Goal: Contribute content: Contribute content

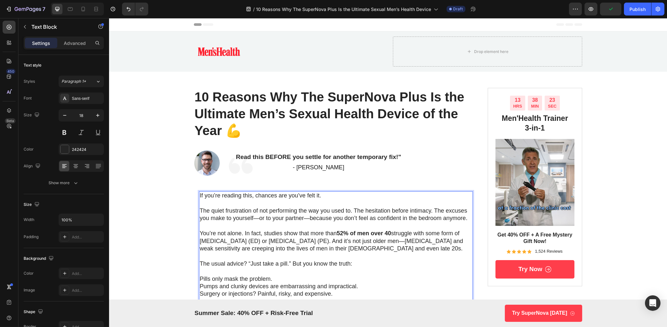
scroll to position [98, 0]
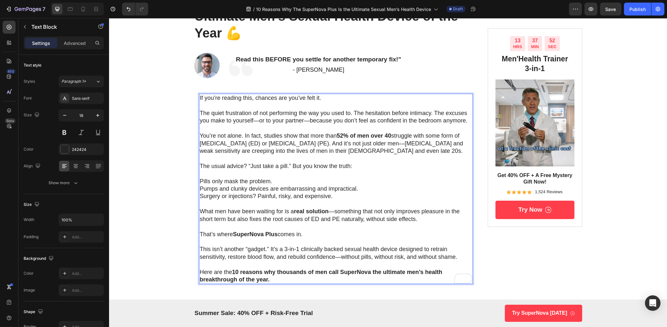
click at [201, 180] on p "Pills only mask the problem." at bounding box center [335, 181] width 272 height 7
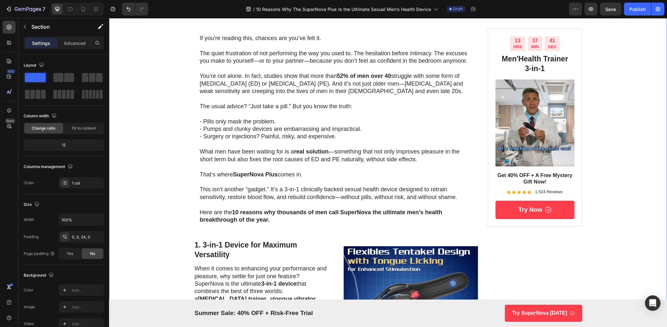
scroll to position [190, 0]
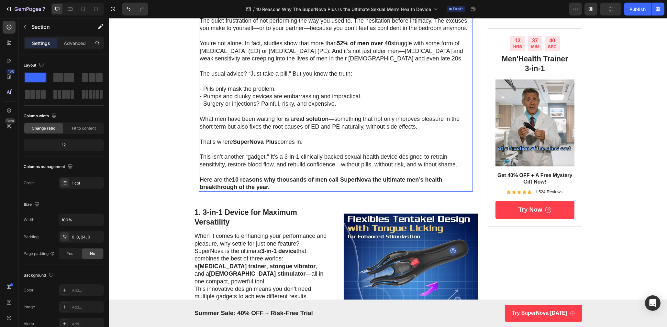
click at [362, 176] on p "Here are the 10 reasons why thousands of men call SuperNova the ultimate men’s …" at bounding box center [335, 183] width 272 height 15
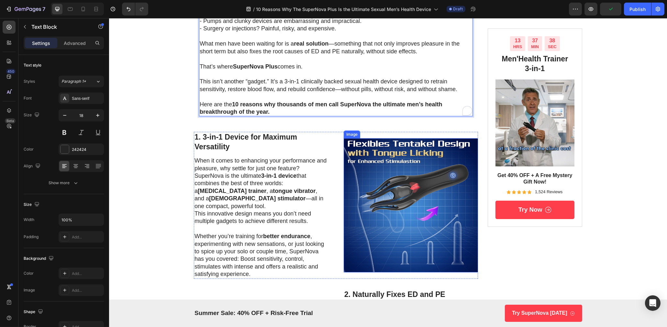
scroll to position [216, 0]
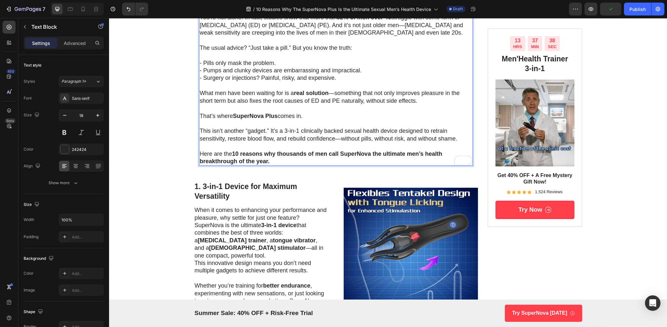
click at [373, 154] on strong "10 reasons why thousands of men call SuperNova the ultimate men’s health breakt…" at bounding box center [320, 158] width 243 height 14
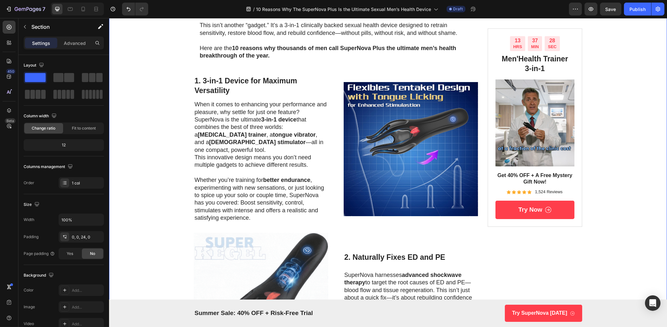
scroll to position [323, 0]
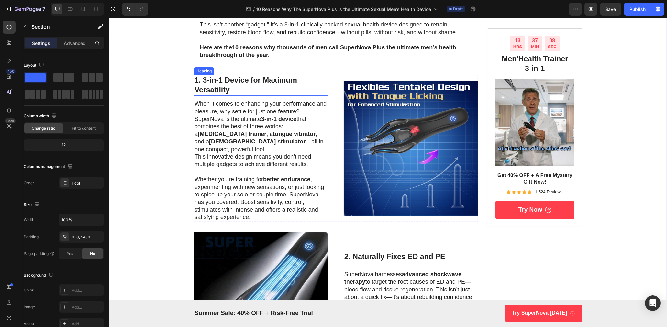
click at [226, 80] on h3 "1. 3-in-1 Device for Maximum Versatility" at bounding box center [260, 85] width 134 height 21
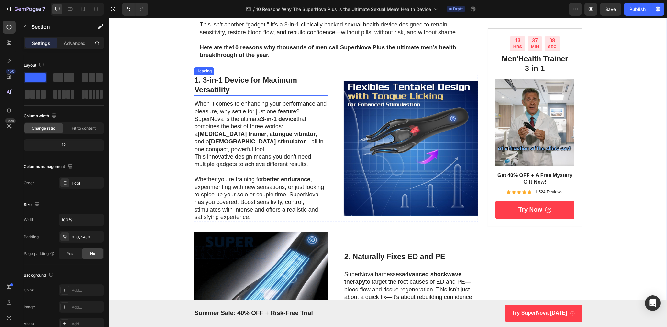
click at [226, 80] on h3 "1. 3-in-1 Device for Maximum Versatility" at bounding box center [260, 85] width 134 height 21
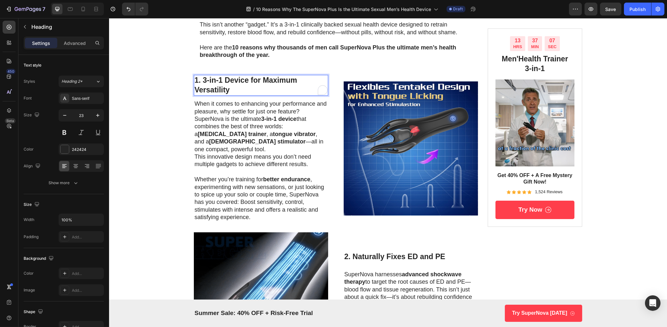
click at [212, 84] on p "1. 3-in-1 Device for Maximum Versatility" at bounding box center [260, 85] width 133 height 19
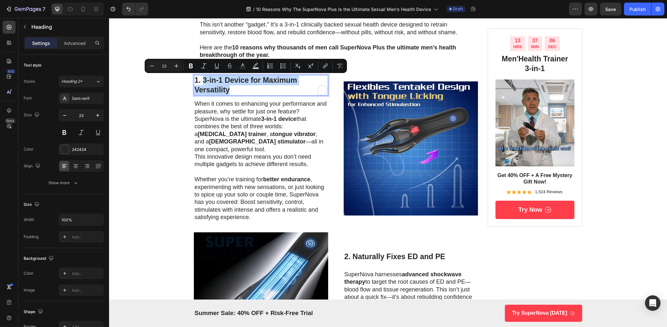
drag, startPoint x: 204, startPoint y: 80, endPoint x: 247, endPoint y: 90, distance: 43.8
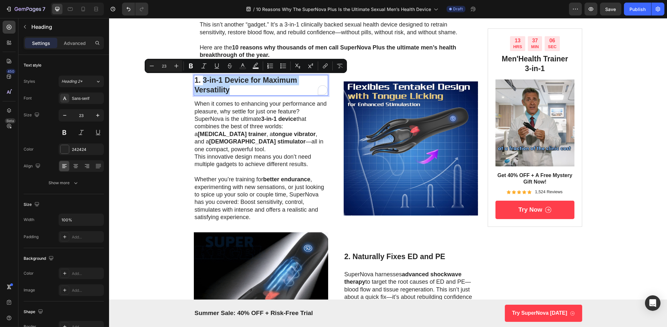
click at [247, 90] on p "1. 3-in-1 Device for Maximum Versatility" at bounding box center [260, 85] width 133 height 19
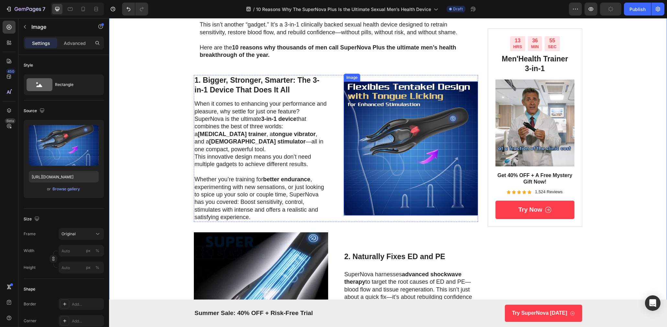
click at [449, 132] on img at bounding box center [410, 149] width 134 height 134
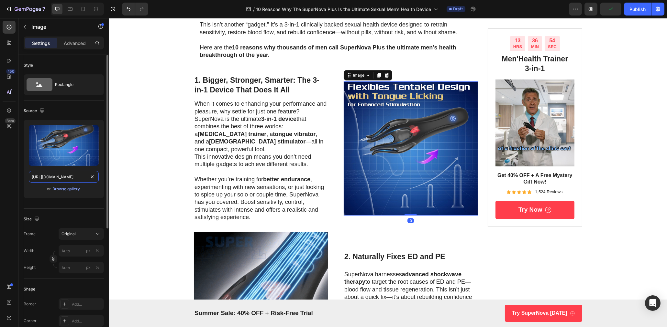
click at [69, 180] on input "https://m.media-amazon.com/images/I/71T1-htU80L._AC_SL1500_.jpg" at bounding box center [64, 177] width 70 height 12
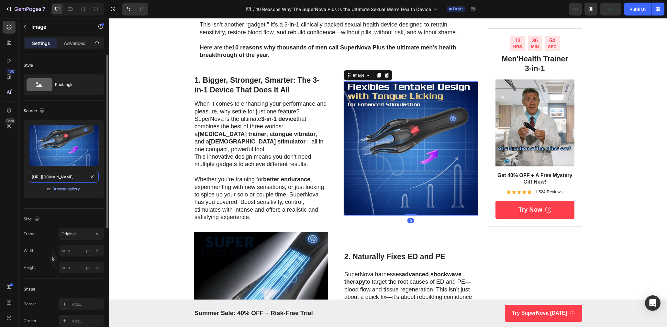
paste input "superkegel.store/cdn/shop/files/5.jpg?v=1747474979&width=1440"
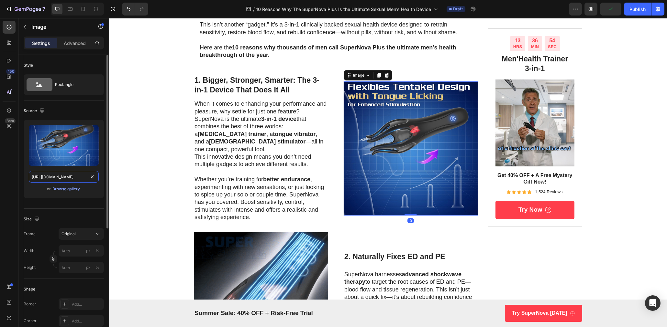
type input "https://superkegel.store/cdn/shop/files/5.jpg?v=1747474979&width=1440"
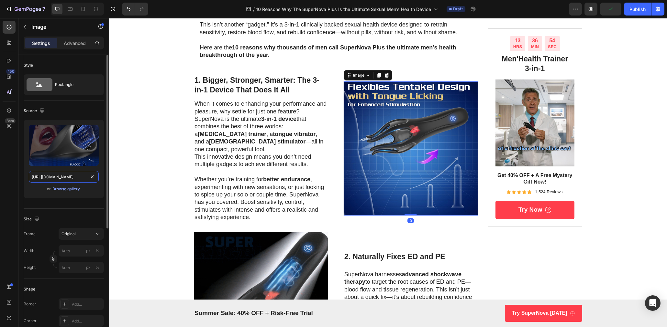
scroll to position [0, 81]
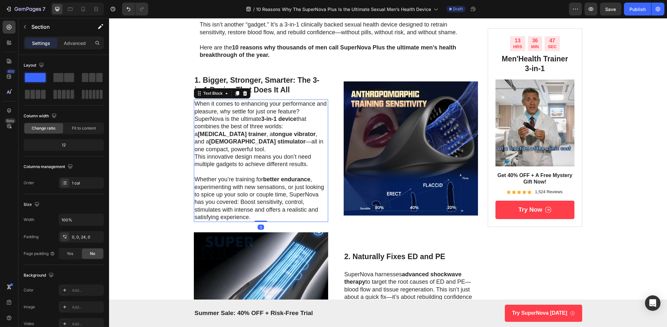
click at [208, 114] on p "When it comes to enhancing your performance and pleasure, why settle for just o…" at bounding box center [260, 126] width 133 height 53
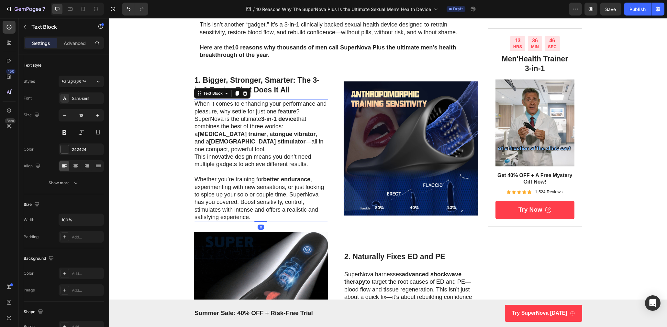
click at [208, 114] on p "When it comes to enhancing your performance and pleasure, why settle for just o…" at bounding box center [260, 126] width 133 height 53
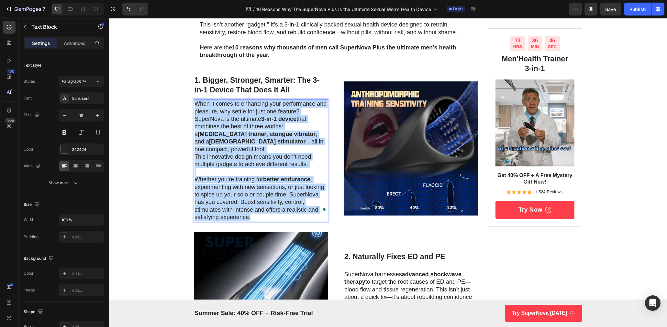
scroll to position [332, 0]
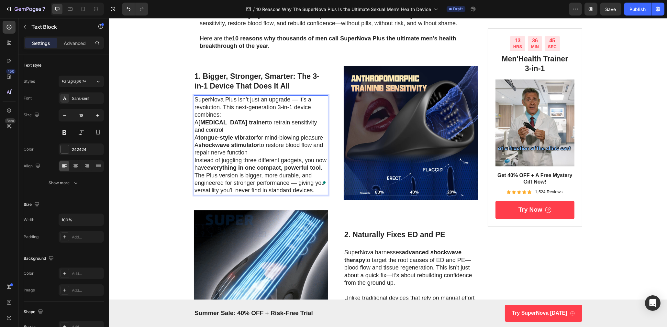
click at [228, 119] on p "SuperNova Plus isn’t just an upgrade — it’s a revolution. This next-generation …" at bounding box center [260, 107] width 133 height 23
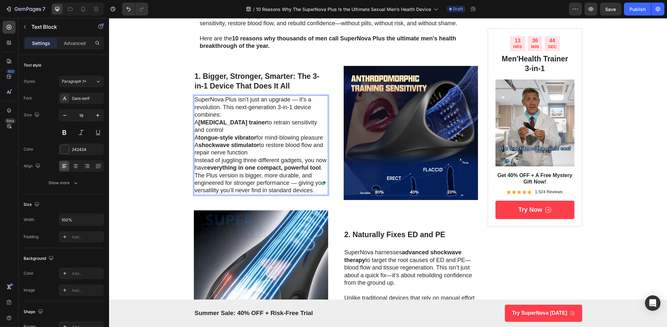
scroll to position [328, 0]
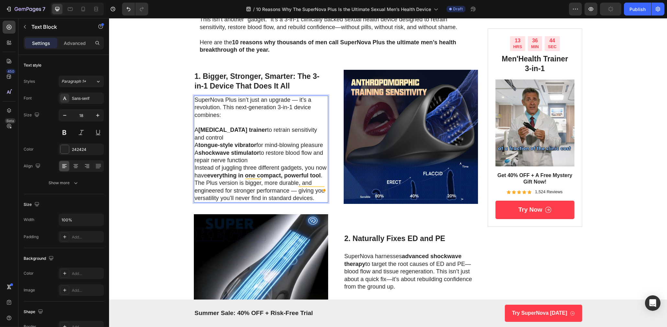
click at [255, 155] on p "A shockwave stimulator to restore blood flow and repair nerve function" at bounding box center [260, 156] width 133 height 15
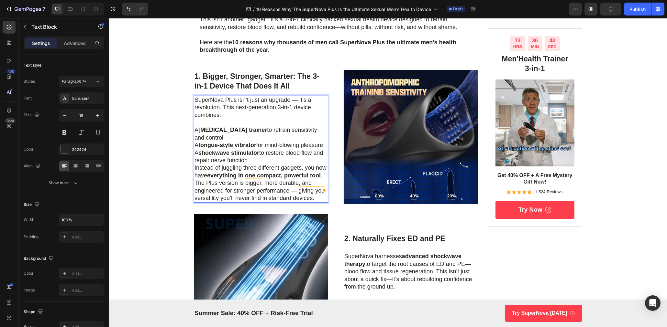
scroll to position [324, 0]
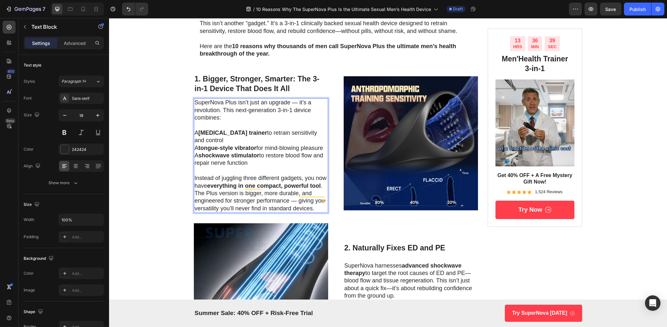
click at [324, 181] on p "Instead of juggling three different gadgets, you now have everything in one com…" at bounding box center [260, 194] width 133 height 38
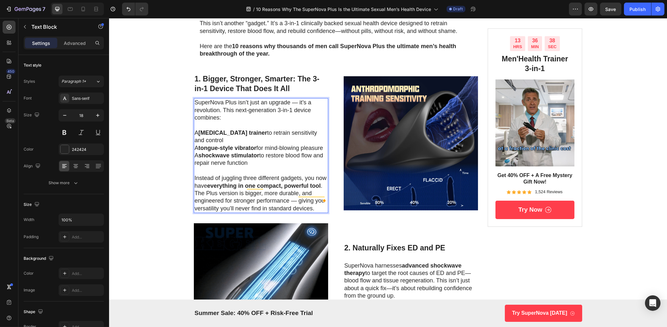
scroll to position [323, 0]
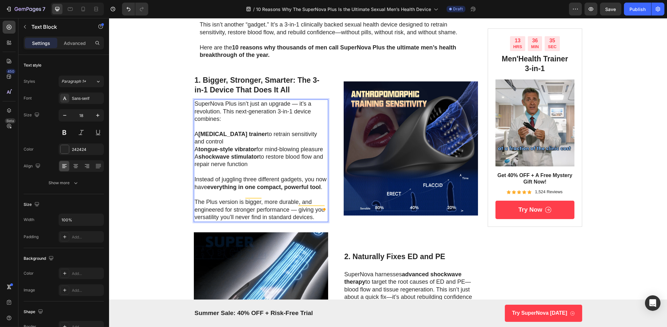
click at [196, 134] on p "A glans trainer to retrain sensitivity and control" at bounding box center [260, 138] width 133 height 15
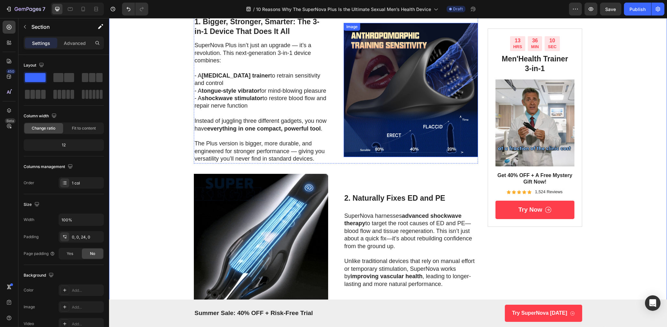
scroll to position [359, 0]
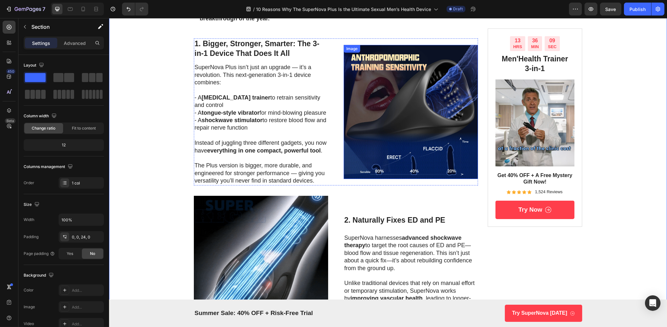
click at [425, 70] on img at bounding box center [410, 112] width 134 height 134
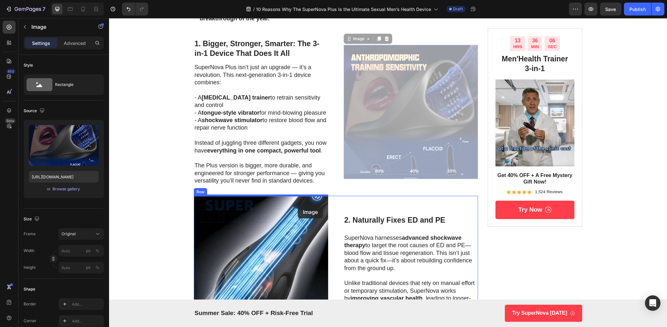
drag, startPoint x: 436, startPoint y: 95, endPoint x: 297, endPoint y: 206, distance: 177.4
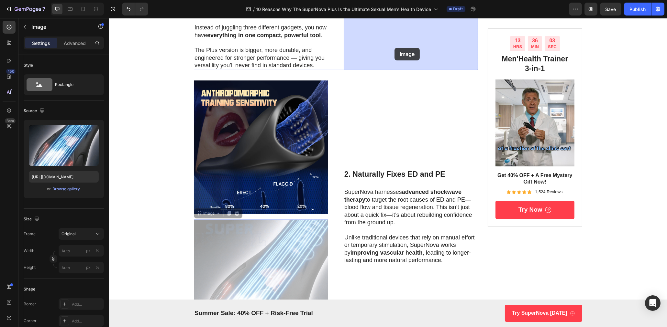
drag, startPoint x: 289, startPoint y: 238, endPoint x: 394, endPoint y: 48, distance: 217.2
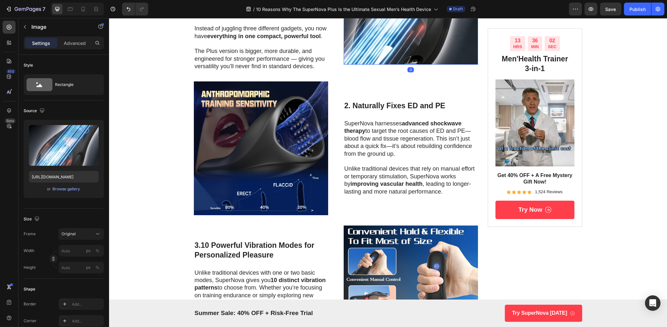
scroll to position [437, 0]
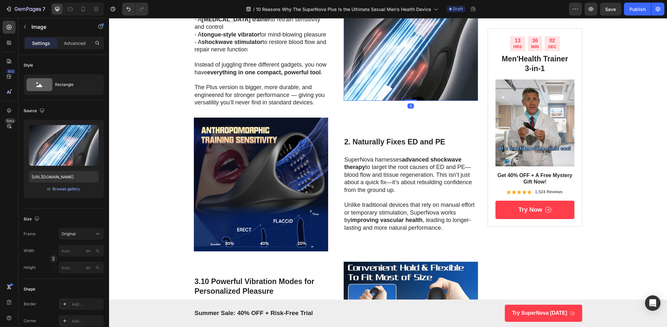
click at [408, 77] on img at bounding box center [410, 34] width 134 height 134
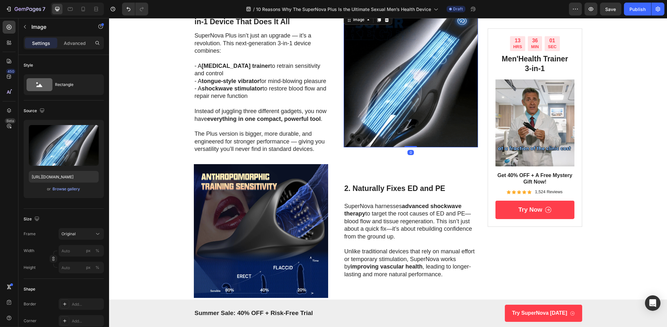
scroll to position [378, 0]
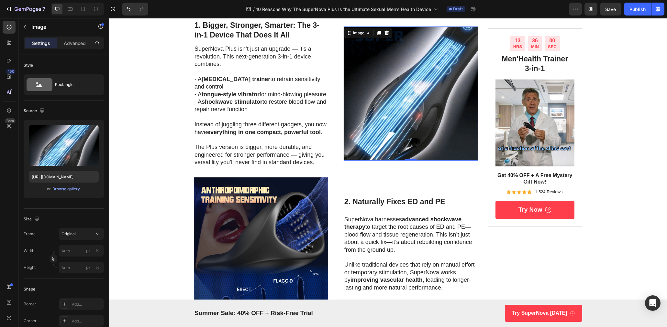
click at [423, 47] on img at bounding box center [410, 94] width 134 height 134
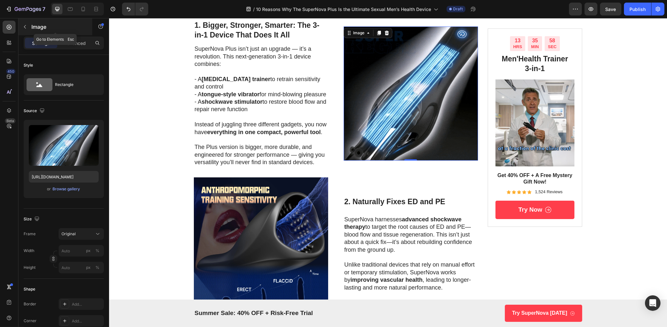
click at [24, 30] on button "button" at bounding box center [25, 27] width 10 height 10
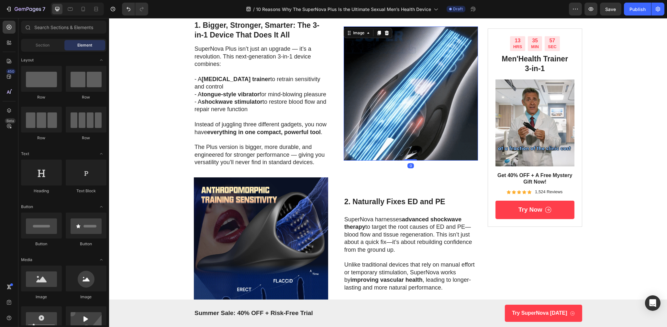
click at [360, 75] on img at bounding box center [410, 94] width 134 height 134
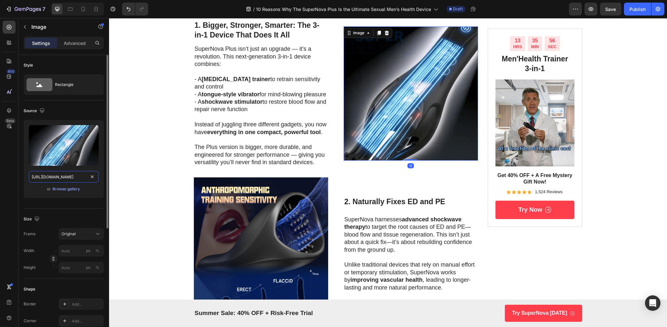
click at [52, 178] on input "https://media0.giphy.com/media/v1.Y2lkPTc5MGI3NjExMDl3NGJwY3FwbHhjaHN5M2llMXQwZ…" at bounding box center [64, 177] width 70 height 12
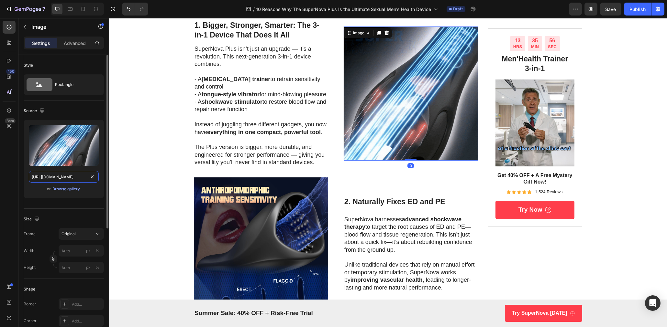
paste input "ae01.alicdn.com/kf/S29b0bf32f781486b9f1b386c4e648e064.jpg"
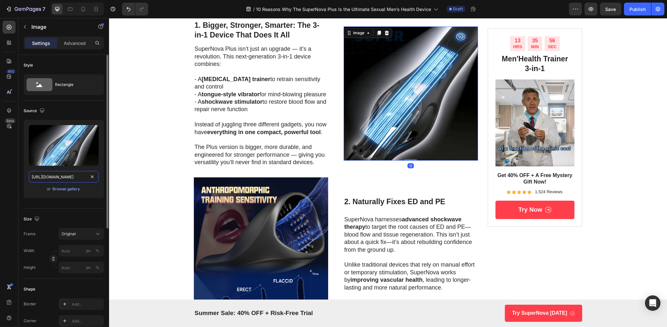
scroll to position [0, 78]
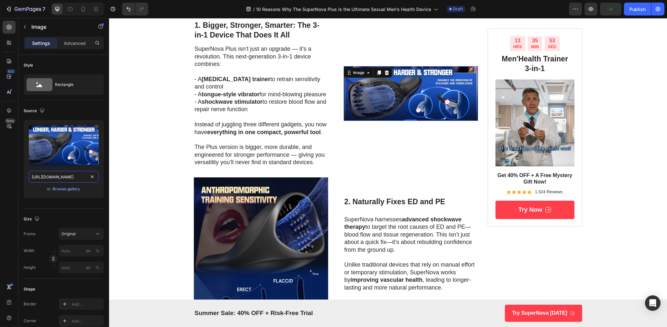
type input "https://ae01.alicdn.com/kf/S29b0bf32f781486b9f1b386c4e648e064.jpg"
click at [378, 72] on icon at bounding box center [379, 73] width 4 height 5
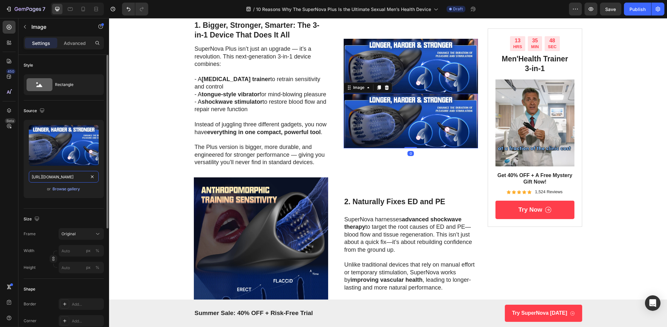
click at [62, 175] on input "https://ae01.alicdn.com/kf/S29b0bf32f781486b9f1b386c4e648e064.jpg" at bounding box center [64, 177] width 70 height 12
paste input "51567a81a0944f568749157a596d74d5G"
type input "https://ae01.alicdn.com/kf/S51567a81a0944f568749157a596d74d5G.jpg"
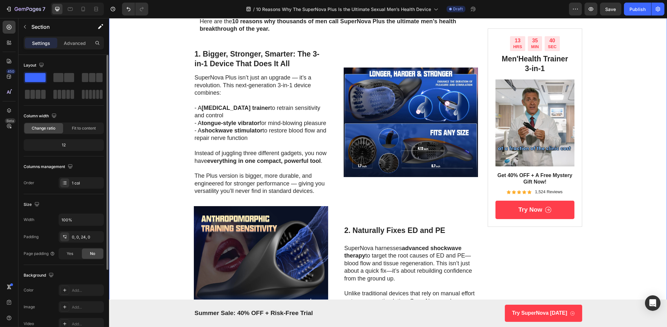
scroll to position [427, 0]
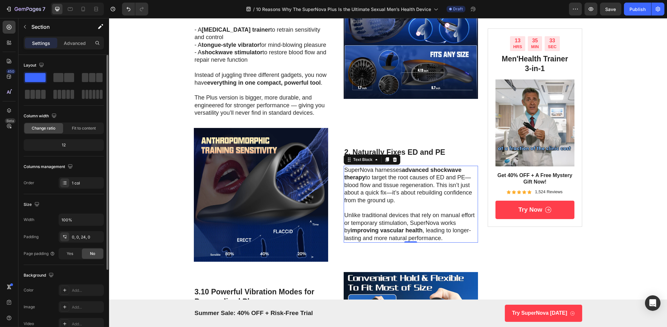
click at [383, 179] on p "SuperNova harnesses advanced shockwave therapy to target the root causes of ED …" at bounding box center [410, 186] width 133 height 38
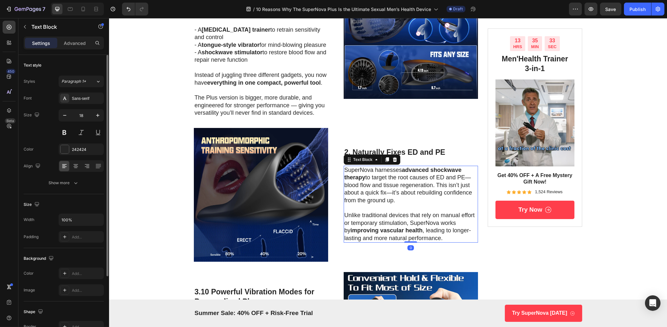
click at [383, 179] on p "SuperNova harnesses advanced shockwave therapy to target the root causes of ED …" at bounding box center [410, 186] width 133 height 38
click at [412, 186] on p "SuperNova harnesses advanced shockwave therapy to target the root causes of ED …" at bounding box center [410, 186] width 133 height 38
click at [373, 170] on p "SuperNova harnesses advanced shockwave therapy to target the root causes of ED …" at bounding box center [410, 186] width 133 height 38
click at [425, 189] on p "SuperNova Plus harnesses advanced shockwave therapy to target the root causes o…" at bounding box center [410, 186] width 133 height 38
click at [403, 190] on p "SuperNova Plus harnesses advanced shockwave therapy to target the root causes o…" at bounding box center [410, 186] width 133 height 38
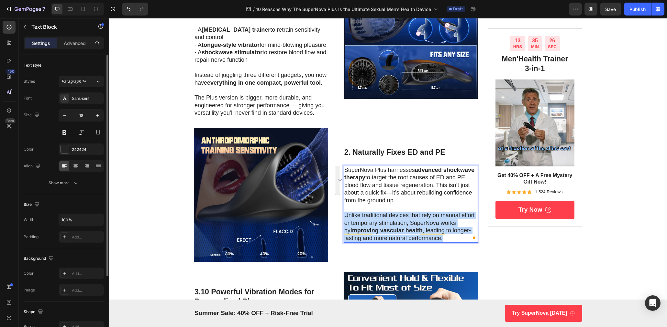
drag, startPoint x: 346, startPoint y: 215, endPoint x: 446, endPoint y: 239, distance: 103.3
click at [446, 239] on p "Unlike traditional devices that rely on manual effort or temporary stimulation,…" at bounding box center [410, 227] width 133 height 30
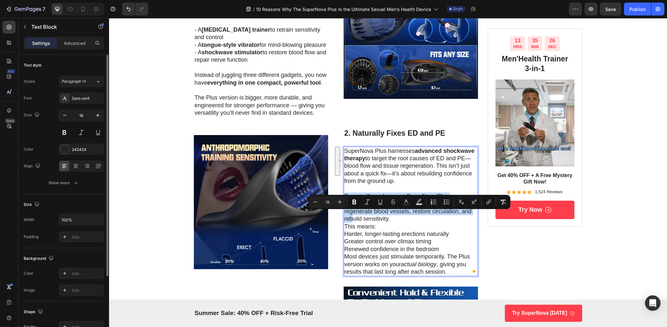
scroll to position [408, 0]
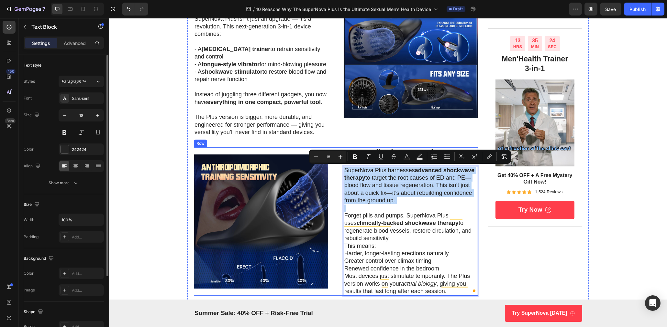
drag, startPoint x: 401, startPoint y: 206, endPoint x: 338, endPoint y: 168, distance: 73.3
click at [338, 168] on div "Image 2. Naturally Fixes ED and PE Heading SuperNova Plus harnesses advanced sh…" at bounding box center [335, 222] width 284 height 149
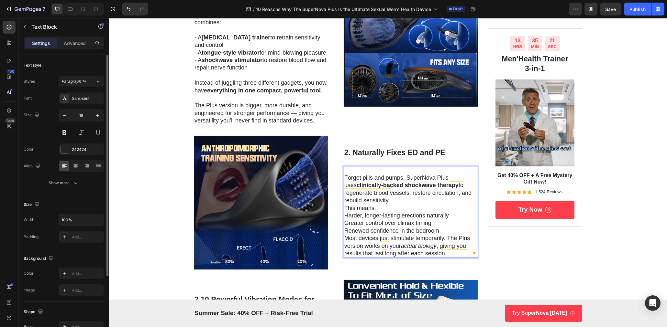
scroll to position [423, 0]
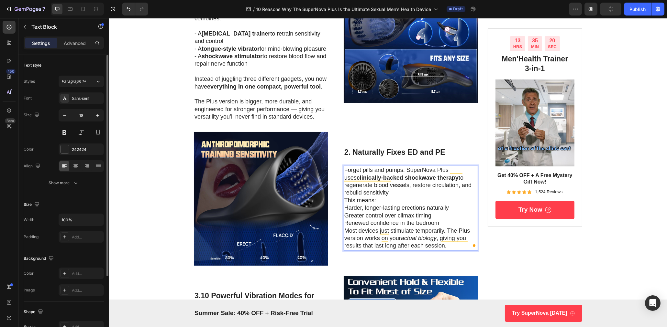
click at [399, 192] on p "Forget pills and pumps. SuperNova Plus uses clinically-backed shockwave therapy…" at bounding box center [410, 182] width 133 height 30
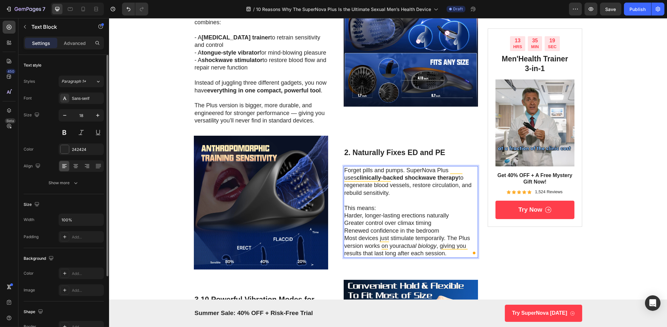
click at [389, 209] on p "This means:" at bounding box center [410, 208] width 133 height 7
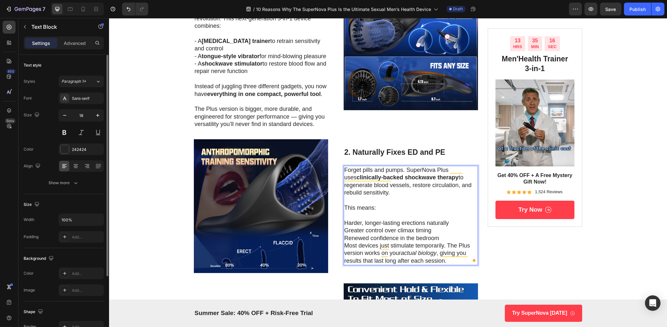
click at [445, 239] on p "Renewed confidence in the bedroom" at bounding box center [410, 238] width 133 height 7
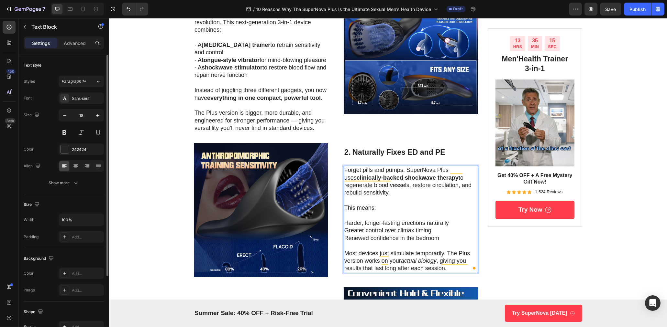
scroll to position [410, 0]
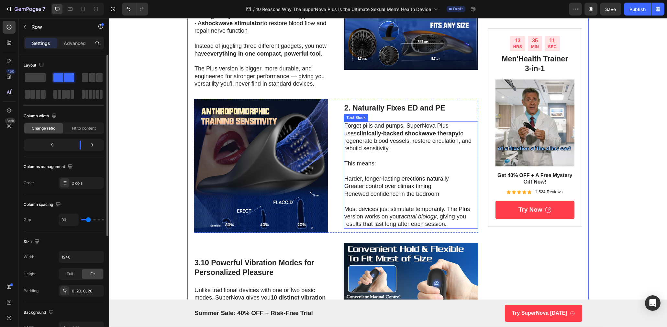
scroll to position [460, 0]
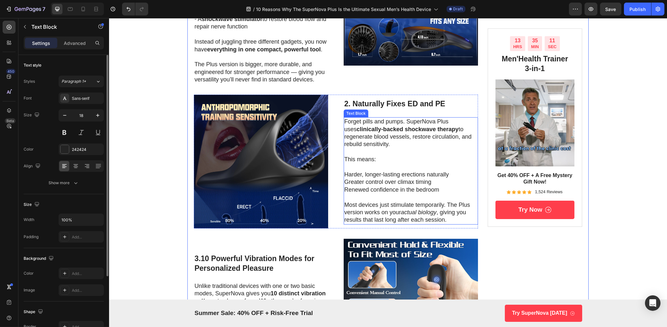
click at [346, 174] on p "Harder, longer-lasting erections naturally" at bounding box center [410, 174] width 133 height 7
click at [346, 175] on p "Harder, longer-lasting erections naturally" at bounding box center [410, 174] width 133 height 7
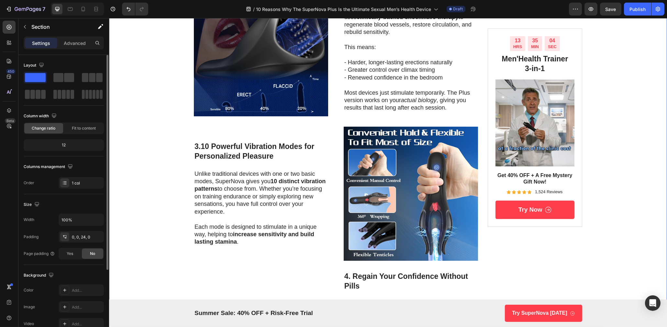
scroll to position [573, 0]
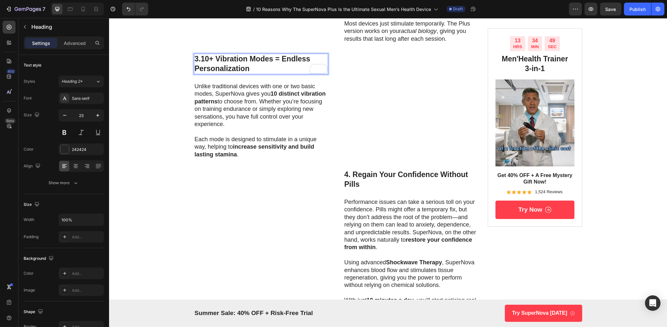
scroll to position [638, 0]
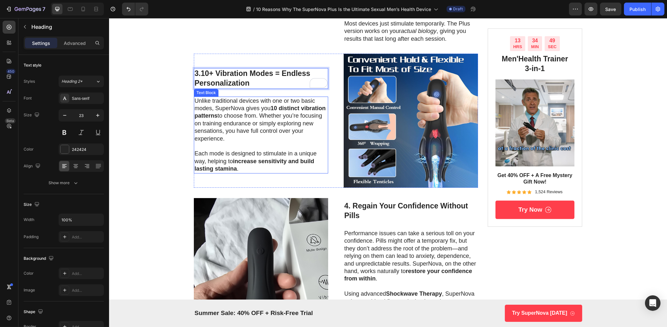
click at [219, 133] on p "Unlike traditional devices with one or two basic modes, SuperNova gives you 10 …" at bounding box center [260, 119] width 133 height 45
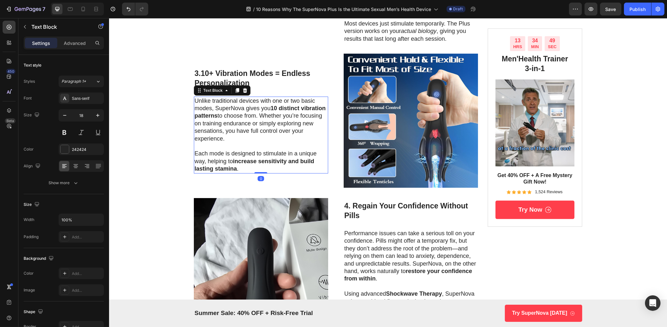
click at [219, 133] on p "Unlike traditional devices with one or two basic modes, SuperNova gives you 10 …" at bounding box center [260, 119] width 133 height 45
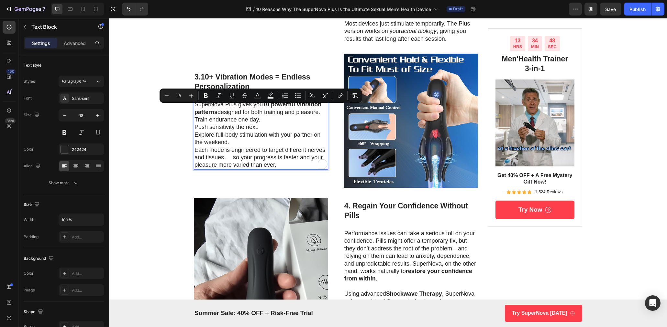
scroll to position [641, 0]
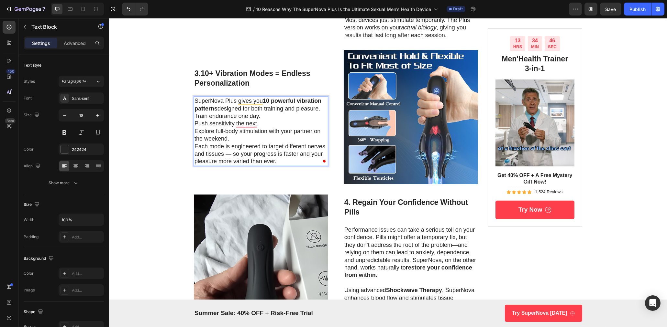
click at [321, 113] on p "SuperNova Plus gives you 10 powerful vibration patterns designed for both train…" at bounding box center [260, 104] width 133 height 15
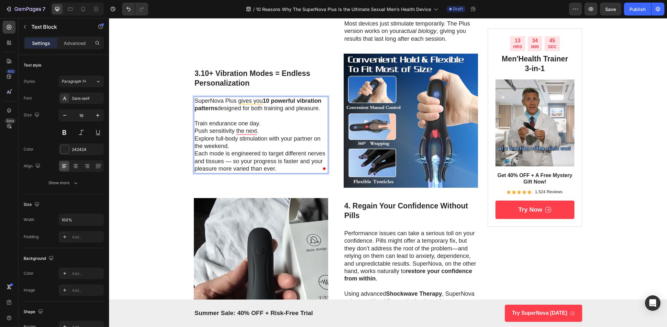
click at [237, 150] on p "Explore full-body stimulation with your partner on the weekend." at bounding box center [260, 142] width 133 height 15
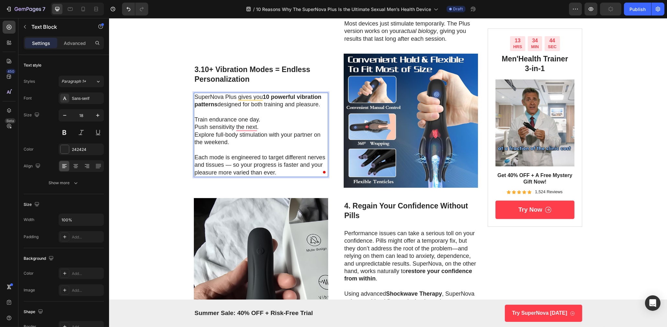
scroll to position [634, 0]
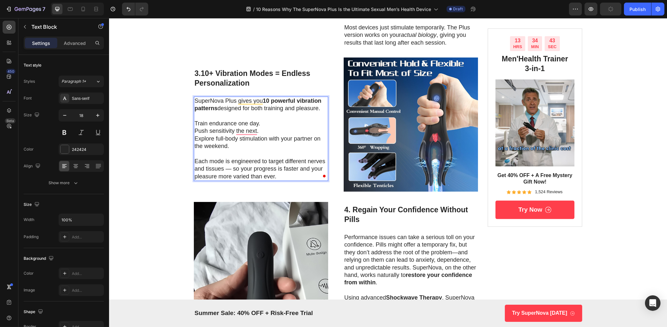
click at [194, 127] on p "Train endurance one day." at bounding box center [260, 123] width 133 height 7
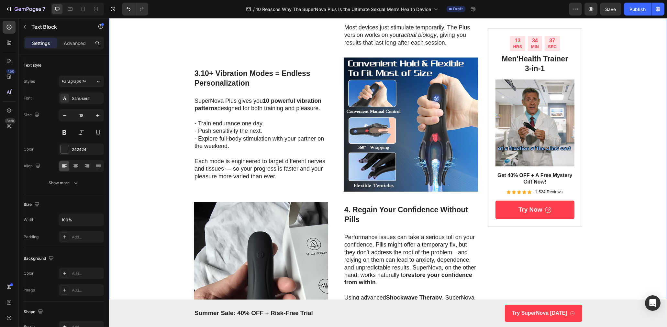
click at [153, 142] on div "Image Drop element here Row Row 10 Reasons Why The SuperNova Plus Is the Ultima…" at bounding box center [388, 279] width 558 height 1763
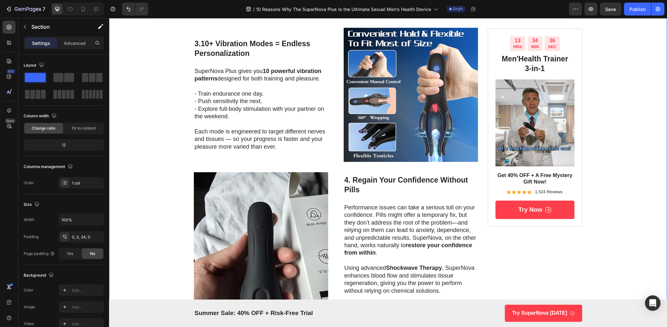
scroll to position [668, 0]
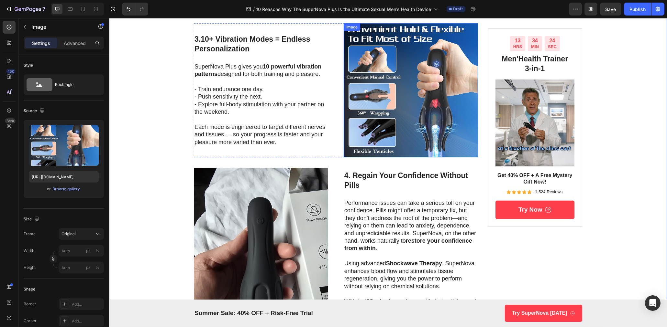
click at [408, 108] on img at bounding box center [410, 90] width 134 height 134
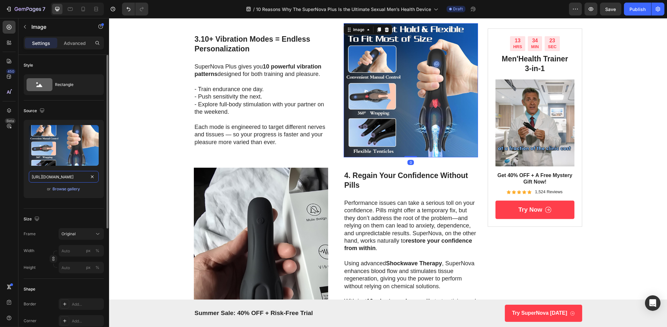
click at [74, 178] on input "https://m.media-amazon.com/images/I/71LahTvzdqL._AC_SL1500_.jpg" at bounding box center [64, 177] width 70 height 12
paste input "ae01.alicdn.com/kf/S0c7df61e67e9469e9564efe8417f8a1d2"
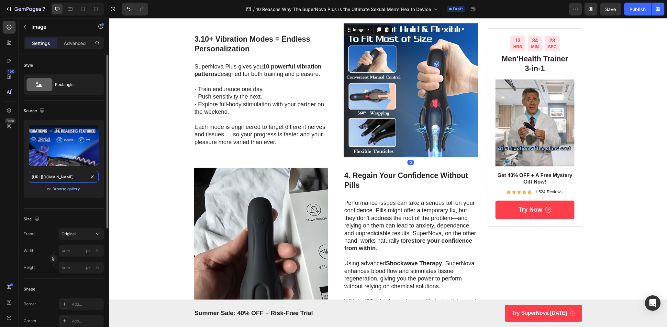
scroll to position [0, 76]
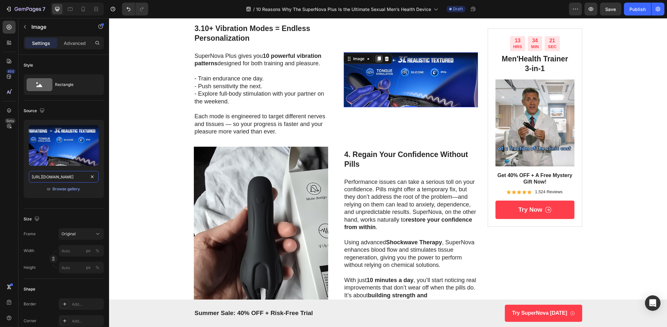
type input "https://ae01.alicdn.com/kf/S0c7df61e67e9469e9564efe8417f8a1d2.jpg"
click at [375, 63] on div at bounding box center [379, 59] width 8 height 8
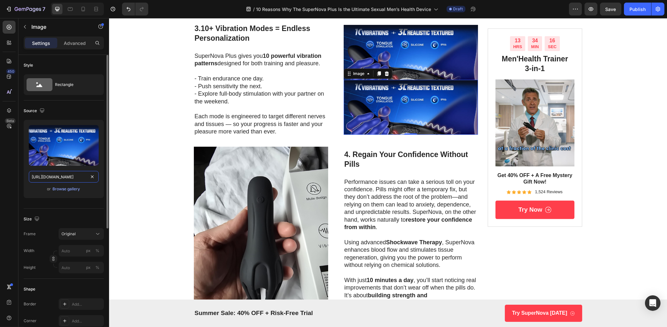
drag, startPoint x: 74, startPoint y: 178, endPoint x: 152, endPoint y: 128, distance: 93.1
click at [74, 178] on input "https://ae01.alicdn.com/kf/S0c7df61e67e9469e9564efe8417f8a1d2.jpg" at bounding box center [64, 177] width 70 height 12
paste input "6a6fdc8f266a4233aa4c4c8dd2a00c7au"
type input "https://ae01.alicdn.com/kf/S6a6fdc8f266a4233aa4c4c8dd2a00c7au.jpg"
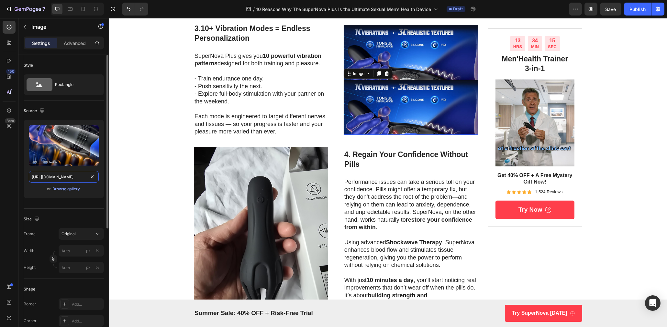
scroll to position [0, 79]
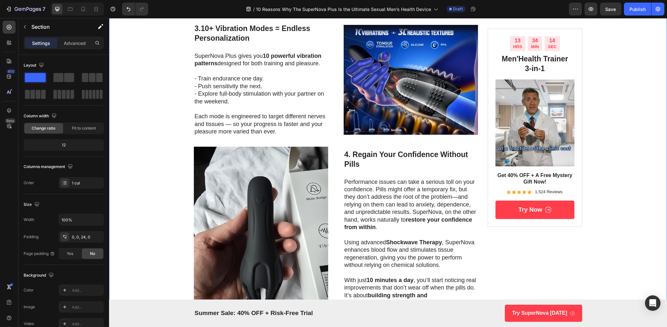
click at [163, 143] on div "Image Drop element here Row Row 10 Reasons Why The SuperNova Plus Is the Ultima…" at bounding box center [388, 234] width 558 height 1742
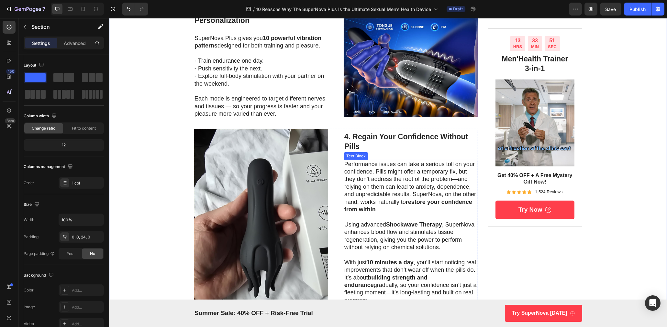
scroll to position [733, 0]
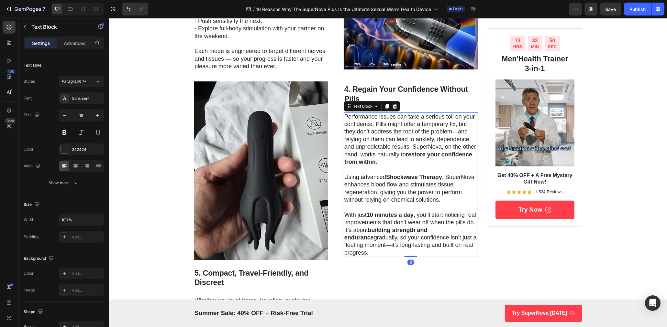
click at [390, 153] on p "Performance issues can take a serious toll on your confidence. Pills might offe…" at bounding box center [410, 139] width 133 height 53
click at [378, 160] on p "Performance issues can take a serious toll on your confidence. Pills might offe…" at bounding box center [410, 139] width 133 height 53
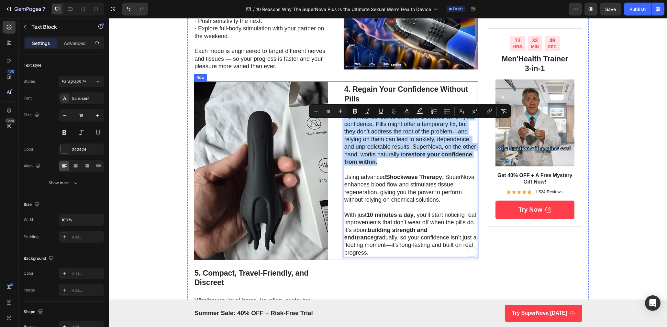
drag, startPoint x: 378, startPoint y: 170, endPoint x: 342, endPoint y: 122, distance: 59.3
click at [342, 122] on div "Image 4. Regain Your Confidence Without Pills Heading Performance issues can ta…" at bounding box center [335, 171] width 284 height 179
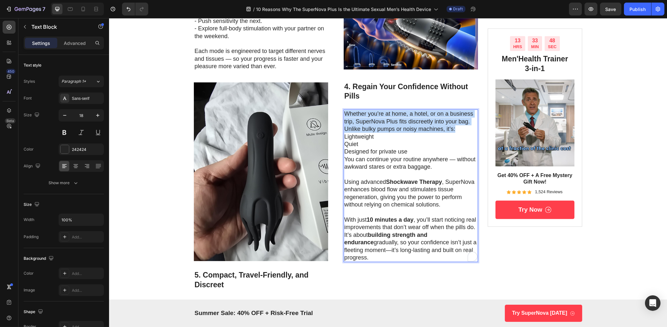
scroll to position [731, 0]
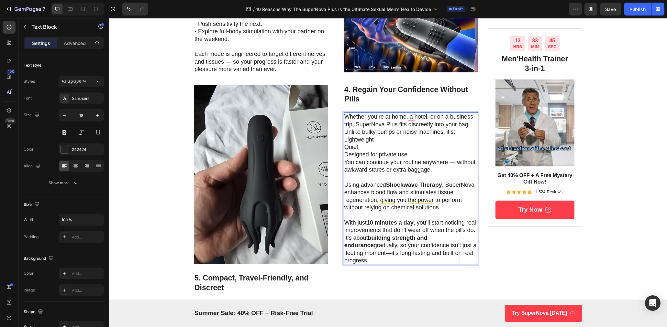
click at [402, 241] on p "With just 10 minutes a day , you’ll start noticing real improvements that don’t…" at bounding box center [410, 241] width 133 height 45
click at [344, 144] on p "Lightweight" at bounding box center [410, 139] width 133 height 7
click at [407, 212] on p "Using advanced Shockwave Therapy , SuperNova enhances blood flow and stimulates…" at bounding box center [410, 196] width 133 height 30
drag, startPoint x: 354, startPoint y: 247, endPoint x: 400, endPoint y: 260, distance: 47.5
click at [390, 265] on p "With just 10 minutes a day , you’ll start noticing real improvements that don’t…" at bounding box center [410, 241] width 133 height 45
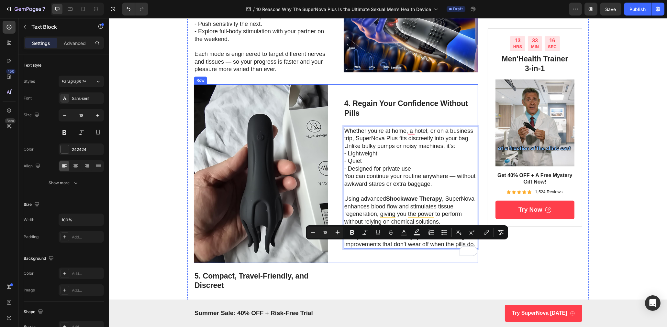
scroll to position [741, 0]
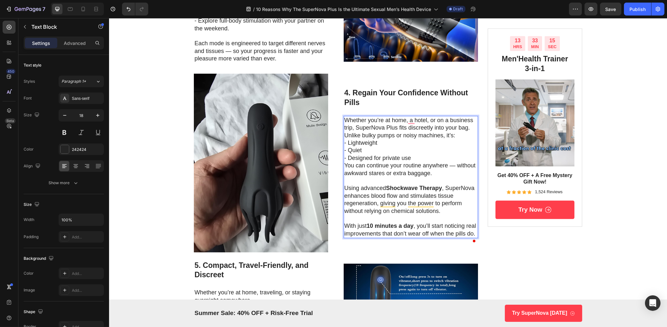
click at [460, 138] on p "Whether you’re at home, a hotel, or on a business trip, SuperNova Plus fits dis…" at bounding box center [410, 128] width 133 height 23
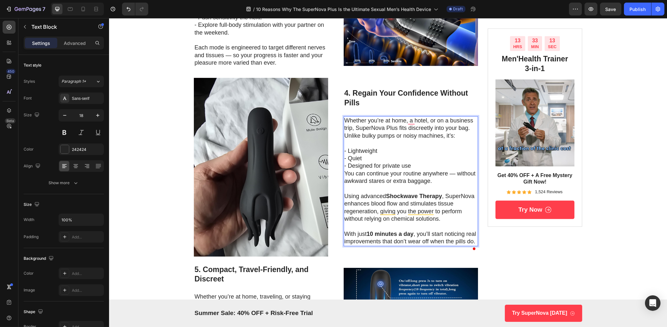
click at [418, 170] on p "- Designed for private use" at bounding box center [410, 165] width 133 height 7
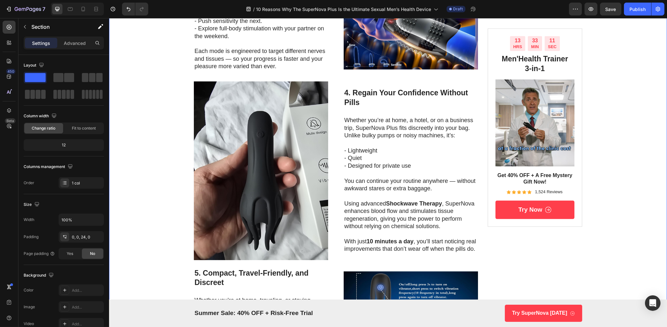
click at [610, 235] on div "Image Drop element here Row Row 10 Reasons Why The SuperNova Plus Is the Ultima…" at bounding box center [388, 169] width 558 height 1742
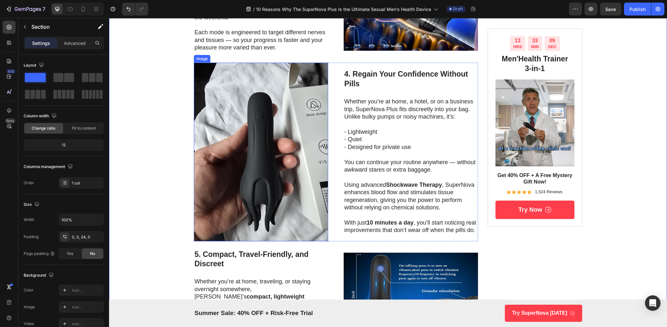
scroll to position [753, 0]
click at [273, 132] on img at bounding box center [260, 151] width 134 height 179
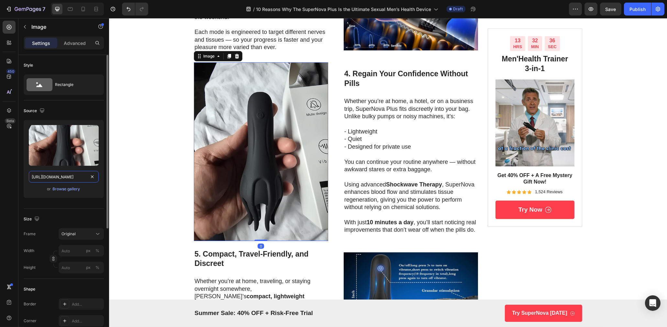
click at [57, 174] on input "https://m.media-amazon.com/images/I/61NjsbRW+eL.jpg" at bounding box center [64, 177] width 70 height 12
paste input "S/aplus-media-library-service-media/9d902a40-f655-4a07-a322-1853d381e65f.__CR0,…"
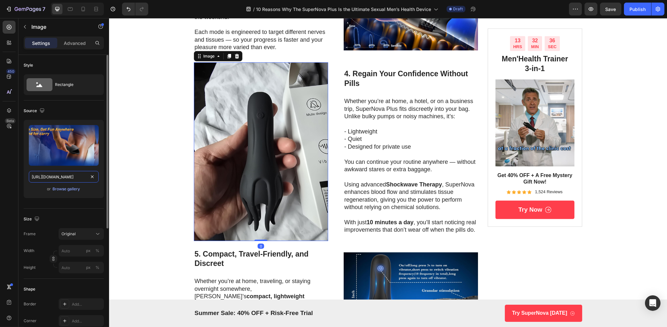
scroll to position [0, 240]
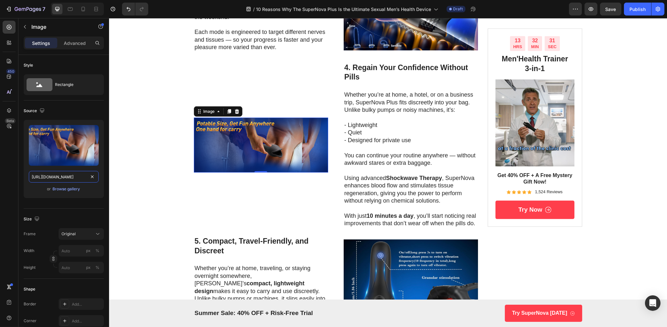
type input "https://m.media-amazon.com/images/S/aplus-media-library-service-media/9d902a40-…"
click at [228, 114] on icon at bounding box center [229, 111] width 4 height 5
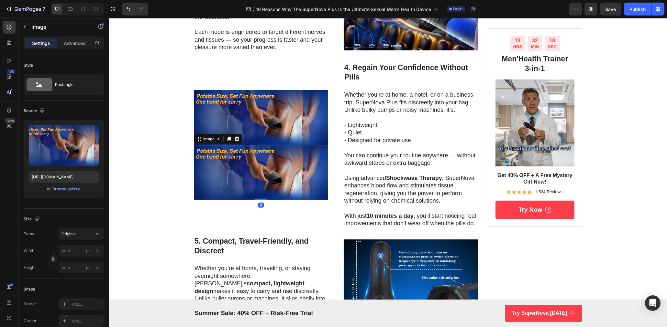
click at [268, 198] on img at bounding box center [260, 172] width 134 height 55
click at [77, 178] on input "https://m.media-amazon.com/images/S/aplus-media-library-service-media/9d902a40-…" at bounding box center [64, 177] width 70 height 12
paste input "fb594b1b-4a37-4d9c-a04e-31a9e38293b3"
type input "[URL][DOMAIN_NAME]"
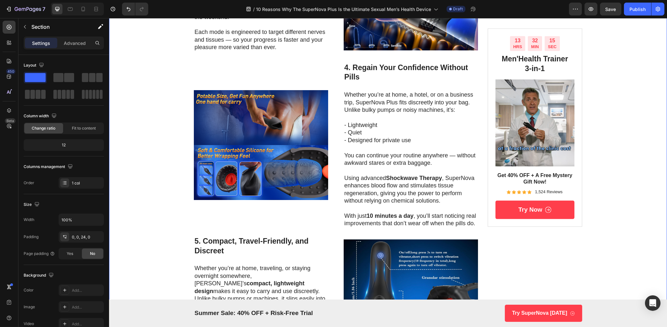
click at [177, 179] on div "Image Drop element here Row Row 10 Reasons Why The SuperNova Plus Is the Ultima…" at bounding box center [388, 143] width 558 height 1729
click at [288, 174] on img at bounding box center [260, 172] width 134 height 55
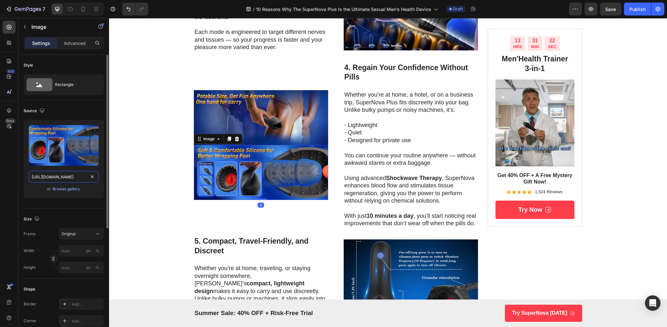
click at [64, 173] on input "https://m.media-amazon.com/images/S/aplus-media-library-service-media/fb594b1b-…" at bounding box center [64, 177] width 70 height 12
paste input "6ba25bd3-73db-40ea-b947-b94183bb28d"
type input "https://m.media-amazon.com/images/S/aplus-media-library-service-media/6ba25bd3-…"
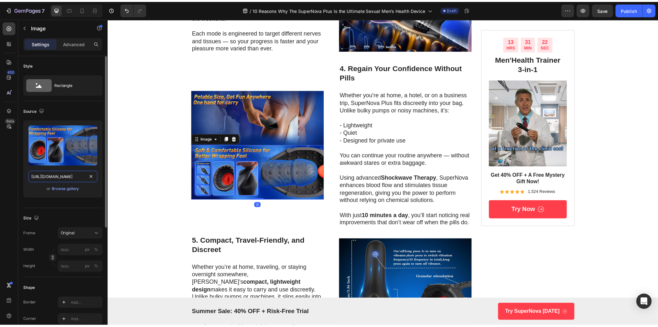
scroll to position [0, 243]
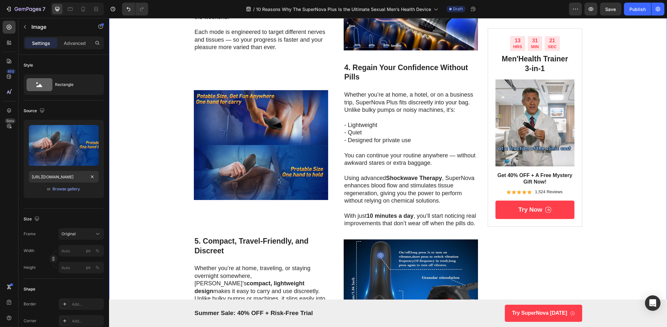
click at [151, 169] on div "Image Drop element here Row Row 10 Reasons Why The SuperNova Plus Is the Ultima…" at bounding box center [388, 143] width 558 height 1729
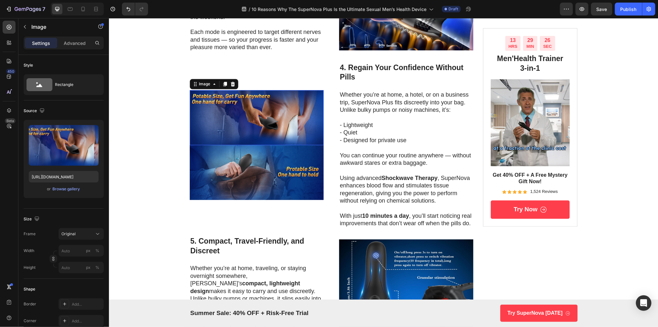
click at [279, 129] on img at bounding box center [257, 117] width 134 height 55
click at [230, 86] on icon at bounding box center [232, 83] width 5 height 5
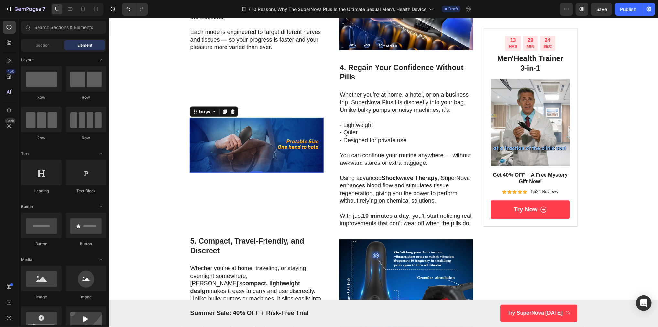
click at [251, 137] on img at bounding box center [257, 144] width 134 height 55
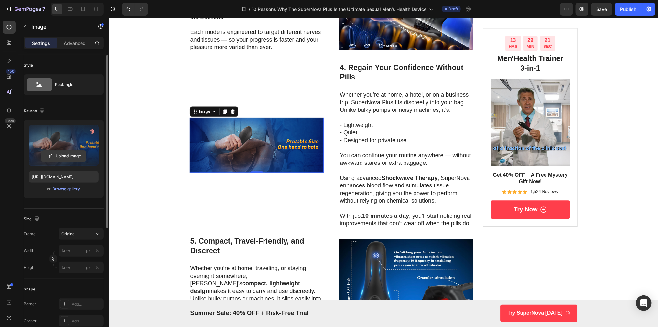
click at [71, 158] on input "file" at bounding box center [63, 156] width 45 height 11
type input "C:\fakepath\IMG_5307 2.HEIC"
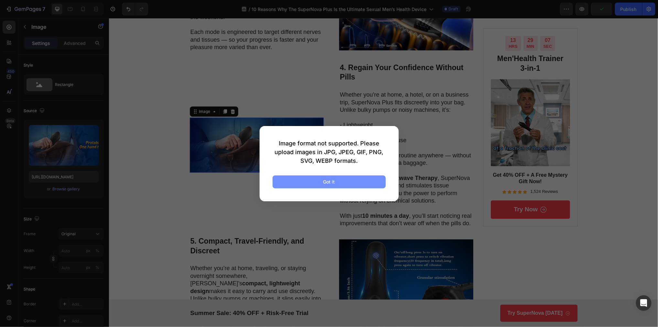
click at [363, 183] on button "Got it" at bounding box center [329, 182] width 113 height 13
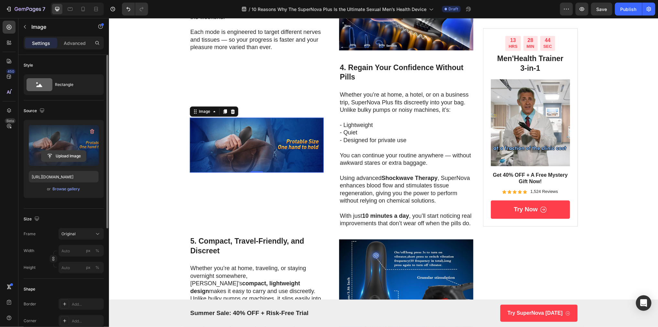
click at [66, 153] on input "file" at bounding box center [63, 156] width 45 height 11
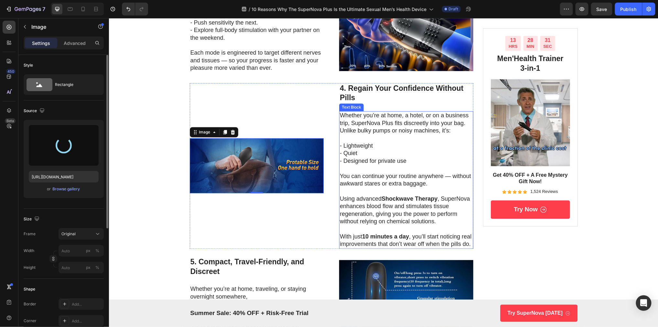
scroll to position [731, 0]
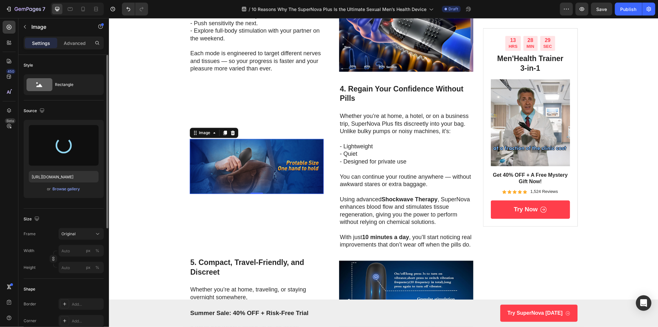
type input "https://cdn.shopify.com/s/files/1/0638/0162/2734/files/gempages_542299561549366…"
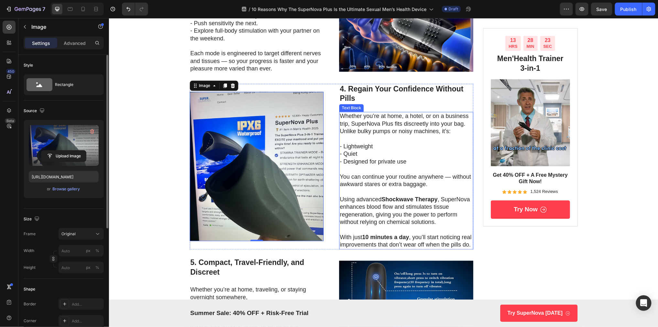
click at [419, 135] on p "Whether you’re at home, a hotel, or on a business trip, SuperNova Plus fits dis…" at bounding box center [406, 123] width 133 height 23
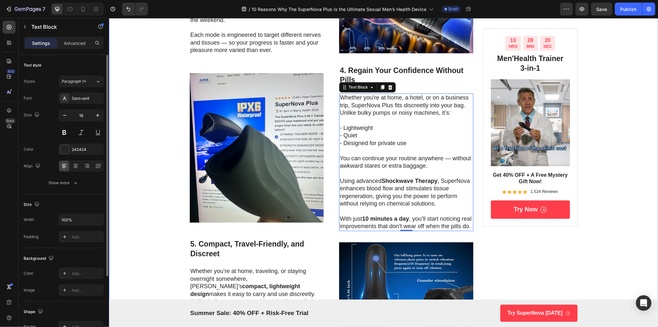
scroll to position [750, 0]
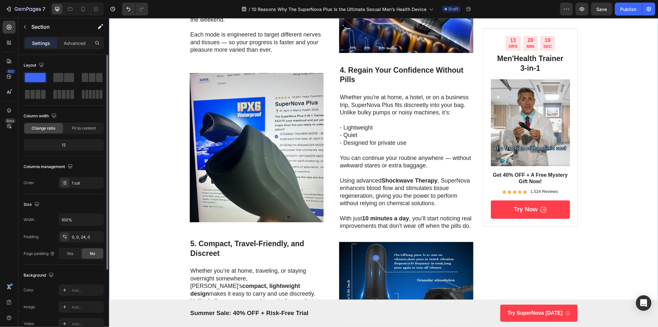
click at [155, 132] on div "Image Drop element here Row Row 10 Reasons Why The SuperNova Plus Is the Ultima…" at bounding box center [384, 145] width 550 height 1729
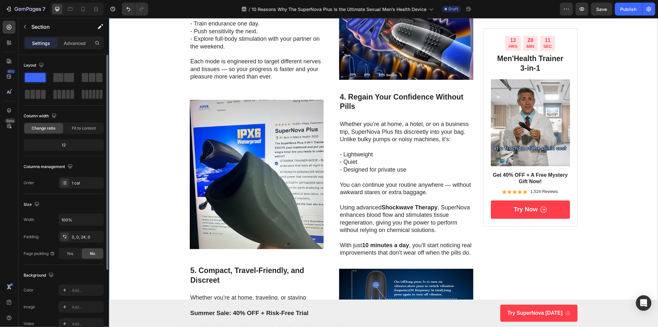
scroll to position [723, 0]
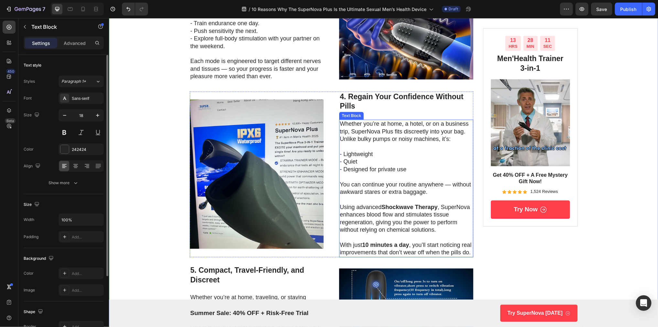
click at [408, 257] on p "With just 10 minutes a day , you’ll start noticing real improvements that don’t…" at bounding box center [406, 248] width 133 height 15
click at [404, 222] on p "Using advanced Shockwave Therapy , SuperNova enhances blood flow and stimulates…" at bounding box center [406, 218] width 133 height 30
click at [418, 222] on p "Using advanced Shockwave Therapy , SuperNova enhances blood flow and stimulates…" at bounding box center [406, 218] width 133 height 30
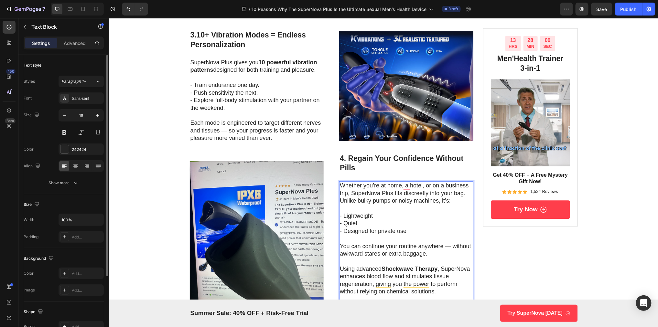
scroll to position [698, 0]
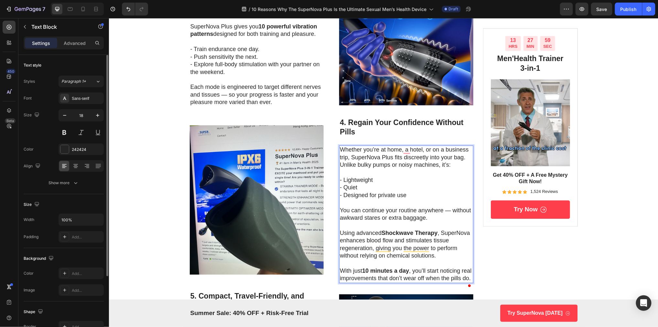
click at [377, 246] on p "Using advanced Shockwave Therapy , SuperNova enhances blood flow and stimulates…" at bounding box center [406, 244] width 133 height 30
click at [341, 240] on p "Using advanced Shockwave Therapy , SuperNova enhances blood flow and stimulates…" at bounding box center [406, 244] width 133 height 30
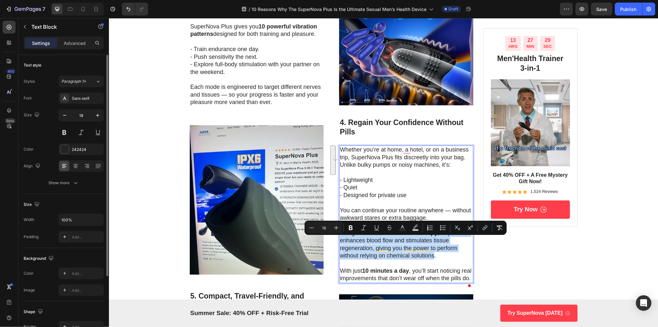
drag, startPoint x: 434, startPoint y: 263, endPoint x: 398, endPoint y: 245, distance: 39.8
click at [338, 243] on div "Image 4. Regain Your Confidence Without Pills Heading Whether you’re at home, a…" at bounding box center [332, 200] width 284 height 166
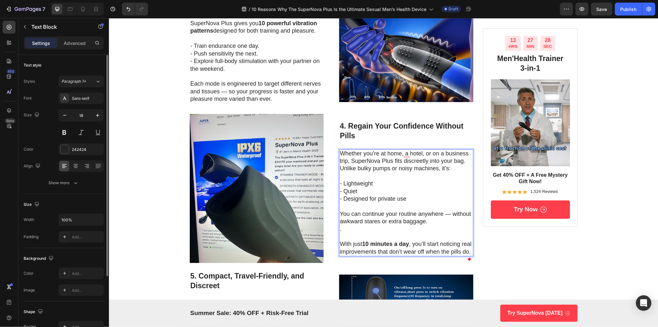
click at [370, 240] on p "To enrich screen reader interactions, please activate Accessibility in Grammarl…" at bounding box center [406, 236] width 133 height 7
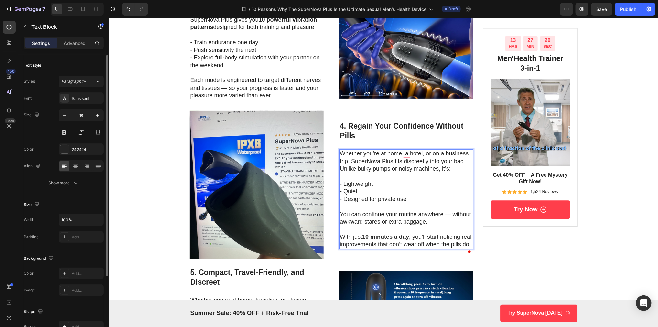
click at [398, 246] on p "With just 10 minutes a day , you’ll start noticing real improvements that don’t…" at bounding box center [406, 240] width 133 height 15
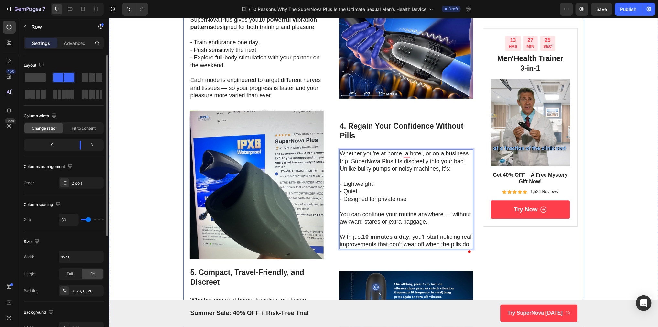
click at [563, 263] on div "13 HRS 27 MIN 25 SEC Countdown Timer Men'Health Trainer 3-in-1 Heading Image Ge…" at bounding box center [530, 210] width 95 height 1655
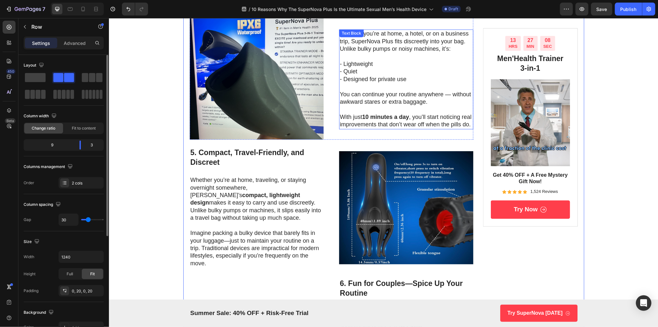
scroll to position [806, 0]
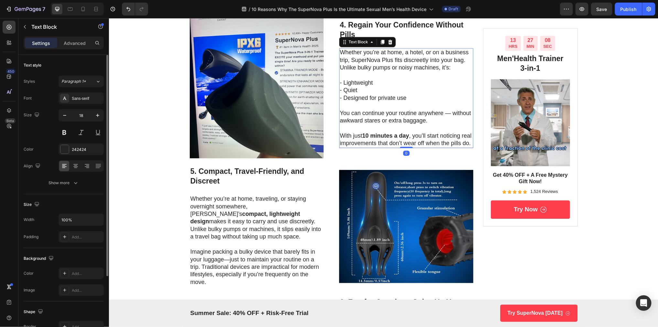
click at [377, 109] on p "To enrich screen reader interactions, please activate Accessibility in Grammarl…" at bounding box center [406, 105] width 133 height 7
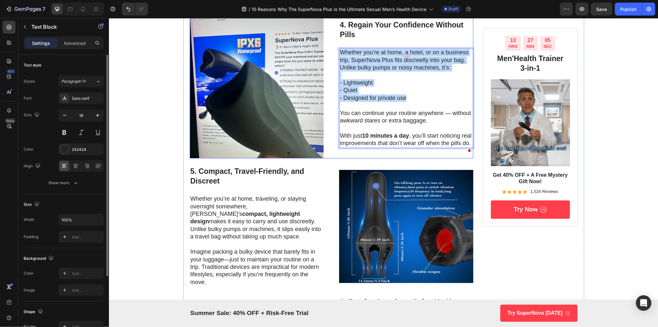
drag, startPoint x: 384, startPoint y: 102, endPoint x: 338, endPoint y: 58, distance: 64.1
click at [338, 58] on div "Image 4. Regain Your Confidence Without Pills Heading Whether you’re at home, a…" at bounding box center [332, 83] width 284 height 149
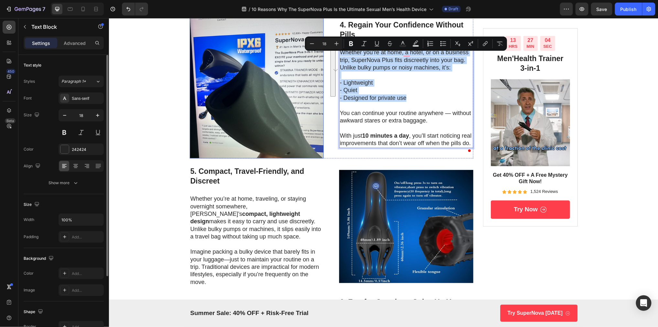
copy div "Whether you’re at home, a hotel, or on a business trip, SuperNova Plus fits dis…"
click at [224, 214] on p "Whether you’re at home, traveling, or staying overnight somewhere, SuperNova’s …" at bounding box center [256, 217] width 133 height 45
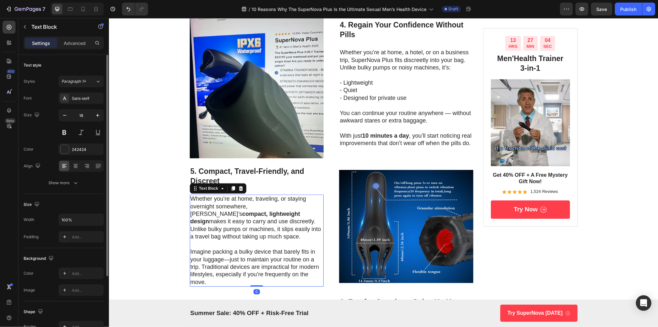
click at [224, 214] on p "Whether you’re at home, traveling, or staying overnight somewhere, SuperNova’s …" at bounding box center [256, 217] width 133 height 45
click at [217, 216] on p "Whether you’re at home, traveling, or staying overnight somewhere, SuperNova’s …" at bounding box center [256, 217] width 133 height 45
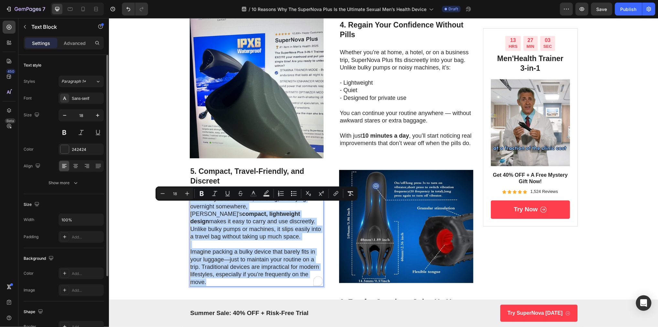
click at [207, 240] on p "Whether you’re at home, traveling, or staying overnight somewhere, SuperNova’s …" at bounding box center [256, 217] width 133 height 45
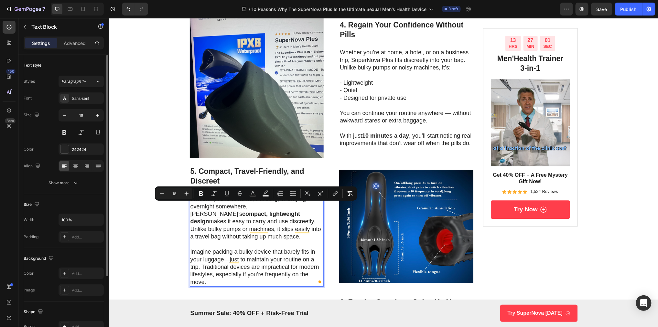
drag, startPoint x: 209, startPoint y: 246, endPoint x: 191, endPoint y: 207, distance: 42.5
click at [191, 207] on p "Whether you’re at home, traveling, or staying overnight somewhere, SuperNova’s …" at bounding box center [256, 217] width 133 height 45
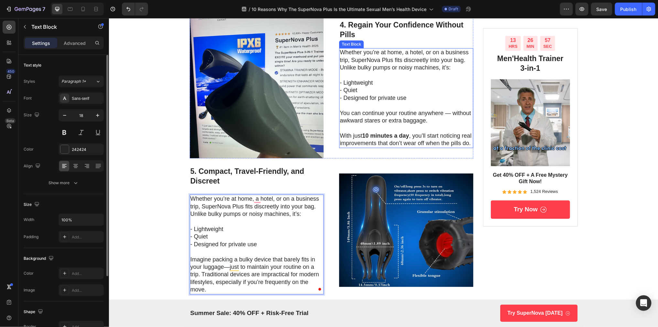
click at [343, 56] on p "Whether you’re at home, a hotel, or on a business trip, SuperNova Plus fits dis…" at bounding box center [406, 60] width 133 height 23
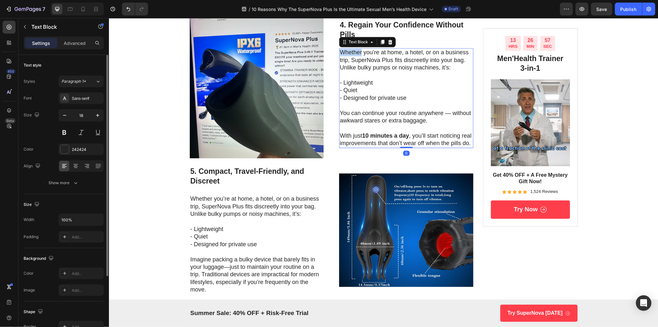
click at [341, 57] on p "Whether you’re at home, a hotel, or on a business trip, SuperNova Plus fits dis…" at bounding box center [406, 60] width 133 height 23
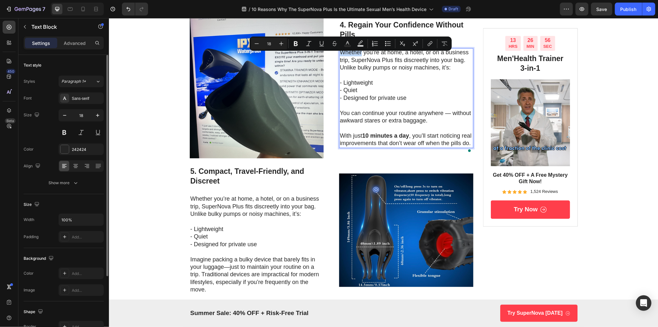
click at [344, 57] on p "Whether you’re at home, a hotel, or on a business trip, SuperNova Plus fits dis…" at bounding box center [406, 60] width 133 height 23
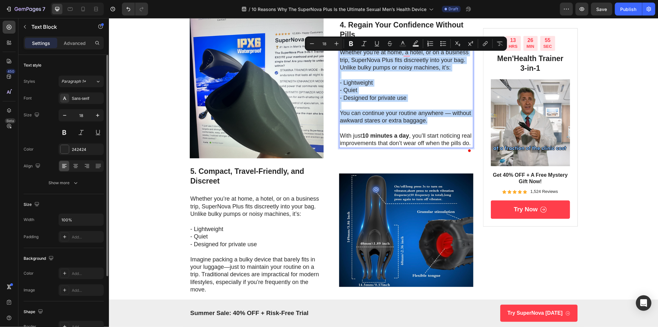
drag, startPoint x: 341, startPoint y: 56, endPoint x: 433, endPoint y: 123, distance: 113.4
click at [433, 123] on div "Whether you’re at home, a hotel, or on a business trip, SuperNova Plus fits dis…" at bounding box center [406, 98] width 134 height 100
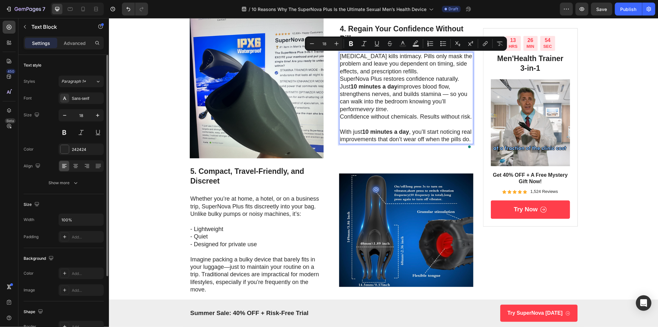
scroll to position [809, 0]
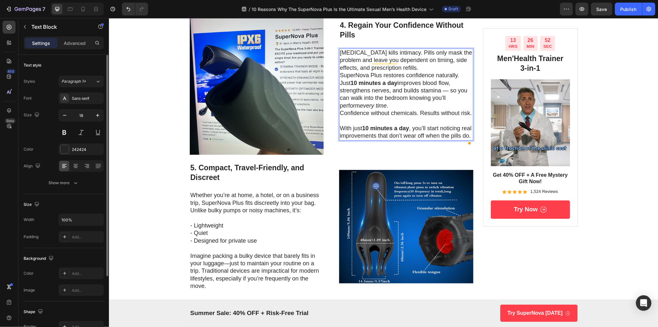
click at [436, 71] on p "Performance anxiety kills intimacy. Pills only mask the problem and leave you d…" at bounding box center [406, 60] width 133 height 23
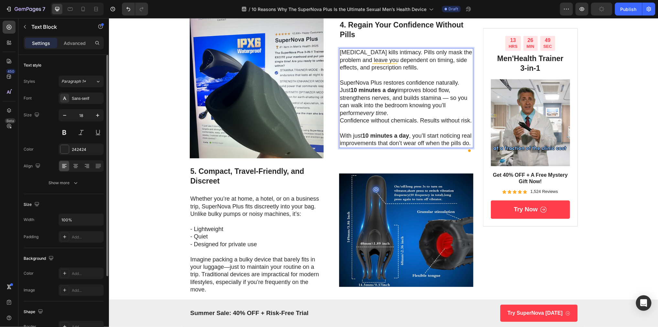
click at [395, 117] on p "SuperNova Plus restores confidence naturally. Just 10 minutes a day improves bl…" at bounding box center [406, 98] width 133 height 38
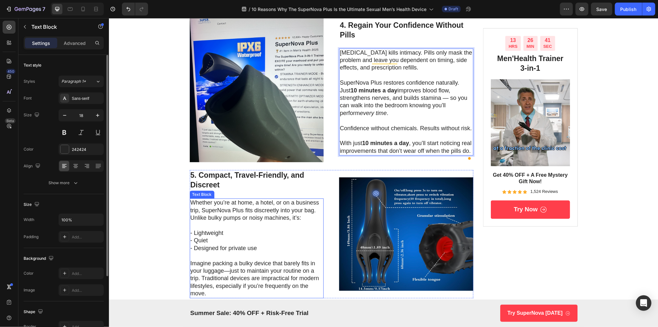
scroll to position [853, 0]
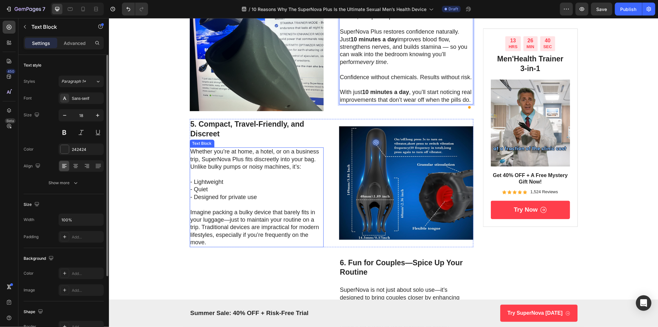
click at [272, 222] on p "Imagine packing a bulky device that barely fits in your luggage—just to maintai…" at bounding box center [256, 228] width 133 height 38
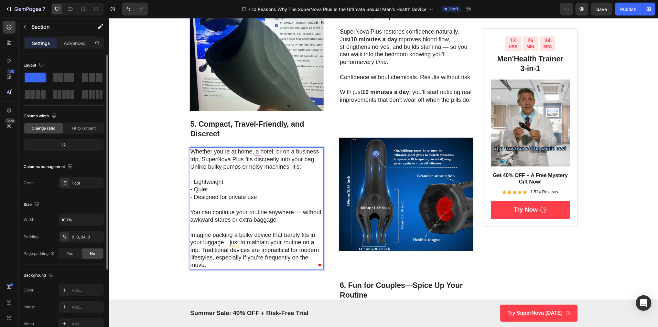
click at [166, 203] on div "Image Drop element here Row Row 10 Reasons Why The SuperNova Plus Is the Ultima…" at bounding box center [384, 49] width 550 height 1742
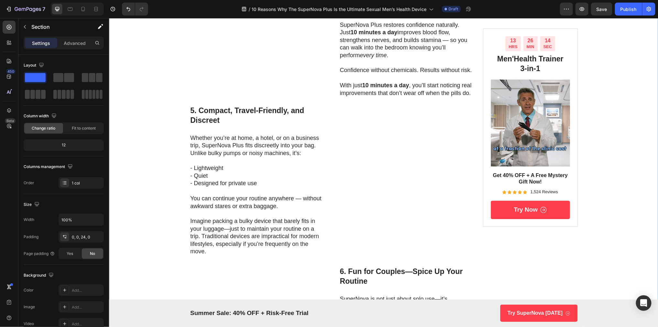
scroll to position [853, 0]
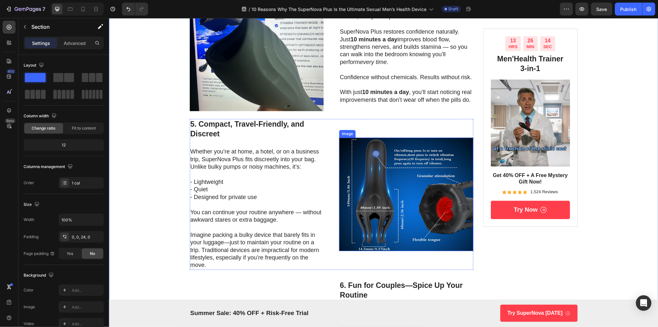
click at [410, 175] on img at bounding box center [406, 194] width 134 height 114
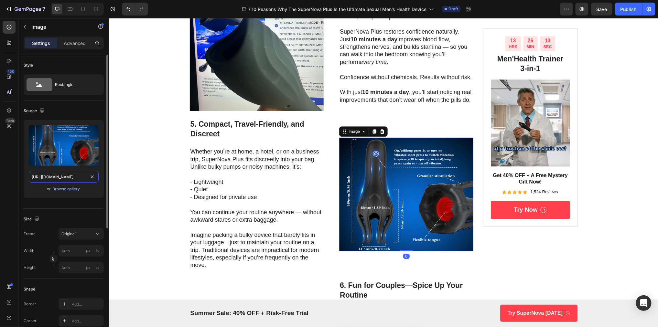
drag, startPoint x: 68, startPoint y: 180, endPoint x: 420, endPoint y: 14, distance: 389.2
click at [68, 180] on input "https://cdn.shopify.com/s/files/1/0638/0162/2734/files/gempages_542299561549366…" at bounding box center [64, 177] width 70 height 12
paste input "m.media-amazon.com/images/S/aplus-media-library-service-media/9d902a40-f655-4a0…"
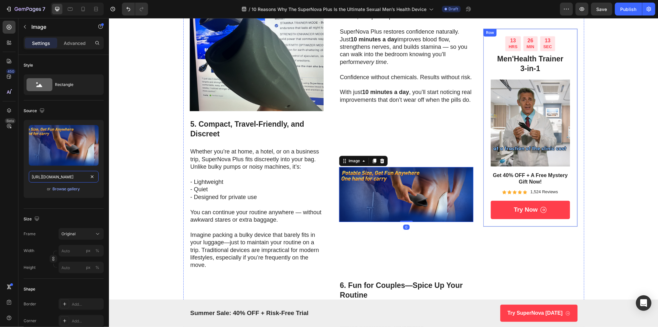
scroll to position [0, 240]
type input "https://m.media-amazon.com/images/S/aplus-media-library-service-media/9d902a40-…"
click at [374, 163] on icon at bounding box center [375, 161] width 4 height 5
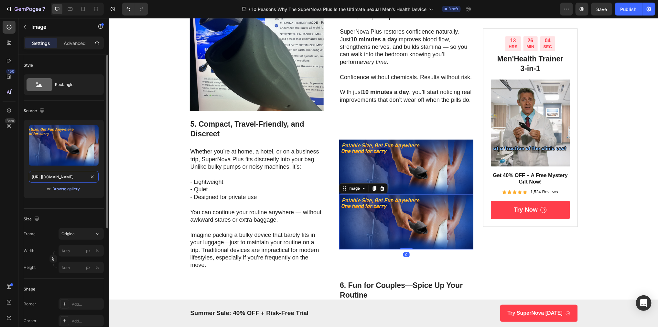
click at [58, 176] on input "https://m.media-amazon.com/images/S/aplus-media-library-service-media/9d902a40-…" at bounding box center [64, 177] width 70 height 12
paste input "6ba25bd3-73db-40ea-b947-b94183bb28d3"
type input "https://m.media-amazon.com/images/S/aplus-media-library-service-media/6ba25bd3-…"
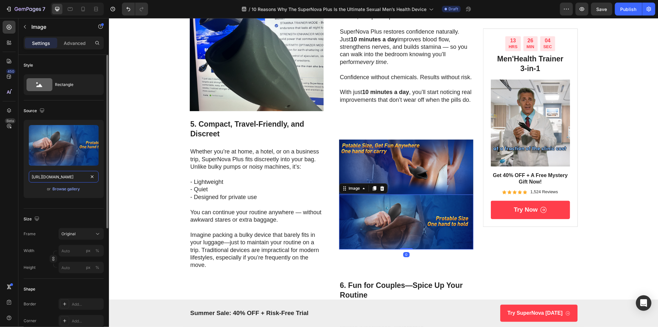
scroll to position [0, 243]
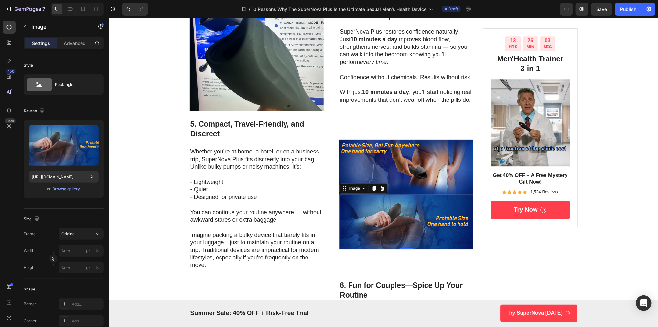
click at [157, 205] on div "Image Drop element here Row Row 10 Reasons Why The SuperNova Plus Is the Ultima…" at bounding box center [384, 49] width 550 height 1742
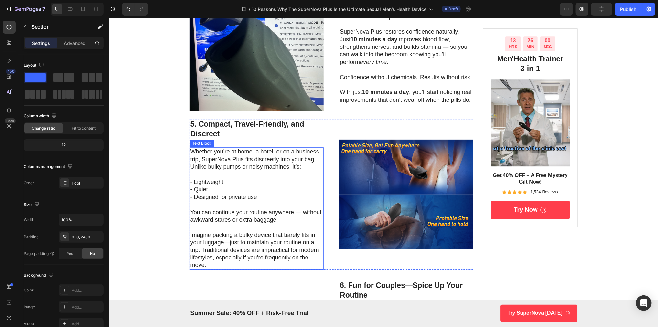
click at [244, 259] on p "Imagine packing a bulky device that barely fits in your luggage—just to maintai…" at bounding box center [256, 250] width 133 height 38
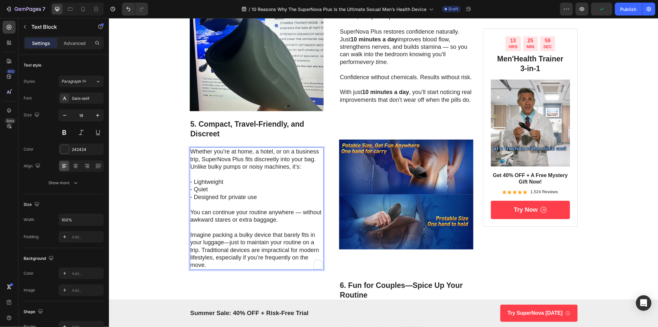
click at [262, 256] on p "Imagine packing a bulky device that barely fits in your luggage—just to maintai…" at bounding box center [256, 250] width 133 height 38
click at [210, 259] on p "Imagine packing a bulky device that barely fits in your luggage—just to maintai…" at bounding box center [256, 250] width 133 height 38
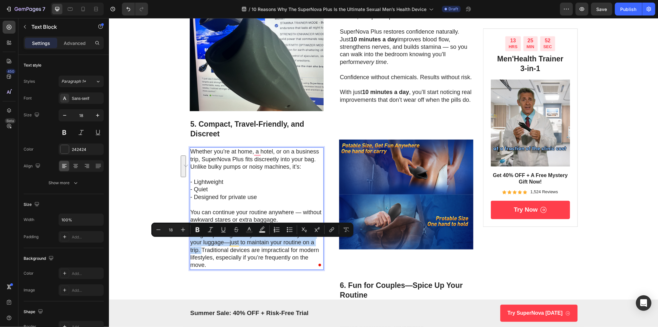
drag, startPoint x: 201, startPoint y: 258, endPoint x: 189, endPoint y: 244, distance: 17.9
click at [190, 244] on div "Whether you’re at home, a hotel, or on a business trip, SuperNova Plus fits dis…" at bounding box center [257, 208] width 134 height 123
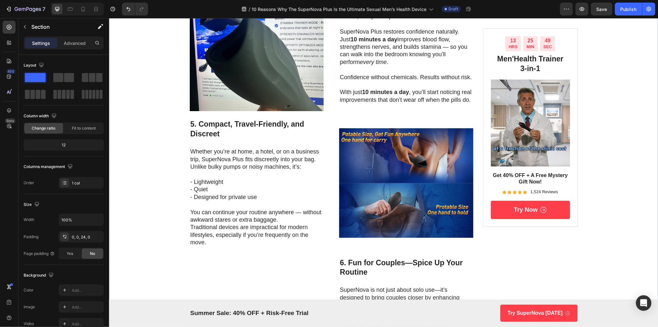
click at [178, 228] on div "Image Drop element here Row Row 10 Reasons Why The SuperNova Plus Is the Ultima…" at bounding box center [384, 38] width 550 height 1720
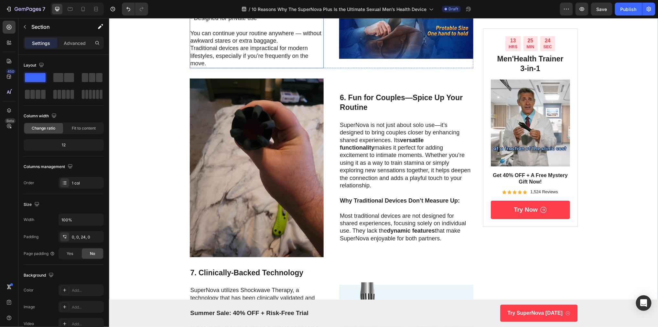
scroll to position [1039, 0]
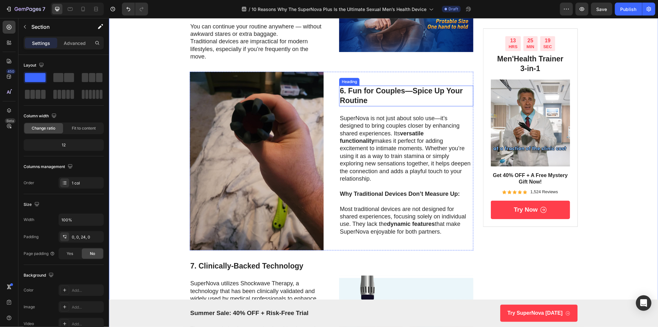
click at [355, 103] on h3 "6. Fun for Couples—Spice Up Your Routine" at bounding box center [406, 95] width 134 height 21
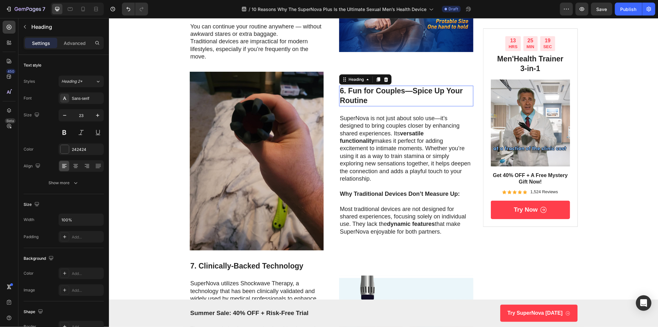
click at [352, 102] on h3 "6. Fun for Couples—Spice Up Your Routine" at bounding box center [406, 95] width 134 height 21
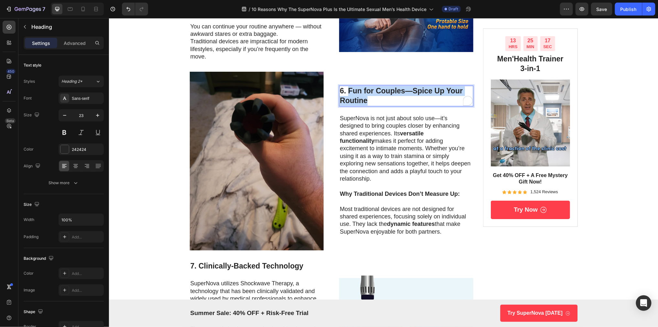
drag, startPoint x: 355, startPoint y: 105, endPoint x: 373, endPoint y: 113, distance: 19.5
click at [373, 105] on p "6. Fun for Couples—Spice Up Your Routine" at bounding box center [406, 95] width 133 height 19
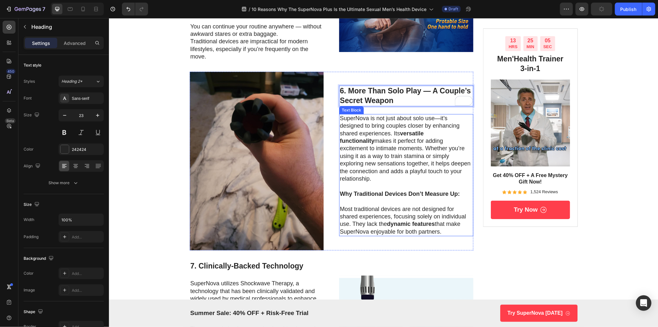
click at [357, 147] on p "SuperNova is not just about solo use—it’s designed to bring couples closer by e…" at bounding box center [406, 149] width 133 height 68
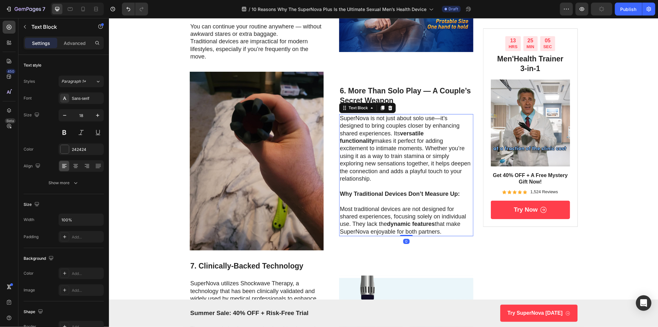
click at [357, 147] on p "SuperNova is not just about solo use—it’s designed to bring couples closer by e…" at bounding box center [406, 149] width 133 height 68
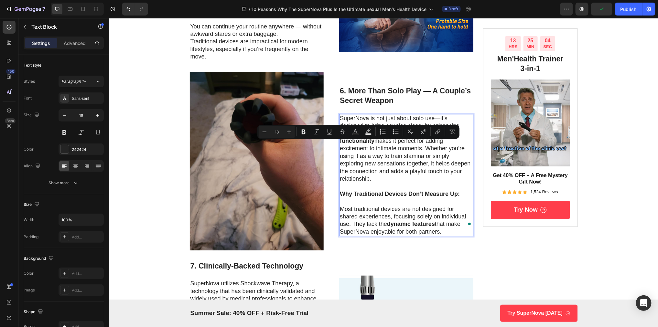
click at [380, 149] on p "SuperNova is not just about solo use—it’s designed to bring couples closer by e…" at bounding box center [406, 149] width 133 height 68
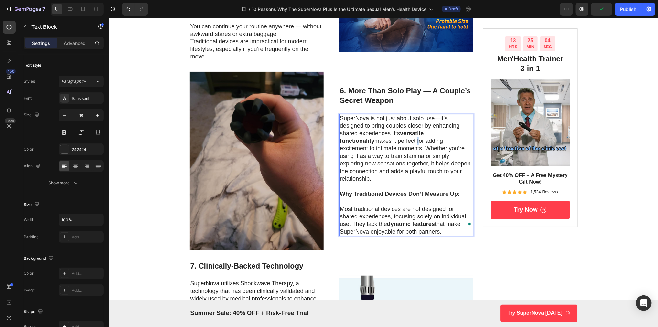
click at [380, 149] on p "SuperNova is not just about solo use—it’s designed to bring couples closer by e…" at bounding box center [406, 149] width 133 height 68
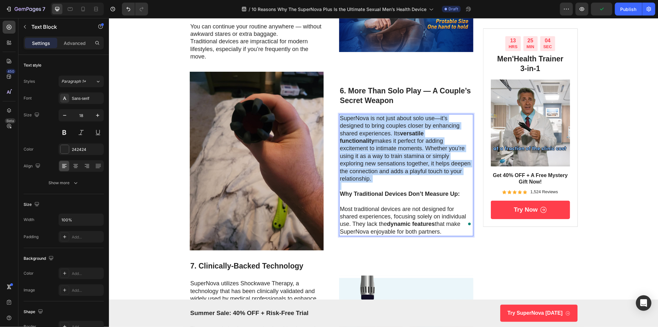
click at [380, 149] on p "SuperNova is not just about solo use—it’s designed to bring couples closer by e…" at bounding box center [406, 149] width 133 height 68
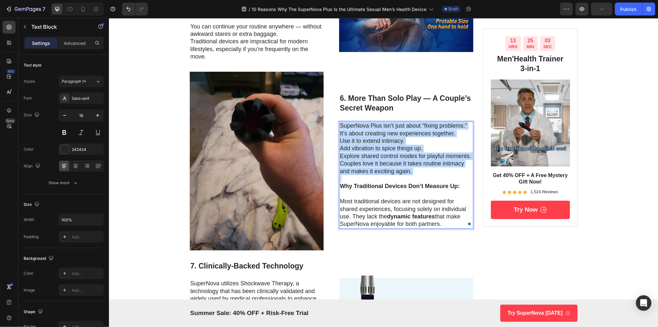
scroll to position [1043, 0]
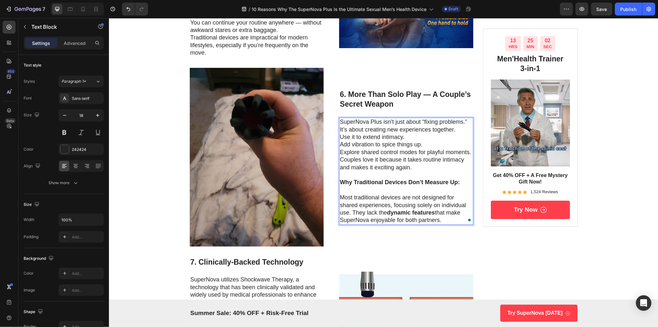
click at [458, 133] on p "SuperNova Plus isn’t just about “fixing problems.” It’s about creating new expe…" at bounding box center [406, 125] width 133 height 15
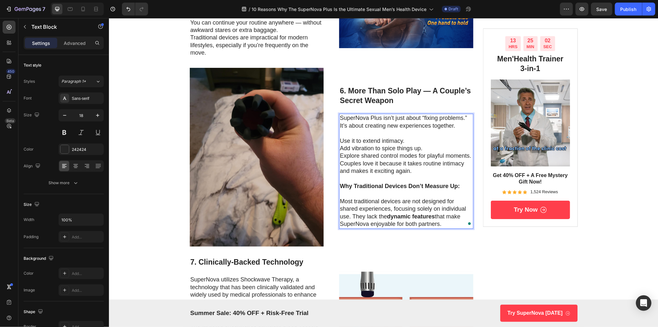
scroll to position [1039, 0]
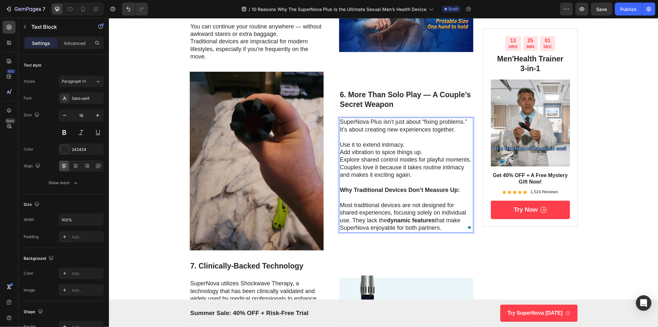
click at [429, 156] on p "Add vibration to spice things up." at bounding box center [406, 151] width 133 height 7
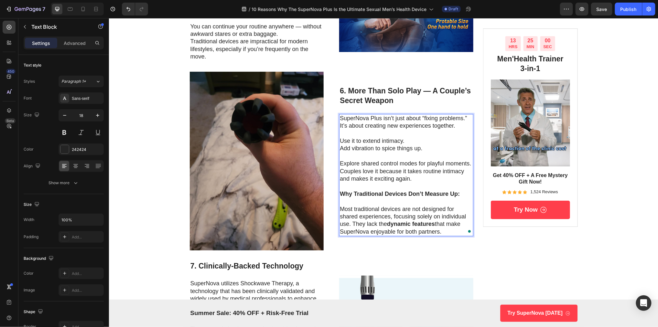
scroll to position [1035, 0]
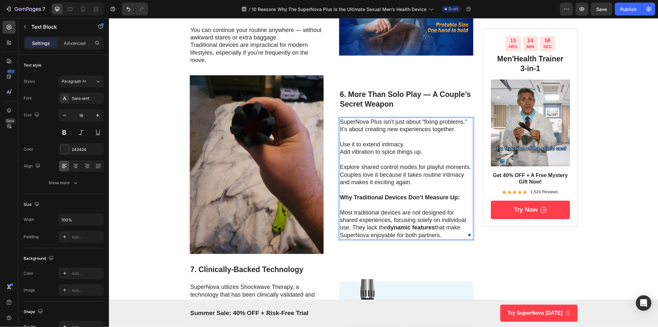
click at [417, 148] on p "Use it to extend intimacy." at bounding box center [406, 144] width 133 height 7
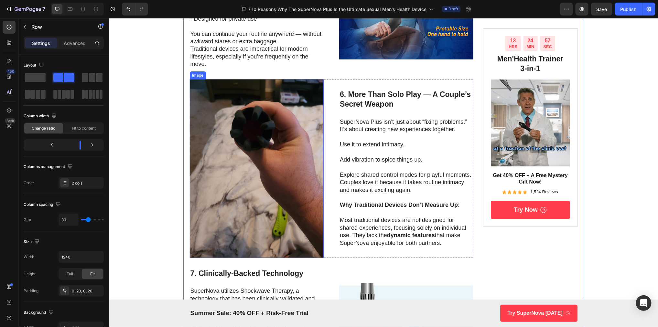
click at [249, 178] on img at bounding box center [257, 168] width 134 height 179
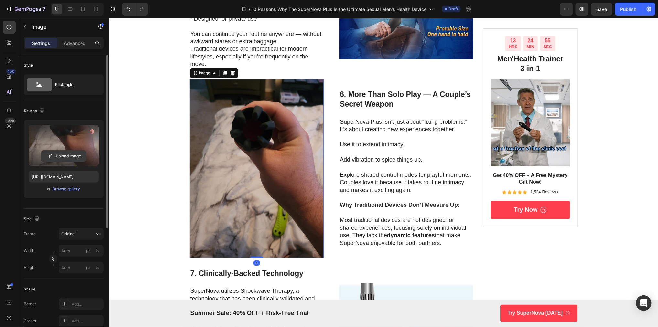
click at [66, 157] on input "file" at bounding box center [63, 156] width 45 height 11
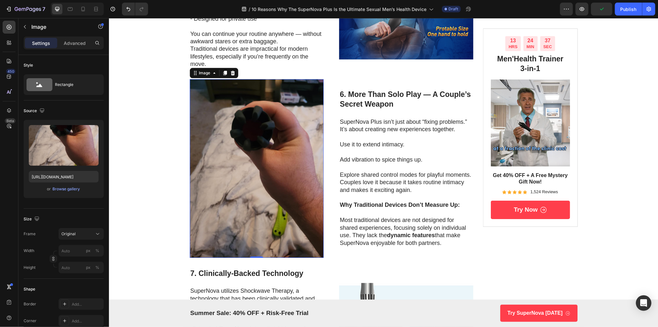
click at [265, 121] on img at bounding box center [257, 168] width 134 height 179
click at [55, 175] on input "https://m.media-amazon.com/images/I/61Apwxw33NL.jpg" at bounding box center [64, 177] width 70 height 12
paste input "S/aplus-media-library-service-media/2f7530c1-080f-40aa-9f6b-b182a0f6cdd1.__CR0,…"
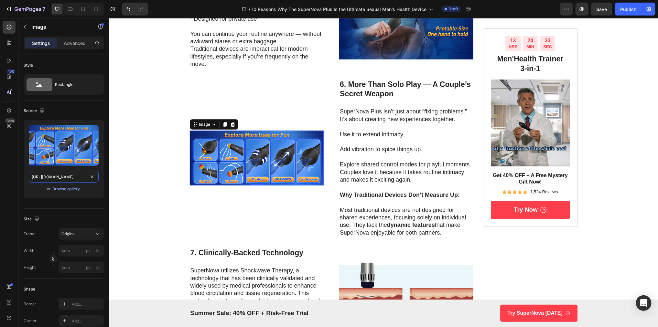
type input "https://m.media-amazon.com/images/S/aplus-media-library-service-media/2f7530c1-…"
click at [221, 128] on div at bounding box center [225, 124] width 8 height 8
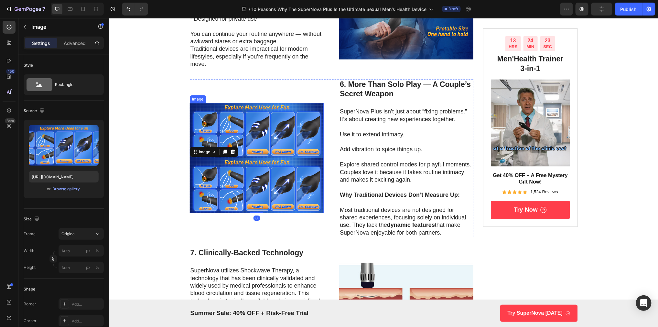
click at [259, 141] on img at bounding box center [257, 130] width 134 height 55
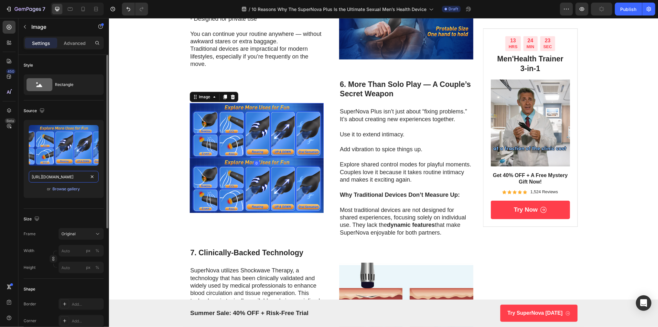
click at [67, 174] on input "https://m.media-amazon.com/images/S/aplus-media-library-service-media/2f7530c1-…" at bounding box center [64, 177] width 70 height 12
paste input "db99da1f-ebcd-45b1-8daf-204d94870cce"
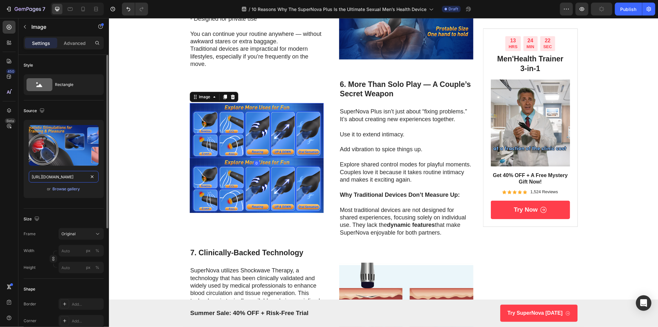
scroll to position [0, 240]
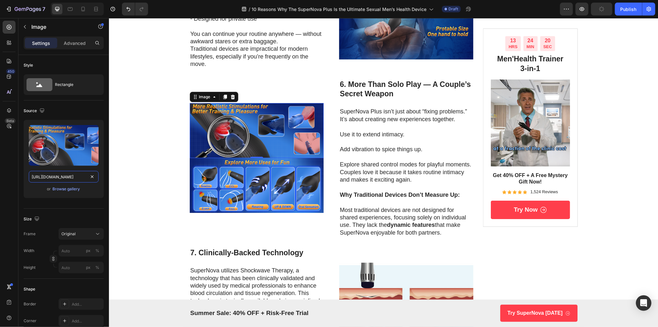
type input "[URL][DOMAIN_NAME]"
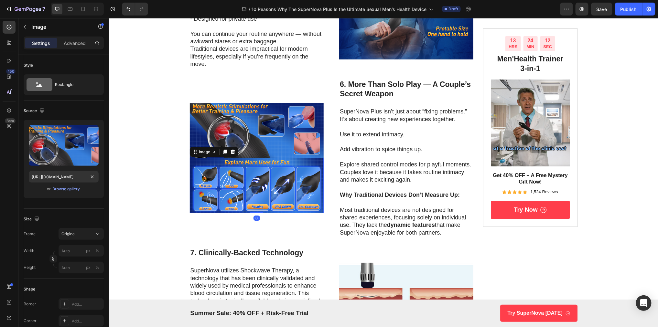
click at [242, 188] on img at bounding box center [257, 185] width 134 height 55
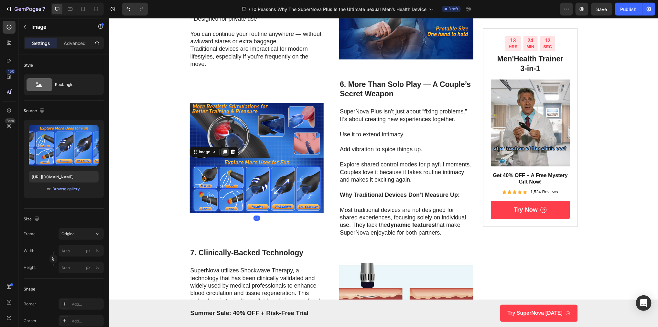
click at [223, 154] on icon at bounding box center [225, 152] width 4 height 5
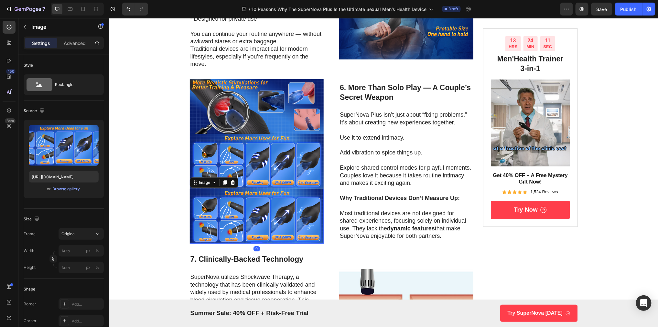
click at [270, 221] on img at bounding box center [257, 216] width 134 height 55
click at [72, 174] on input "https://m.media-amazon.com/images/S/aplus-media-library-service-media/2f7530c1-…" at bounding box center [64, 177] width 70 height 12
paste input "fb594b1b-4a37-4d9c-a04e-31a9e38293b3"
type input "[URL][DOMAIN_NAME]"
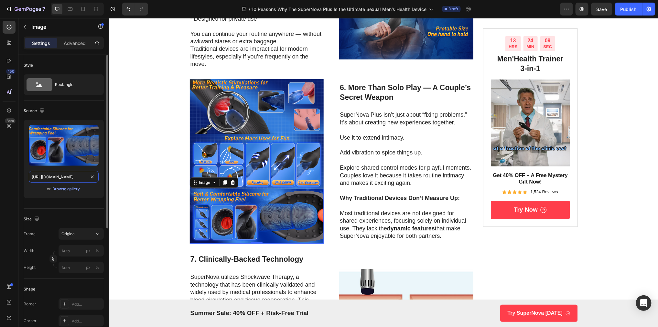
scroll to position [0, 242]
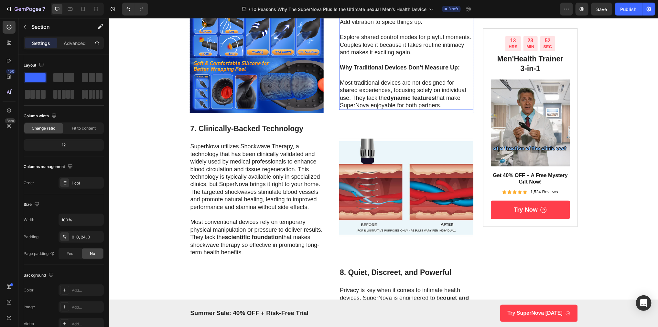
scroll to position [1211, 0]
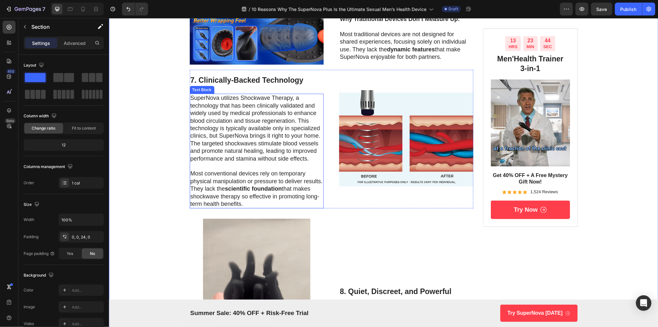
click at [262, 138] on p "SuperNova utilizes Shockwave Therapy, a technology that has been clinically val…" at bounding box center [256, 128] width 133 height 68
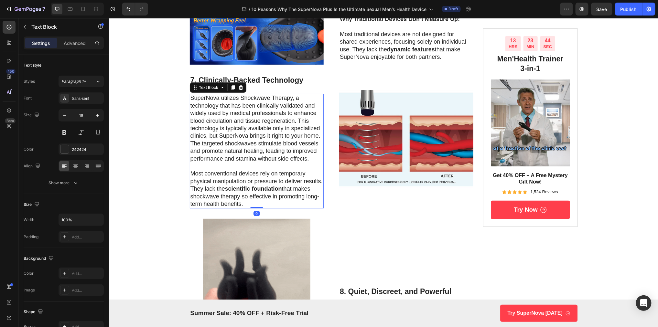
click at [262, 138] on p "SuperNova utilizes Shockwave Therapy, a technology that has been clinically val…" at bounding box center [256, 128] width 133 height 68
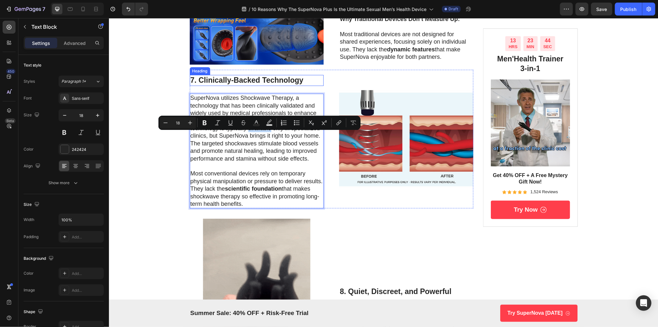
click at [266, 86] on h3 "7. Clinically-Backed Technology" at bounding box center [257, 80] width 134 height 11
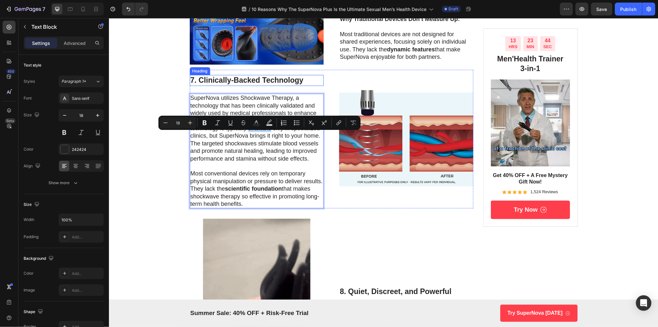
click at [266, 86] on h3 "7. Clinically-Backed Technology" at bounding box center [257, 80] width 134 height 11
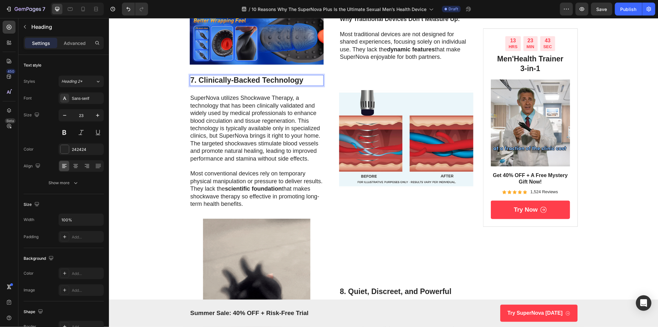
click at [205, 85] on p "7. Clinically-Backed Technology" at bounding box center [256, 80] width 133 height 10
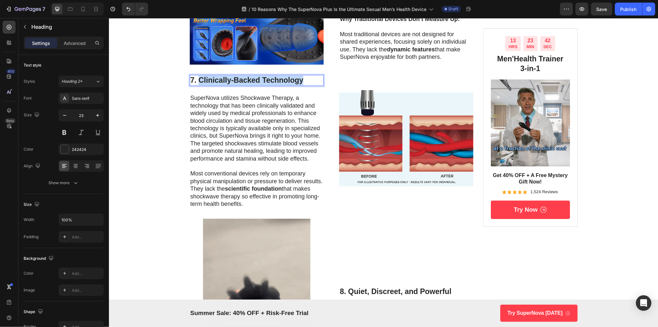
drag, startPoint x: 200, startPoint y: 88, endPoint x: 303, endPoint y: 92, distance: 103.9
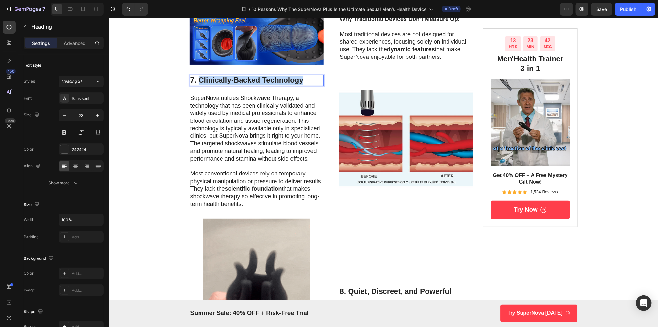
click at [303, 85] on p "7. Clinically-Backed Technology" at bounding box center [256, 80] width 133 height 10
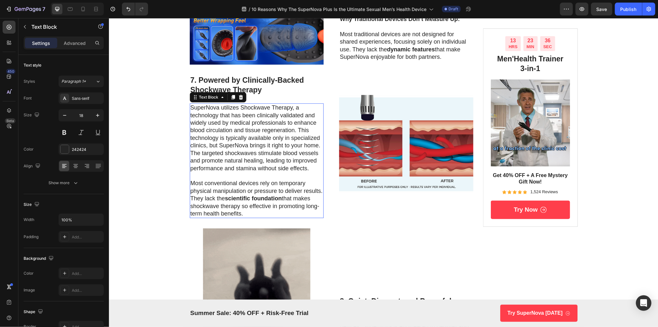
click at [264, 164] on p "SuperNova utilizes Shockwave Therapy, a technology that has been clinically val…" at bounding box center [256, 138] width 133 height 68
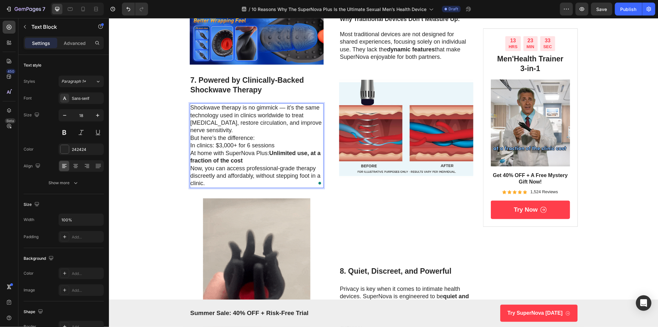
click at [302, 128] on p "Shockwave therapy is no gimmick — it’s the same technology used in clinics worl…" at bounding box center [256, 119] width 133 height 30
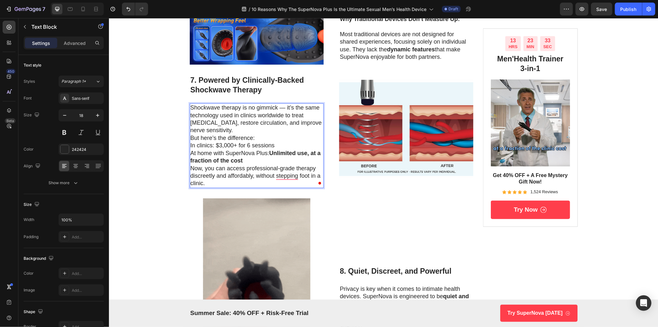
click at [258, 134] on p "Shockwave therapy is no gimmick — it’s the same technology used in clinics worl…" at bounding box center [256, 119] width 133 height 30
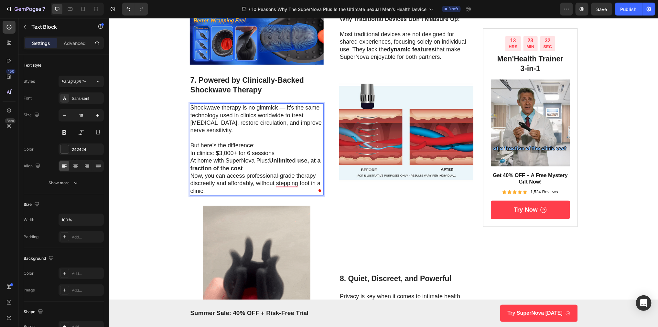
click at [260, 149] on p "But here’s the difference:" at bounding box center [256, 145] width 133 height 7
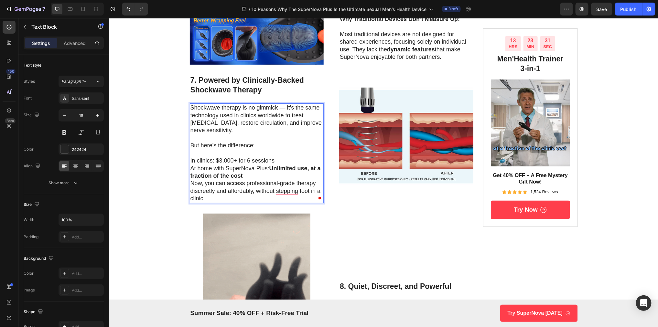
click at [250, 180] on p "At home with SuperNova Plus: Unlimited use, at a fraction of the cost" at bounding box center [256, 172] width 133 height 15
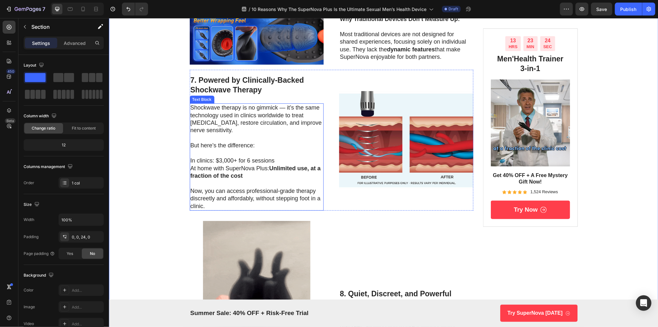
scroll to position [1381, 0]
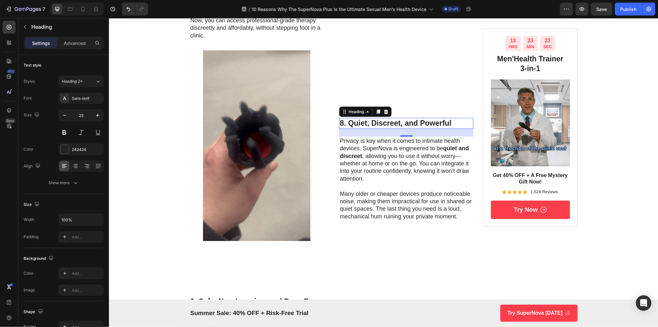
click at [372, 129] on h3 "8. Quiet, Discreet, and Powerful" at bounding box center [406, 123] width 134 height 11
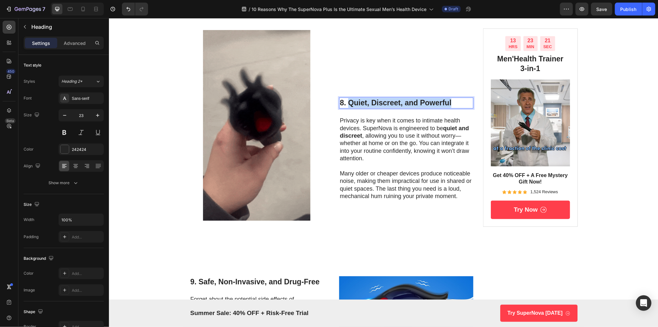
click at [454, 108] on p "8. Quiet, Discreet, and Powerful" at bounding box center [406, 103] width 133 height 10
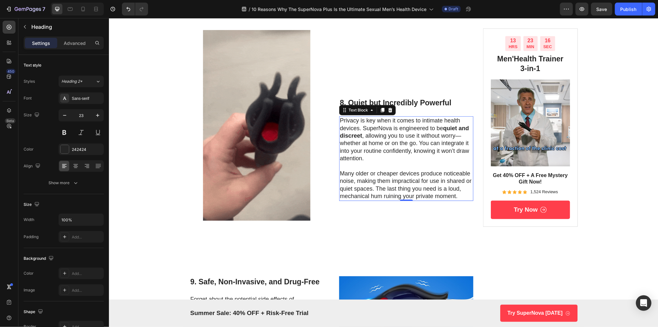
click at [357, 149] on p "Privacy is key when it comes to intimate health devices. SuperNova is engineere…" at bounding box center [406, 139] width 133 height 45
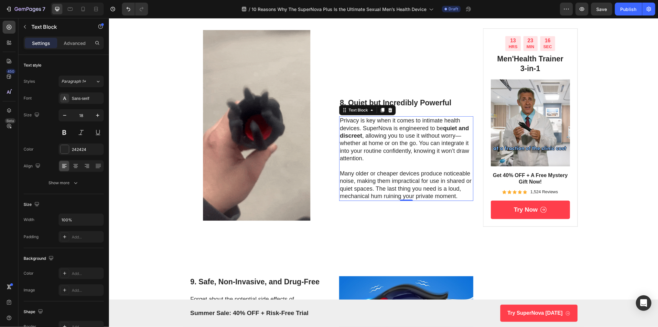
click at [358, 155] on p "Privacy is key when it comes to intimate health devices. SuperNova is engineere…" at bounding box center [406, 139] width 133 height 45
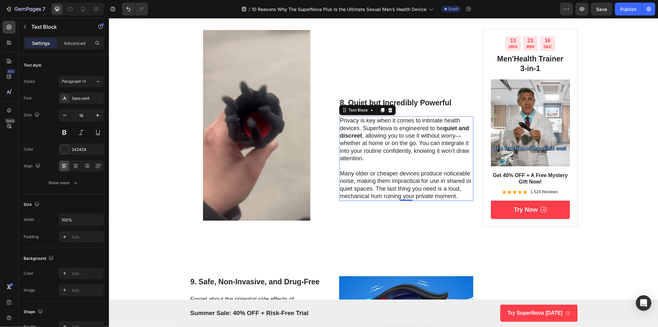
click at [358, 155] on p "Privacy is key when it comes to intimate health devices. SuperNova is engineere…" at bounding box center [406, 139] width 133 height 45
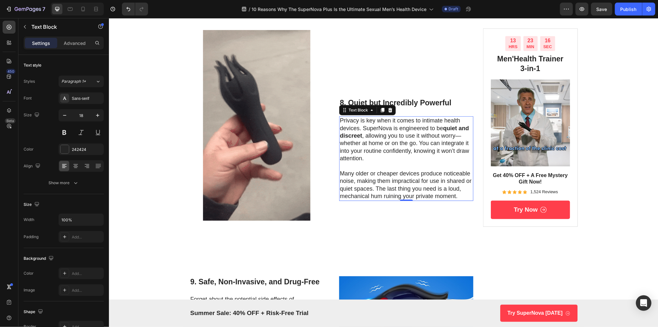
click at [358, 155] on p "Privacy is key when it comes to intimate health devices. SuperNova is engineere…" at bounding box center [406, 139] width 133 height 45
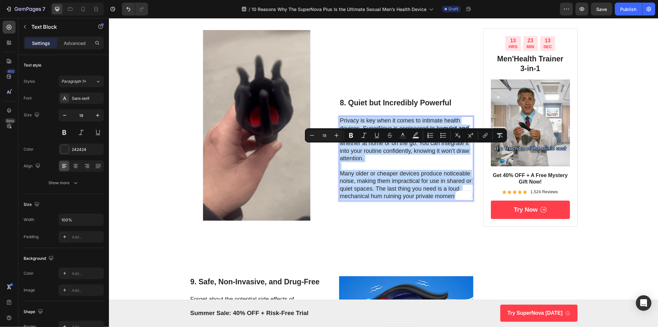
click at [384, 162] on p "Privacy is key when it comes to intimate health devices. SuperNova is engineere…" at bounding box center [406, 139] width 133 height 45
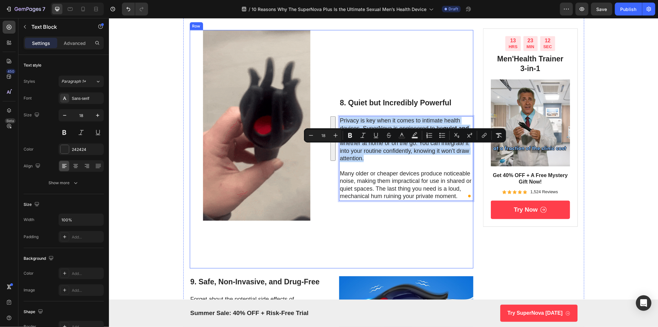
drag, startPoint x: 367, startPoint y: 187, endPoint x: 445, endPoint y: 158, distance: 83.9
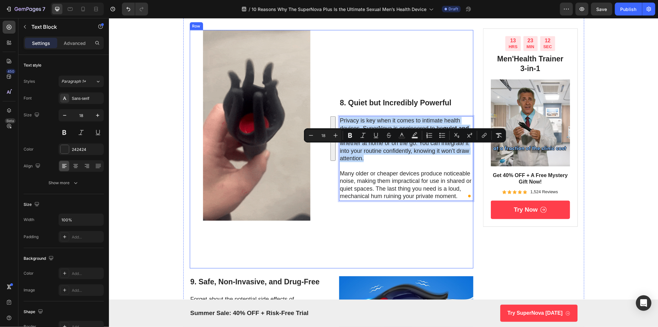
click at [338, 143] on div "Image 8. Quiet but Incredibly Powerful Heading Privacy is key when it comes to …" at bounding box center [332, 149] width 284 height 238
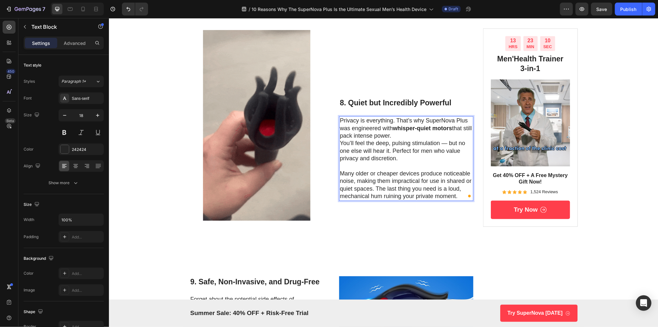
click at [402, 139] on p "Privacy is everything. That’s why SuperNova Plus was engineered with whisper-qu…" at bounding box center [406, 128] width 133 height 23
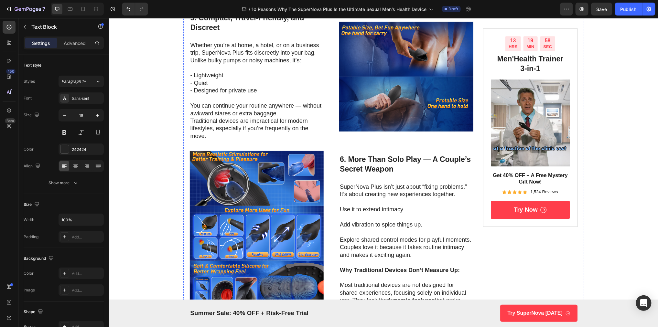
scroll to position [1015, 0]
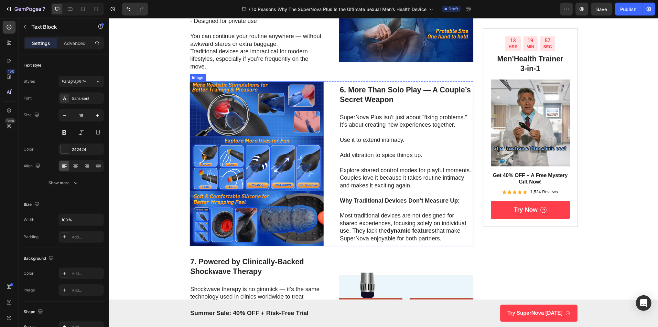
click at [292, 136] on img at bounding box center [257, 108] width 134 height 55
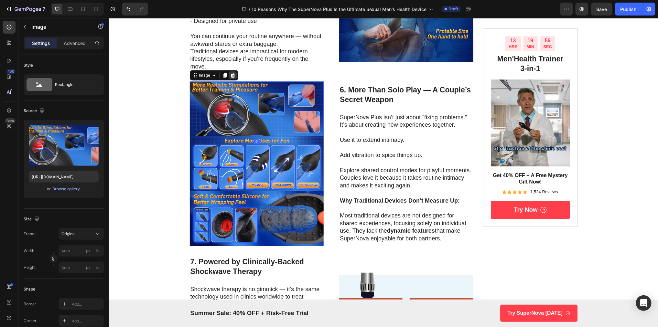
click at [231, 78] on icon at bounding box center [232, 74] width 5 height 5
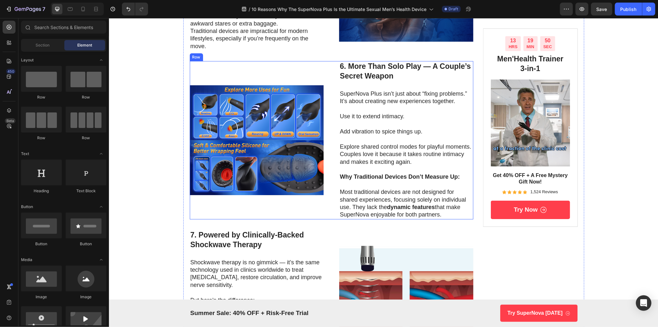
scroll to position [1057, 0]
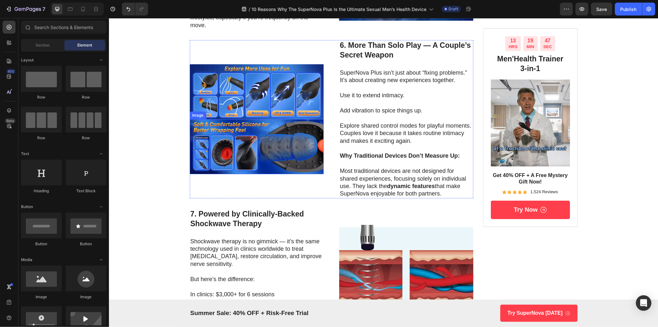
click at [278, 167] on img at bounding box center [257, 146] width 134 height 55
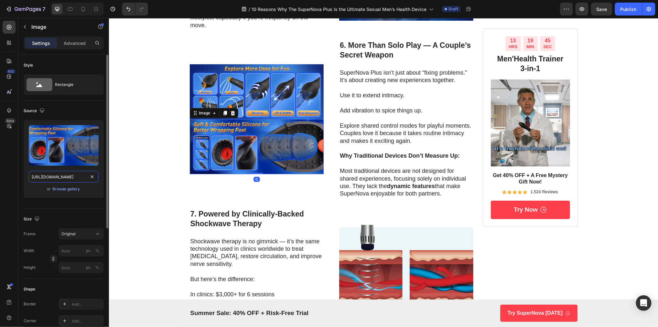
click at [66, 176] on input "[URL][DOMAIN_NAME]" at bounding box center [64, 177] width 70 height 12
paste input "I/71+tOkmV1FL._AC_SL1500"
type input "[URL][DOMAIN_NAME]"
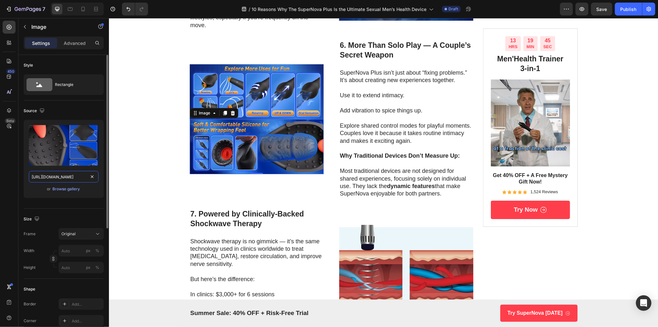
scroll to position [0, 75]
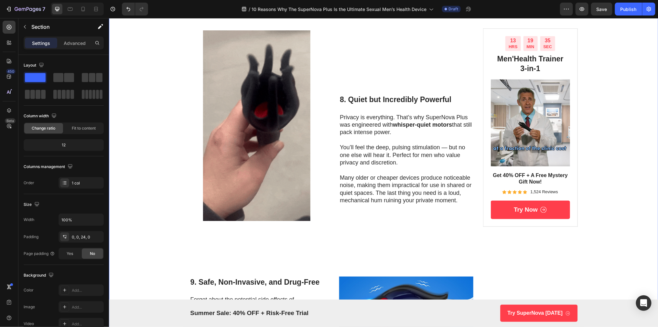
scroll to position [1416, 0]
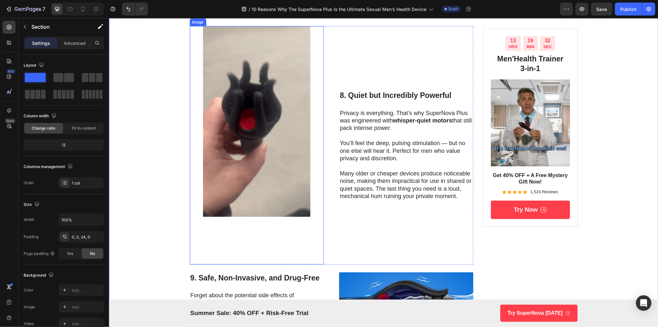
click at [222, 121] on img at bounding box center [257, 121] width 134 height 191
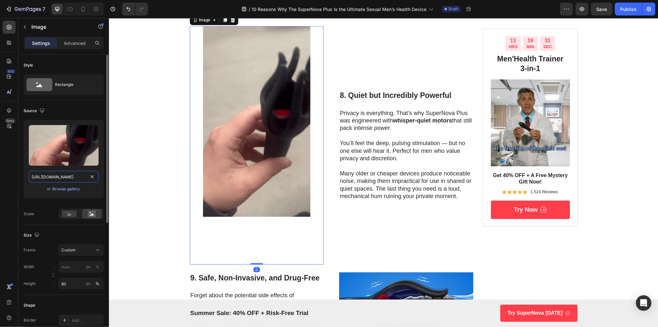
click at [67, 177] on input "[URL][DOMAIN_NAME]" at bounding box center [64, 177] width 70 height 12
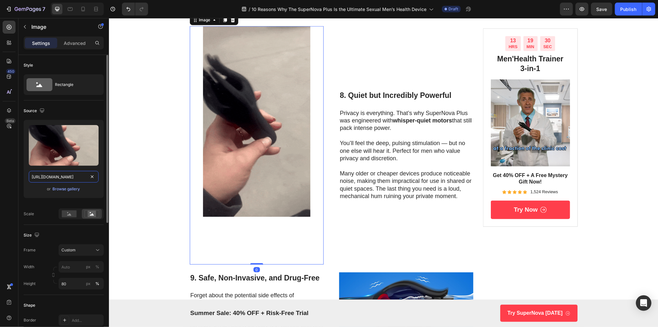
paste input "[DOMAIN_NAME][URL]"
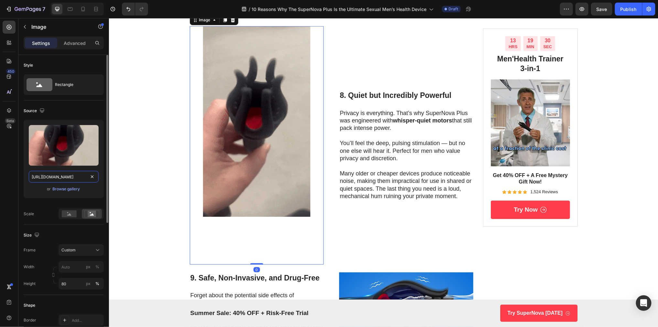
type input "[URL][DOMAIN_NAME]"
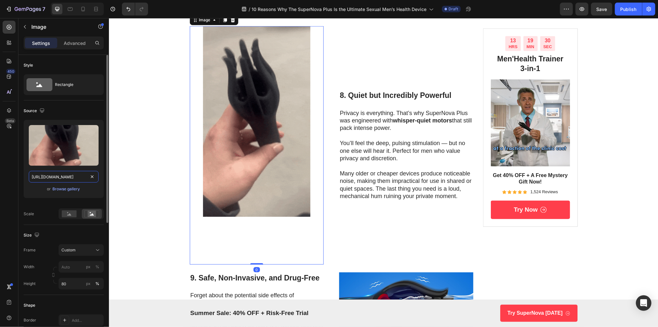
scroll to position [0, 327]
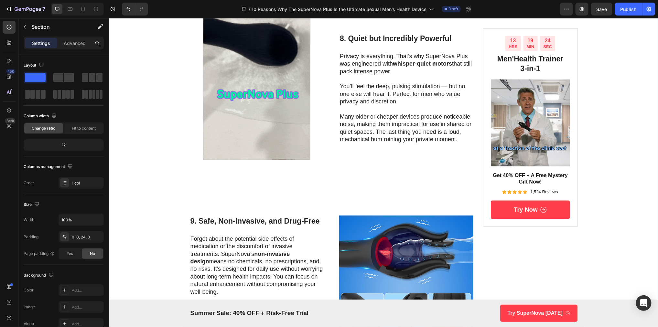
scroll to position [1649, 0]
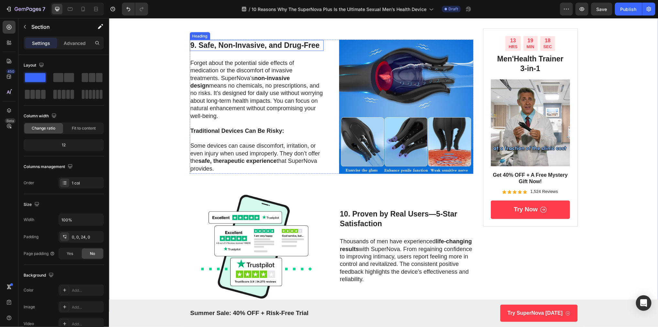
click at [214, 51] on h3 "9. Safe, Non-Invasive, and Drug-Free" at bounding box center [257, 45] width 134 height 11
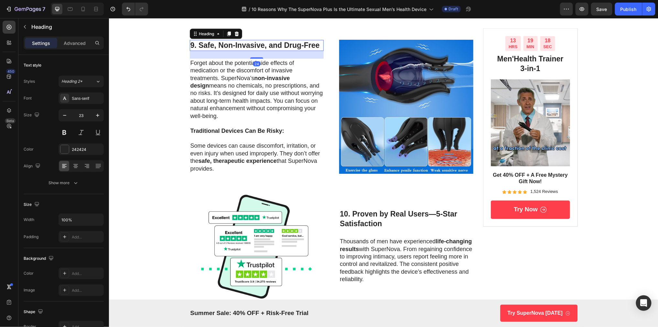
click at [207, 51] on h3 "9. Safe, Non-Invasive, and Drug-Free" at bounding box center [257, 45] width 134 height 11
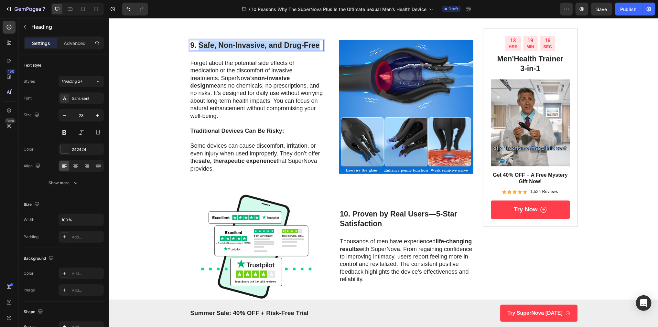
drag, startPoint x: 199, startPoint y: 66, endPoint x: 318, endPoint y: 68, distance: 118.8
click at [318, 50] on p "9. Safe, Non-Invasive, and Drug-Free" at bounding box center [256, 45] width 133 height 10
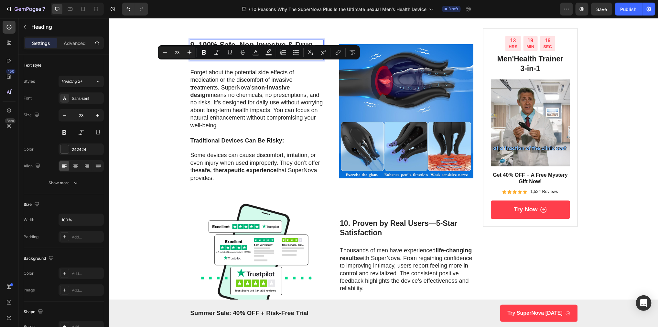
scroll to position [1649, 0]
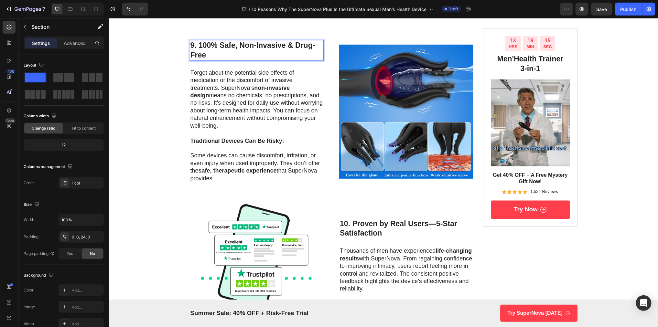
click at [212, 117] on p "Forget about the potential side effects of medication or the discomfort of inva…" at bounding box center [256, 99] width 133 height 60
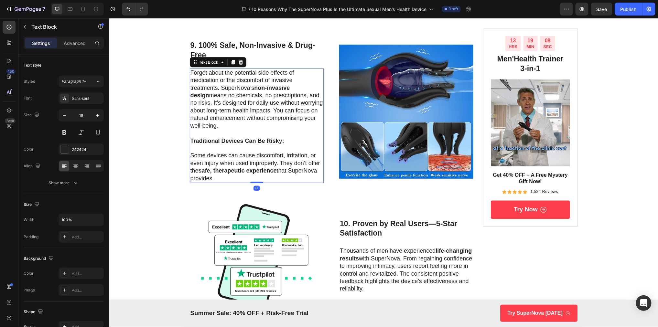
click at [212, 117] on p "Forget about the potential side effects of medication or the discomfort of inva…" at bounding box center [256, 99] width 133 height 60
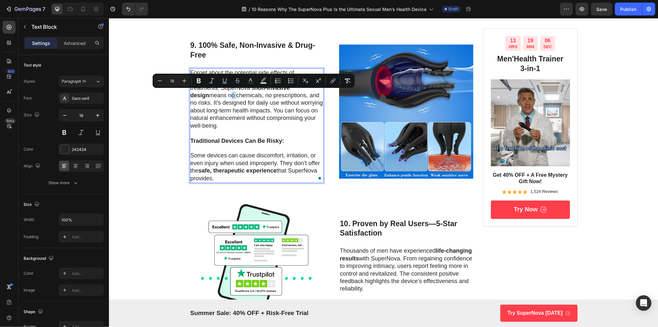
drag, startPoint x: 219, startPoint y: 149, endPoint x: 190, endPoint y: 95, distance: 61.2
click at [190, 95] on p "Forget about the potential side effects of medication or the discomfort of inva…" at bounding box center [256, 99] width 133 height 60
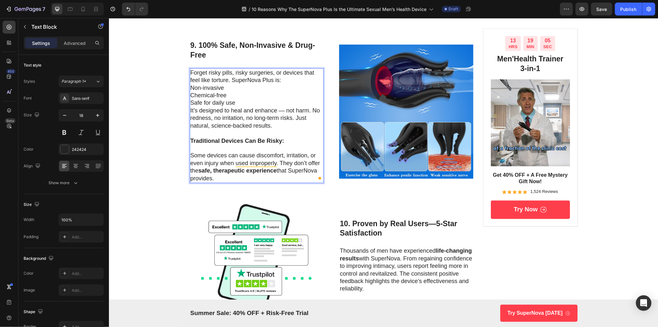
click at [243, 106] on p "Safe for daily use" at bounding box center [256, 102] width 133 height 7
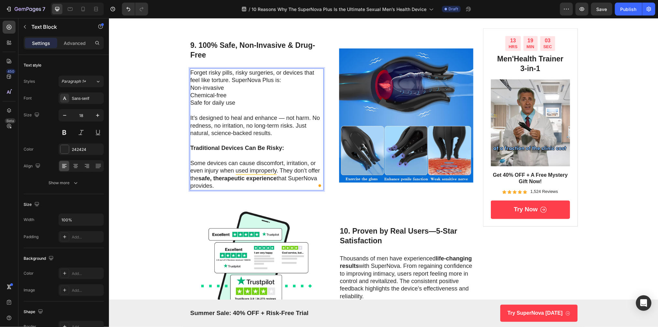
click at [285, 84] on p "Forget risky pills, risky surgeries, or devices that feel like torture. SuperNo…" at bounding box center [256, 76] width 133 height 15
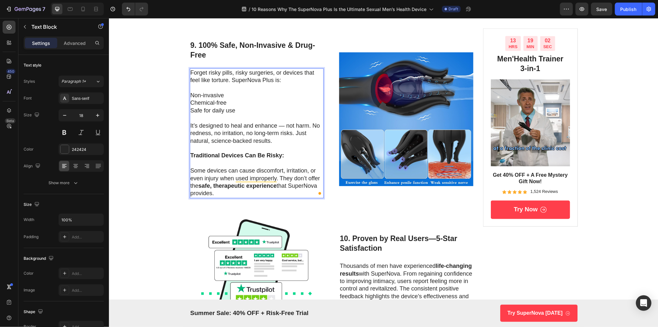
click at [191, 99] on p "Non-invasive" at bounding box center [256, 95] width 133 height 7
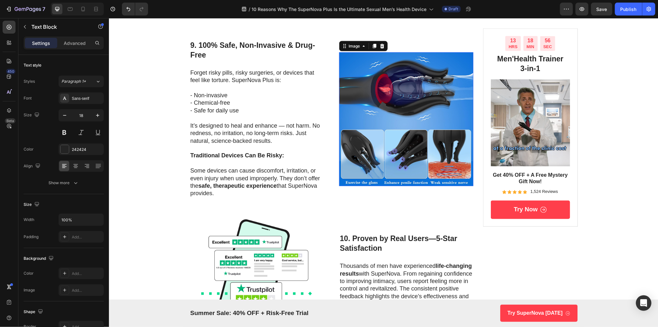
click at [446, 109] on img at bounding box center [406, 119] width 134 height 134
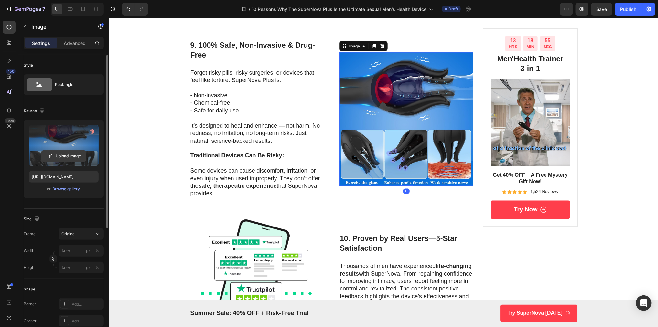
click at [68, 157] on input "file" at bounding box center [63, 156] width 45 height 11
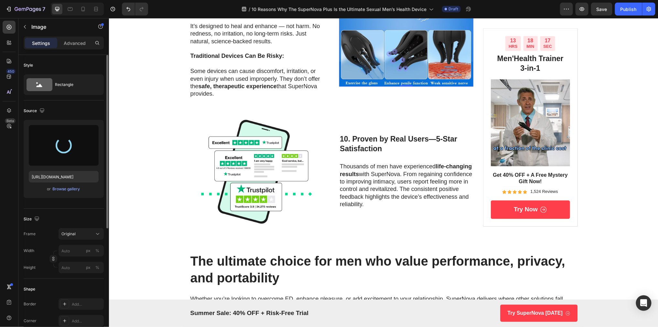
scroll to position [1749, 0]
type input "[URL][DOMAIN_NAME]"
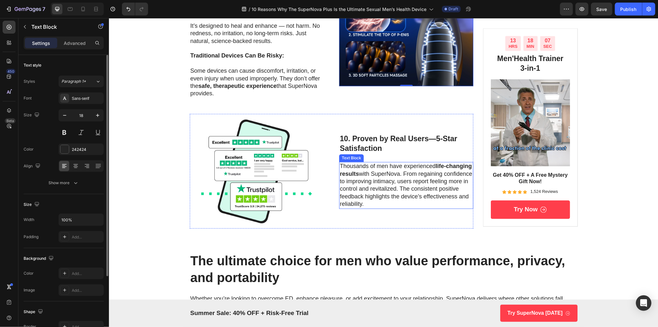
click at [366, 191] on p "Thousands of men have experienced life-changing results with [PERSON_NAME]. Fro…" at bounding box center [406, 185] width 133 height 45
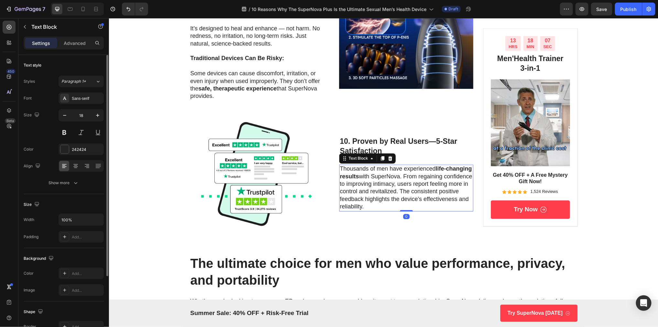
click at [369, 194] on p "Thousands of men have experienced life-changing results with [PERSON_NAME]. Fro…" at bounding box center [406, 187] width 133 height 45
click at [369, 194] on p "Thousands of men have experienced life-changing results with [PERSON_NAME]. Fro…" at bounding box center [406, 188] width 133 height 45
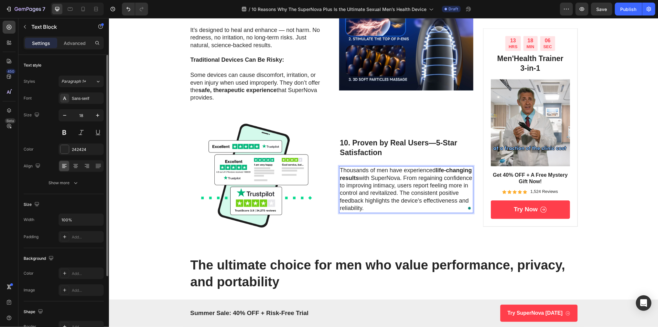
scroll to position [1733, 0]
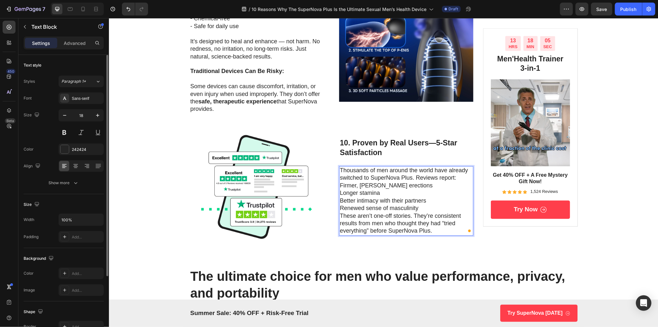
click at [459, 182] on p "Thousands of men around the world have already switched to SuperNova Plus. Revi…" at bounding box center [406, 174] width 133 height 15
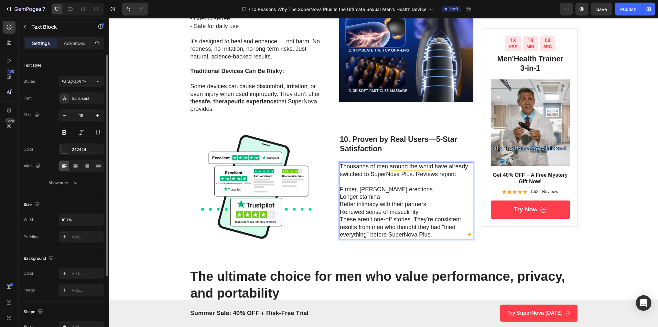
scroll to position [1729, 0]
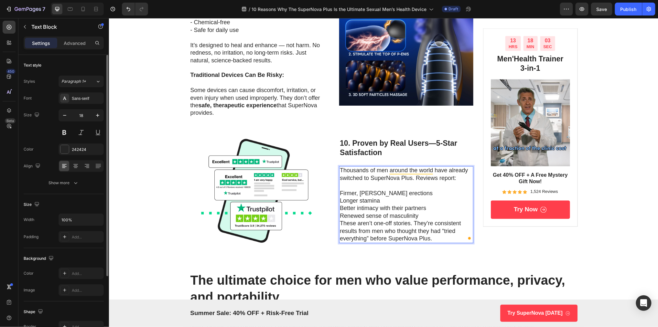
click at [428, 220] on p "Renewed sense of masculinity" at bounding box center [406, 216] width 133 height 7
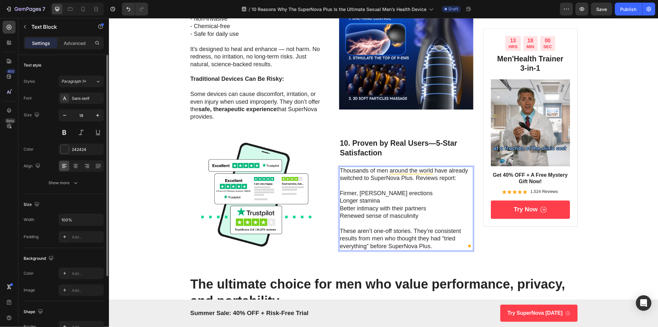
click at [340, 220] on p "Renewed sense of masculinity" at bounding box center [406, 216] width 133 height 7
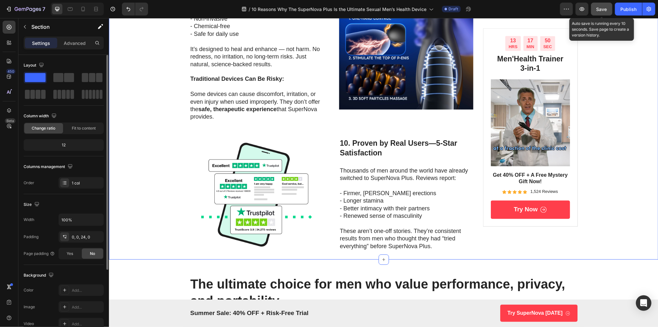
drag, startPoint x: 610, startPoint y: 14, endPoint x: 497, endPoint y: 11, distance: 112.9
click at [610, 14] on button "Save" at bounding box center [601, 9] width 21 height 13
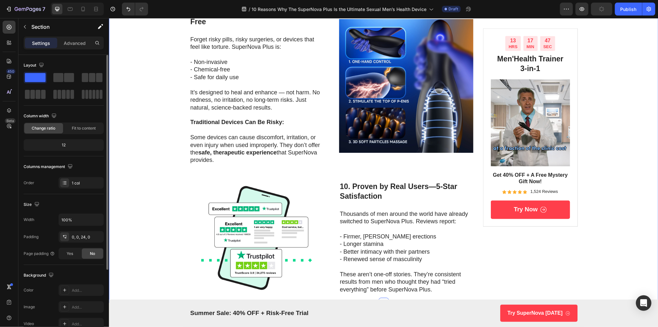
scroll to position [1665, 0]
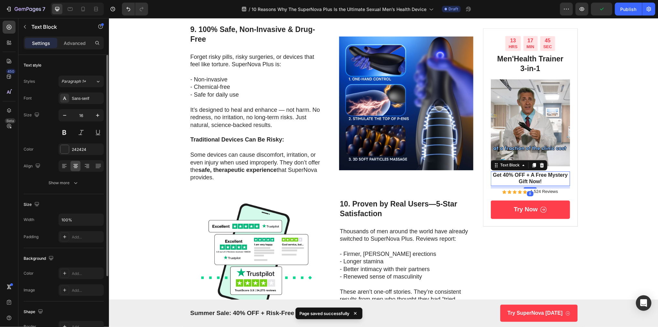
click at [549, 176] on p "Get 40% OFF + A Free Mystery Gift Now!" at bounding box center [530, 179] width 78 height 14
click at [555, 177] on p "Get 40% OFF + A Free Mystery Gift Now!" at bounding box center [530, 179] width 78 height 14
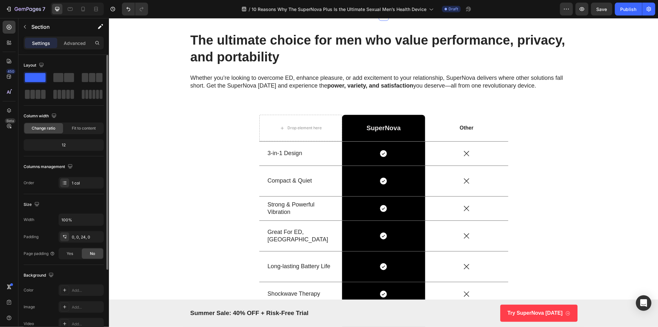
scroll to position [1983, 0]
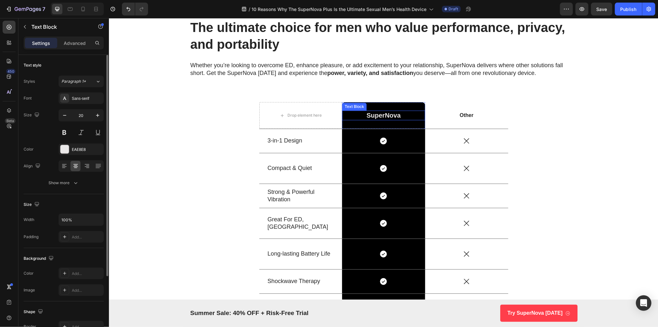
click at [398, 119] on p "SuperNova" at bounding box center [384, 115] width 82 height 8
click at [401, 119] on p "SuperNova" at bounding box center [384, 115] width 82 height 8
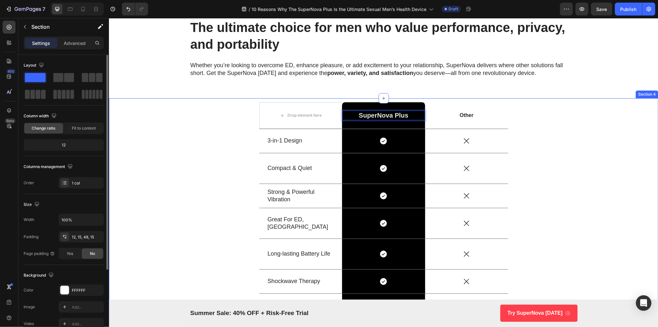
click at [573, 163] on div "Drop element here SuperNova Plus Text Block 0 Row Other Text Block Row 3-in-1 D…" at bounding box center [384, 215] width 540 height 226
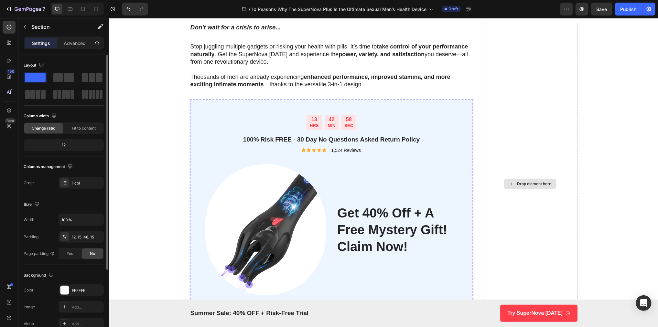
scroll to position [2398, 0]
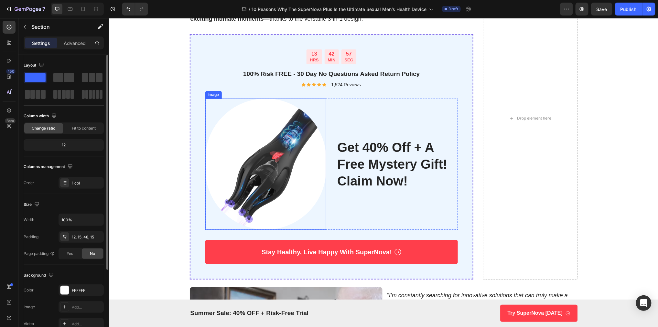
click at [283, 157] on img at bounding box center [265, 163] width 121 height 131
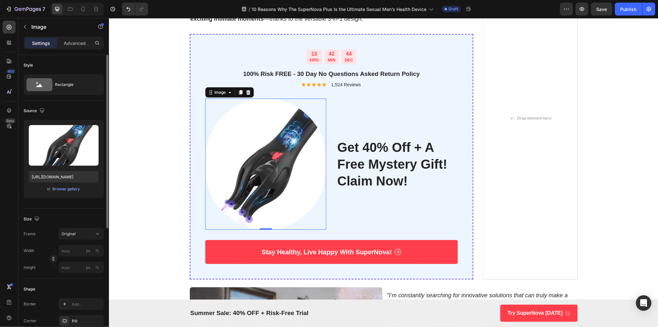
click at [282, 122] on img at bounding box center [265, 163] width 121 height 131
click at [74, 178] on input "https://m.media-amazon.com/images/I/61HvyMT5TvL._AC_SL1500_.jpg" at bounding box center [64, 177] width 70 height 12
paste input "mq5-Q8GX"
type input "https://m.media-amazon.com/images/I/61mq5-Q8GXL._AC_SL1500_.jpg"
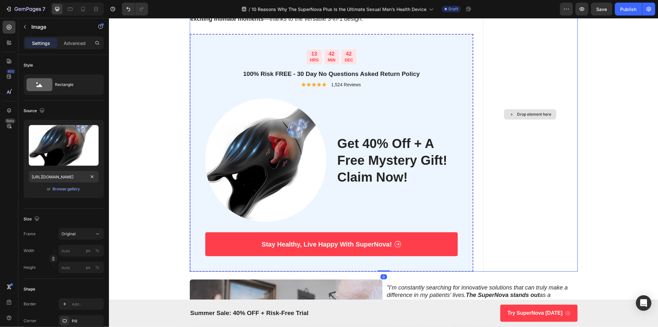
click at [551, 142] on div "Drop element here" at bounding box center [530, 114] width 95 height 315
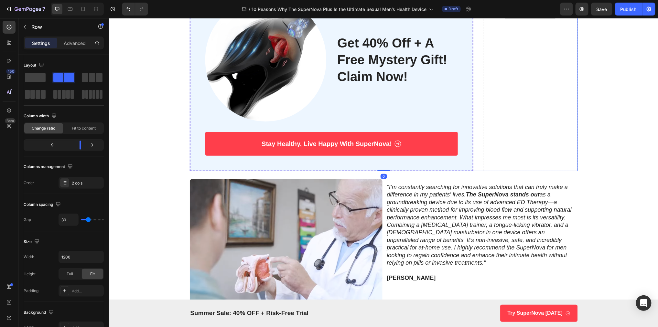
scroll to position [2578, 0]
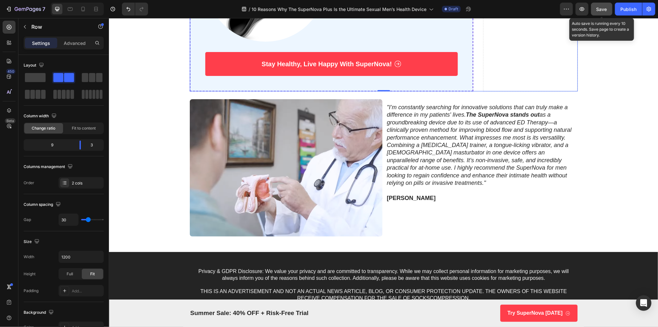
drag, startPoint x: 602, startPoint y: 10, endPoint x: 500, endPoint y: 15, distance: 102.3
click at [602, 10] on span "Save" at bounding box center [602, 8] width 11 height 5
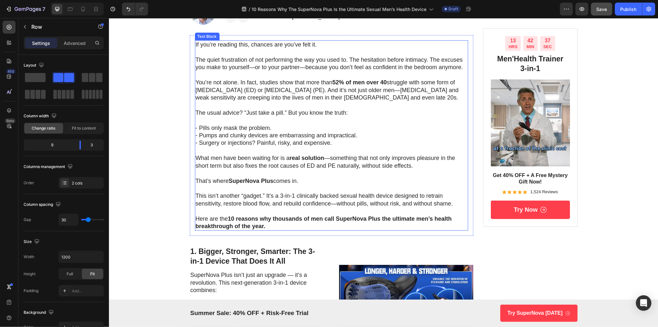
scroll to position [150, 0]
click at [255, 198] on p "This isn’t another “gadget.” It’s a 3-in-1 clinically backed sexual health devi…" at bounding box center [331, 200] width 272 height 15
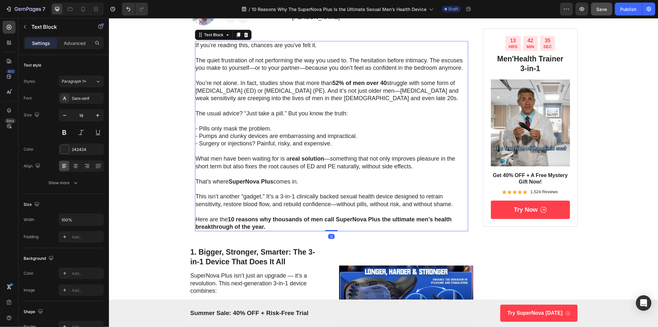
click at [255, 198] on p "This isn’t another “gadget.” It’s a 3-in-1 clinically backed sexual health devi…" at bounding box center [331, 200] width 272 height 15
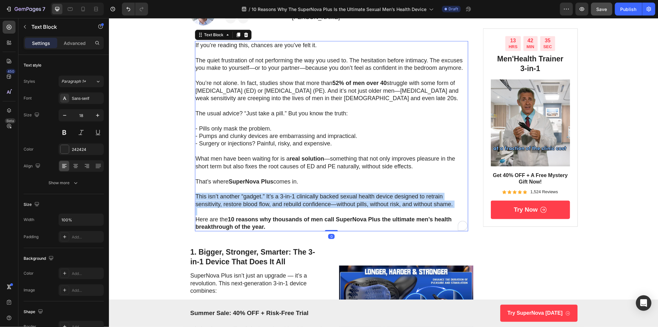
click at [255, 198] on p "This isn’t another “gadget.” It’s a 3-in-1 clinically backed sexual health devi…" at bounding box center [331, 200] width 272 height 15
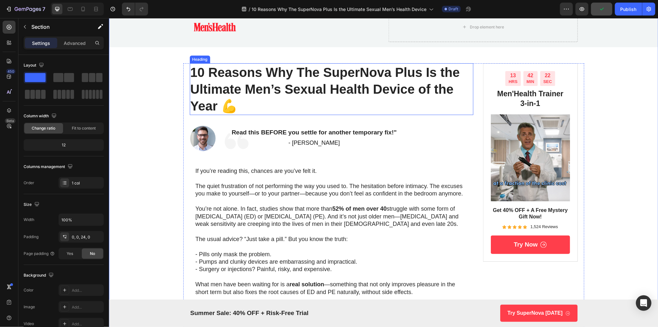
scroll to position [0, 0]
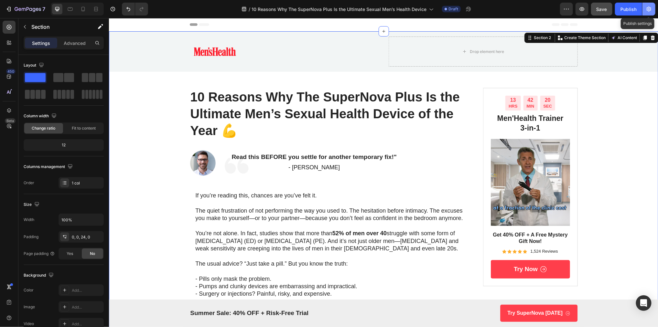
click at [648, 11] on icon "button" at bounding box center [649, 9] width 6 height 6
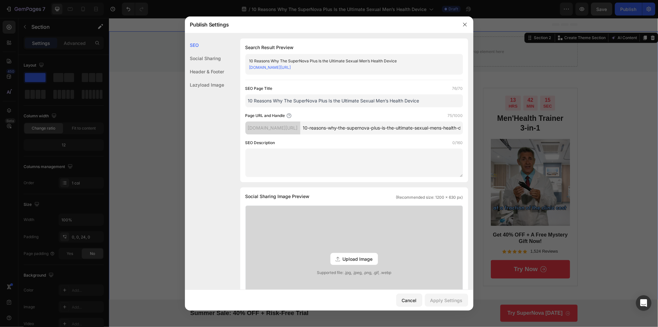
click at [367, 107] on input "10 Reasons Why The SuperNova Plus Is the Ultimate Sexual Men’s Health Device" at bounding box center [355, 100] width 218 height 13
click at [376, 107] on input "10 Reasons Why The SuperNova Plus Is the Ultimate Men’s Health Device" at bounding box center [355, 100] width 218 height 13
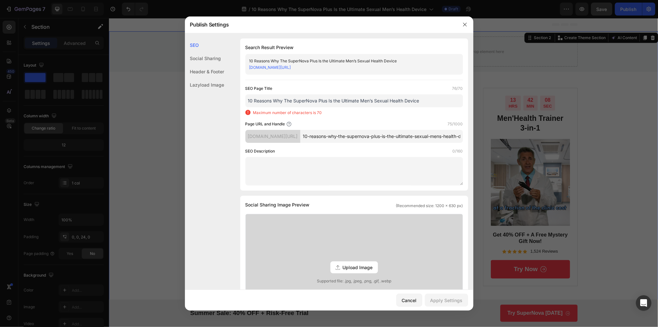
click at [236, 198] on div "SEO Search Result Preview 10 Reasons Why The SuperNova Plus Is the Ultimate Men…" at bounding box center [329, 273] width 289 height 470
click at [382, 107] on input "10 Reasons Why The SuperNova Plus Is the Ultimate Men’s Sexual Health Device" at bounding box center [355, 100] width 218 height 13
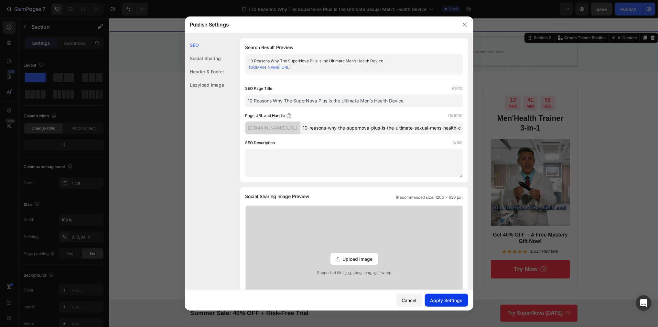
type input "10 Reasons Why The SuperNova Plus Is the Ultimate Men’s Health Device"
click at [448, 301] on div "Apply Settings" at bounding box center [447, 300] width 32 height 7
drag, startPoint x: 464, startPoint y: 25, endPoint x: 428, endPoint y: 48, distance: 42.4
click at [464, 25] on icon "button" at bounding box center [465, 24] width 5 height 5
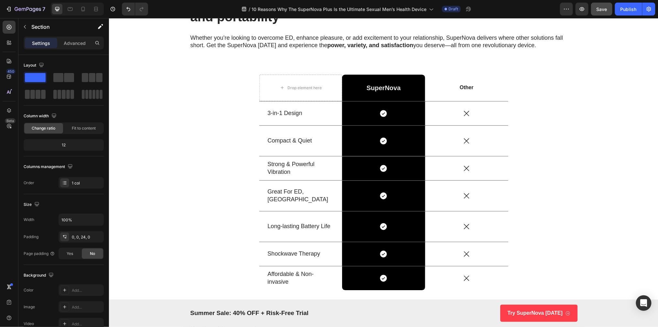
scroll to position [2009, 0]
click at [403, 89] on p "SuperNova" at bounding box center [384, 87] width 82 height 8
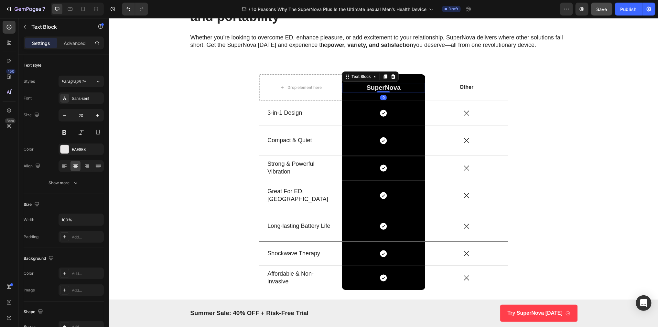
click at [401, 89] on p "SuperNova" at bounding box center [384, 87] width 82 height 8
click at [576, 137] on div "Drop element here SuperNova Plus Text Block 0 Row Other Text Block Row 3-in-1 D…" at bounding box center [384, 187] width 540 height 226
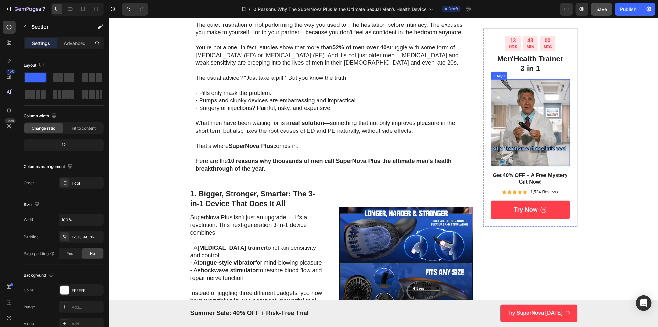
scroll to position [0, 0]
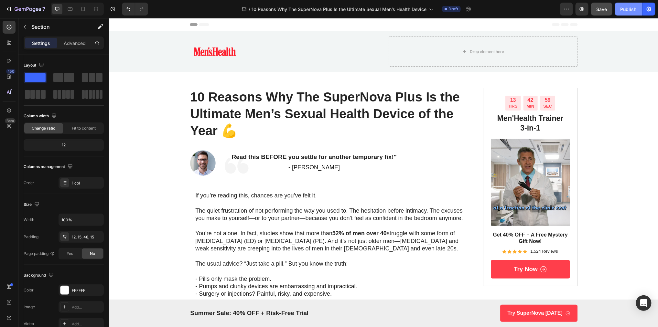
click at [629, 13] on button "Publish" at bounding box center [628, 9] width 27 height 13
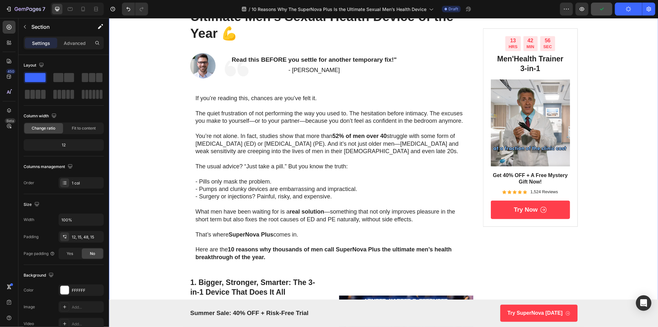
scroll to position [120, 0]
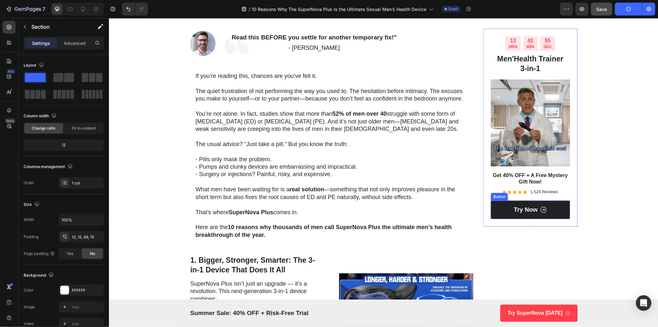
click at [554, 214] on link "Try Now" at bounding box center [530, 210] width 79 height 18
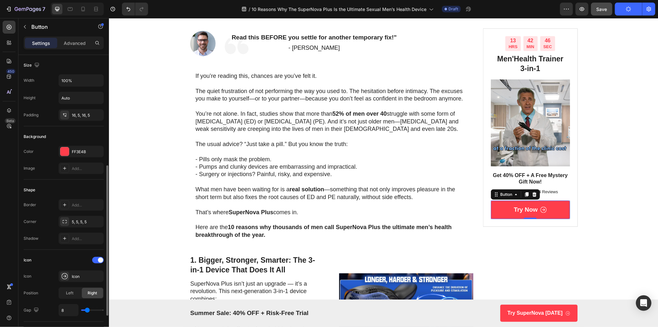
scroll to position [272, 0]
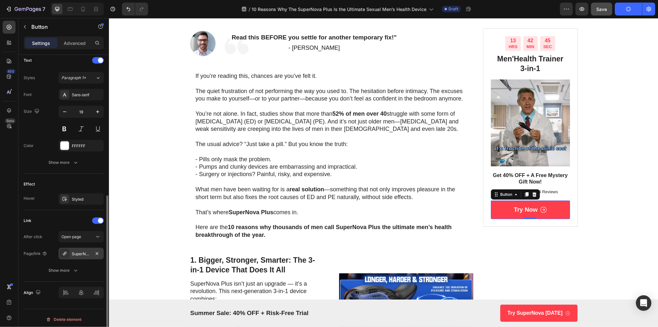
click at [84, 253] on div "SuperNova" at bounding box center [81, 254] width 19 height 6
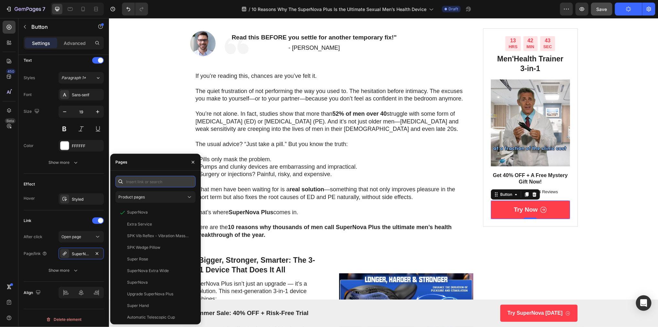
click at [152, 181] on input "text" at bounding box center [155, 182] width 80 height 12
paste input "https://superkegel.store/products/supernova-plus"
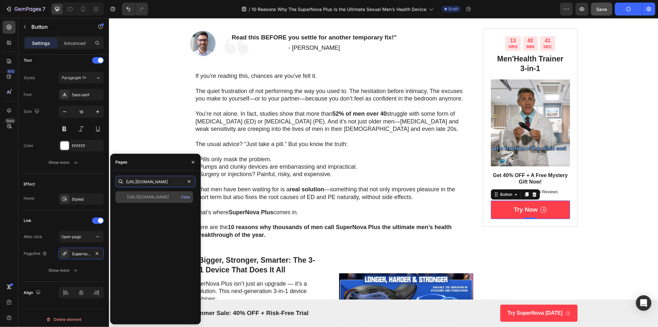
type input "https://superkegel.store/products/supernova-plus"
click at [157, 198] on div "https://superkegel.store/products/supernova-plus" at bounding box center [148, 197] width 42 height 6
click at [164, 200] on div "https://superkegel.store/products/supernova-plus" at bounding box center [148, 197] width 42 height 6
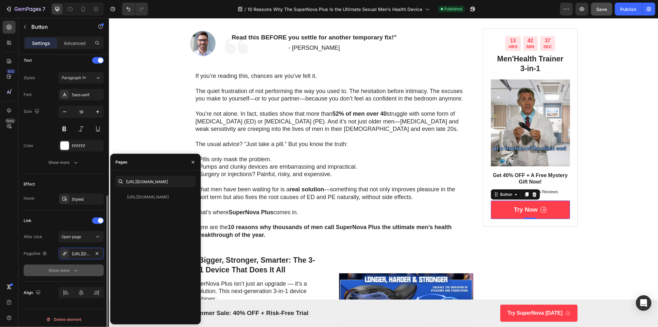
click at [89, 265] on button "Show more" at bounding box center [64, 271] width 80 height 12
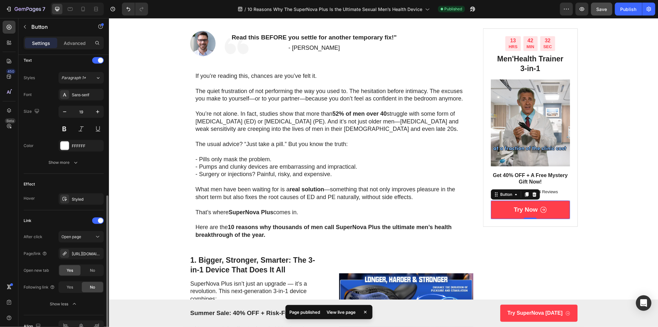
click at [45, 265] on div "Open new tab Yes No" at bounding box center [64, 271] width 80 height 12
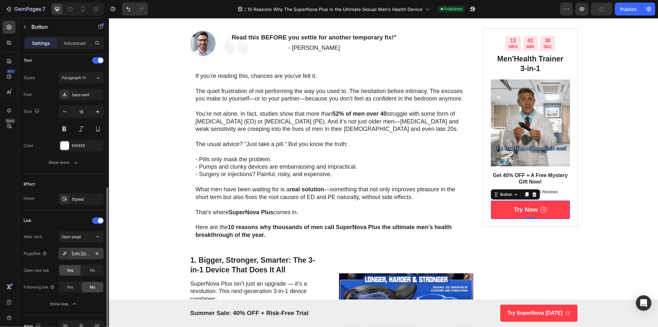
click at [82, 252] on div "https://superkegel.store/supernova-plus" at bounding box center [81, 254] width 19 height 6
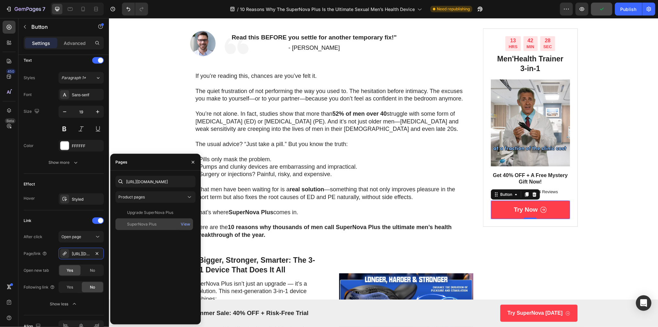
click at [151, 225] on div "SuperNova Plus" at bounding box center [141, 225] width 29 height 6
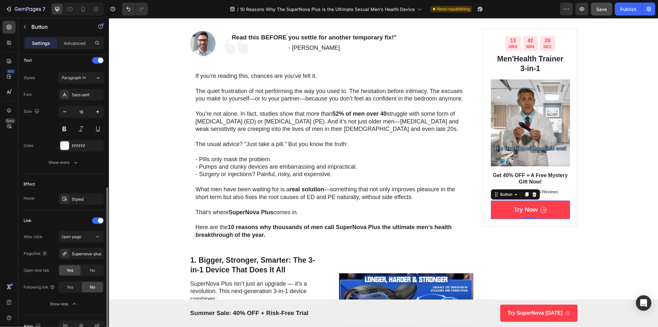
click at [23, 262] on div "Size Width 100% Height Auto Padding 16, 5, 16, 5 Background Color FF3E4B Image …" at bounding box center [63, 82] width 91 height 599
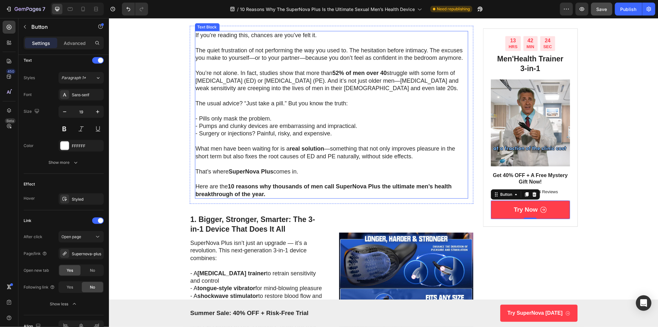
scroll to position [169, 0]
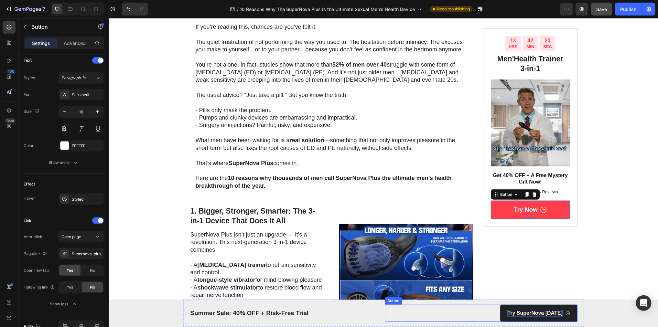
click at [540, 314] on p "Try SuperNova [DATE]" at bounding box center [535, 313] width 55 height 7
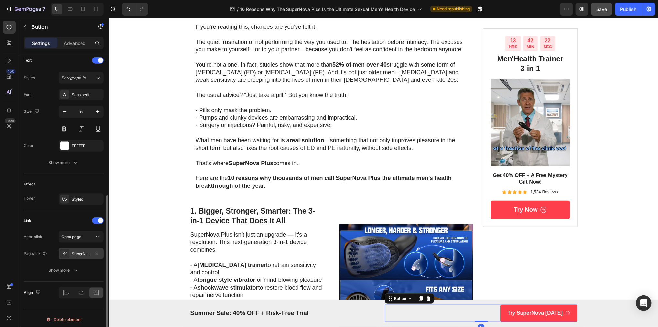
click at [82, 252] on div "SuperNova" at bounding box center [81, 254] width 19 height 6
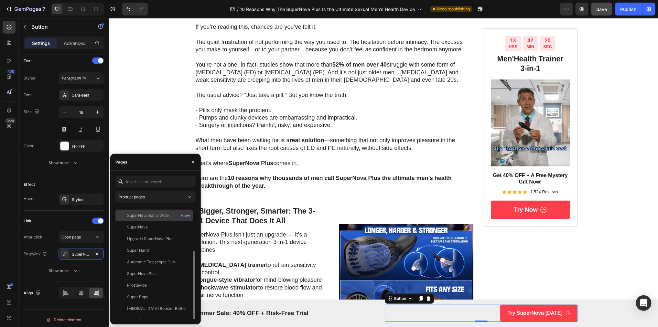
scroll to position [61, 0]
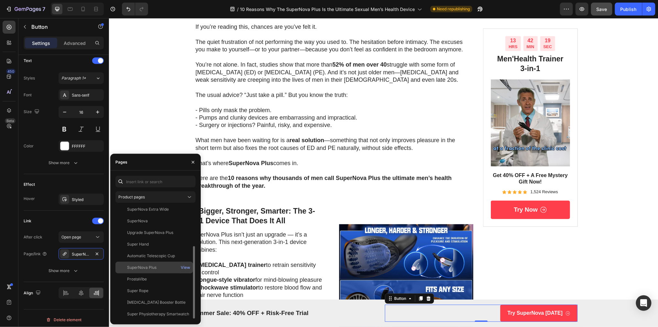
click at [152, 268] on div "SuperNova Plus" at bounding box center [141, 268] width 29 height 6
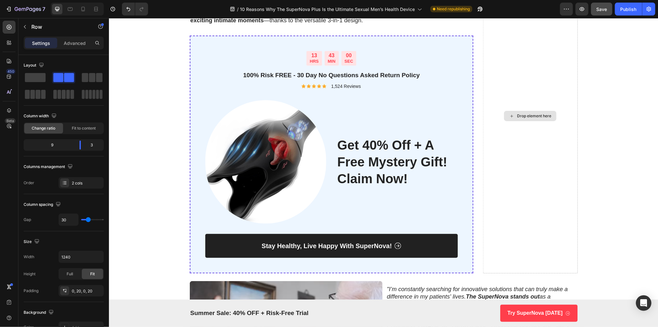
scroll to position [2375, 0]
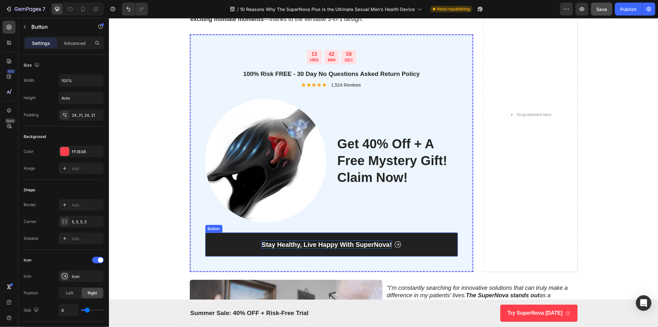
click at [388, 245] on p "Stay Healthy, Live Happy With SuperNova!" at bounding box center [326, 244] width 130 height 8
click at [390, 245] on p "Stay Healthy, Live Happy With SuperNova!" at bounding box center [326, 244] width 130 height 8
click at [451, 248] on link "Stay Healthy, Live Happy With SuperNova Plus!" at bounding box center [331, 245] width 253 height 24
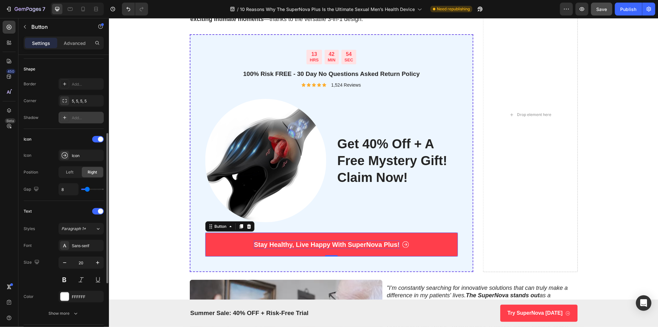
scroll to position [244, 0]
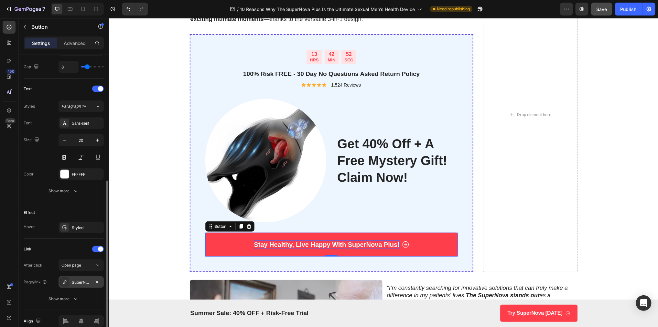
click at [82, 280] on div "SuperNova" at bounding box center [81, 283] width 19 height 6
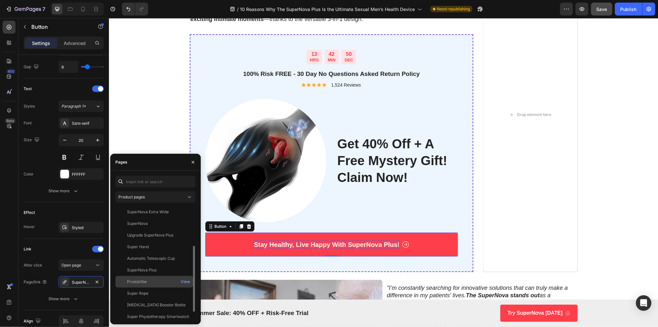
scroll to position [70, 0]
click at [152, 261] on div "ProstaVibe" at bounding box center [154, 259] width 72 height 6
click at [152, 250] on div "SuperNova Plus" at bounding box center [141, 248] width 29 height 6
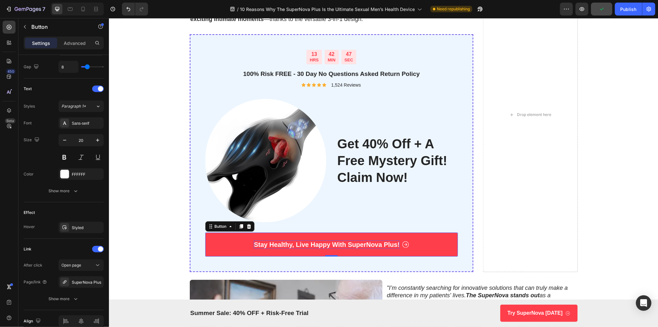
click at [11, 260] on div "450 Beta" at bounding box center [9, 151] width 13 height 260
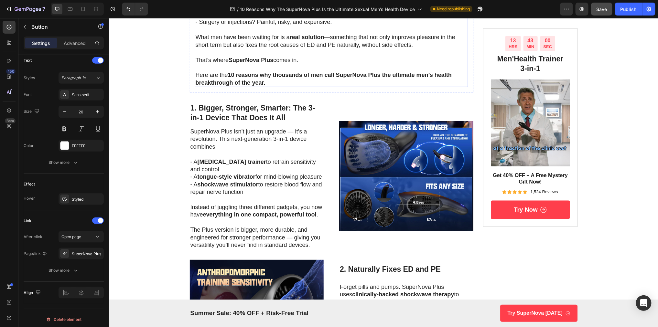
scroll to position [0, 0]
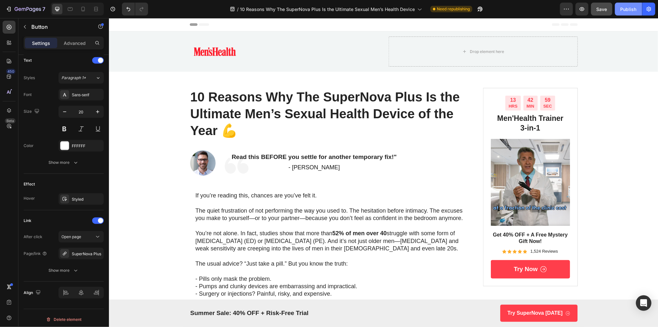
click at [626, 11] on div "Publish" at bounding box center [629, 9] width 16 height 7
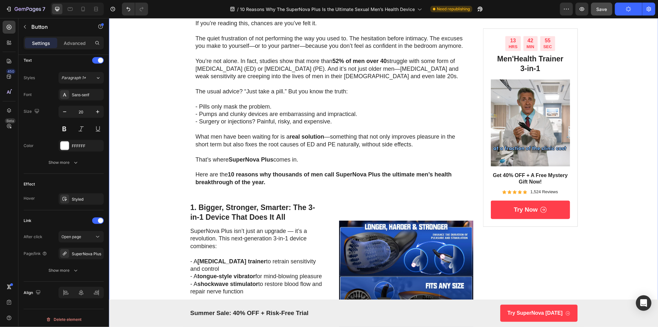
scroll to position [173, 0]
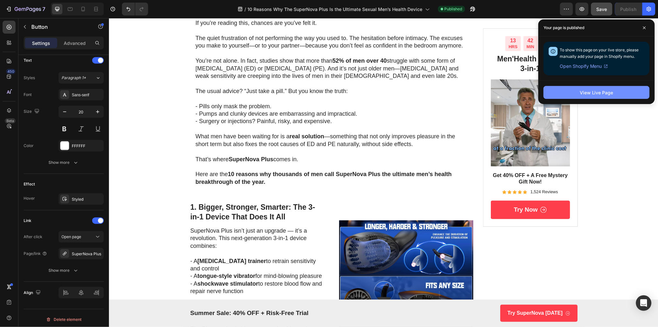
click at [614, 96] on button "View Live Page" at bounding box center [597, 92] width 106 height 13
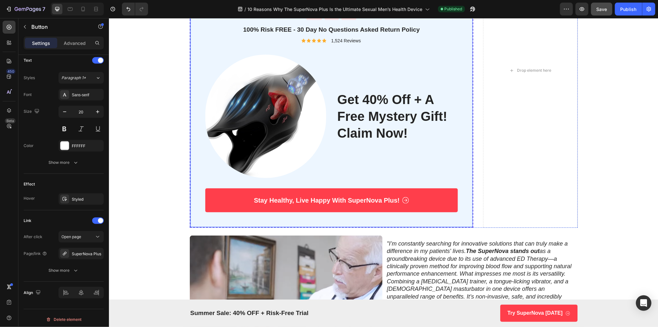
scroll to position [2379, 0]
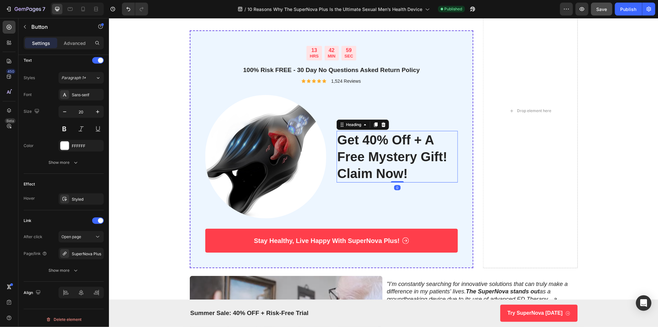
click at [406, 147] on h2 "get 40% off + a free mystery gift! claim now!" at bounding box center [396, 157] width 121 height 52
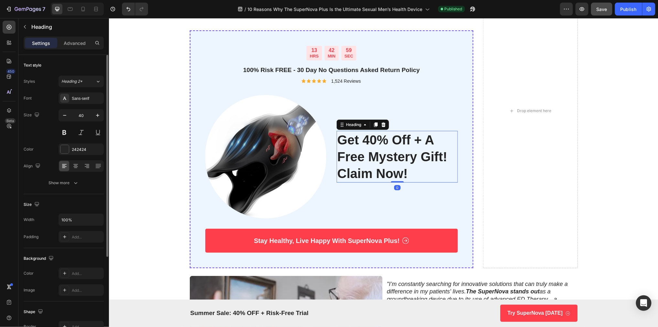
click at [416, 155] on h2 "get 40% off + a free mystery gift! claim now!" at bounding box center [396, 157] width 121 height 52
click at [419, 155] on p "get 40% off + a free mystery gift! claim now!" at bounding box center [397, 156] width 120 height 50
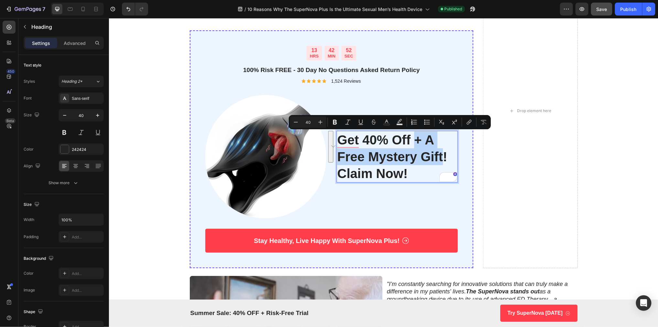
drag, startPoint x: 415, startPoint y: 140, endPoint x: 441, endPoint y: 155, distance: 30.3
click at [441, 155] on p "get 40% off + a free mystery gift! claim now!" at bounding box center [397, 156] width 120 height 50
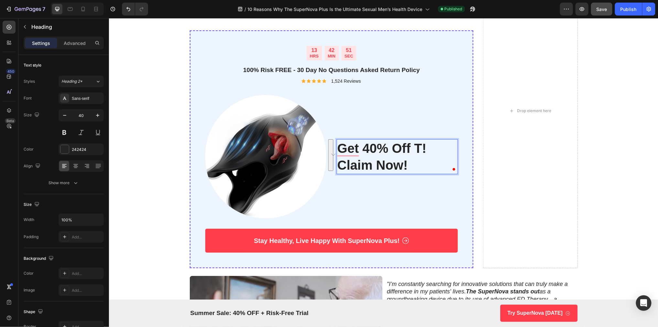
scroll to position [2387, 0]
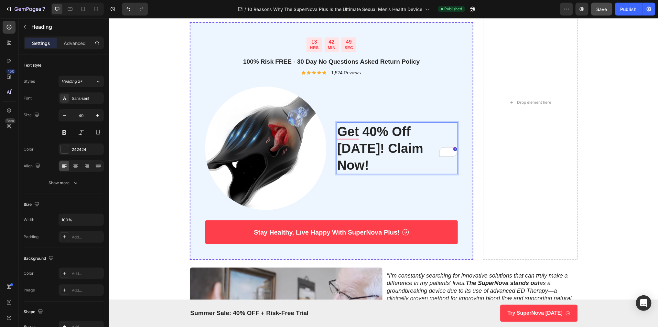
click at [579, 187] on div "Don't wait for a crisis to arise... Text Block Stop juggling multiple gadgets o…" at bounding box center [383, 175] width 537 height 460
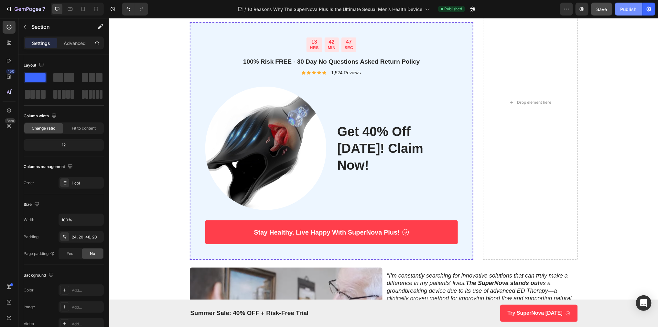
click at [622, 7] on div "Publish" at bounding box center [629, 9] width 16 height 7
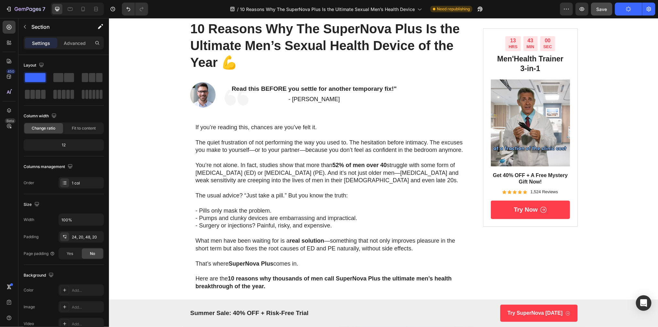
scroll to position [0, 0]
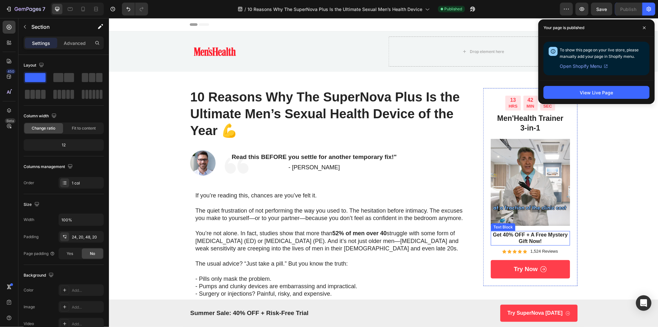
click at [535, 236] on p "Get 40% OFF + A Free Mystery Gift Now!" at bounding box center [530, 239] width 78 height 14
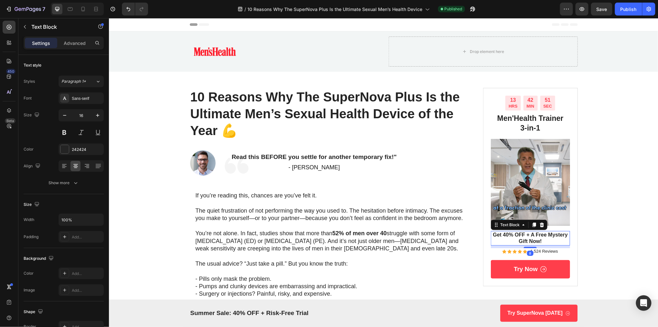
click at [541, 236] on p "Get 40% OFF + A Free Mystery Gift Now!" at bounding box center [530, 239] width 78 height 14
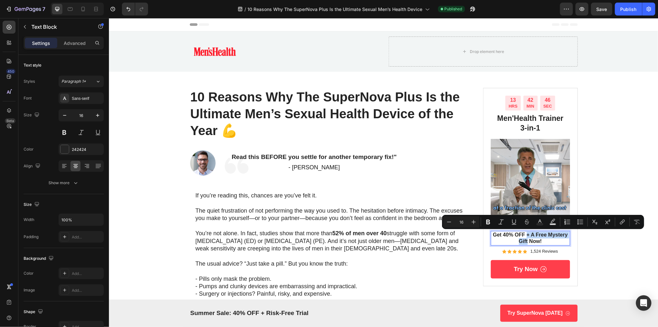
drag, startPoint x: 527, startPoint y: 235, endPoint x: 527, endPoint y: 242, distance: 7.4
click at [527, 243] on p "Get 40% OFF + A Free Mystery Gift Now!" at bounding box center [530, 239] width 78 height 14
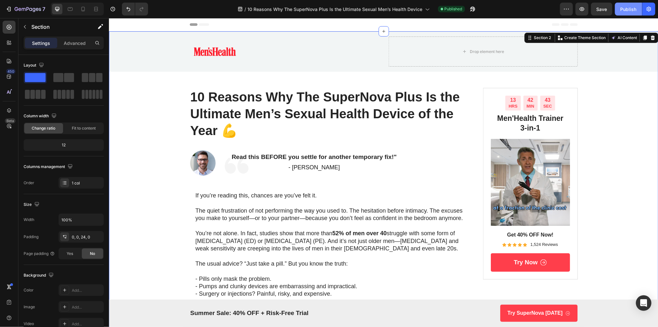
drag, startPoint x: 632, startPoint y: 7, endPoint x: 488, endPoint y: 27, distance: 145.7
click at [632, 7] on div "Publish" at bounding box center [629, 9] width 16 height 7
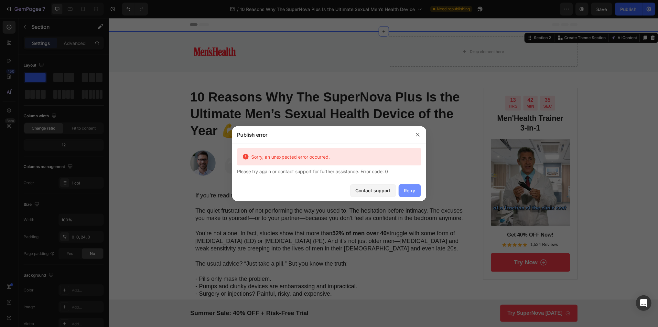
click at [404, 194] on div "Retry" at bounding box center [409, 190] width 11 height 7
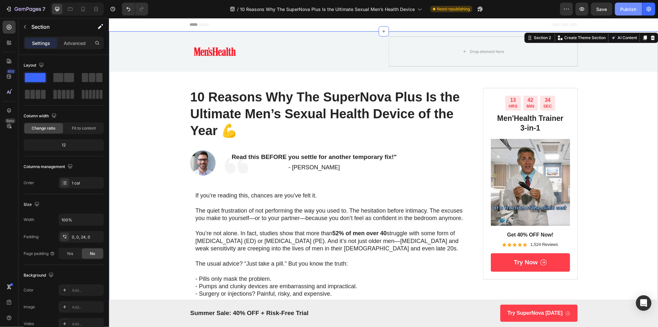
click at [626, 10] on div "Publish" at bounding box center [629, 9] width 16 height 7
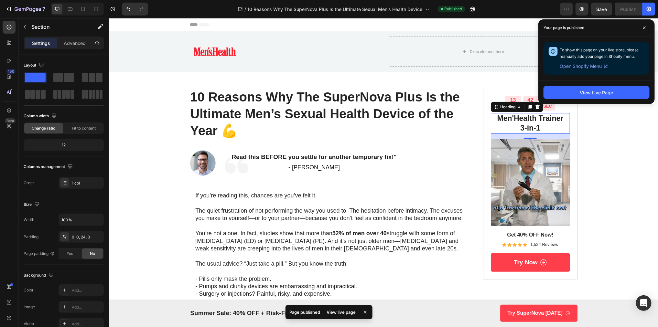
click at [528, 118] on h2 "Men'Health Trainer 3-in-1" at bounding box center [530, 123] width 79 height 21
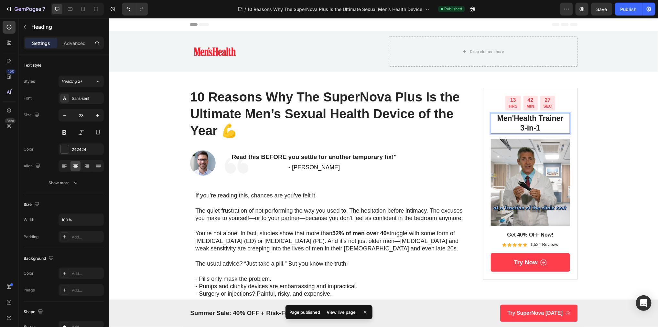
click at [512, 119] on h2 "Men'Health Trainer 3-in-1" at bounding box center [530, 123] width 79 height 21
click at [511, 119] on h2 "Men'Health Trainer 3-in-1" at bounding box center [530, 123] width 79 height 21
click at [513, 118] on h2 "Men'Health Trainer 3-in-1" at bounding box center [530, 123] width 79 height 21
click at [496, 119] on p "Men's Health Trainer 3-in-1" at bounding box center [530, 123] width 78 height 19
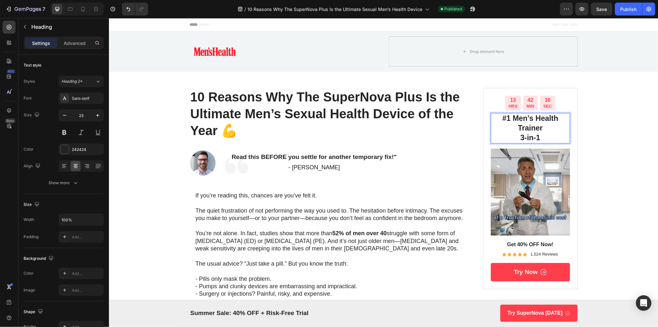
click at [530, 126] on p "#1 Men's Health Trainer 3-in-1" at bounding box center [530, 128] width 78 height 29
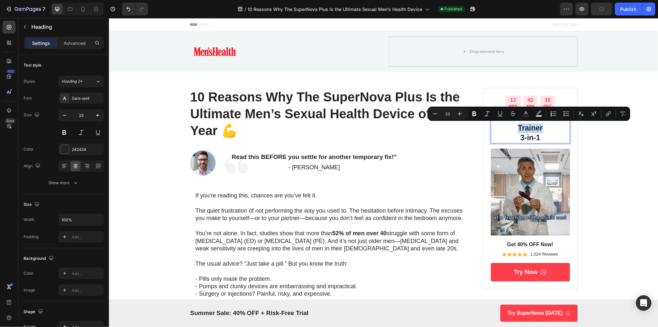
click at [531, 129] on p "#1 Men's Health Trainer 3-in-1" at bounding box center [530, 128] width 78 height 29
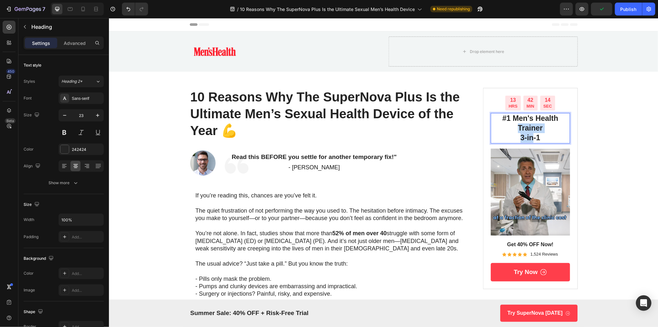
drag, startPoint x: 517, startPoint y: 128, endPoint x: 532, endPoint y: 133, distance: 15.8
click at [532, 133] on p "#1 Men's Health Trainer 3-in-1" at bounding box center [530, 128] width 78 height 29
click at [535, 138] on p "#1 Men's Health Trainer 3-in-1" at bounding box center [530, 128] width 78 height 29
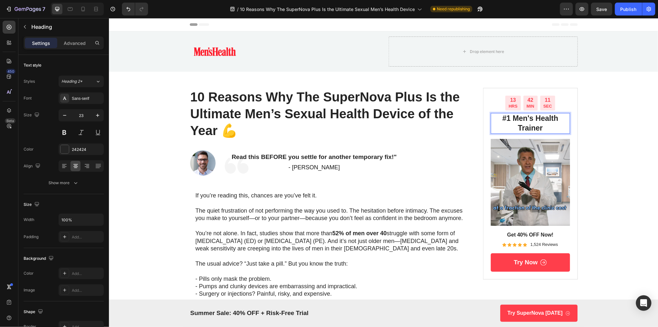
click at [512, 119] on p "#1 Men's Health Trainer" at bounding box center [530, 123] width 78 height 19
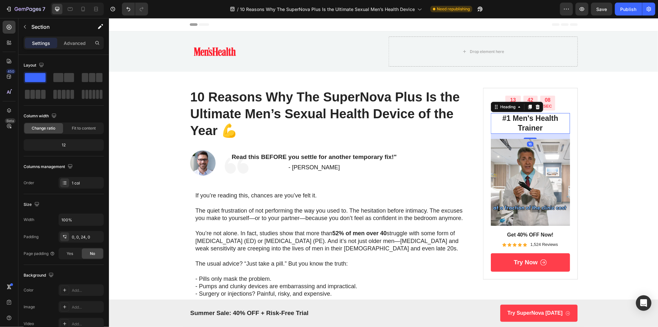
click at [552, 121] on p "#1 Men's Health Trainer" at bounding box center [530, 123] width 78 height 19
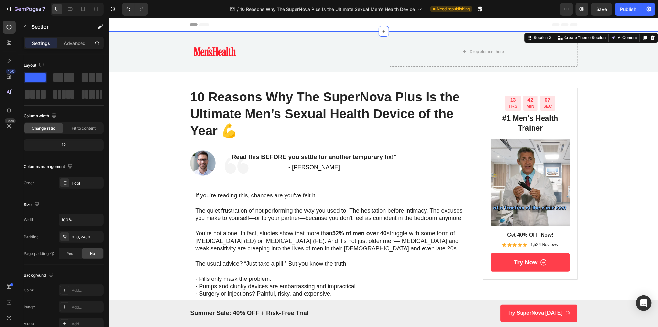
click at [622, 10] on div "Publish" at bounding box center [629, 9] width 16 height 7
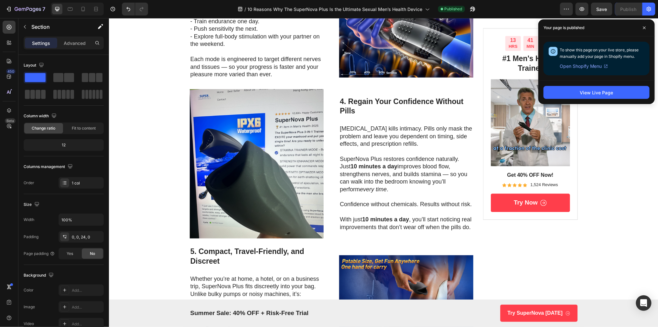
scroll to position [734, 0]
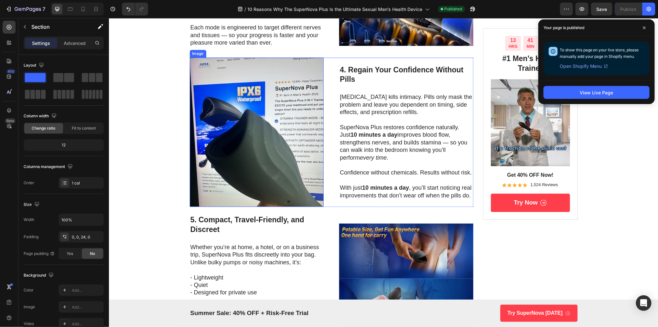
click at [291, 131] on img at bounding box center [257, 131] width 134 height 149
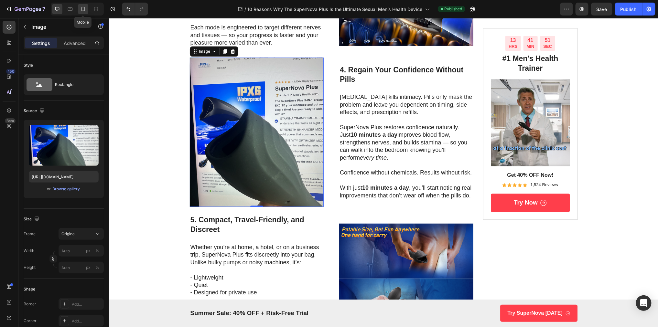
click at [82, 10] on icon at bounding box center [84, 9] width 4 height 5
type input "[URL][DOMAIN_NAME]"
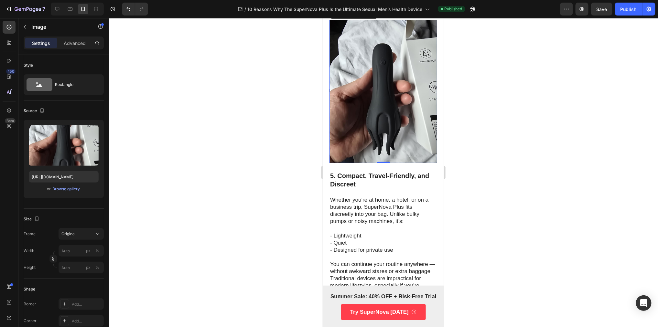
scroll to position [1208, 0]
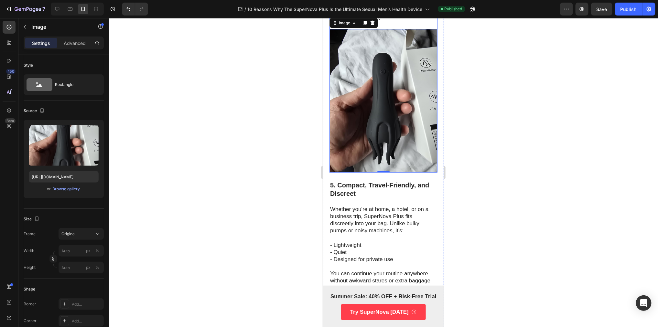
click at [379, 172] on img at bounding box center [383, 101] width 108 height 144
click at [72, 189] on div "Browse gallery" at bounding box center [66, 189] width 27 height 6
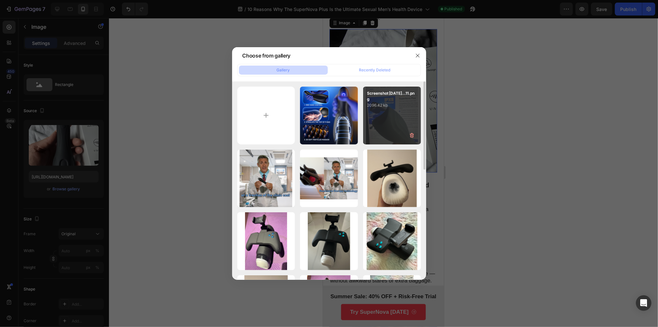
click at [383, 124] on div "Screenshot 2025-08-27...11.png 2096.42 kb" at bounding box center [392, 116] width 58 height 58
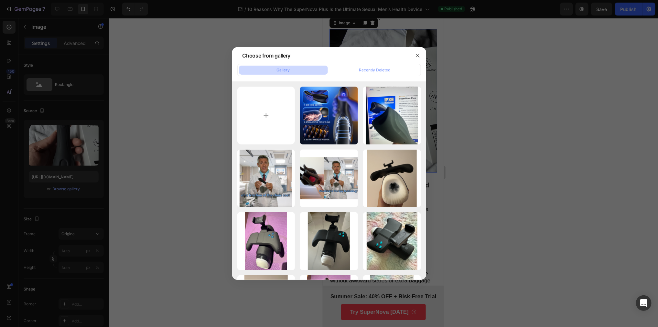
type input "https://cdn.shopify.com/s/files/1/0638/0162/2734/files/gempages_542299561549366…"
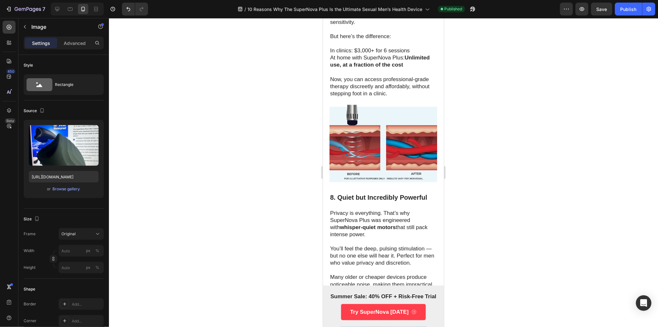
scroll to position [1909, 0]
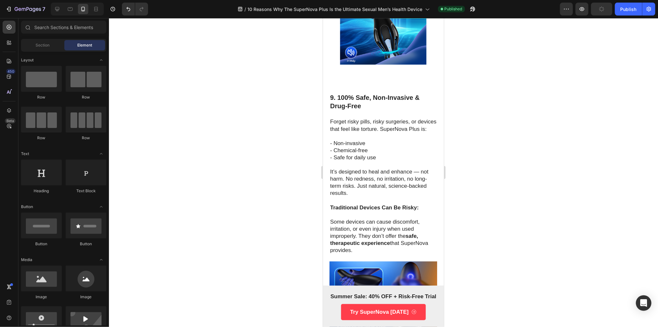
scroll to position [2235, 0]
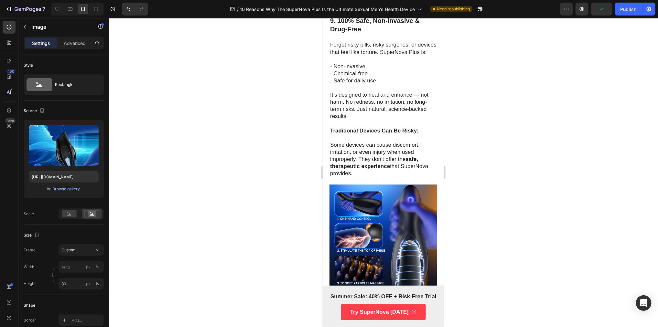
click at [67, 190] on div "Browse gallery" at bounding box center [66, 189] width 27 height 6
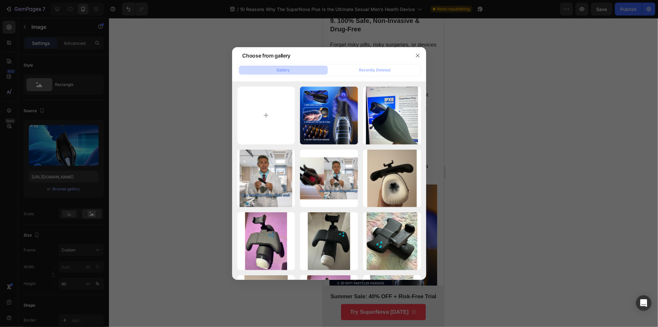
click at [96, 152] on div at bounding box center [329, 163] width 658 height 327
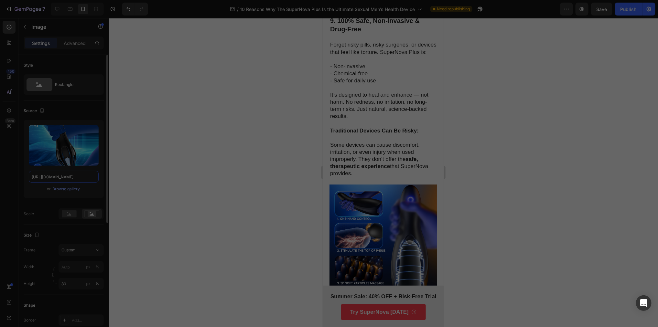
click at [67, 173] on input "https://cdn.shopify.com/s/files/1/0638/0162/2734/files/gempages_542299561549366…" at bounding box center [64, 177] width 70 height 12
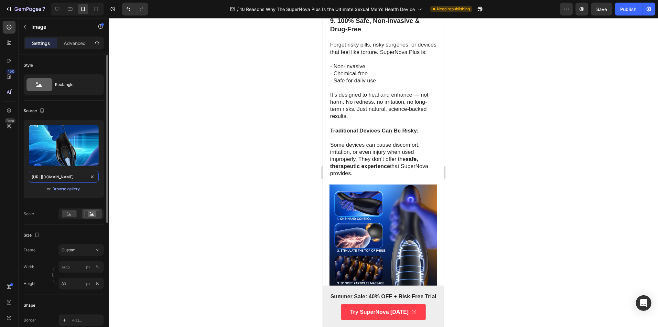
click at [66, 177] on input "https://cdn.shopify.com/s/files/1/0638/0162/2734/files/gempages_542299561549366…" at bounding box center [64, 177] width 70 height 12
paste input "media3.giphy.com/media/v1.Y2lkPTc5MGI3NjExZHNpZDhtdzdpaTZmc2k0dTl1Nm02amQyZXFte…"
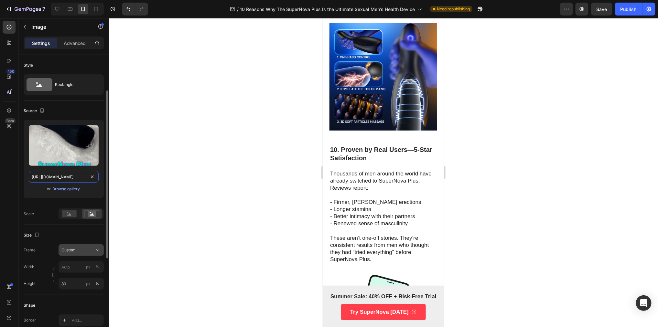
scroll to position [35, 0]
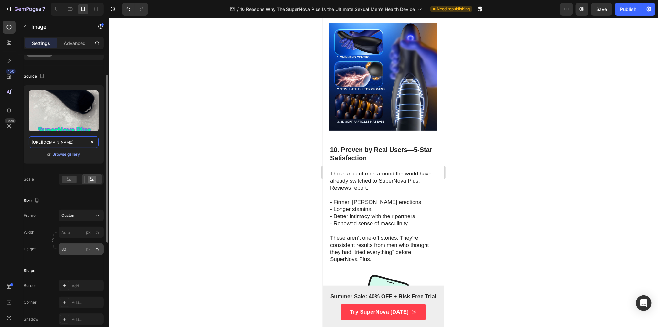
type input "https://media3.giphy.com/media/v1.Y2lkPTc5MGI3NjExZHNpZDhtdzdpaTZmc2k0dTl1Nm02a…"
drag, startPoint x: 63, startPoint y: 249, endPoint x: 60, endPoint y: 250, distance: 3.6
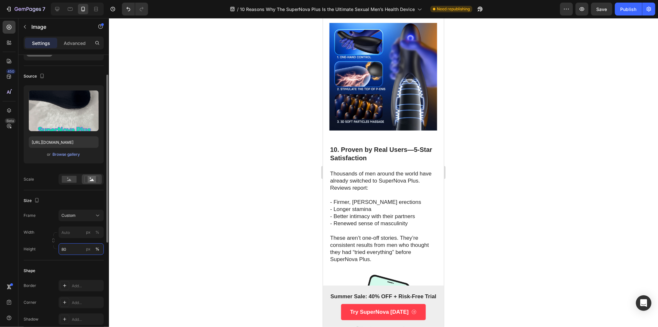
click at [60, 250] on input "80" at bounding box center [81, 250] width 45 height 12
click at [63, 249] on input "80" at bounding box center [81, 250] width 45 height 12
type input "90"
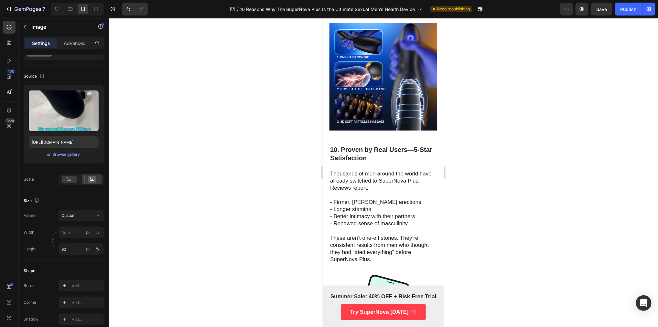
click at [259, 168] on div at bounding box center [383, 172] width 549 height 309
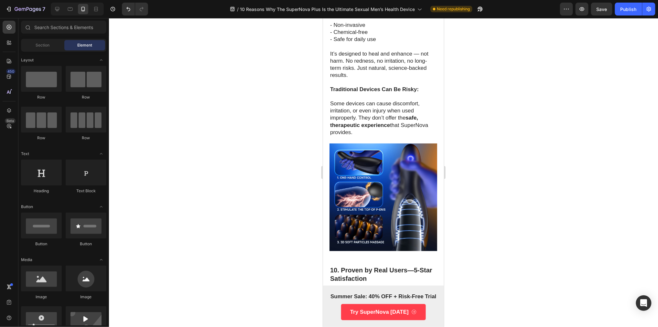
scroll to position [26, 0]
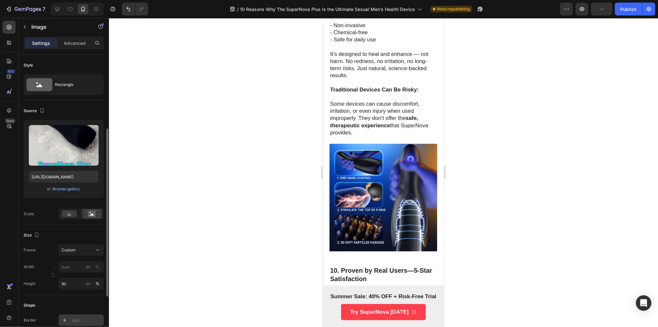
scroll to position [102, 0]
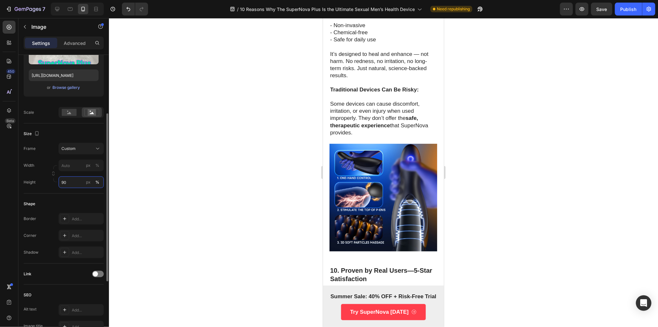
drag, startPoint x: 68, startPoint y: 181, endPoint x: 52, endPoint y: 181, distance: 16.5
click at [52, 181] on div "Width px % Height 90 px %" at bounding box center [64, 174] width 80 height 28
drag, startPoint x: 80, startPoint y: 182, endPoint x: 43, endPoint y: 181, distance: 37.2
click at [47, 181] on div "Height 90 px %" at bounding box center [64, 183] width 80 height 12
click at [190, 187] on div at bounding box center [383, 172] width 549 height 309
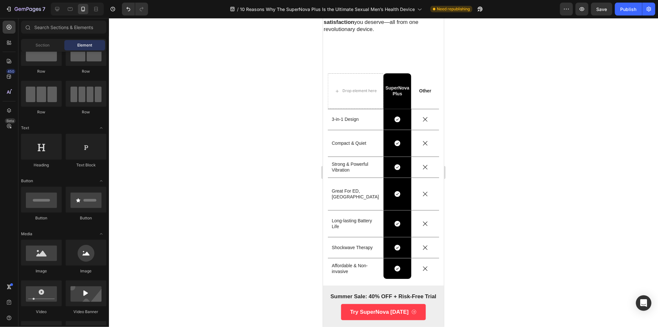
scroll to position [3098, 0]
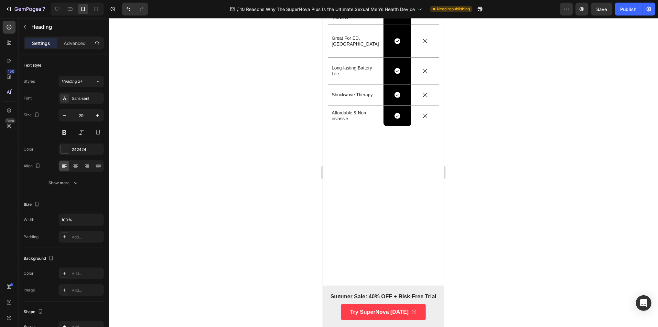
click at [65, 114] on icon "button" at bounding box center [64, 115] width 6 height 6
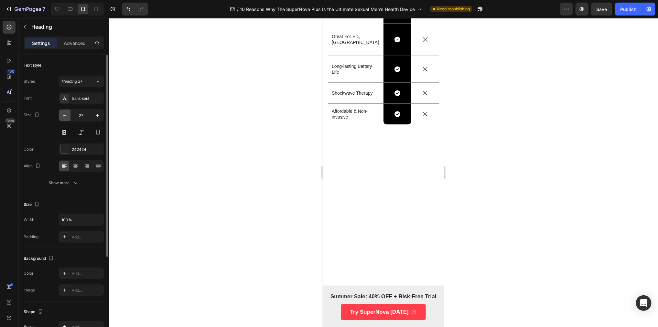
click at [65, 114] on icon "button" at bounding box center [64, 115] width 6 height 6
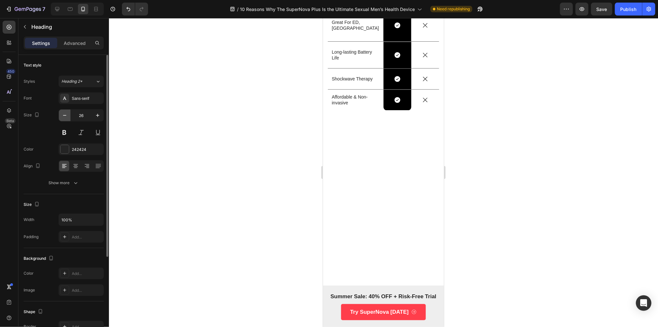
click at [65, 114] on icon "button" at bounding box center [64, 115] width 6 height 6
type input "24"
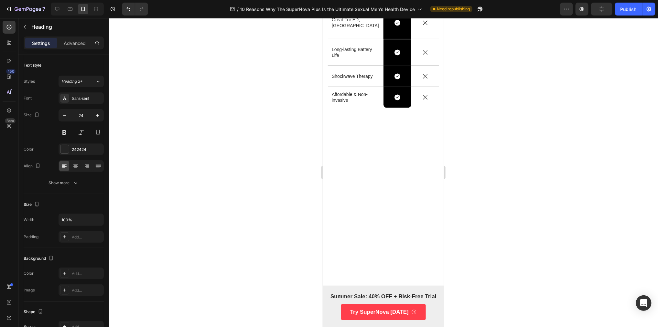
scroll to position [3101, 0]
click at [301, 131] on div at bounding box center [383, 172] width 549 height 309
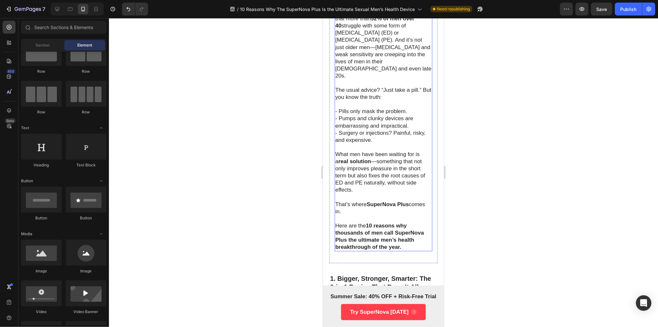
scroll to position [102, 0]
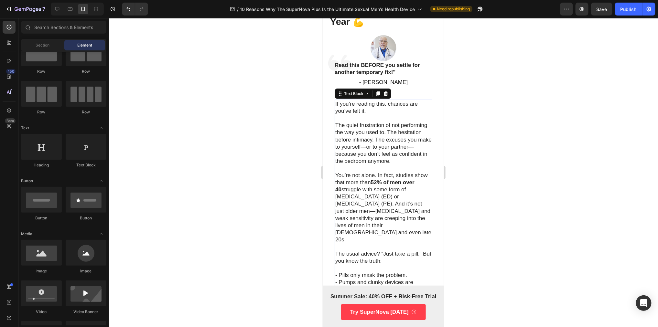
click at [384, 118] on p at bounding box center [383, 118] width 96 height 7
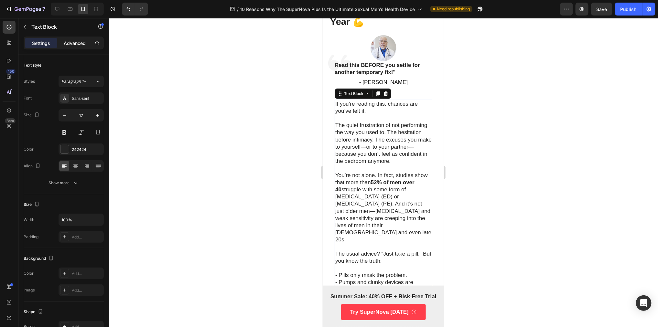
click at [82, 42] on p "Advanced" at bounding box center [75, 43] width 22 height 7
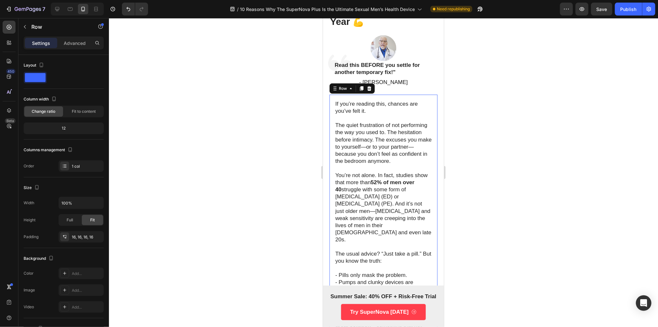
click at [329, 111] on div "If you’re reading this, chances are you’ve felt it. The quiet frustration of no…" at bounding box center [383, 260] width 108 height 333
click at [73, 43] on p "Advanced" at bounding box center [75, 43] width 22 height 7
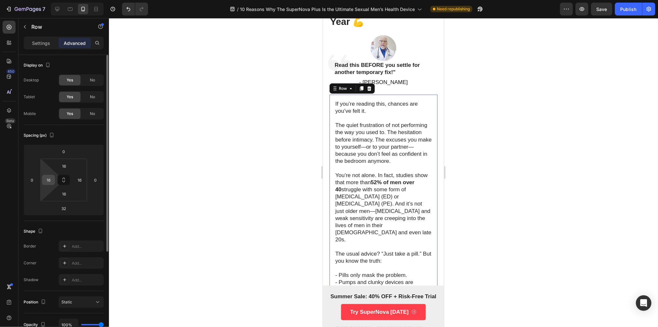
click at [54, 182] on div "16" at bounding box center [48, 180] width 13 height 10
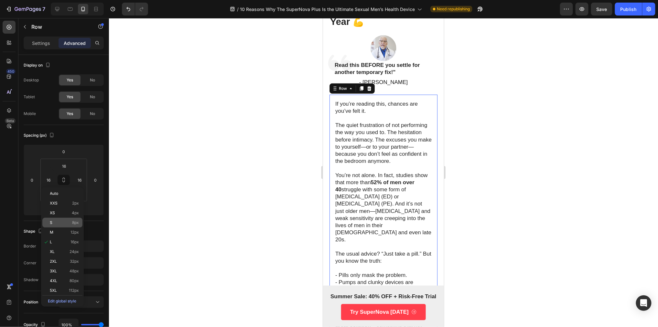
click at [65, 222] on p "S 8px" at bounding box center [64, 223] width 29 height 5
type input "8"
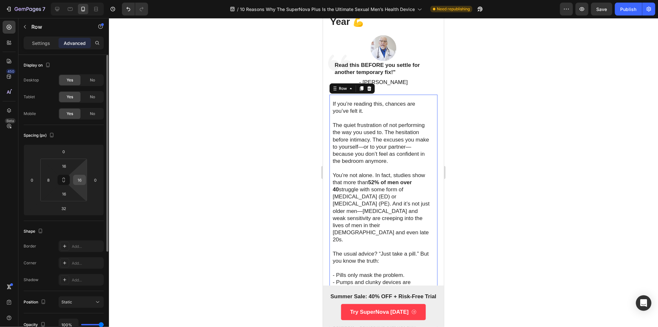
click at [79, 180] on input "16" at bounding box center [80, 180] width 10 height 10
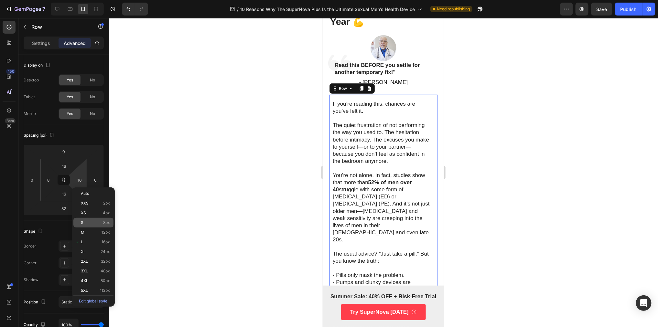
click at [97, 221] on p "S 8px" at bounding box center [95, 223] width 29 height 5
type input "8"
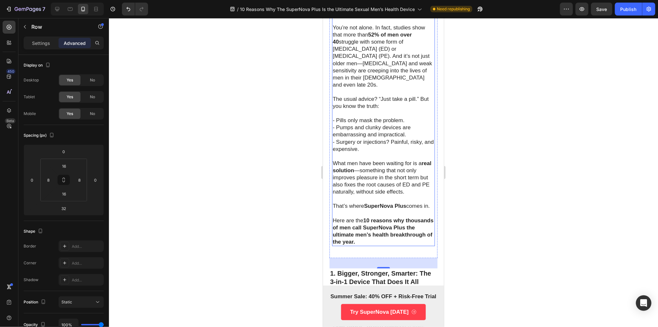
scroll to position [280, 0]
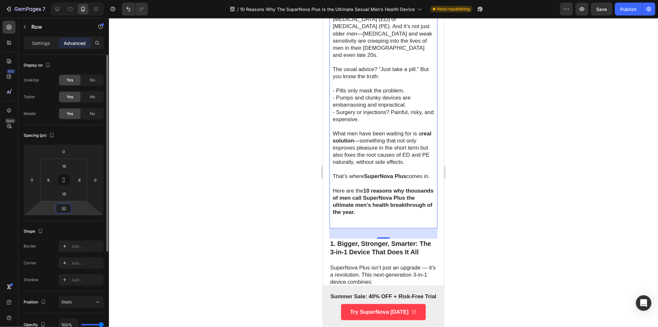
click at [66, 211] on input "32" at bounding box center [63, 209] width 13 height 10
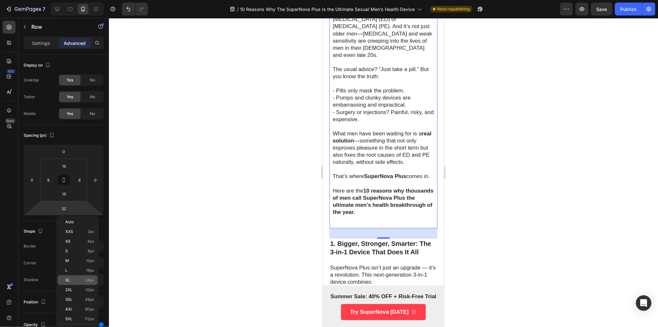
click at [86, 278] on div "XL 24px" at bounding box center [78, 281] width 40 height 10
type input "24"
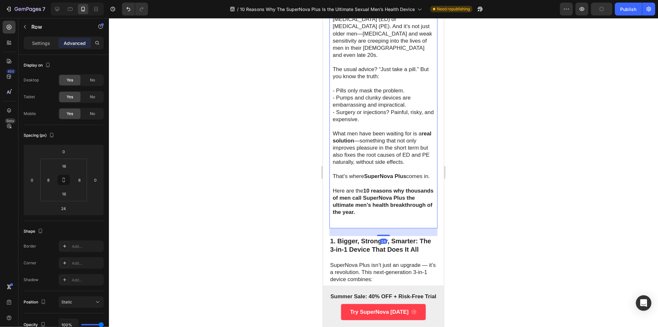
click at [575, 204] on div at bounding box center [383, 172] width 549 height 309
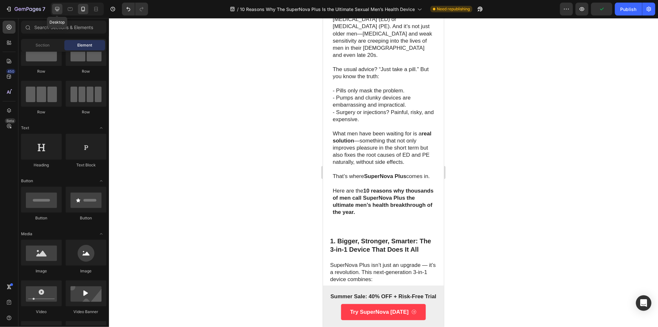
click at [60, 11] on icon at bounding box center [57, 9] width 6 height 6
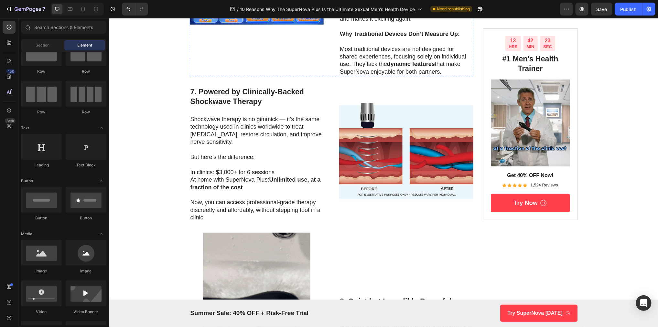
scroll to position [1357, 0]
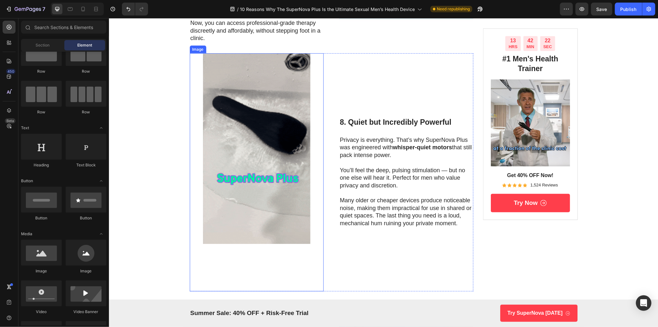
click at [242, 109] on img at bounding box center [257, 148] width 134 height 191
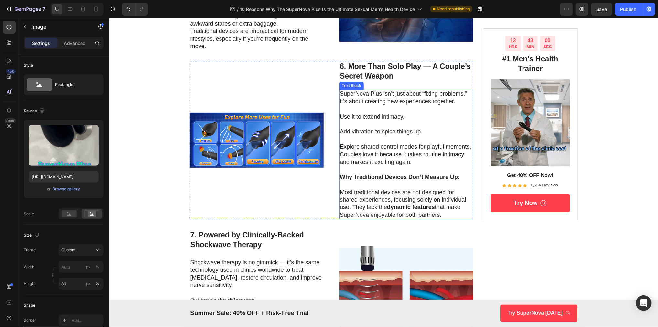
scroll to position [999, 0]
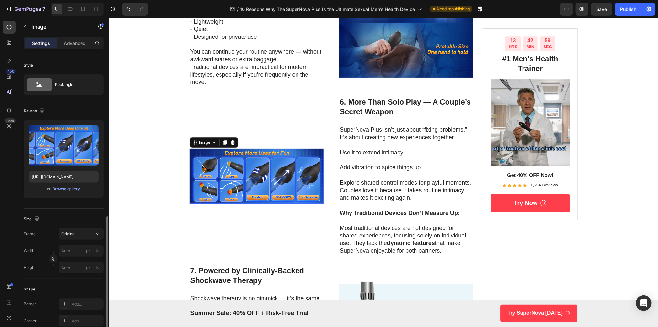
click at [273, 175] on img at bounding box center [257, 175] width 134 height 55
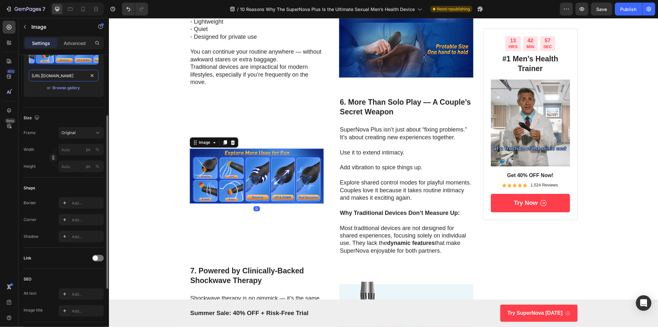
click at [71, 73] on input "https://m.media-amazon.com/images/S/aplus-media-library-service-media/2f7530c1-…" at bounding box center [64, 76] width 70 height 12
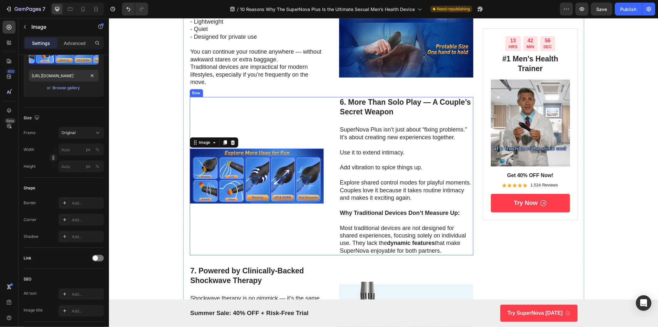
click at [252, 208] on div "Image 0" at bounding box center [257, 176] width 134 height 159
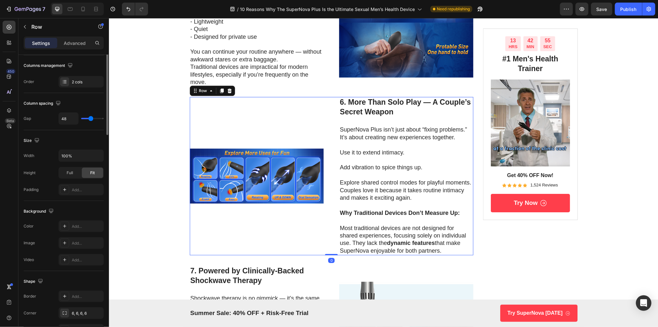
scroll to position [0, 0]
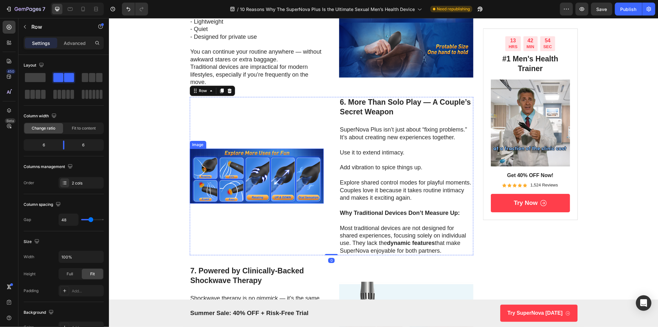
click at [275, 187] on img at bounding box center [257, 175] width 134 height 55
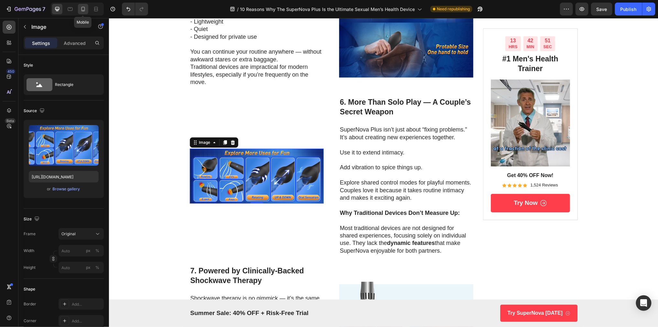
drag, startPoint x: 81, startPoint y: 11, endPoint x: 23, endPoint y: 57, distance: 74.2
click at [81, 11] on icon at bounding box center [83, 9] width 6 height 6
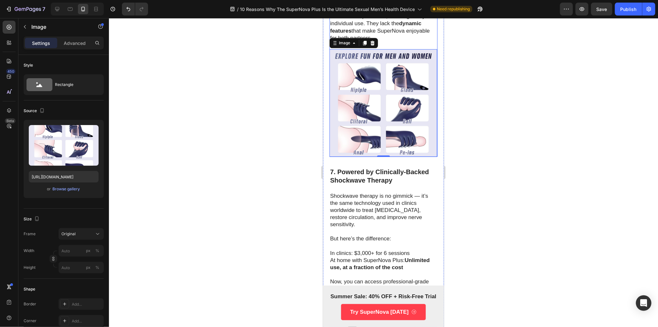
scroll to position [1902, 0]
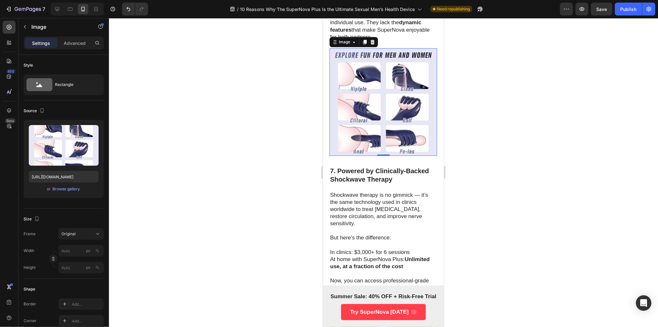
click at [378, 91] on img at bounding box center [383, 102] width 108 height 108
click at [71, 176] on input "https://m.media-amazon.com/images/I/61u+6I+TItL._AC_SL1500_.jpg" at bounding box center [64, 177] width 70 height 12
paste input "S/aplus-media-library-service-media/2f7530c1-080f-40aa-9f6b-b182a0f6cdd1.__CR0,…"
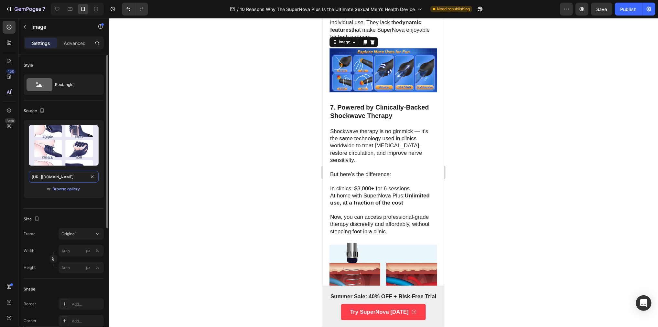
scroll to position [0, 238]
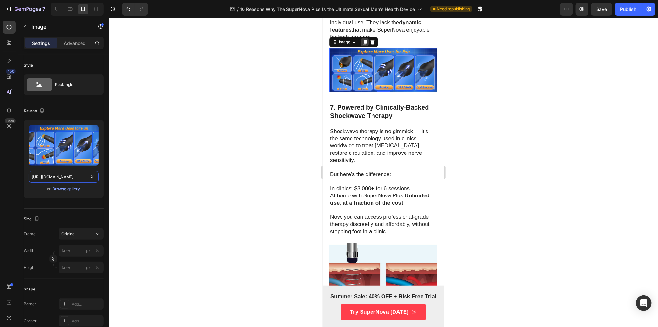
type input "https://m.media-amazon.com/images/S/aplus-media-library-service-media/2f7530c1-…"
click at [365, 39] on icon at bounding box center [365, 41] width 4 height 5
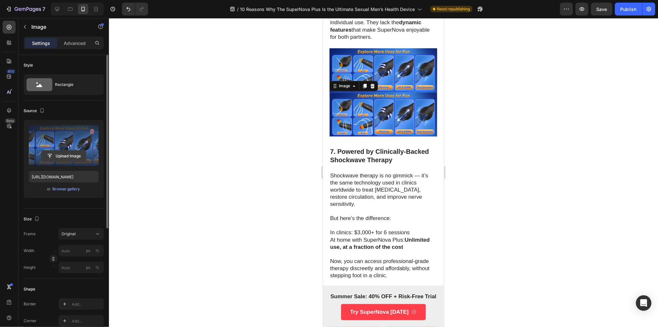
click at [68, 160] on input "file" at bounding box center [63, 156] width 45 height 11
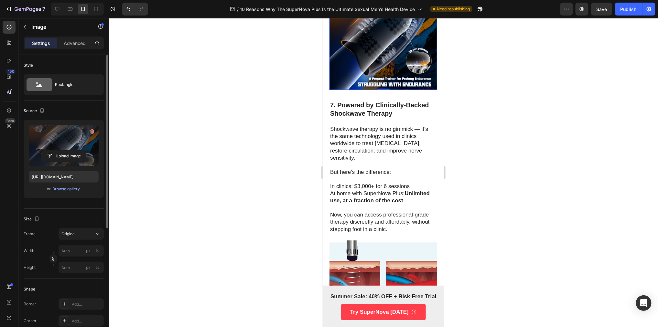
scroll to position [2109, 0]
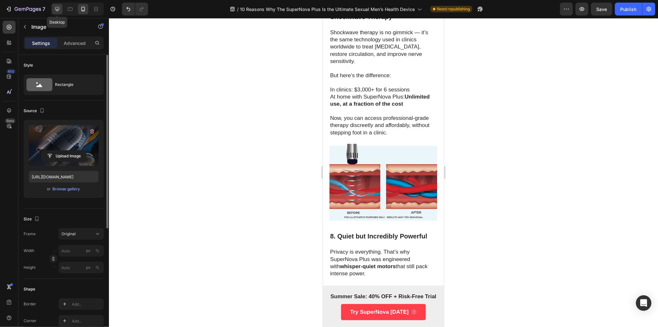
drag, startPoint x: 58, startPoint y: 9, endPoint x: 27, endPoint y: 62, distance: 60.9
click at [58, 9] on icon at bounding box center [57, 9] width 4 height 4
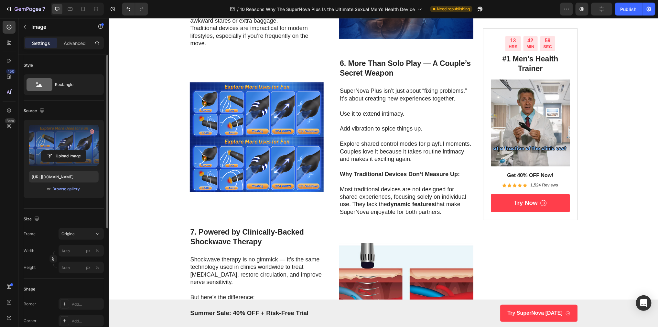
scroll to position [1026, 0]
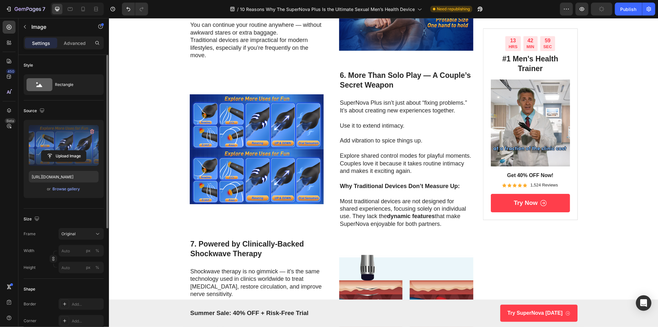
click at [270, 162] on img at bounding box center [257, 176] width 134 height 55
click at [68, 189] on div "Browse gallery" at bounding box center [66, 189] width 27 height 6
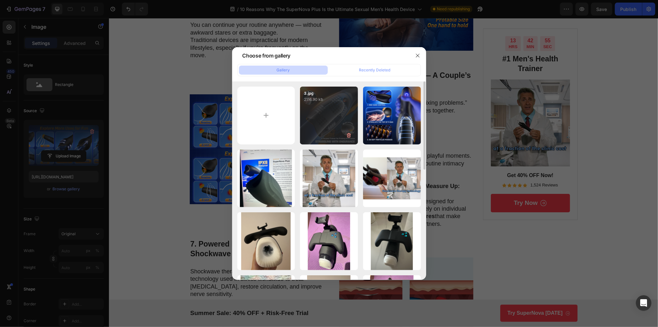
click at [346, 120] on div "3.jpg 2116.90 kb" at bounding box center [329, 116] width 58 height 58
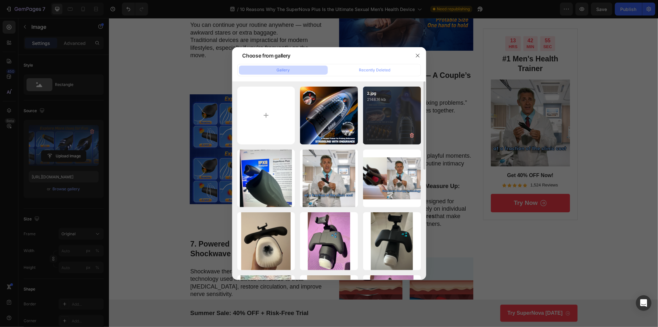
type input "https://cdn.shopify.com/s/files/1/0638/0162/2734/files/gempages_542299561549366…"
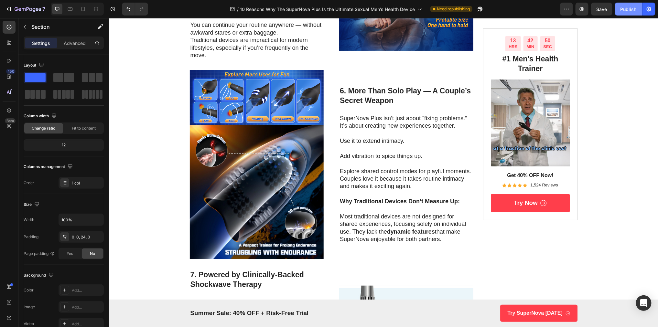
click at [622, 10] on div "Publish" at bounding box center [629, 9] width 16 height 7
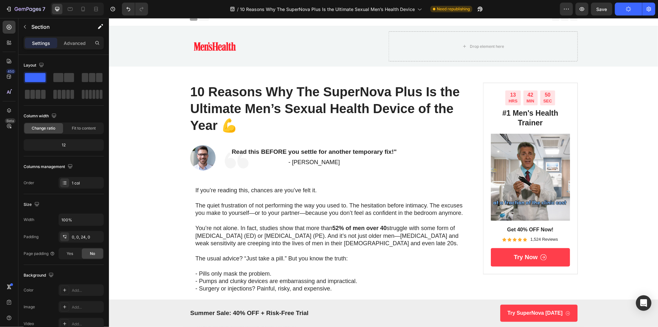
scroll to position [88, 0]
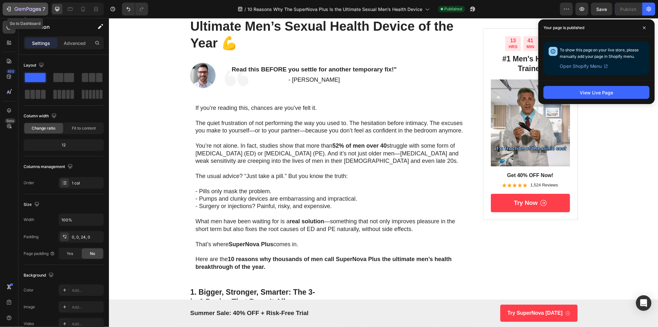
click at [14, 8] on div "7" at bounding box center [25, 9] width 40 height 8
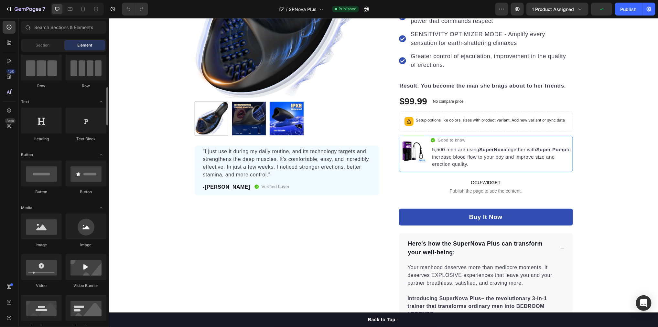
scroll to position [77, 0]
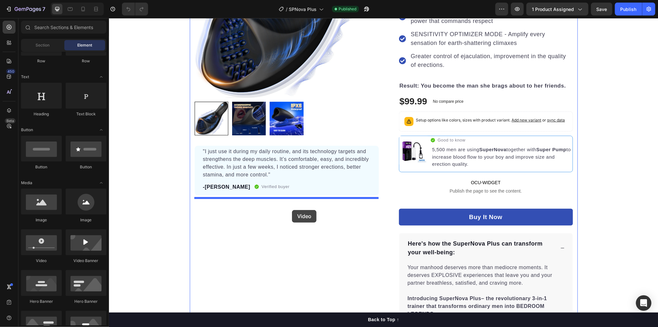
drag, startPoint x: 155, startPoint y: 262, endPoint x: 292, endPoint y: 210, distance: 146.8
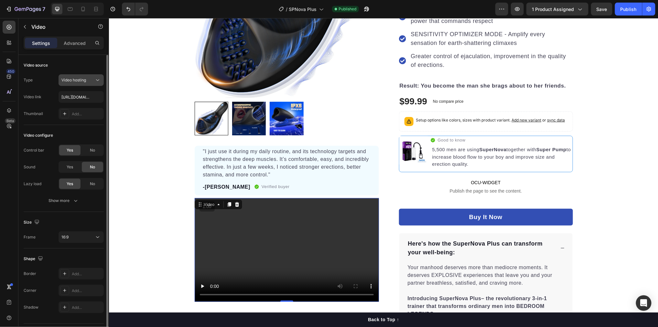
click at [81, 81] on span "Video hosting" at bounding box center [73, 80] width 25 height 5
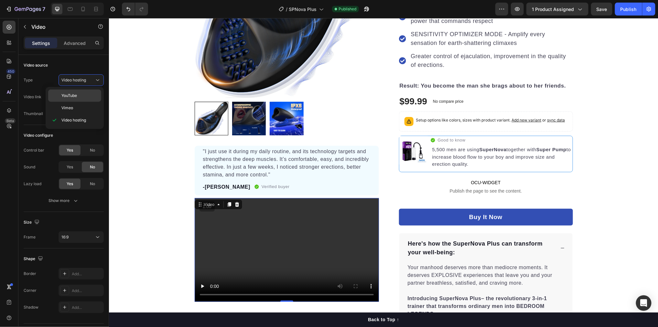
click at [78, 98] on p "YouTube" at bounding box center [79, 96] width 37 height 6
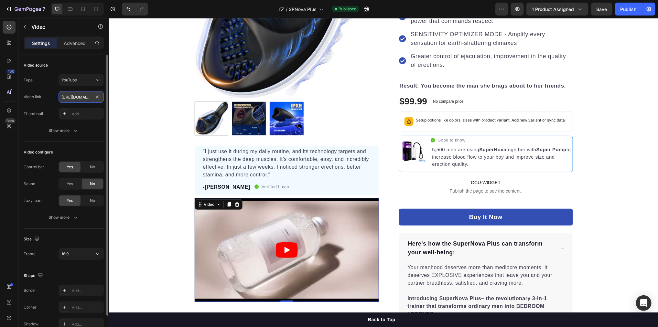
click at [81, 97] on input "[URL][DOMAIN_NAME]" at bounding box center [81, 97] width 45 height 12
paste input "[DOMAIN_NAME][URL]"
type input "[URL][DOMAIN_NAME]"
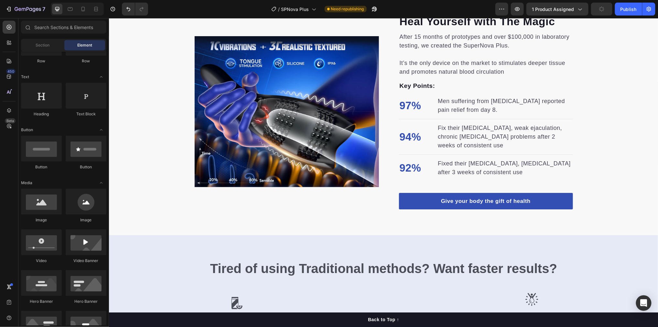
scroll to position [1047, 0]
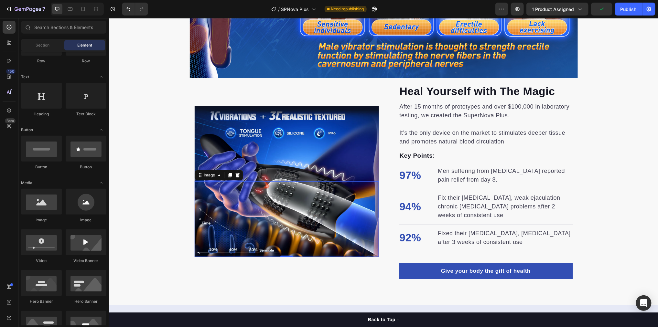
click at [300, 217] on img at bounding box center [286, 219] width 184 height 76
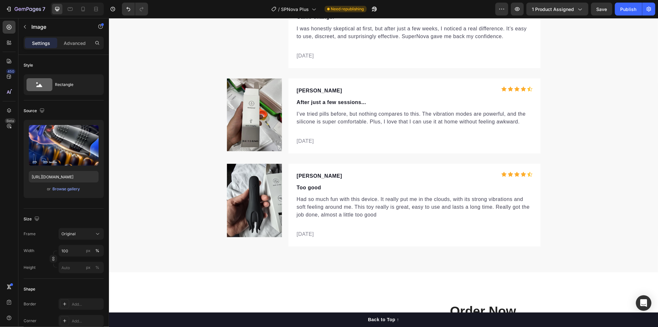
scroll to position [3107, 0]
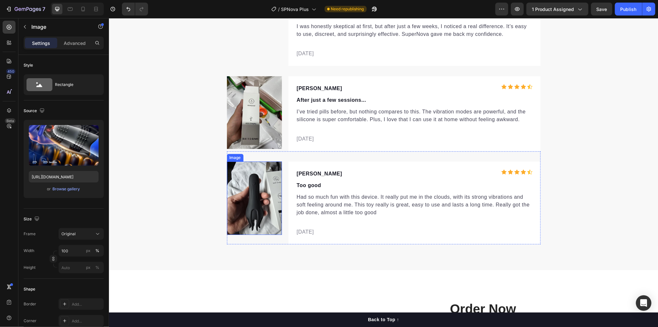
click at [269, 212] on img at bounding box center [254, 197] width 55 height 73
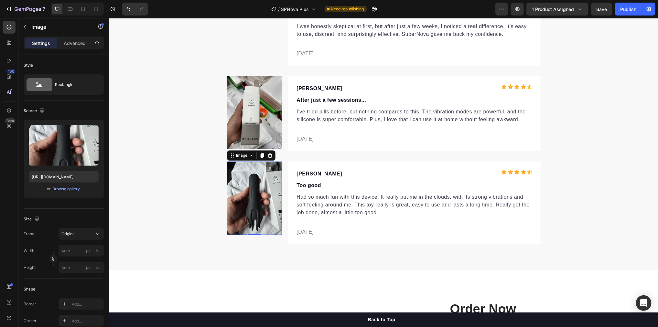
click at [258, 188] on img at bounding box center [254, 197] width 55 height 73
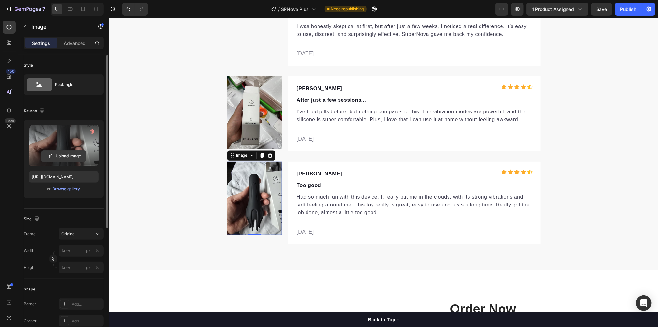
click at [70, 152] on input "file" at bounding box center [63, 156] width 45 height 11
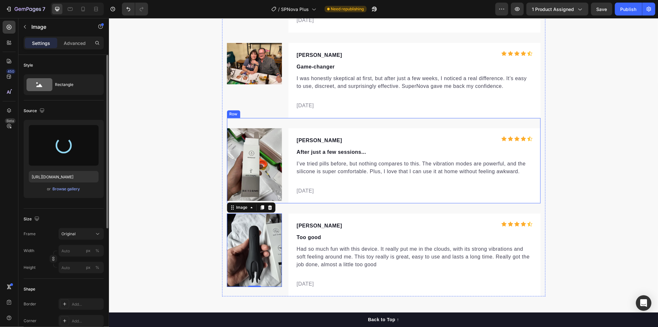
scroll to position [3002, 0]
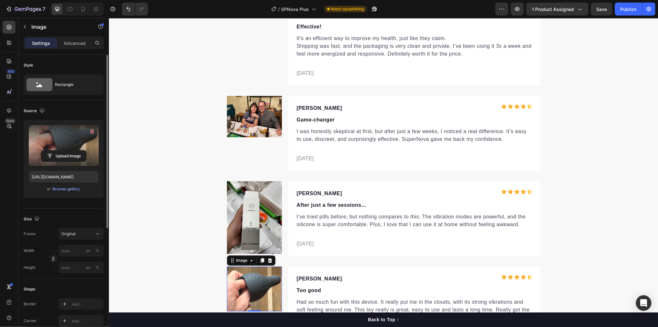
type input "[URL][DOMAIN_NAME]"
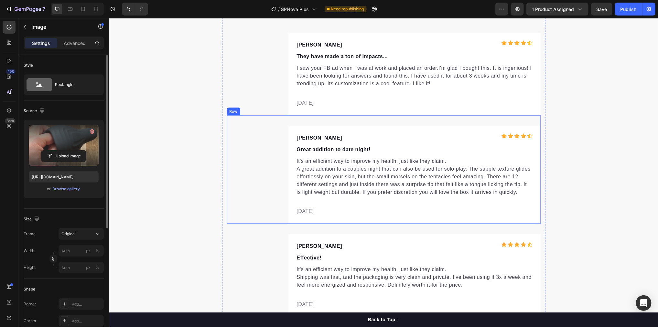
scroll to position [2770, 0]
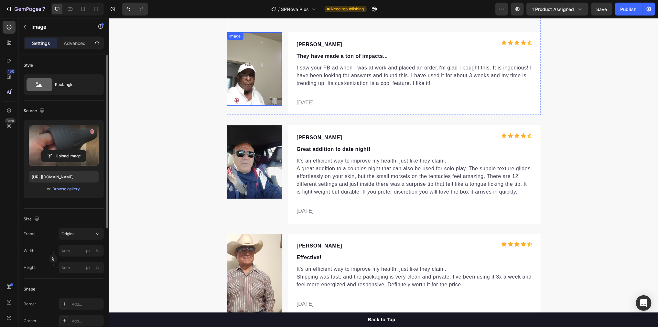
click at [262, 83] on img at bounding box center [254, 68] width 55 height 73
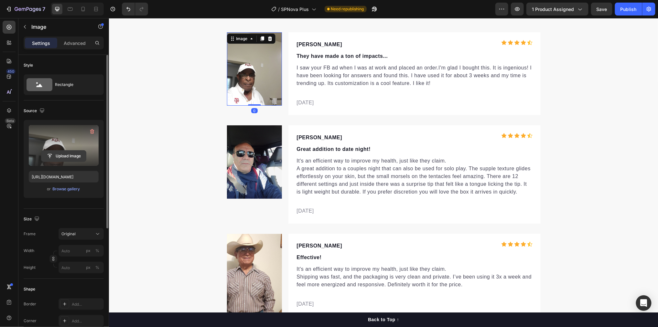
click at [66, 154] on input "file" at bounding box center [63, 156] width 45 height 11
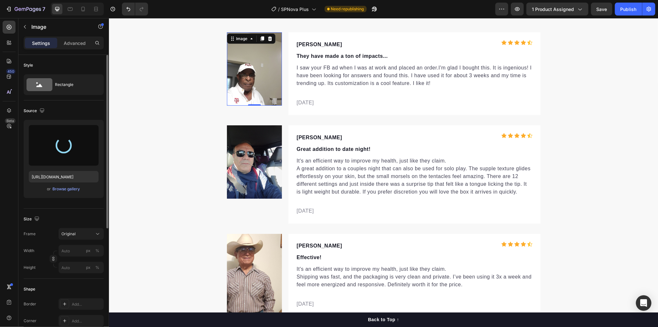
type input "[URL][DOMAIN_NAME]"
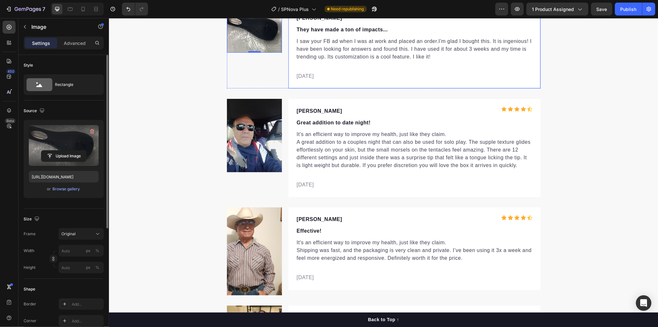
scroll to position [2638, 0]
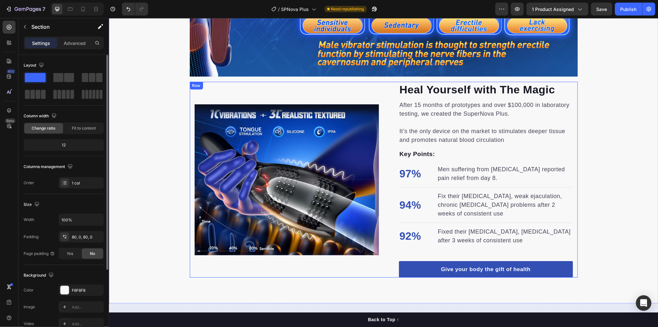
scroll to position [1020, 0]
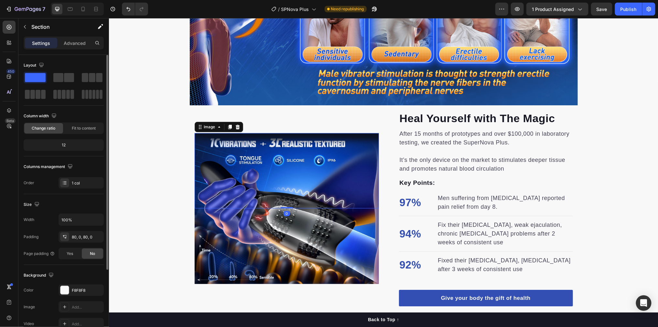
click at [279, 156] on img at bounding box center [286, 171] width 184 height 76
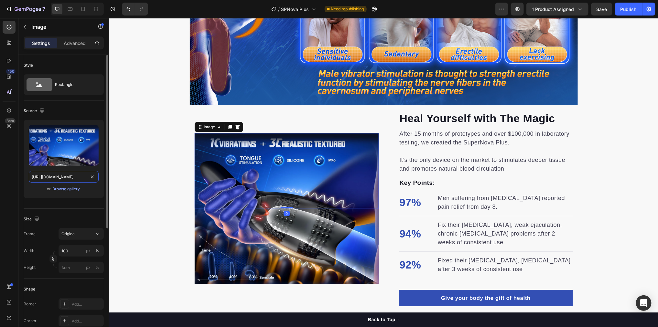
click at [72, 171] on input "[URL][DOMAIN_NAME]" at bounding box center [64, 177] width 70 height 12
paste input "[DOMAIN_NAME][URL]"
type input "[URL][DOMAIN_NAME]"
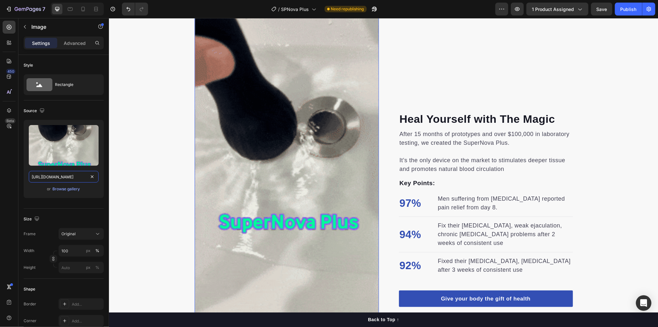
scroll to position [1227, 0]
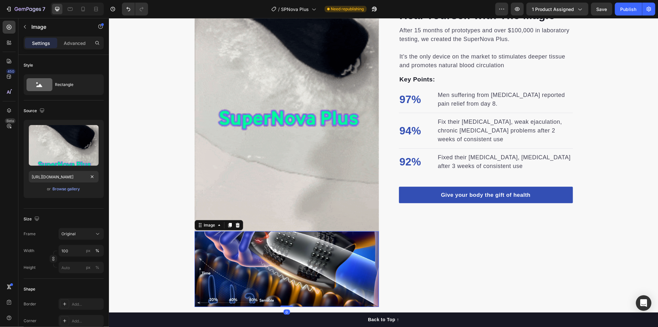
click at [328, 253] on img at bounding box center [286, 269] width 184 height 76
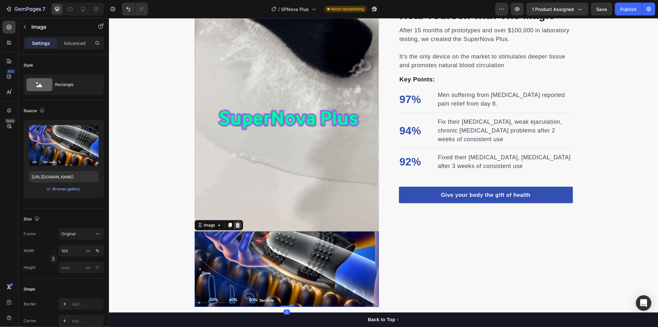
click at [235, 224] on icon at bounding box center [237, 225] width 5 height 5
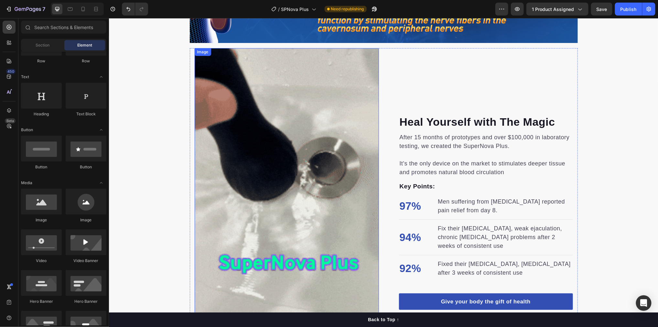
scroll to position [1066, 0]
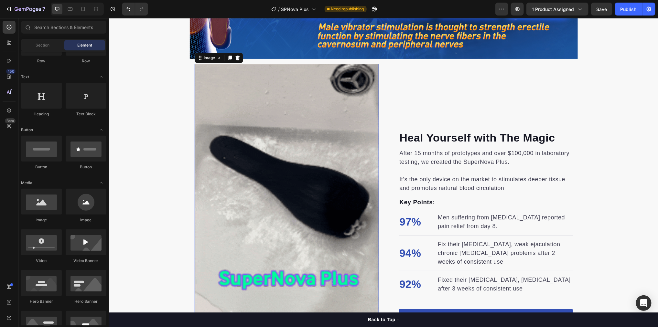
click at [227, 190] on img at bounding box center [286, 228] width 184 height 328
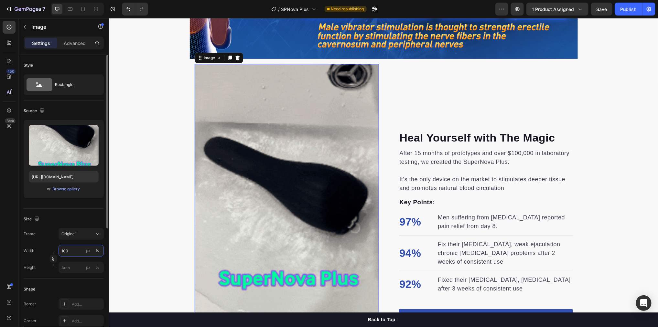
click at [64, 250] on input "100" at bounding box center [81, 251] width 45 height 12
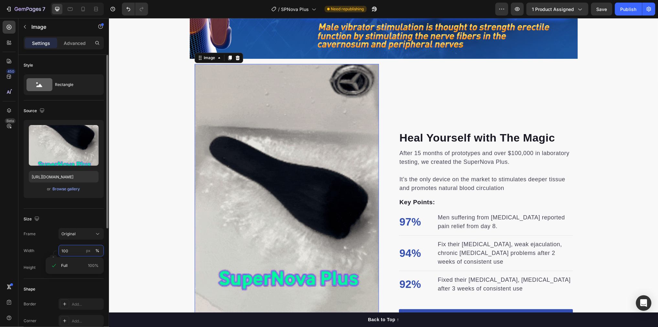
click at [65, 251] on input "100" at bounding box center [81, 251] width 45 height 12
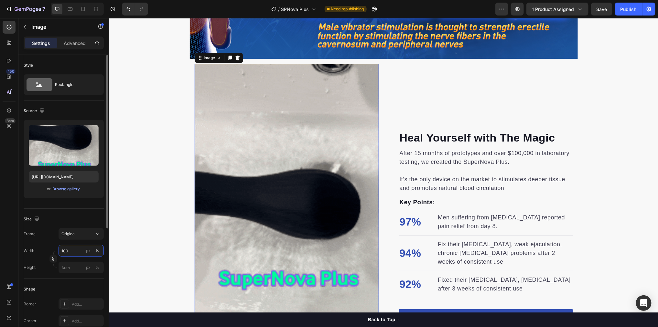
drag, startPoint x: 65, startPoint y: 250, endPoint x: 58, endPoint y: 250, distance: 7.1
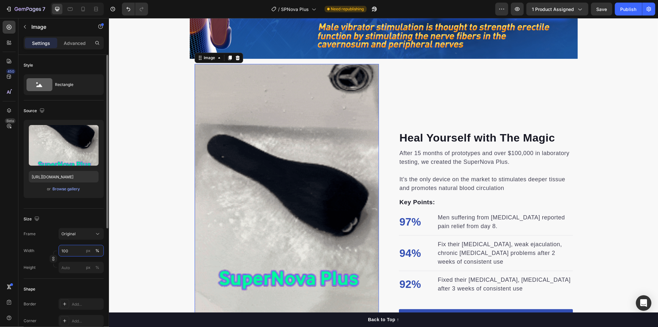
click at [58, 250] on div "Width 100 px %" at bounding box center [64, 251] width 80 height 12
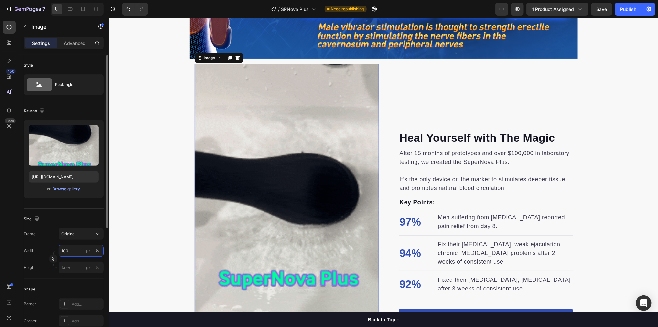
type input "80"
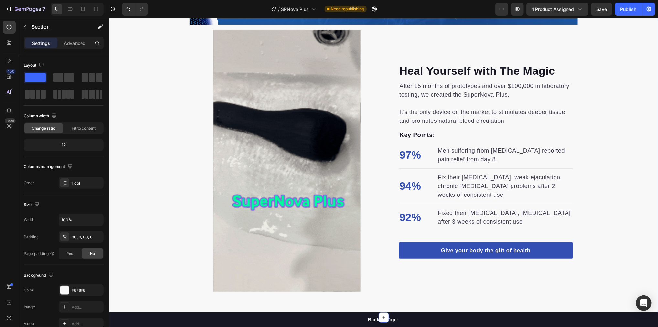
scroll to position [1099, 0]
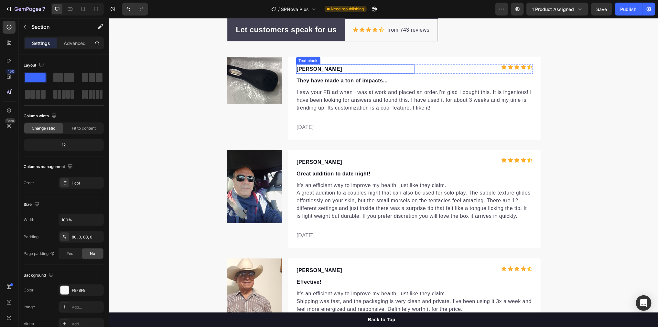
scroll to position [2751, 0]
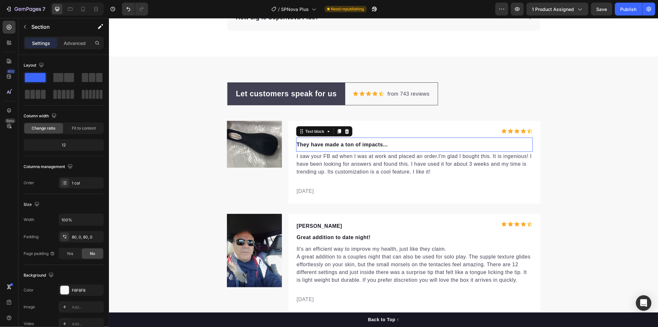
click at [324, 141] on p "They have made a ton of impacts..." at bounding box center [415, 145] width 236 height 8
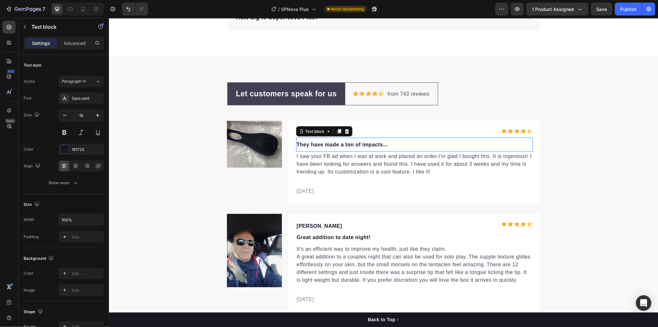
click at [324, 141] on p "They have made a ton of impacts..." at bounding box center [415, 145] width 236 height 8
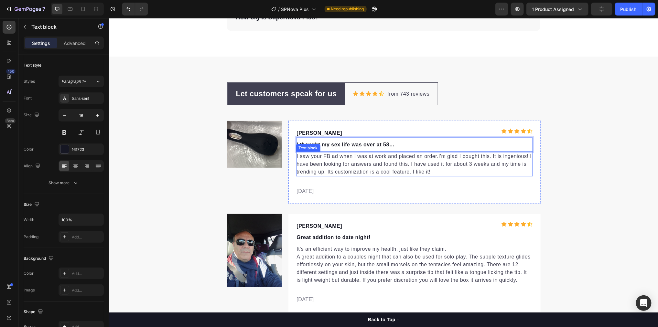
click at [301, 153] on p "I saw your FB ad when I was at work and placed an order.I'm glad I bought this.…" at bounding box center [415, 163] width 236 height 23
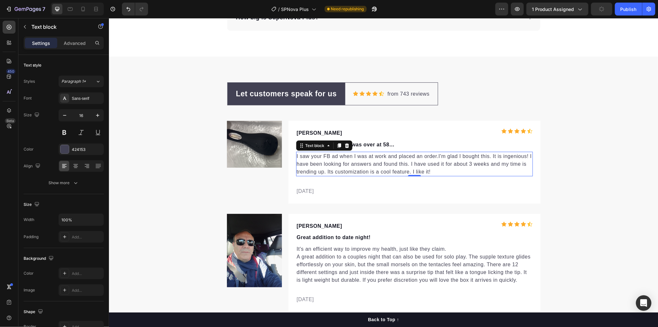
click at [301, 153] on p "I saw your FB ad when I was at work and placed an order.I'm glad I bought this.…" at bounding box center [415, 163] width 236 height 23
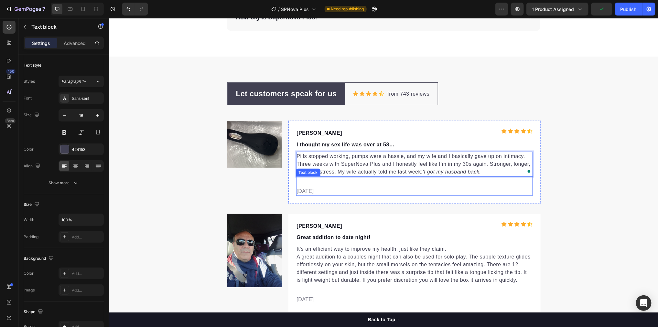
click at [304, 189] on p "[DATE]" at bounding box center [415, 191] width 236 height 8
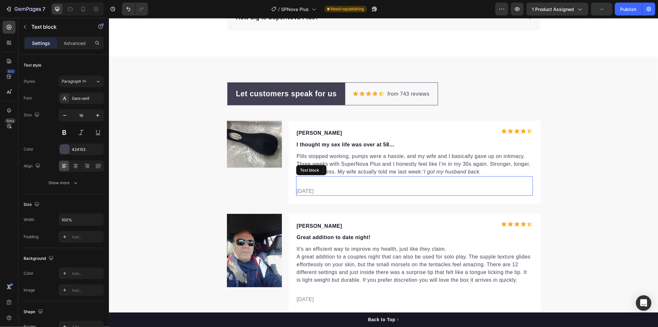
click at [308, 188] on p "[DATE]" at bounding box center [415, 191] width 236 height 8
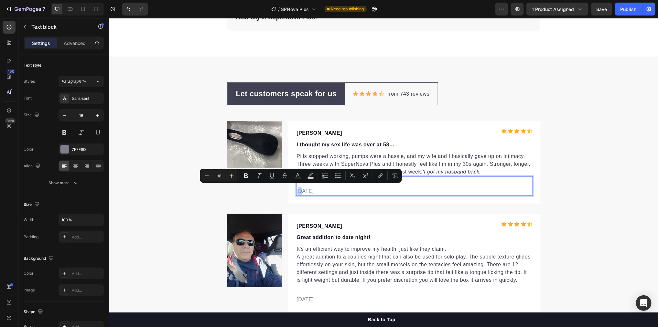
click at [302, 189] on p "[DATE]" at bounding box center [415, 191] width 236 height 8
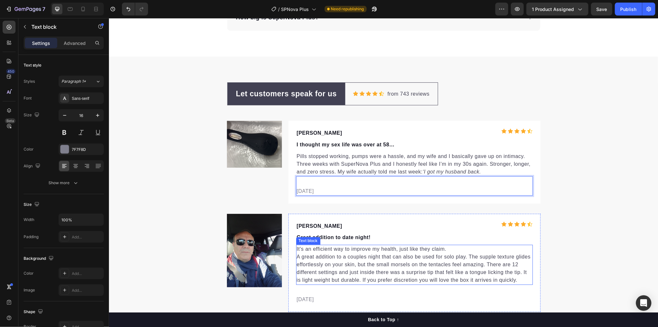
scroll to position [2790, 0]
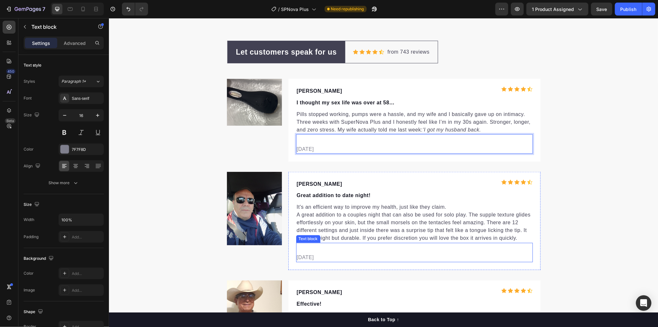
click at [300, 258] on p "[DATE]" at bounding box center [415, 258] width 236 height 8
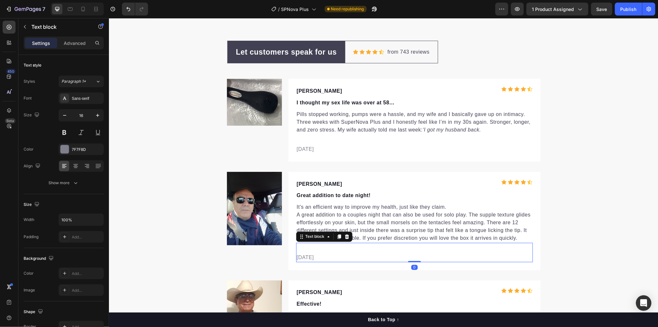
click at [301, 257] on p "[DATE]" at bounding box center [415, 258] width 236 height 8
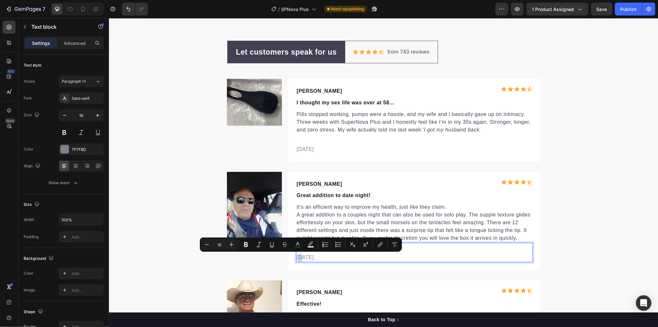
click at [300, 258] on p "[DATE]" at bounding box center [415, 258] width 236 height 8
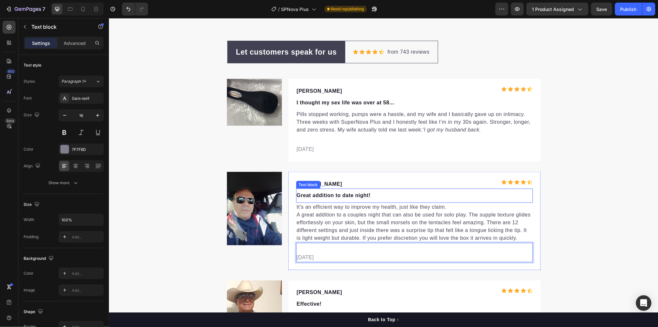
click at [312, 195] on p "Great addition to date night!" at bounding box center [415, 196] width 236 height 8
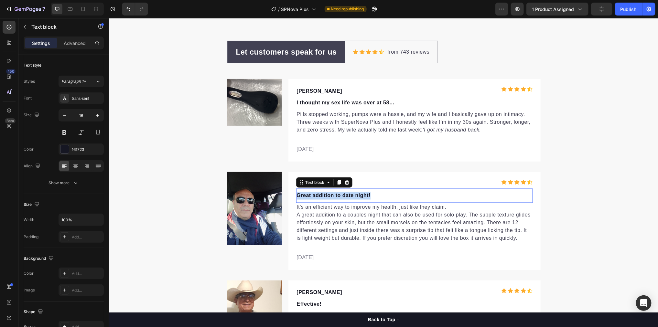
click at [312, 195] on p "Great addition to date night!" at bounding box center [415, 196] width 236 height 8
click at [326, 220] on p "It's an efficient way to improve my health, just like they claim. A great addit…" at bounding box center [415, 222] width 236 height 39
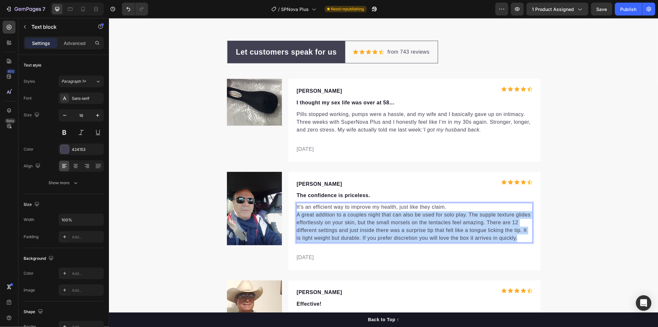
click at [326, 220] on p "It's an efficient way to improve my health, just like they claim. A great addit…" at bounding box center [415, 222] width 236 height 39
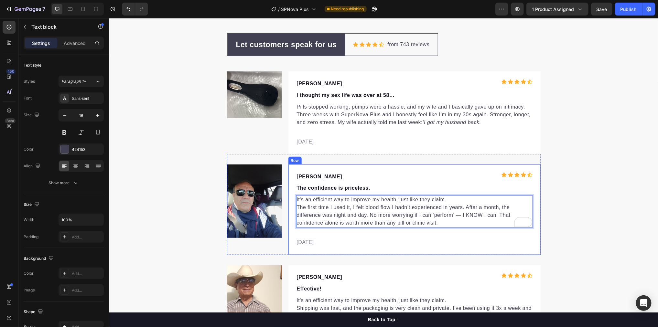
scroll to position [2846, 0]
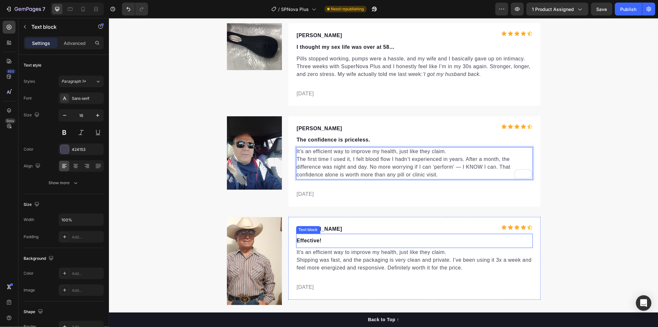
click at [307, 239] on p "Effective!" at bounding box center [415, 241] width 236 height 8
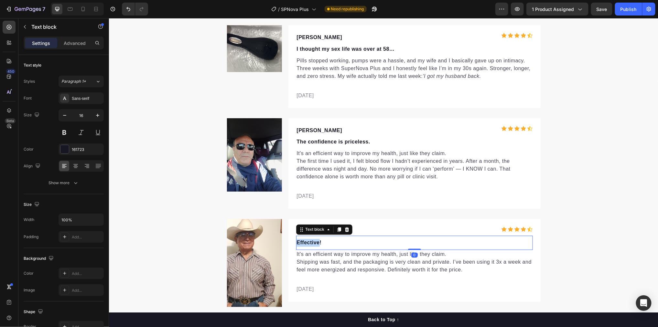
click at [307, 239] on p "Effective!" at bounding box center [415, 243] width 236 height 8
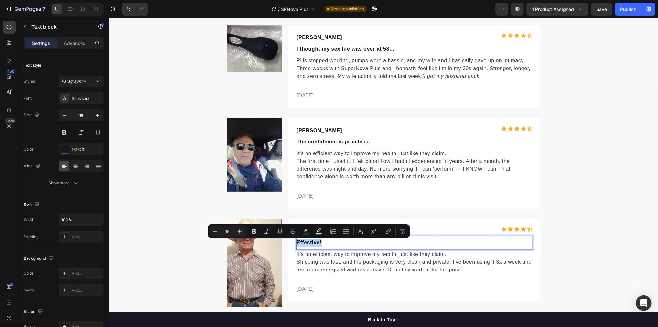
scroll to position [2842, 0]
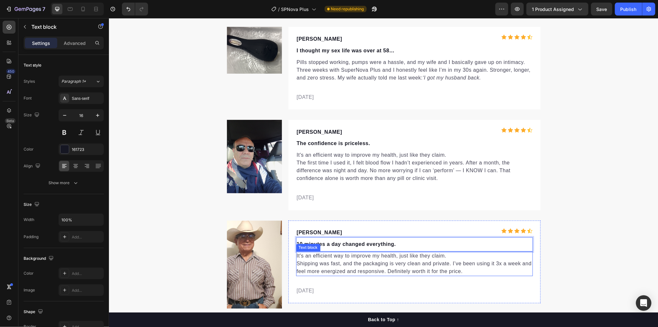
click at [343, 270] on p "It's an efficient way to improve my health, just like they claim. Shipping was …" at bounding box center [415, 263] width 236 height 23
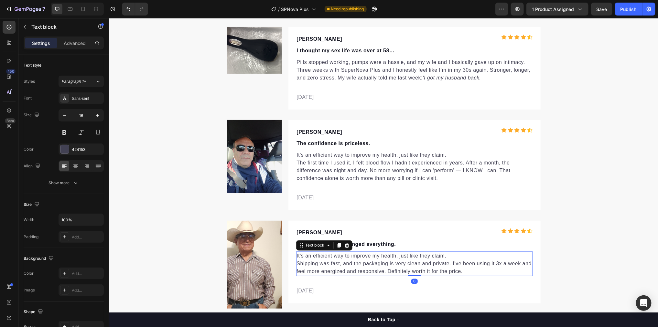
click at [343, 270] on p "It's an efficient way to improve my health, just like they claim. Shipping was …" at bounding box center [415, 263] width 236 height 23
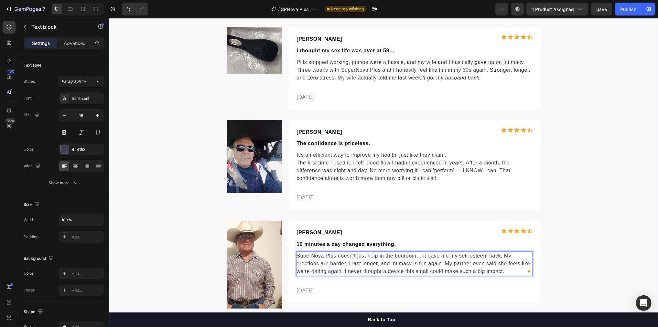
click at [576, 254] on div "Let customers speak for us Text block Row Icon Icon Icon Icon Icon Icon List Ho…" at bounding box center [384, 280] width 550 height 584
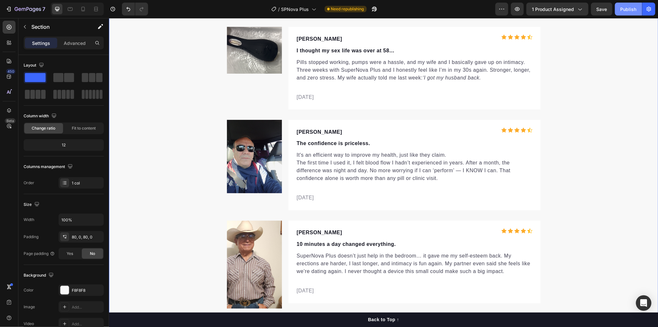
click at [620, 10] on button "Publish" at bounding box center [628, 9] width 27 height 13
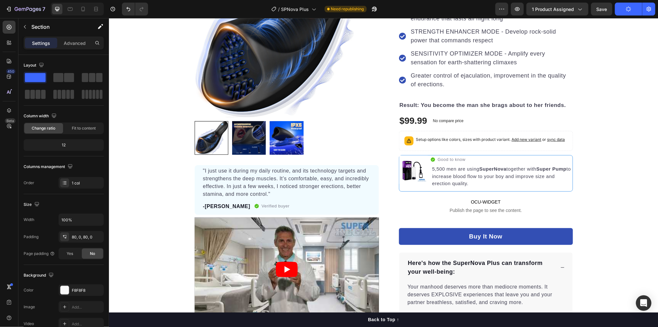
scroll to position [0, 0]
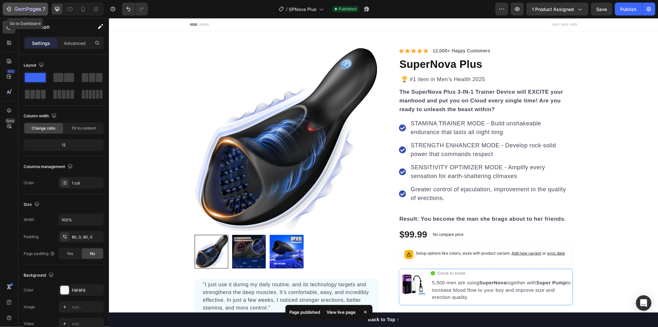
click at [37, 14] on button "7" at bounding box center [26, 9] width 46 height 13
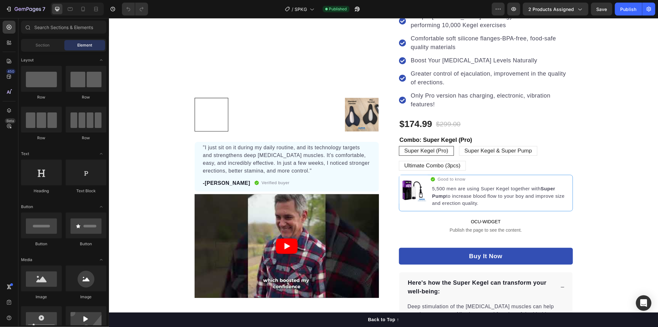
scroll to position [166, 0]
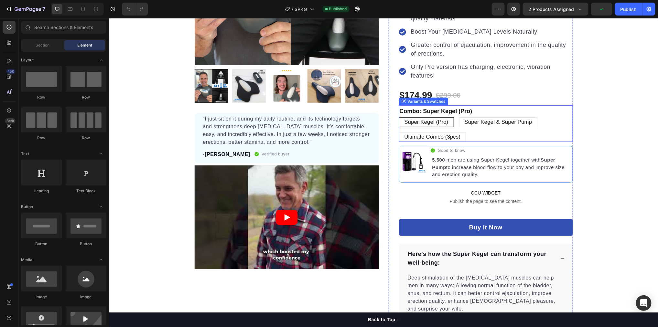
click at [493, 117] on div "Super Kegel (Pro) Super Kegel (Pro) Super Kegel (Pro) Super Kegel & Super Pump …" at bounding box center [486, 129] width 174 height 25
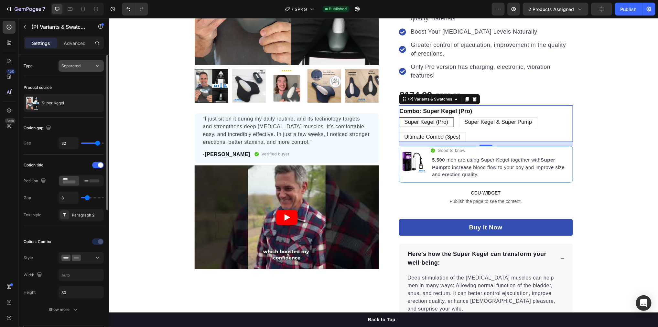
click at [79, 69] on button "Separated" at bounding box center [81, 66] width 45 height 12
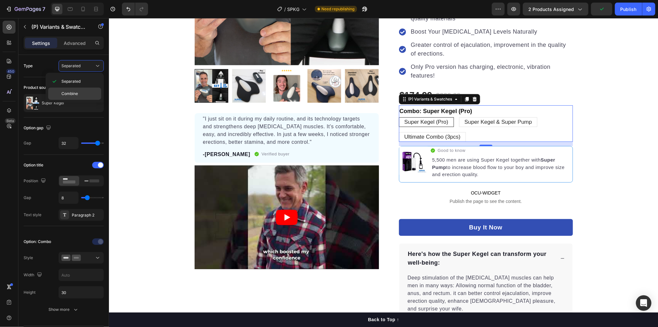
click at [70, 93] on span "Combine" at bounding box center [69, 94] width 16 height 6
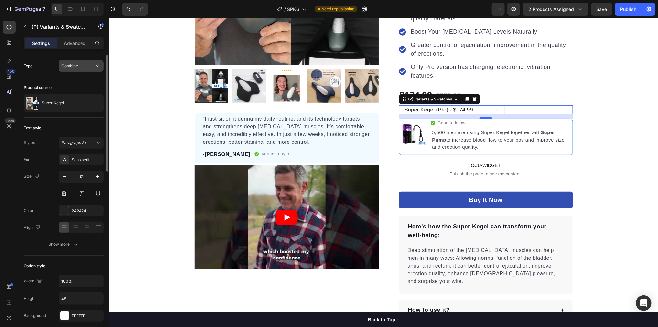
click at [76, 65] on span "Combine" at bounding box center [69, 65] width 16 height 5
click at [78, 80] on span "Separated" at bounding box center [70, 82] width 19 height 6
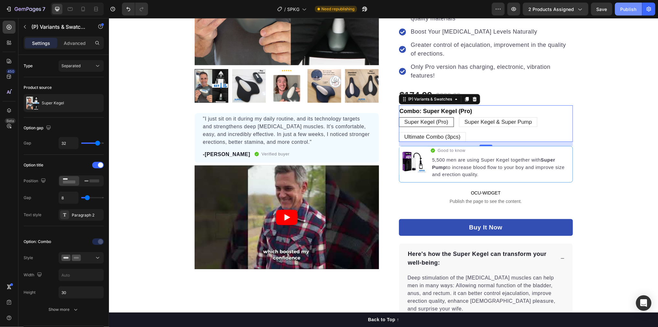
click at [632, 15] on button "Publish" at bounding box center [628, 9] width 27 height 13
click at [20, 7] on icon "button" at bounding box center [28, 9] width 27 height 5
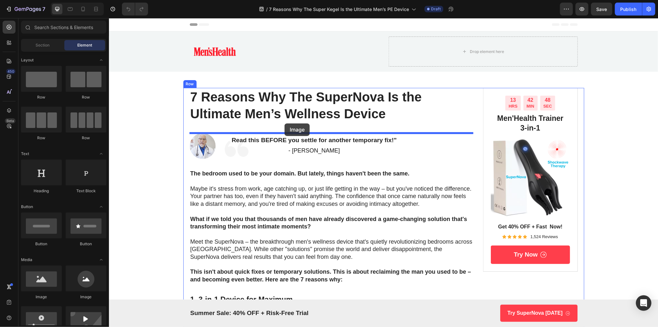
drag, startPoint x: 144, startPoint y: 302, endPoint x: 284, endPoint y: 123, distance: 227.1
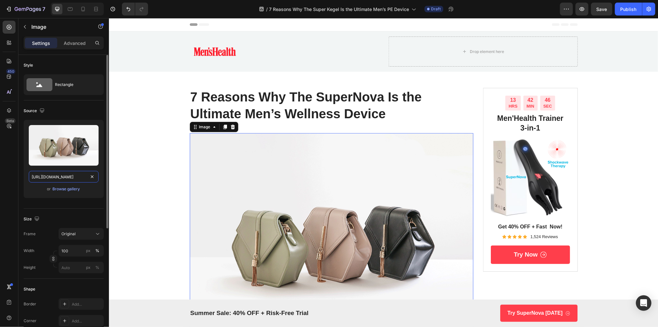
click at [75, 178] on input "[URL][DOMAIN_NAME]" at bounding box center [64, 177] width 70 height 12
paste input "[DOMAIN_NAME]/cdn/shop/files/gempages_542299561549366518-b07ad187-6191-428f-99d…"
type input "[URL][DOMAIN_NAME]"
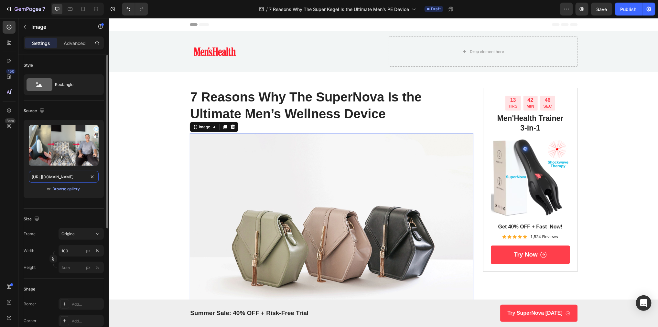
scroll to position [0, 217]
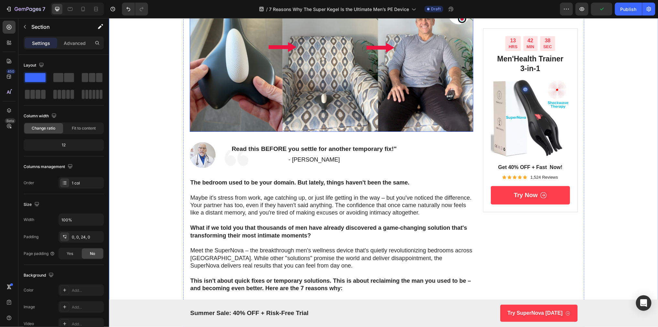
scroll to position [233, 0]
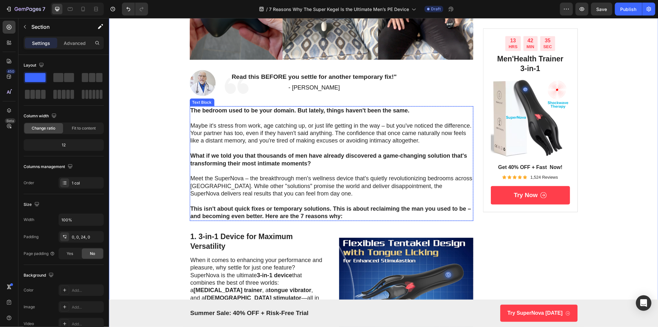
click at [243, 177] on p "Meet the SuperNova – the breakthrough men's wellness device that's quietly revo…" at bounding box center [331, 186] width 283 height 23
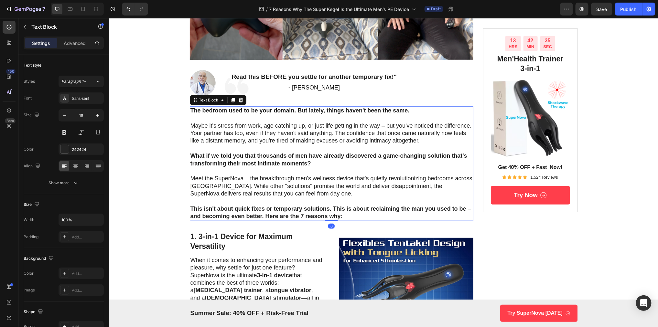
click at [233, 179] on p "Meet the SuperNova – the breakthrough men's wellness device that's quietly revo…" at bounding box center [331, 186] width 283 height 23
click at [238, 179] on p "Meet the SuperNova – the breakthrough men's wellness device that's quietly revo…" at bounding box center [331, 186] width 283 height 23
drag, startPoint x: 231, startPoint y: 180, endPoint x: 243, endPoint y: 180, distance: 12.6
click at [243, 180] on p "Meet the SuperNova – the breakthrough men's wellness device that's quietly revo…" at bounding box center [331, 186] width 283 height 23
click at [292, 187] on p "Meet the Super Kegel – the breakthrough men's wellness device that's quietly re…" at bounding box center [331, 186] width 283 height 23
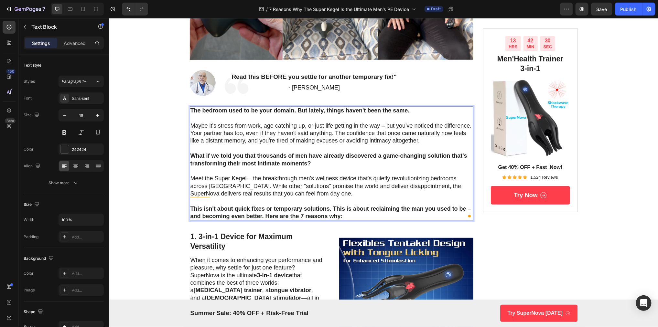
click at [294, 132] on p "Maybe it's stress from work, age catching up, or just life getting in the way –…" at bounding box center [331, 133] width 283 height 23
click at [229, 131] on p "Maybe it's stress from work, age catching up, or just life getting in the way –…" at bounding box center [331, 133] width 283 height 23
click at [427, 191] on p "Meet the Super Kegel – the breakthrough men's wellness device that's quietly re…" at bounding box center [331, 186] width 283 height 23
click at [441, 186] on p "Meet the Super Kegel – the breakthrough men's wellness device that's quietly re…" at bounding box center [331, 186] width 283 height 23
drag, startPoint x: 439, startPoint y: 187, endPoint x: 451, endPoint y: 187, distance: 12.6
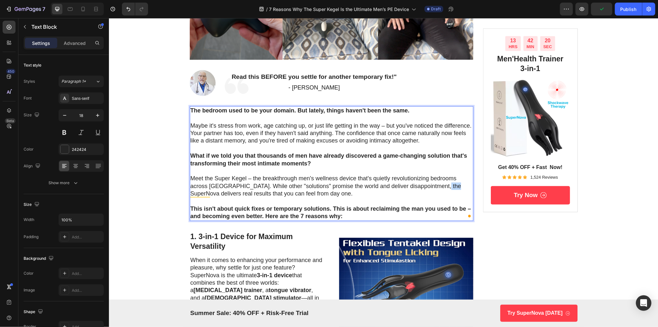
click at [451, 187] on p "Meet the Super Kegel – the breakthrough men's wellness device that's quietly re…" at bounding box center [331, 186] width 283 height 23
click at [326, 204] on p "To enrich screen reader interactions, please activate Accessibility in Grammarl…" at bounding box center [331, 201] width 283 height 7
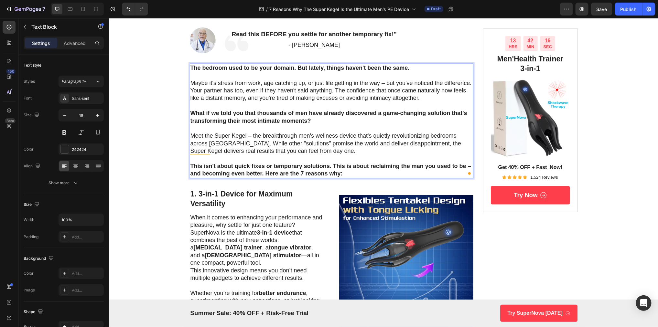
scroll to position [285, 0]
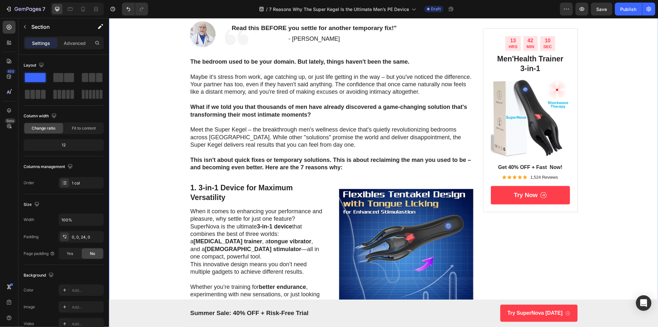
scroll to position [277, 0]
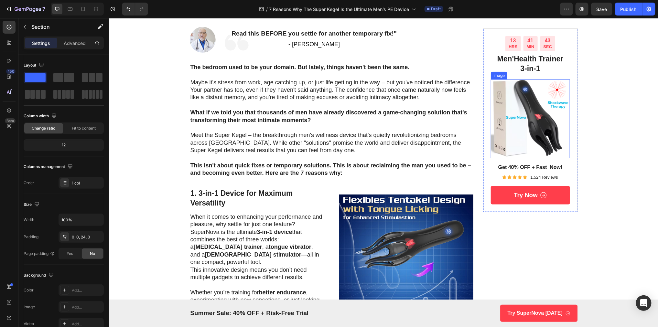
click at [538, 102] on img at bounding box center [530, 118] width 79 height 79
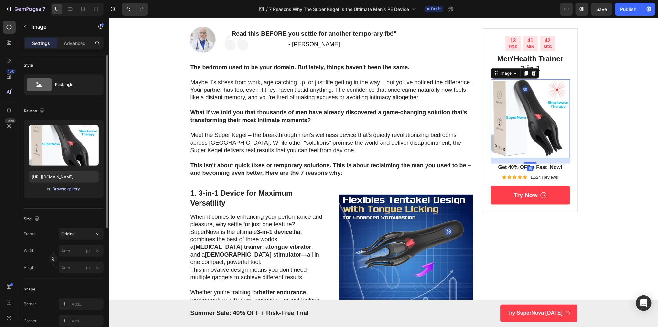
click at [67, 188] on div "Browse gallery" at bounding box center [66, 189] width 27 height 6
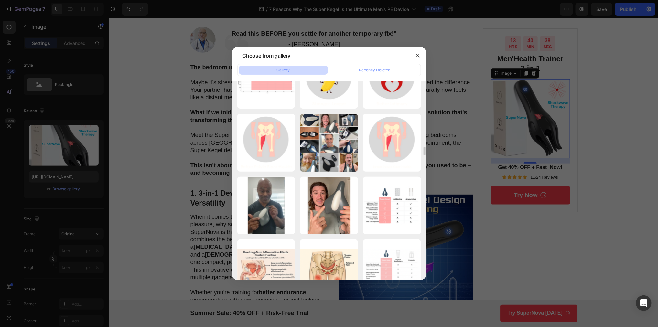
scroll to position [2268, 0]
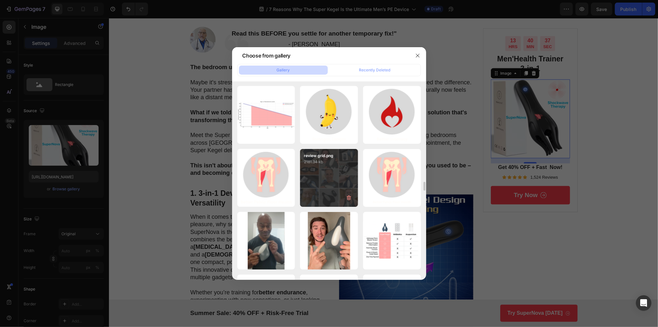
click at [332, 179] on div "review grid.png 2181.34 kb" at bounding box center [329, 178] width 58 height 58
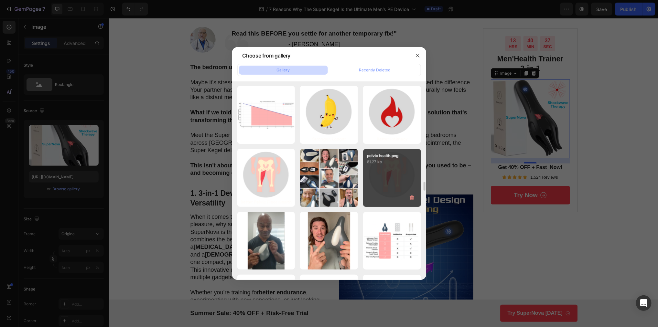
type input "[URL][DOMAIN_NAME]"
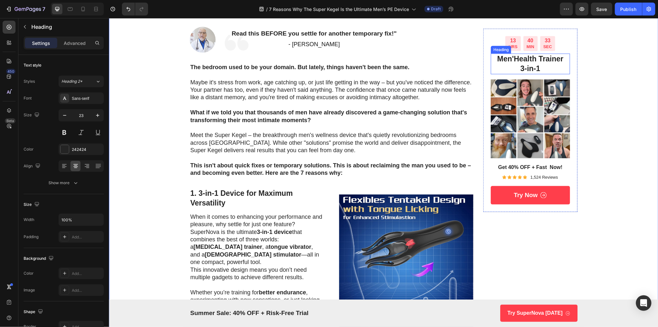
click at [540, 61] on h2 "Men'Health Trainer 3-in-1" at bounding box center [530, 63] width 79 height 21
click at [538, 64] on h2 "Men'Health Trainer 3-in-1" at bounding box center [530, 63] width 79 height 21
click at [512, 57] on p "Men'Health Trainer 3-in-1" at bounding box center [530, 63] width 78 height 19
click at [530, 59] on p "Men's Health Trainer 3-in-1" at bounding box center [530, 63] width 78 height 19
click at [542, 58] on p "Men's Health Trainer 3-in-1" at bounding box center [530, 63] width 78 height 19
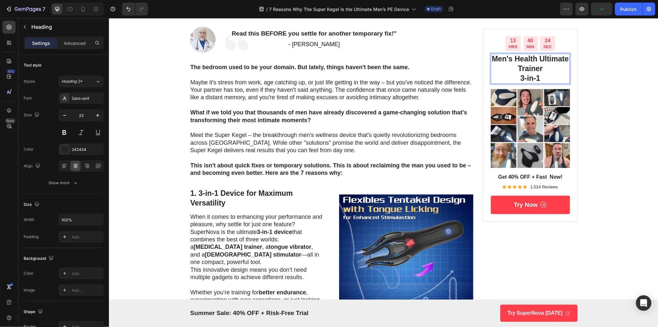
click at [533, 76] on p "Men's Health Ultimate Trainer 3-in-1" at bounding box center [530, 68] width 78 height 29
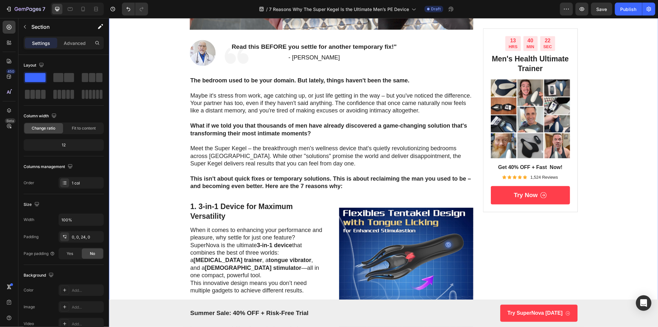
scroll to position [263, 0]
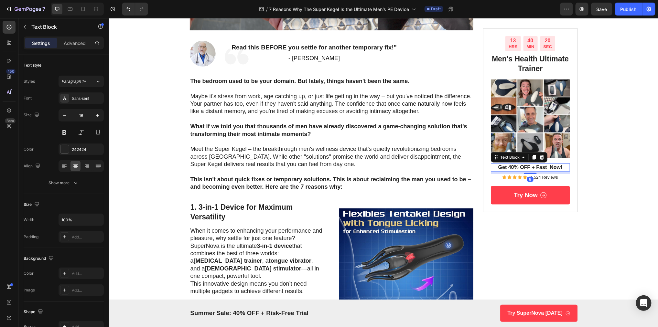
click at [546, 168] on p "Get 40% OFF + Fast Now!" at bounding box center [530, 167] width 78 height 7
click at [551, 168] on p "Get 40% OFF + Fast Now!" at bounding box center [530, 167] width 78 height 7
click at [547, 169] on p "Get 40% OFF + Fast Now!" at bounding box center [530, 167] width 78 height 7
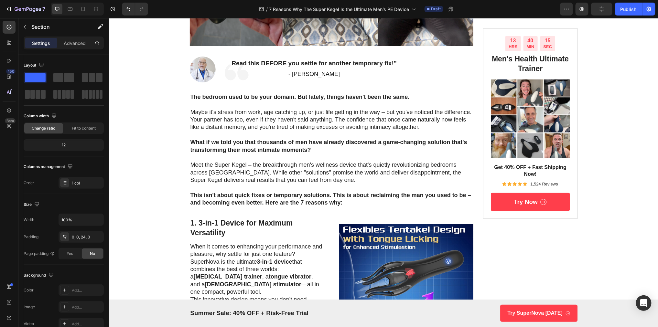
scroll to position [246, 0]
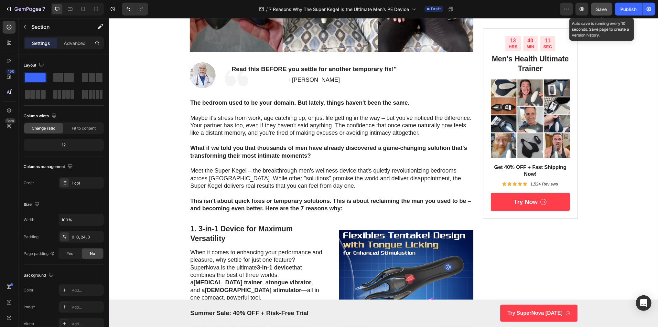
click at [602, 6] on div "Save" at bounding box center [602, 9] width 11 height 7
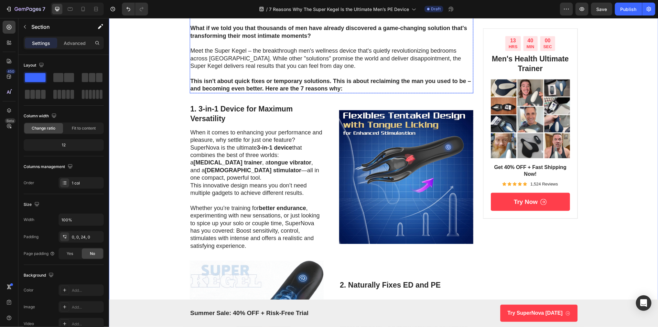
scroll to position [408, 0]
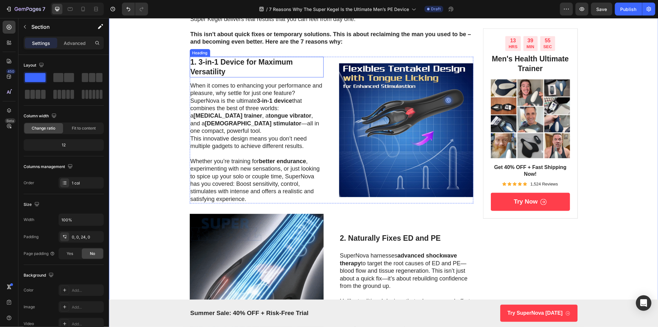
click at [220, 67] on h3 "1. 3-in-1 Device for Maximum Versatility" at bounding box center [257, 67] width 134 height 21
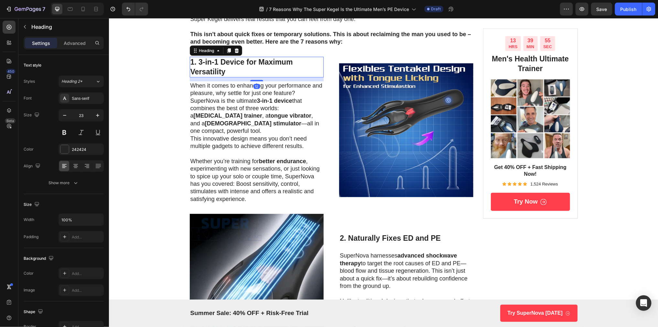
click at [208, 67] on h3 "1. 3-in-1 Device for Maximum Versatility" at bounding box center [257, 67] width 134 height 21
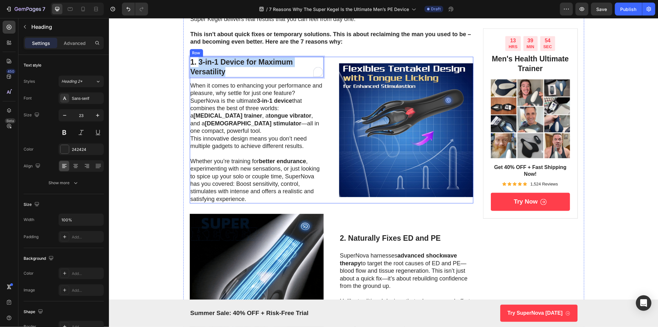
drag, startPoint x: 199, startPoint y: 61, endPoint x: 243, endPoint y: 78, distance: 47.1
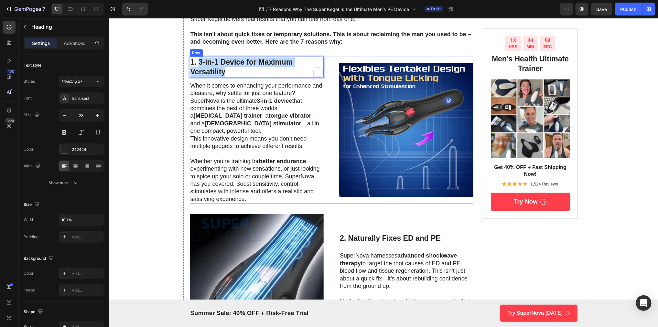
click at [243, 78] on div "1. 3-in-1 Device for Maximum Versatility Heading 12 When it comes to enhancing …" at bounding box center [257, 130] width 134 height 147
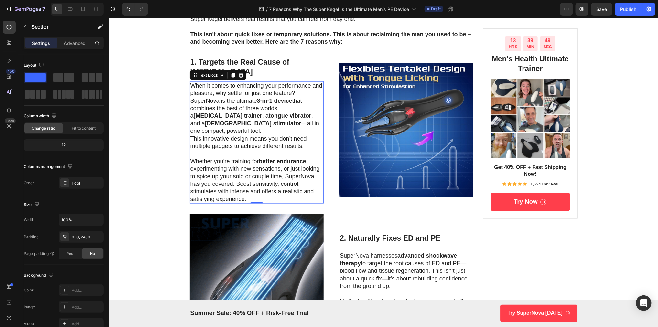
click at [259, 124] on p "When it comes to enhancing your performance and pleasure, why settle for just o…" at bounding box center [256, 108] width 133 height 53
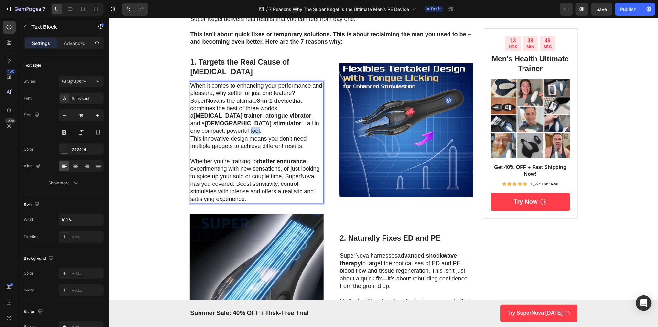
click at [259, 124] on p "When it comes to enhancing your performance and pleasure, why settle for just o…" at bounding box center [256, 108] width 133 height 53
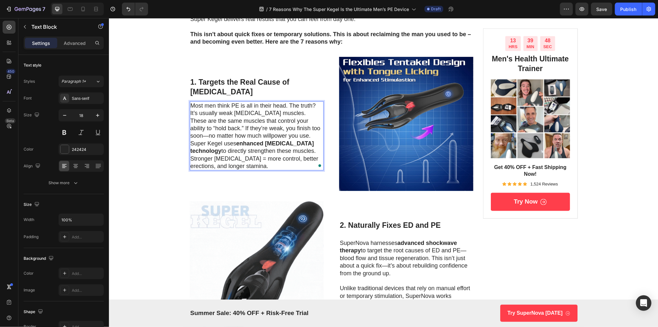
scroll to position [428, 0]
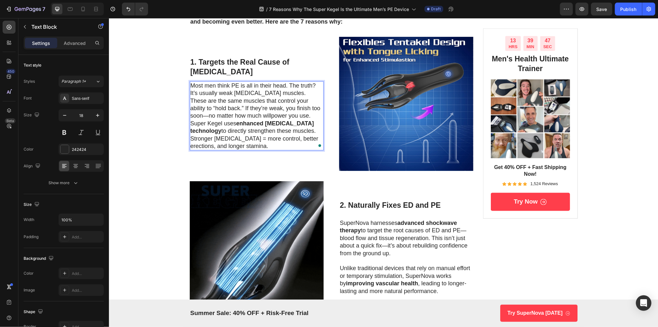
click at [290, 93] on p "Most men think PE is all in their head. The truth? It’s usually weak pelvic flo…" at bounding box center [256, 101] width 133 height 38
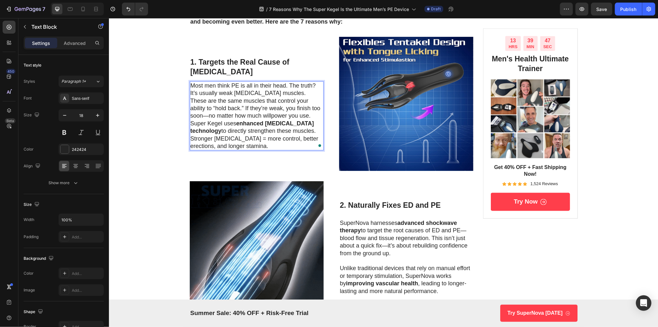
scroll to position [424, 0]
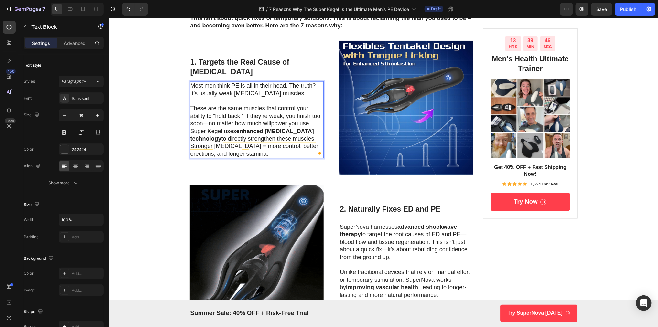
click at [312, 124] on p "⁠⁠⁠⁠⁠⁠⁠ These are the same muscles that control your ability to “hold back.” If…" at bounding box center [256, 112] width 133 height 30
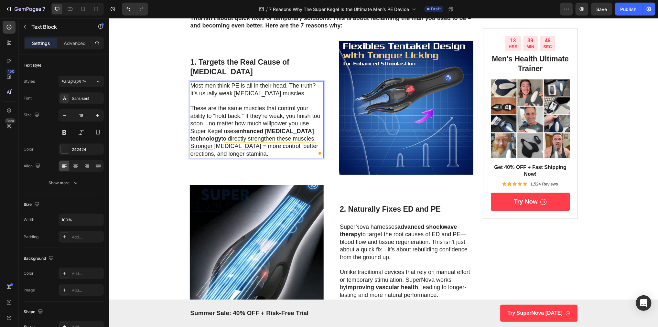
scroll to position [421, 0]
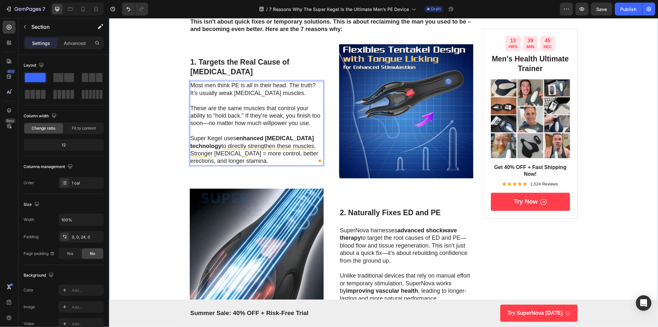
click at [170, 155] on div "Image Drop element here Row Row 7 Reasons Why The SuperNova Is the Ultimate Men…" at bounding box center [384, 320] width 550 height 1421
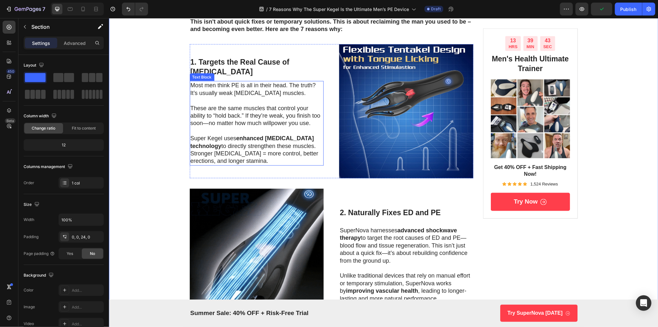
click at [321, 147] on p "Super Kegel uses enhanced biofeedback technology to directly strengthen these m…" at bounding box center [256, 150] width 133 height 30
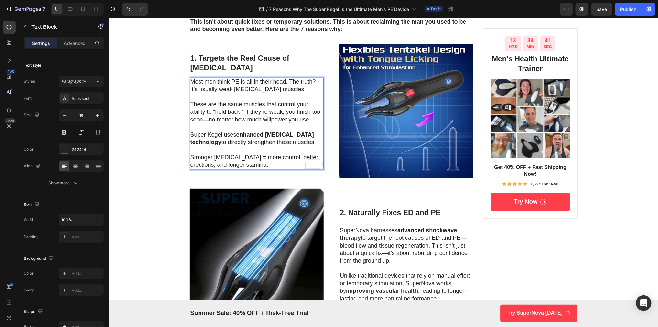
scroll to position [417, 0]
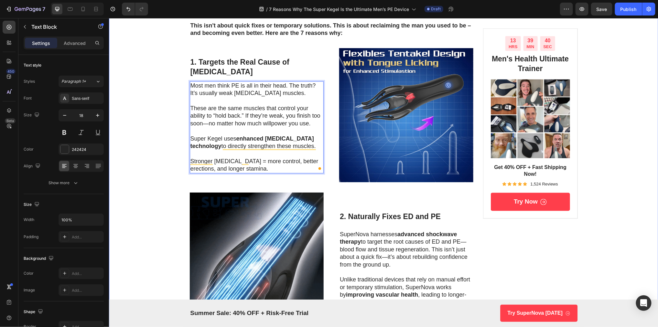
click at [160, 160] on div "Image Drop element here Row Row 7 Reasons Why The SuperNova Is the Ultimate Men…" at bounding box center [384, 324] width 550 height 1421
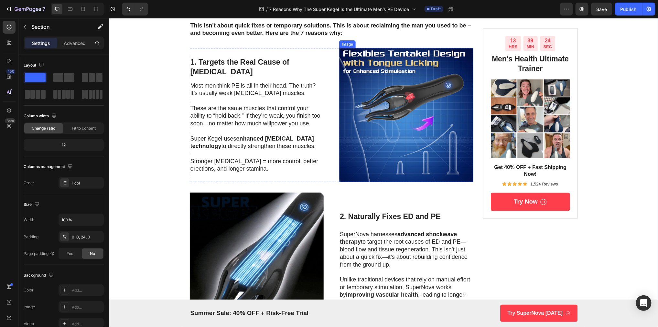
click at [410, 100] on img at bounding box center [406, 115] width 134 height 134
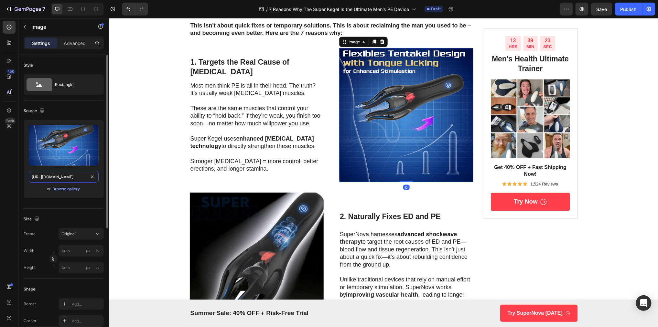
click at [70, 176] on input "https://m.media-amazon.com/images/I/71T1-htU80L._AC_SL1500_.jpg" at bounding box center [64, 177] width 70 height 12
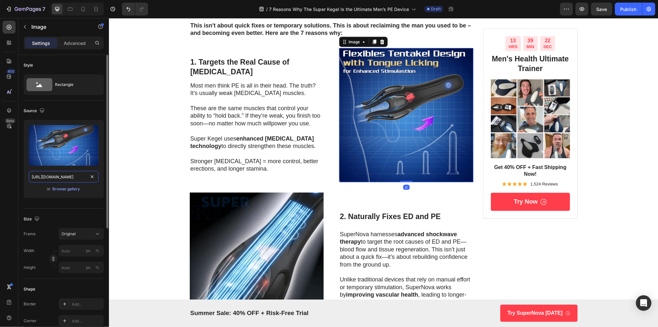
paste input "i.giphy.com/media/v1.Y2lkPTc5MGI3NjExbXJ4anl0Y3Y4cjB1enV6ajRsdTBndWczZDJ3bzNma2…"
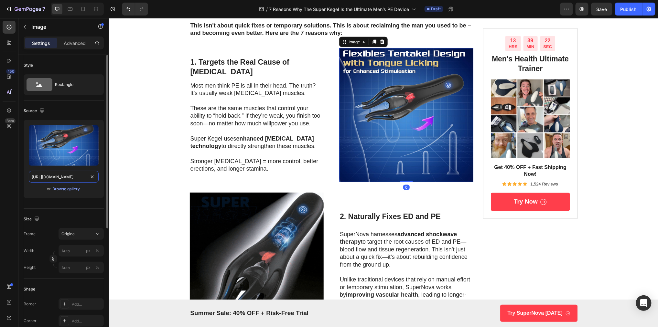
scroll to position [0, 314]
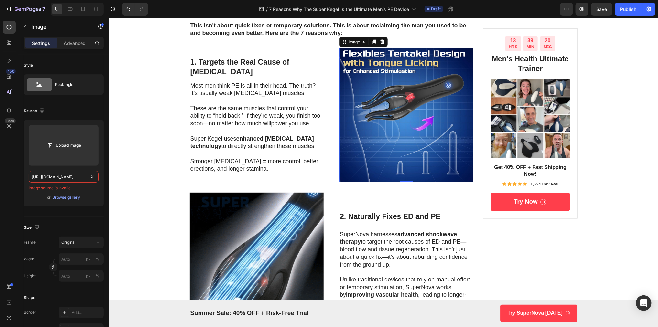
type input "https://i.giphy.com/media/v1.Y2lkPTc5MGI3NjExbXJ4anl0Y3Y4cjB1enV6ajRsdTBndWczZD…"
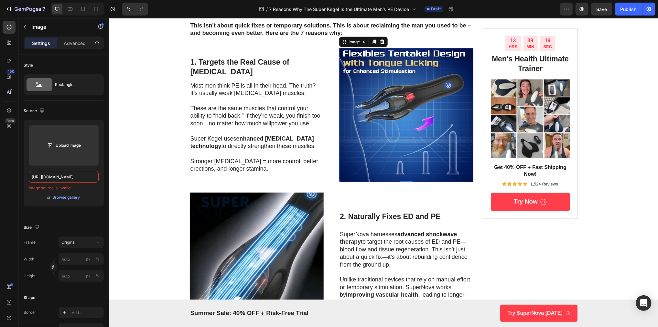
scroll to position [0, 0]
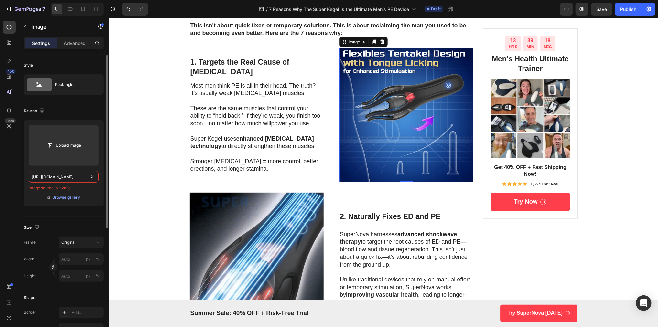
click at [64, 179] on input "https://i.giphy.com/media/v1.Y2lkPTc5MGI3NjExbXJ4anl0Y3Y4cjB1enV6ajRsdTBndWczZD…" at bounding box center [64, 177] width 70 height 12
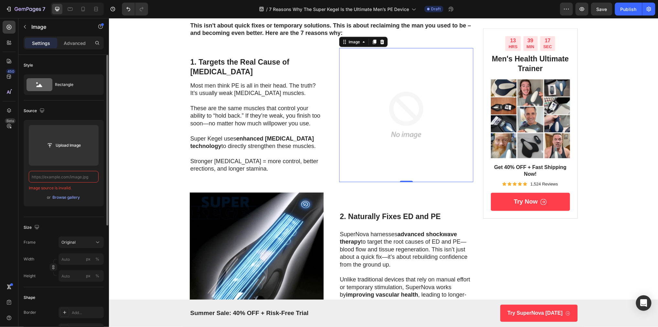
click at [71, 177] on input "text" at bounding box center [64, 177] width 70 height 12
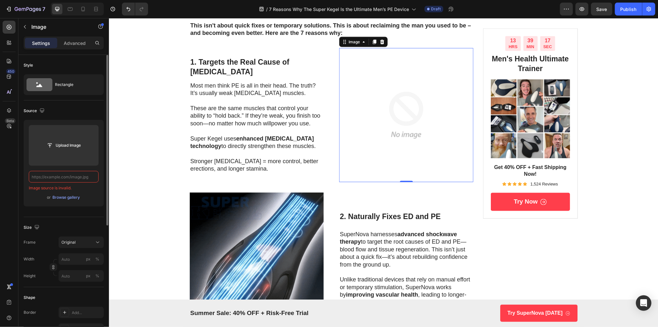
paste input "https://i.giphy.com/media/v1.Y2lkPTc5MGI3NjExbXJ4anl0Y3Y4cjB1enV6ajRsdTBndWczZD…"
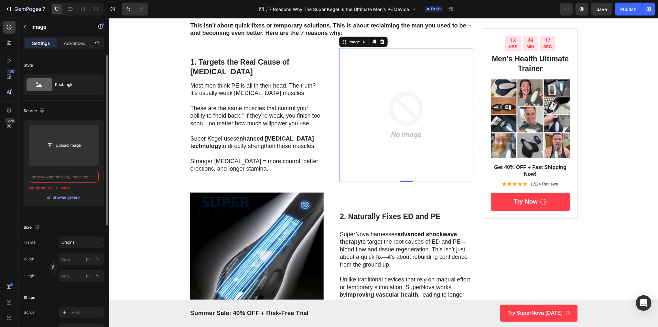
type input "https://i.giphy.com/media/v1.Y2lkPTc5MGI3NjExbXJ4anl0Y3Y4cjB1enV6ajRsdTBndWczZD…"
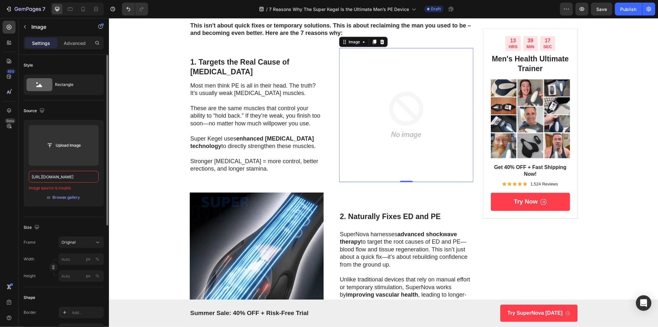
scroll to position [0, 314]
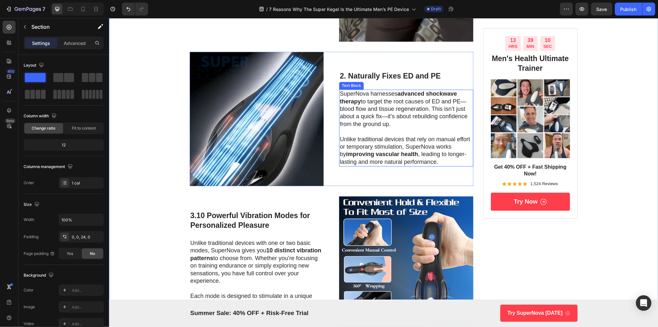
scroll to position [603, 0]
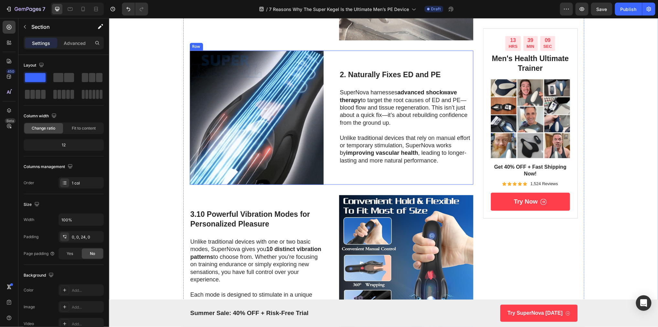
click at [371, 73] on h3 "2. Naturally Fixes ED and PE" at bounding box center [406, 75] width 134 height 11
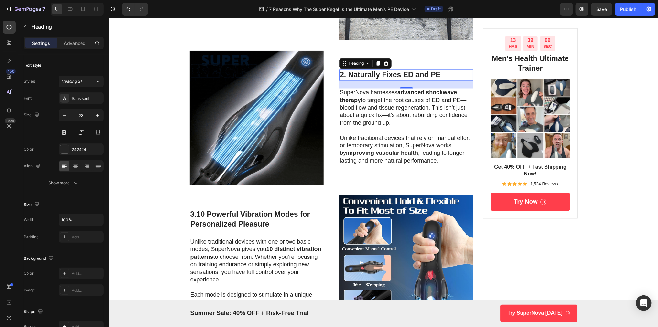
click at [353, 76] on h3 "2. Naturally Fixes ED and PE" at bounding box center [406, 75] width 134 height 11
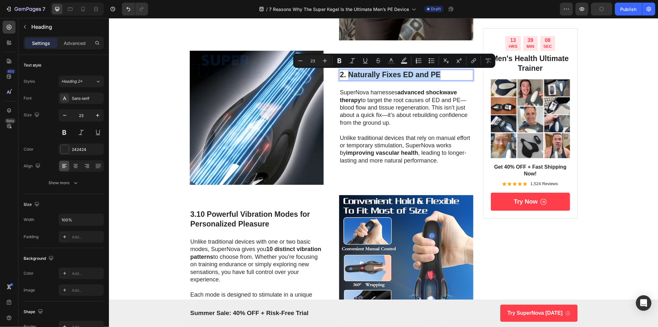
drag, startPoint x: 348, startPoint y: 76, endPoint x: 454, endPoint y: 78, distance: 105.8
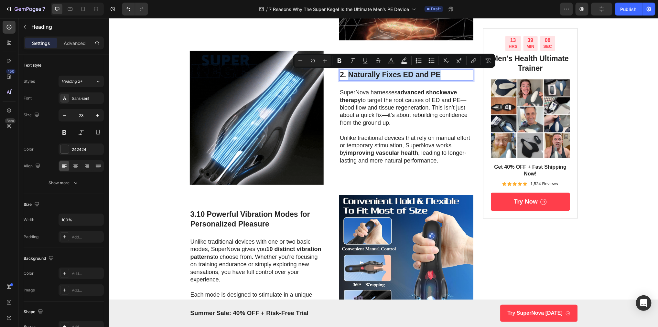
click at [454, 78] on p "2. Naturally Fixes ED and PE" at bounding box center [406, 75] width 133 height 10
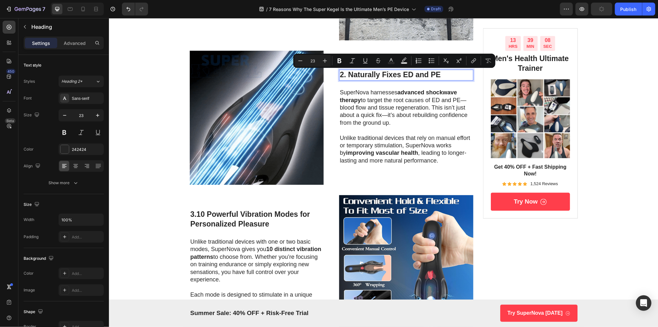
scroll to position [599, 0]
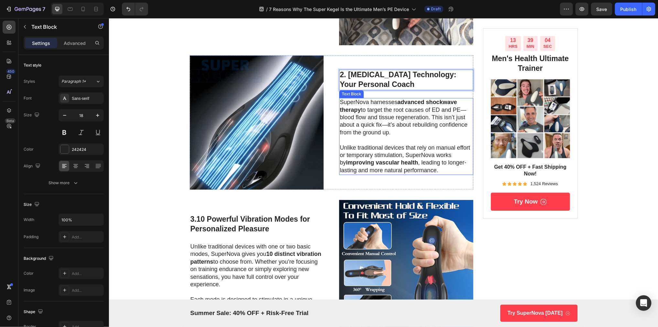
click at [359, 131] on p "SuperNova harnesses advanced shockwave therapy to target the root causes of ED …" at bounding box center [406, 118] width 133 height 38
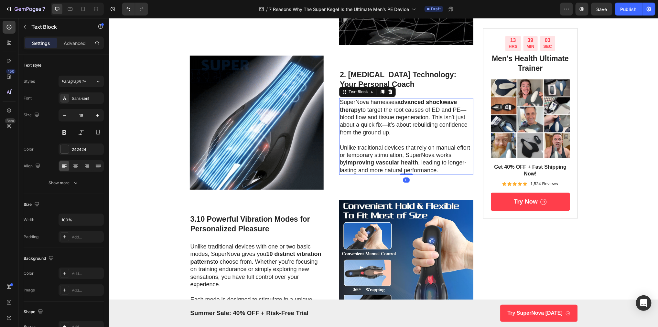
click at [359, 129] on p "SuperNova harnesses advanced shockwave therapy to target the root causes of ED …" at bounding box center [406, 118] width 133 height 38
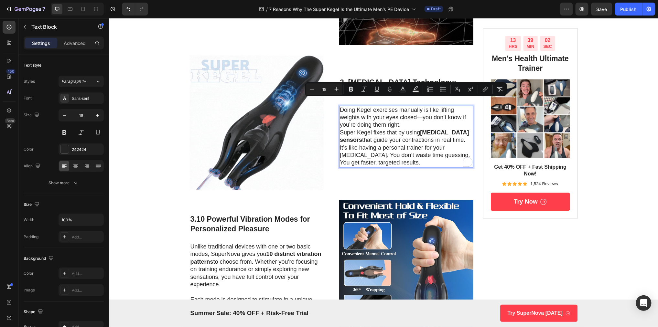
scroll to position [606, 0]
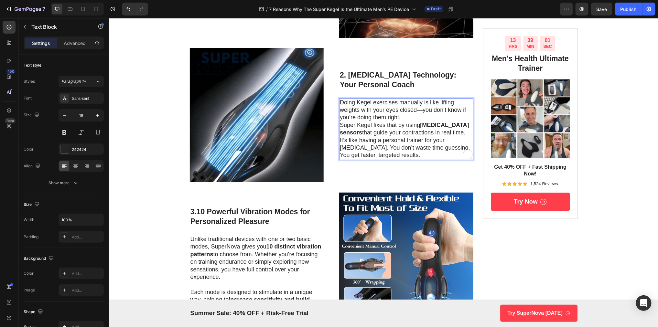
click at [417, 118] on p "Doing Kegel exercises manually is like lifting weights with your eyes closed—yo…" at bounding box center [406, 129] width 133 height 60
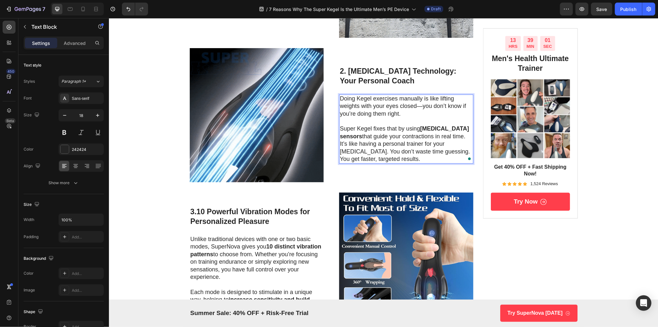
scroll to position [602, 0]
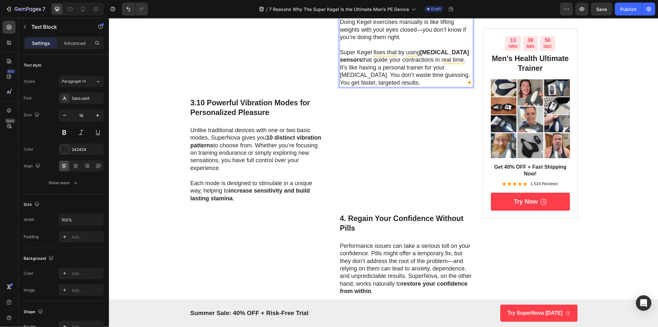
scroll to position [602, 0]
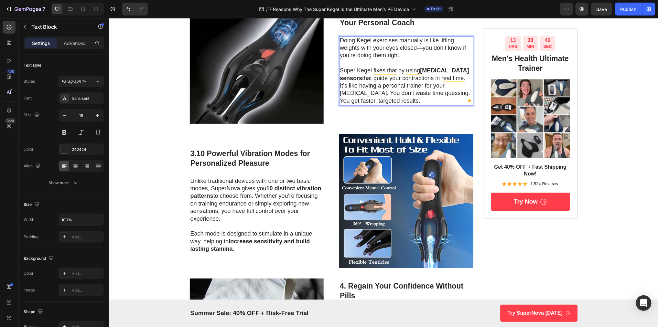
click at [256, 124] on img at bounding box center [257, 57] width 134 height 134
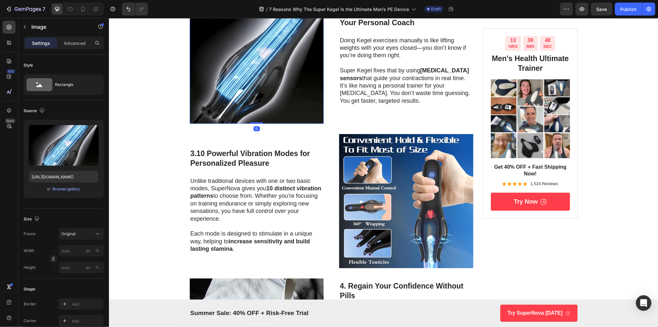
click at [254, 122] on img at bounding box center [257, 57] width 134 height 134
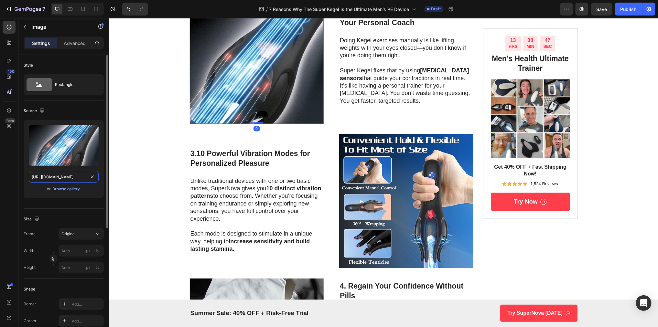
click at [72, 177] on input "https://media0.giphy.com/media/v1.Y2lkPTc5MGI3NjExMDl3NGJwY3FwbHhjaHN5M2llMXQwZ…" at bounding box center [64, 177] width 70 height 12
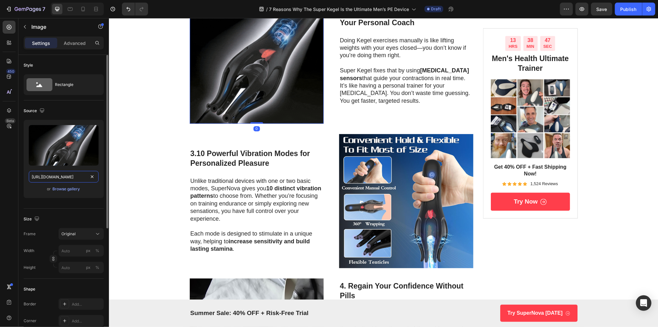
paste input "cdn.shopify.com/s/files/1/0854/4491/9582/files/7159c02c18434d5c615a60a863605797…"
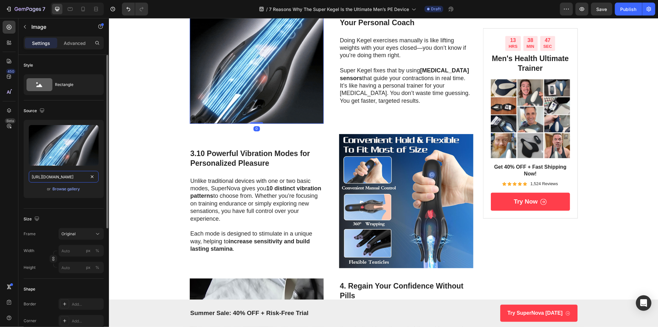
type input "https://cdn.shopify.com/s/files/1/0854/4491/9582/files/7159c02c18434d5c615a60a8…"
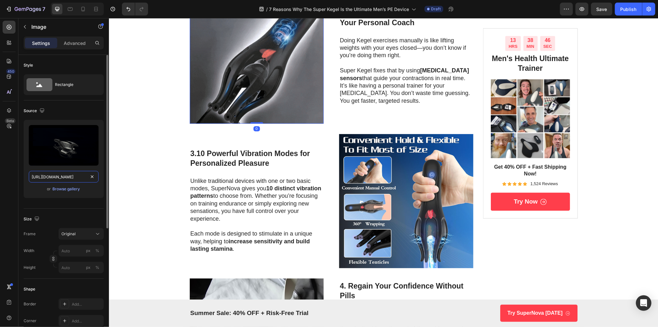
scroll to position [0, 169]
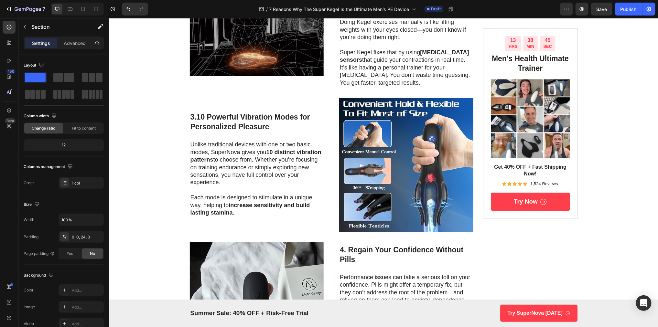
click at [149, 134] on div "Image Drop element here Row Row 7 Reasons Why The SuperNova Is the Ultimate Men…" at bounding box center [384, 129] width 550 height 1401
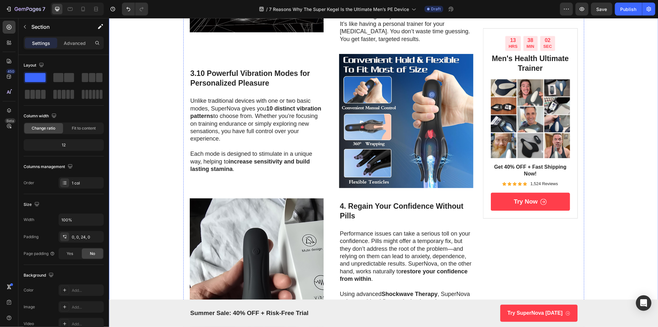
scroll to position [659, 0]
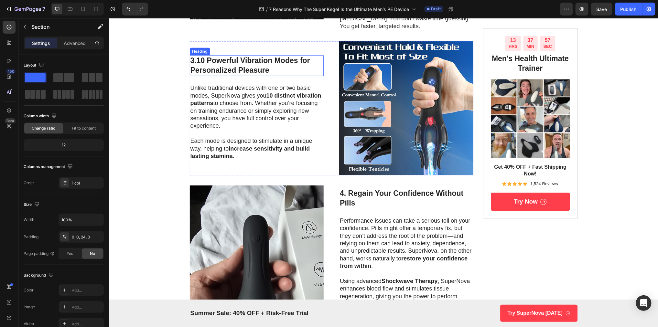
click at [205, 74] on strong "10 Powerful Vibration Modes for Personalized Pleasure" at bounding box center [250, 65] width 120 height 18
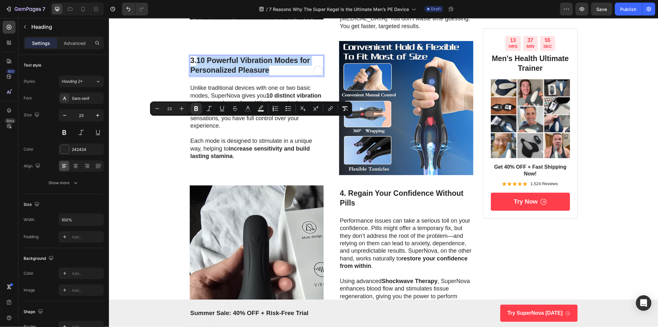
drag, startPoint x: 199, startPoint y: 123, endPoint x: 273, endPoint y: 134, distance: 75.4
click at [273, 75] on p "3. 10 Powerful Vibration Modes for Personalized Pleasure" at bounding box center [256, 65] width 133 height 19
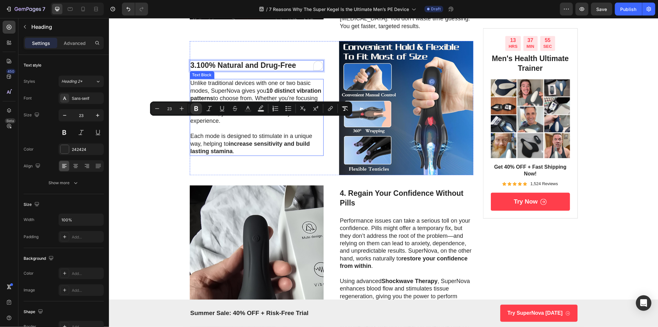
scroll to position [664, 0]
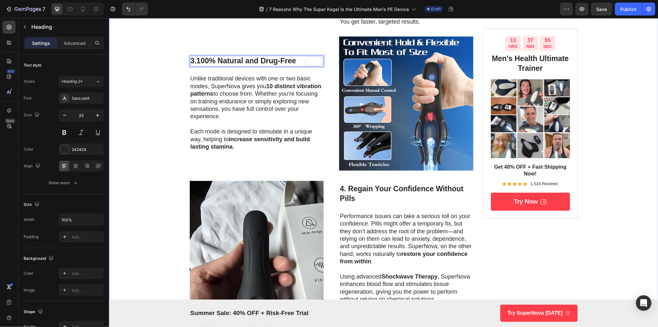
click at [167, 146] on div "Image Drop element here Row Row 7 Reasons Why The SuperNova Is the Ultimate Men…" at bounding box center [384, 68] width 550 height 1401
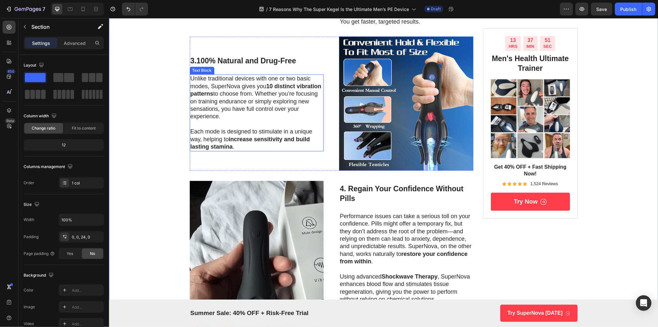
click at [231, 120] on p "Unlike traditional devices with one or two basic modes, SuperNova gives you 10 …" at bounding box center [256, 97] width 133 height 45
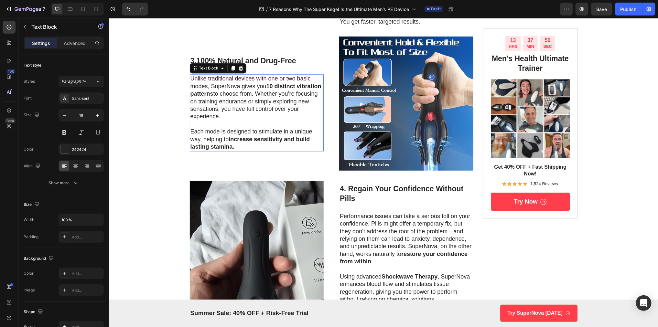
click at [231, 120] on p "Unlike traditional devices with one or two basic modes, SuperNova gives you 10 …" at bounding box center [256, 97] width 133 height 45
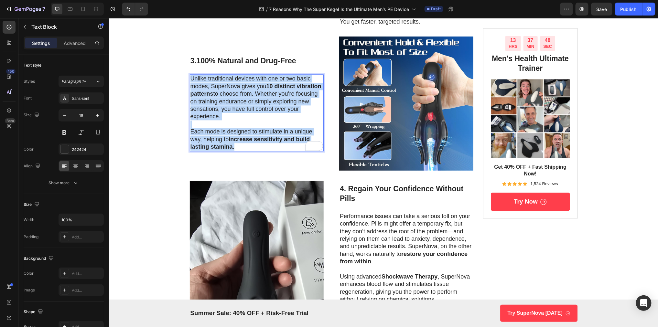
scroll to position [679, 0]
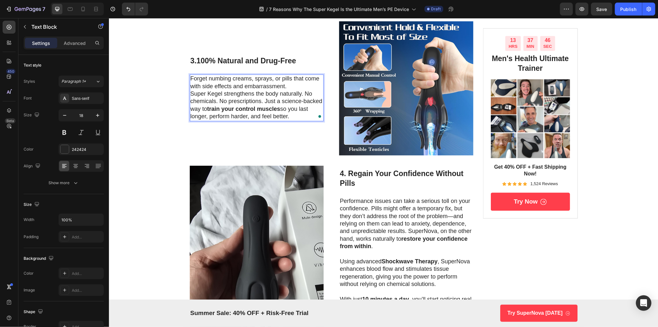
click at [293, 120] on p "Forget numbing creams, sprays, or pills that come with side effects and embarra…" at bounding box center [256, 97] width 133 height 45
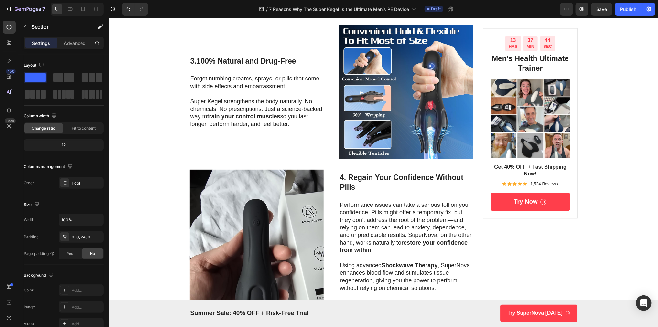
click at [166, 190] on div "Image Drop element here Row Row 7 Reasons Why The SuperNova Is the Ultimate Men…" at bounding box center [384, 56] width 550 height 1401
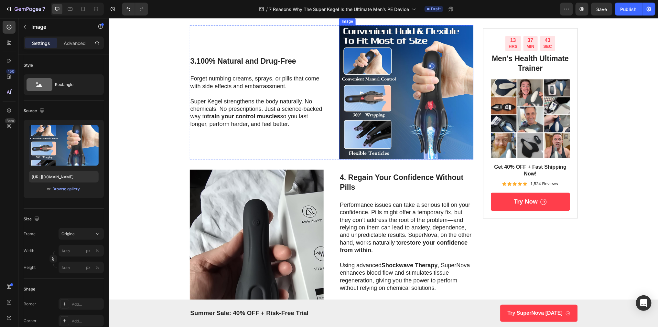
click at [423, 159] on img at bounding box center [406, 92] width 134 height 134
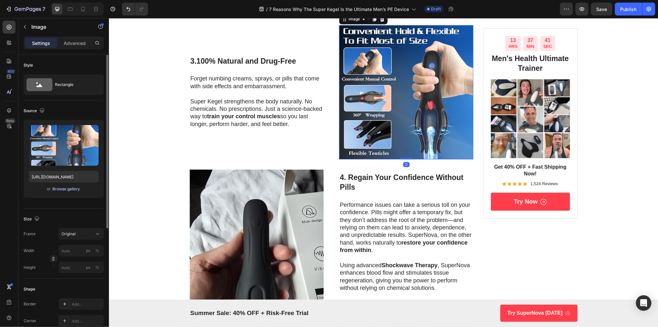
click at [71, 187] on div "Browse gallery" at bounding box center [66, 189] width 27 height 6
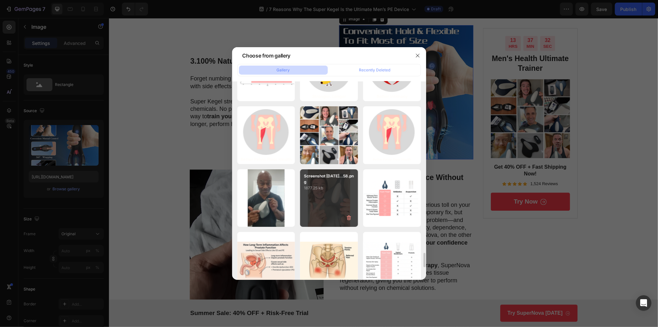
scroll to position [2313, 0]
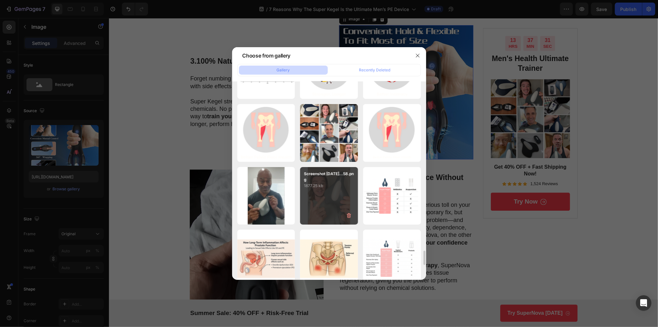
click at [329, 201] on div "Screenshot 2025-03-04...58.png 1877.25 kb" at bounding box center [329, 196] width 58 height 58
type input "https://cdn.shopify.com/s/files/1/0638/0162/2734/files/gempages_542299561549366…"
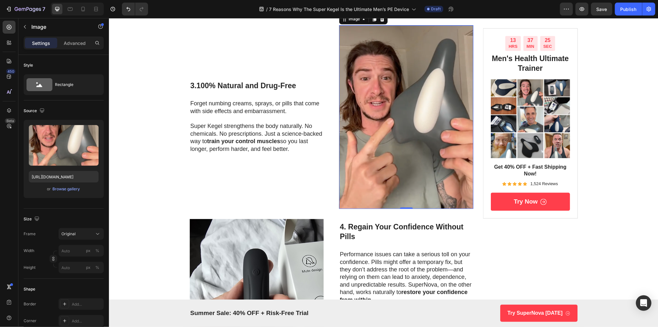
scroll to position [793, 0]
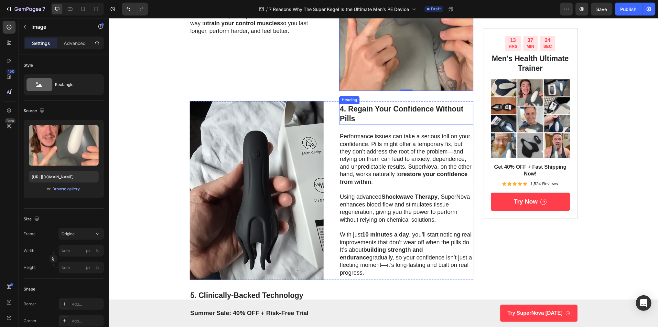
click at [373, 124] on h3 "4. Regain Your Confidence Without Pills" at bounding box center [406, 114] width 134 height 21
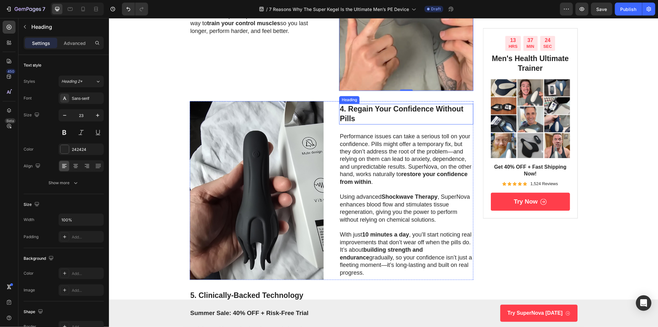
click at [353, 124] on h3 "4. Regain Your Confidence Without Pills" at bounding box center [406, 114] width 134 height 21
drag, startPoint x: 349, startPoint y: 171, endPoint x: 374, endPoint y: 185, distance: 27.9
click at [374, 124] on p "4. Regain Your Confidence Without Pills" at bounding box center [406, 113] width 133 height 19
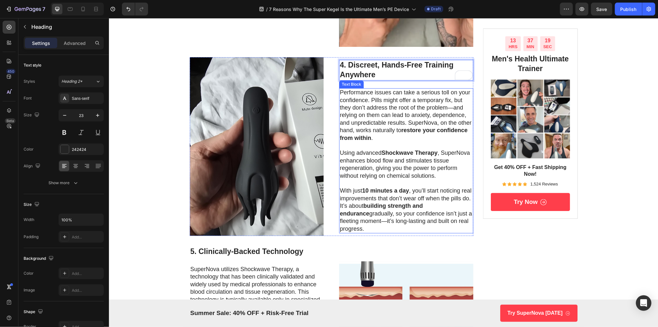
click at [371, 142] on p "Performance issues can take a serious toll on your confidence. Pills might offe…" at bounding box center [406, 115] width 133 height 53
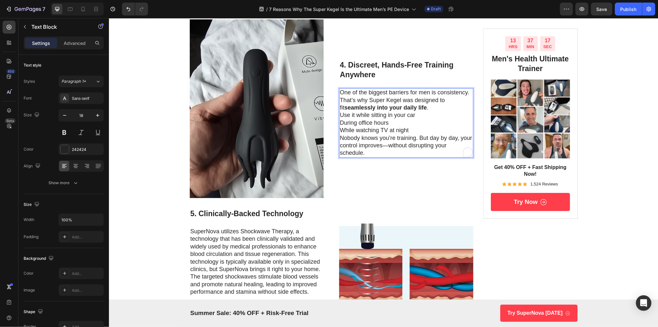
click at [457, 111] on p "One of the biggest barriers for men is consistency. That’s why Super Kegel was …" at bounding box center [406, 100] width 133 height 23
click at [433, 119] on p "Use it while sitting in your car" at bounding box center [406, 114] width 133 height 7
click at [430, 111] on p "One of the biggest barriers for men is consistency. That’s why Super Kegel was …" at bounding box center [406, 100] width 133 height 23
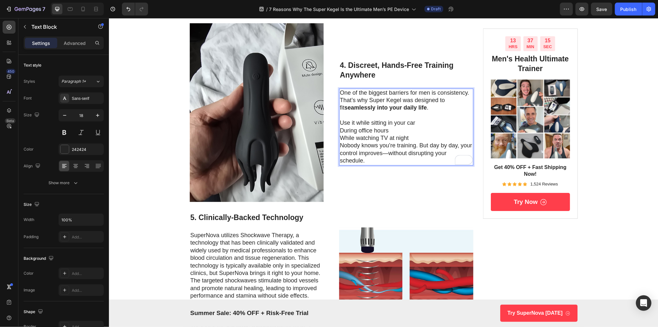
click at [342, 126] on p "Use it while sitting in your car" at bounding box center [406, 122] width 133 height 7
click at [413, 142] on p "- While watching TV at night" at bounding box center [406, 137] width 133 height 7
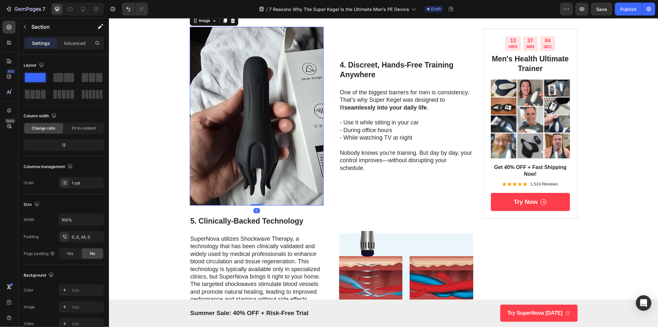
click at [221, 163] on img at bounding box center [257, 116] width 134 height 179
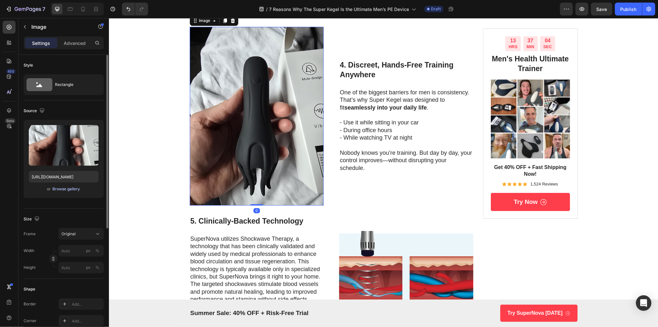
click at [69, 188] on div "Browse gallery" at bounding box center [66, 189] width 27 height 6
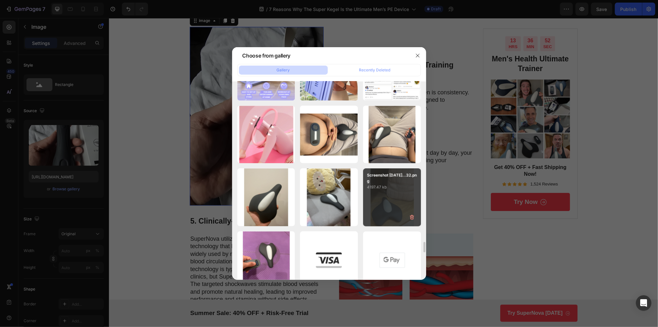
scroll to position [3122, 0]
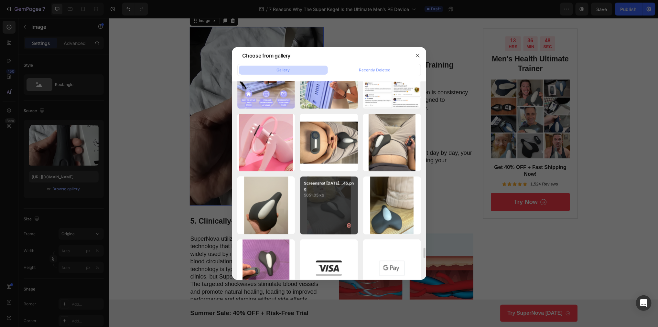
click at [326, 220] on div "Screenshot 2025-03-12...45.png 5051.05 kb" at bounding box center [329, 206] width 58 height 58
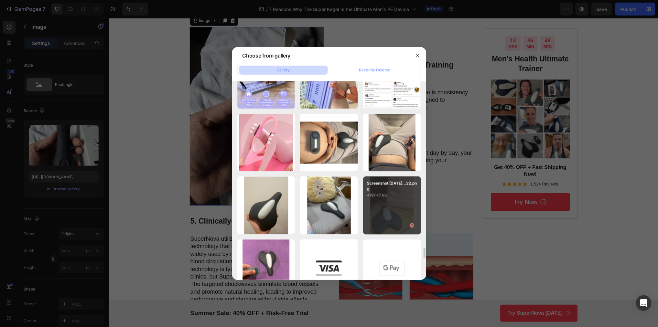
type input "https://cdn.shopify.com/s/files/1/0638/0162/2734/files/gempages_542299561549366…"
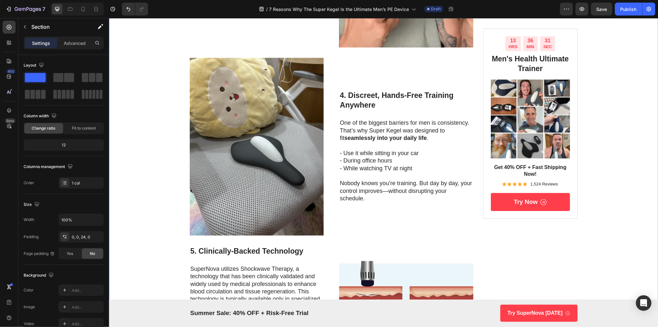
scroll to position [968, 0]
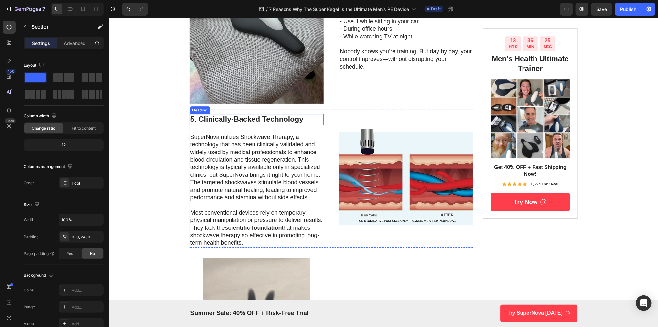
click at [213, 125] on h3 "5. Clinically-Backed Technology" at bounding box center [257, 119] width 134 height 11
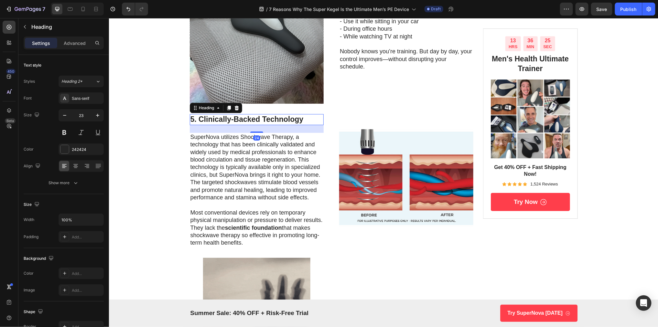
click at [207, 125] on h3 "5. Clinically-Backed Technology" at bounding box center [257, 119] width 134 height 11
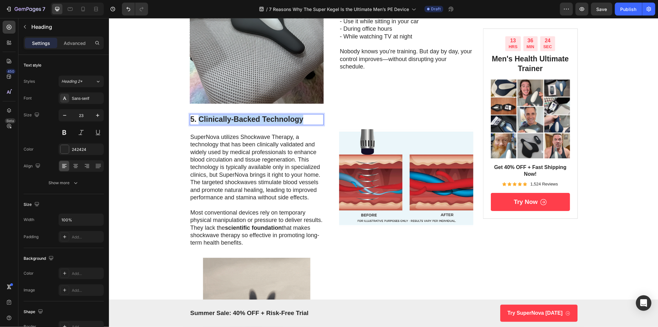
drag, startPoint x: 207, startPoint y: 181, endPoint x: 308, endPoint y: 181, distance: 100.6
click at [308, 124] on p "5. Clinically-Backed Technology" at bounding box center [256, 120] width 133 height 10
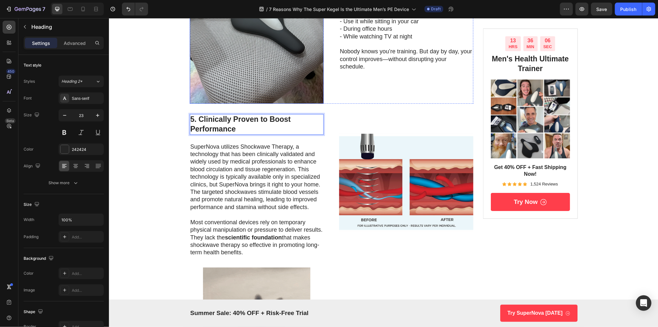
scroll to position [980, 0]
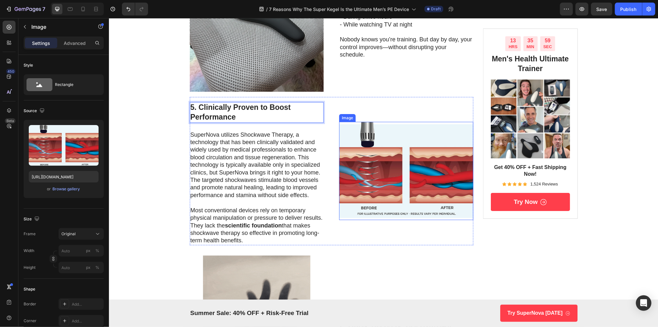
click at [388, 220] on img at bounding box center [406, 171] width 134 height 98
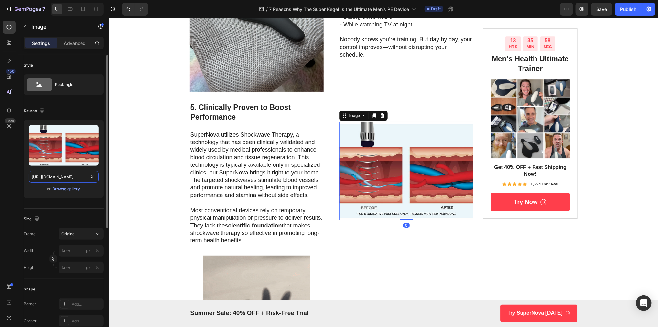
click at [58, 179] on input "https://static.wixstatic.com/media/db05be_ab3f07ec7bce4f1b9aea122b7e11dbba~mv2.…" at bounding box center [64, 177] width 70 height 12
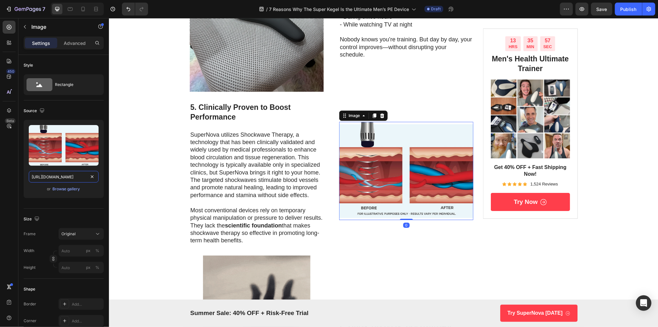
paste input "uperkegel.store/cdn/shop/files/gempages_542299561549366518-69033ed9-2830-4efe-9…"
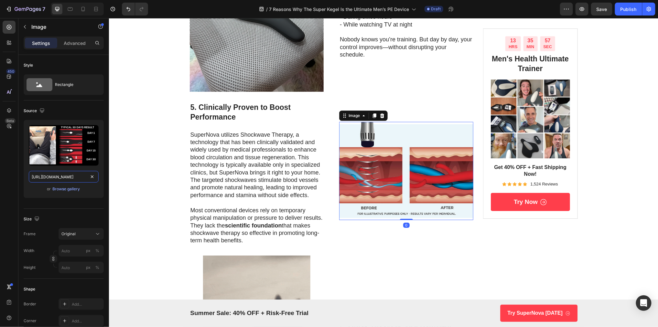
scroll to position [0, 224]
type input "https://superkegel.store/cdn/shop/files/gempages_542299561549366518-69033ed9-28…"
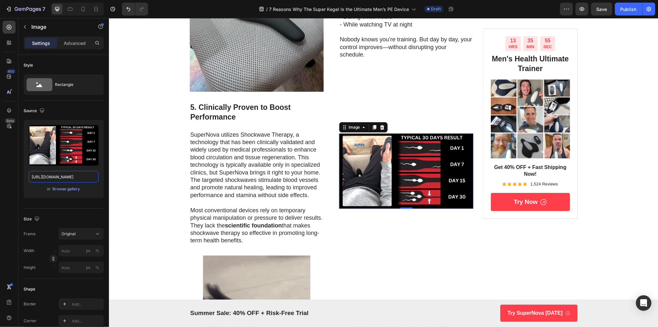
scroll to position [0, 0]
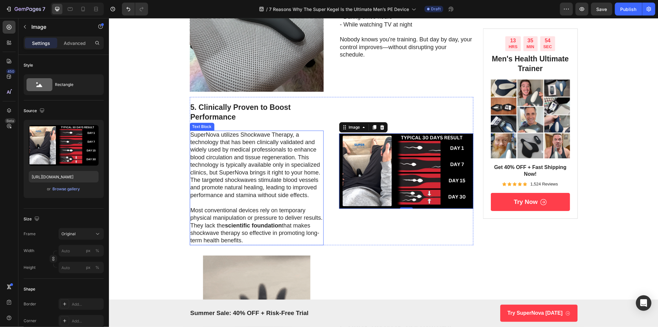
click at [243, 199] on p "SuperNova utilizes Shockwave Therapy, a technology that has been clinically val…" at bounding box center [256, 165] width 133 height 68
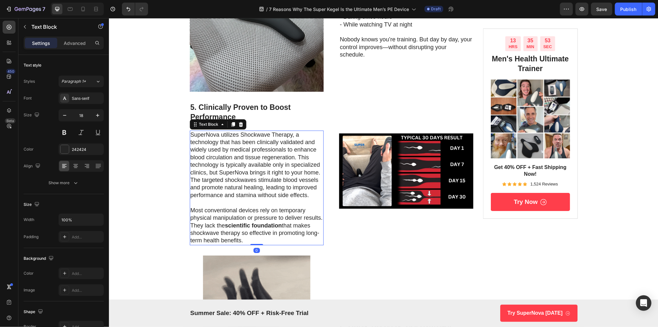
click at [247, 199] on p "SuperNova utilizes Shockwave Therapy, a technology that has been clinically val…" at bounding box center [256, 165] width 133 height 68
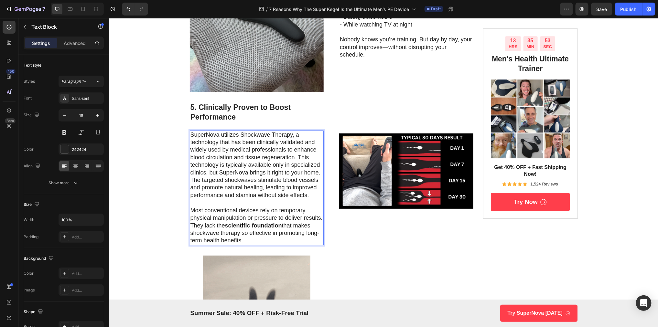
click at [252, 199] on p "SuperNova utilizes Shockwave Therapy, a technology that has been clinically val…" at bounding box center [256, 165] width 133 height 68
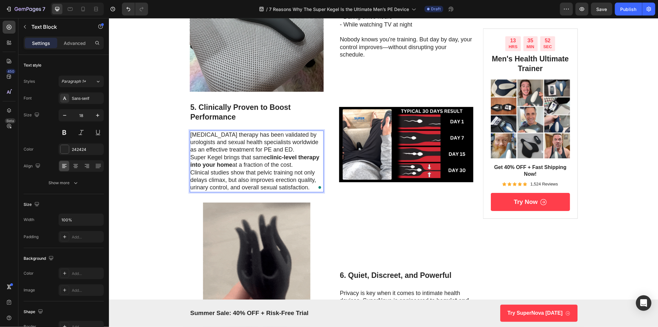
click at [303, 192] on p "Pelvic floor therapy has been validated by urologists and sexual health special…" at bounding box center [256, 161] width 133 height 60
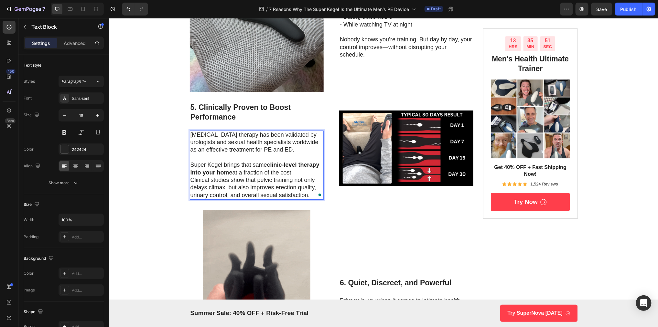
click at [298, 199] on p "⁠⁠⁠⁠⁠⁠⁠ Super Kegel brings that same clinic-level therapy into your home at a f…" at bounding box center [256, 176] width 133 height 45
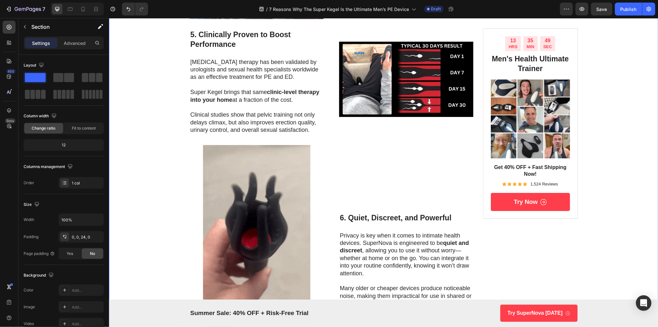
scroll to position [1055, 0]
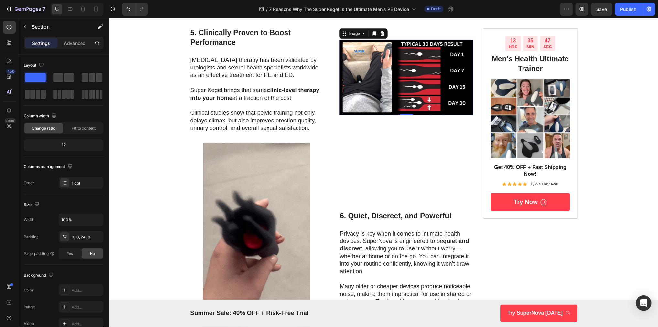
click at [375, 115] on img at bounding box center [406, 76] width 134 height 75
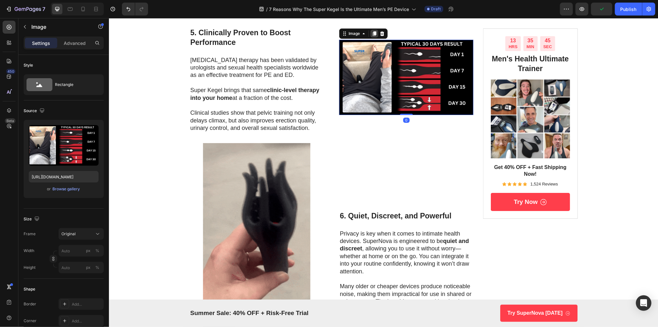
click at [374, 36] on icon at bounding box center [375, 33] width 4 height 5
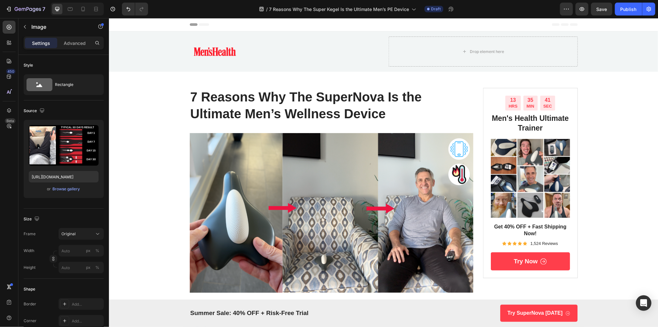
scroll to position [1055, 0]
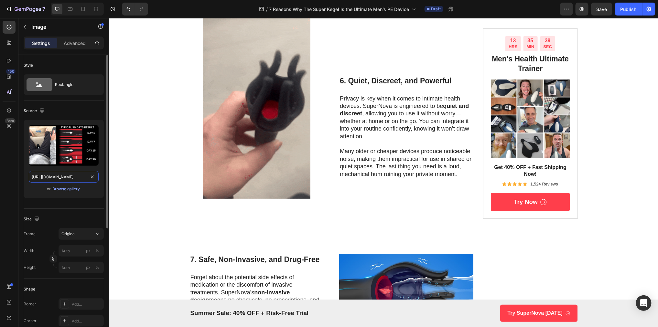
click at [47, 178] on input "[URL][DOMAIN_NAME]" at bounding box center [64, 177] width 70 height 12
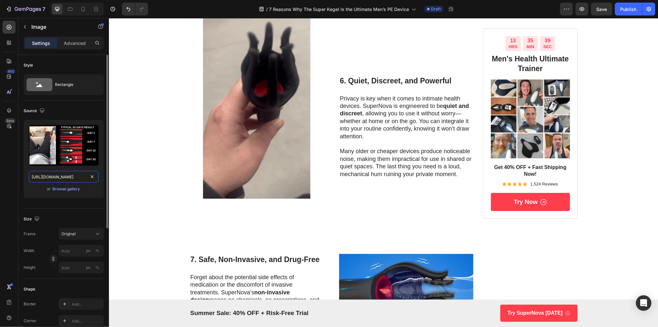
paste input "a0510e3c-b2a7-428e-8416-fd3e91234f0c.png?v=1317763367169796953"
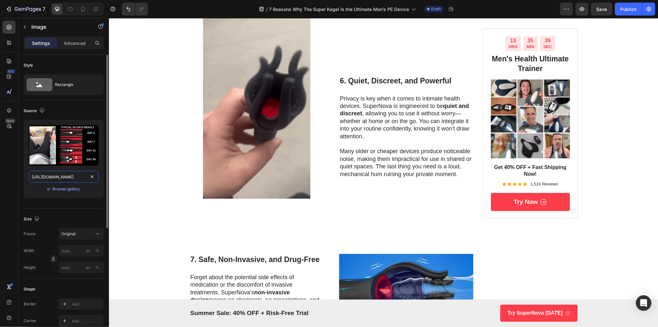
type input "[URL][DOMAIN_NAME]"
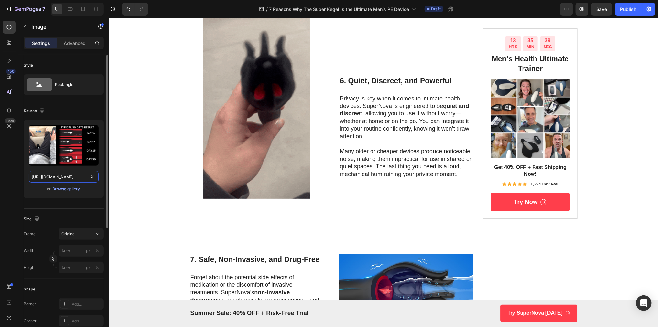
scroll to position [0, 218]
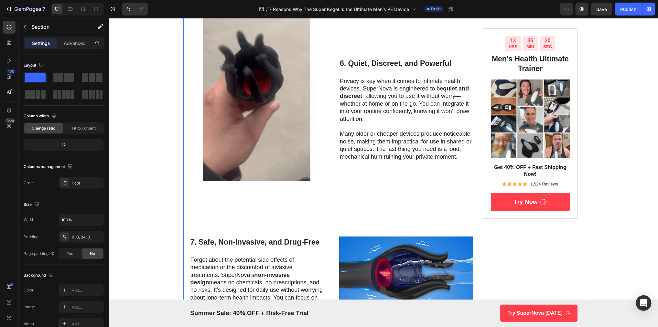
scroll to position [1255, 0]
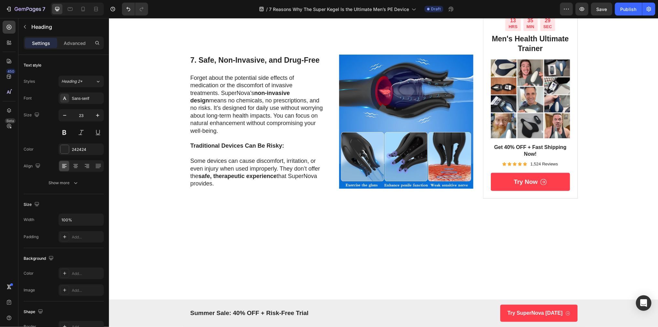
drag, startPoint x: 349, startPoint y: 119, endPoint x: 462, endPoint y: 119, distance: 113.2
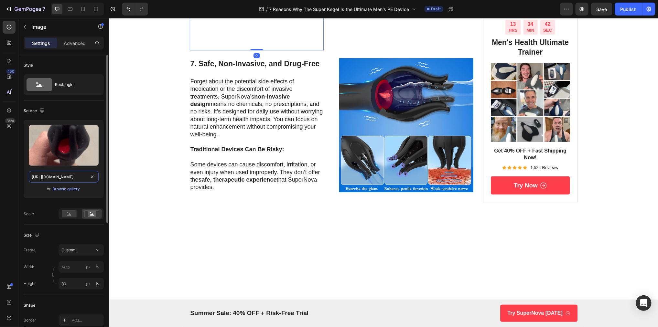
click at [60, 177] on input "https://media0.giphy.com/media/v1.Y2lkPTc5MGI3NjExZ3NwbGtnc2ZiczhrZ3d4czQwaGhxM…" at bounding box center [64, 177] width 70 height 12
paste input "superkegel.store/cdn/shop/files/gempages_542299561549366518-1972a892-a264-492e-…"
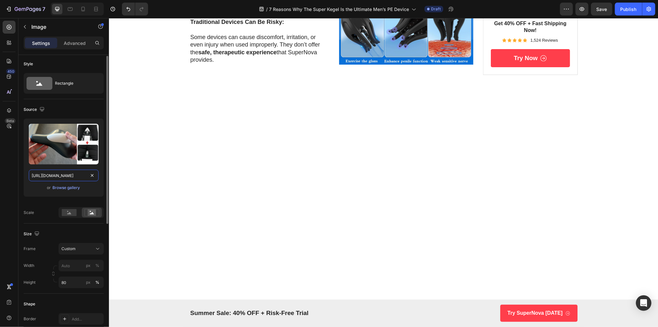
scroll to position [2, 0]
type input "[URL][DOMAIN_NAME]"
click at [70, 285] on input "80" at bounding box center [81, 283] width 45 height 12
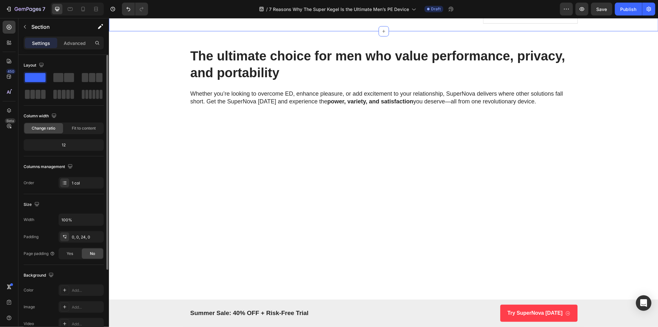
scroll to position [1311, 0]
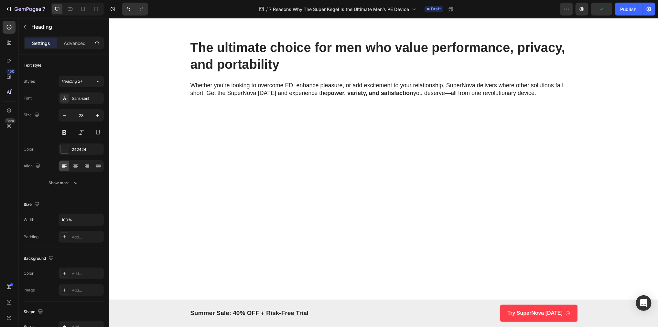
drag, startPoint x: 200, startPoint y: 114, endPoint x: 329, endPoint y: 116, distance: 129.4
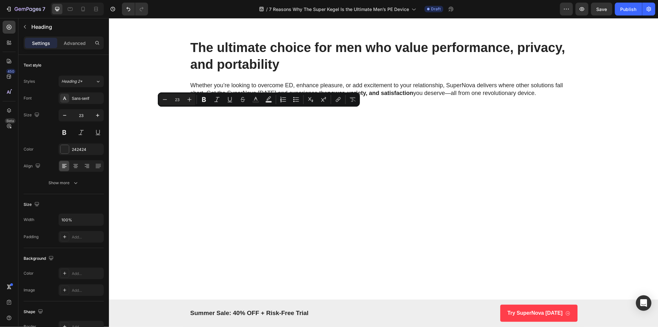
scroll to position [1311, 0]
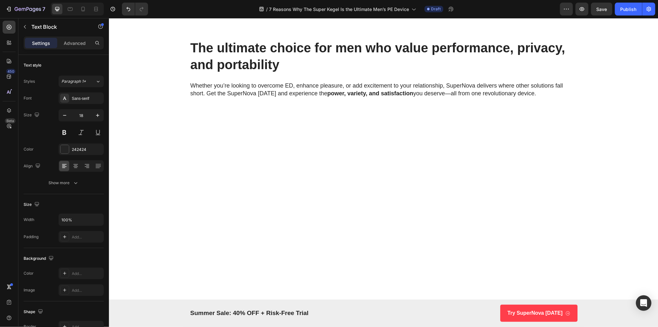
scroll to position [1336, 0]
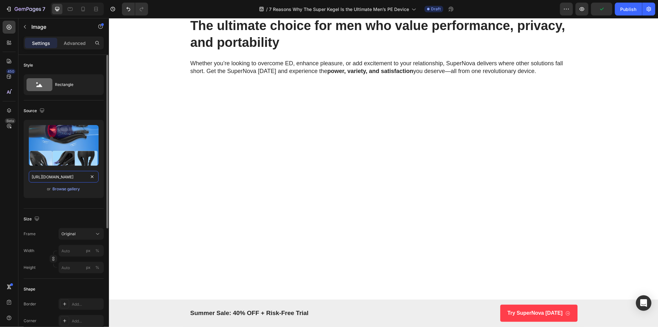
click at [65, 177] on input "https://m.media-amazon.com/images/I/71eD4j3dVjL._AC_SL1500_.jpg" at bounding box center [64, 177] width 70 height 12
paste input "superkegel.store/cdn/shop/files/gempages_542299561549366518-20bcfc49-dc50-405c-…"
type input "https://superkegel.store/cdn/shop/files/gempages_542299561549366518-20bcfc49-dc…"
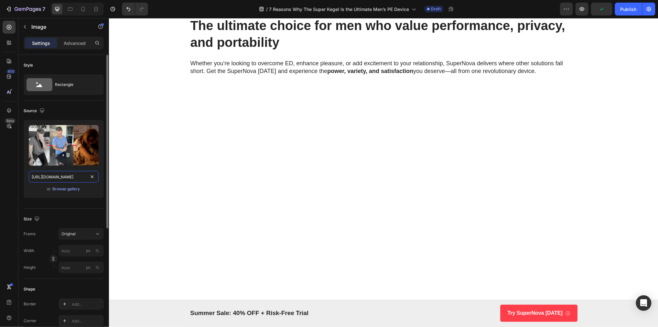
scroll to position [0, 224]
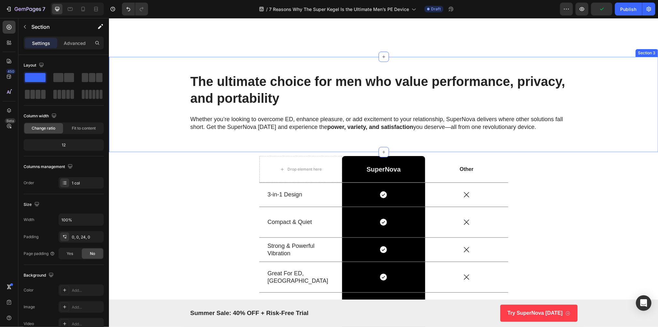
scroll to position [1566, 0]
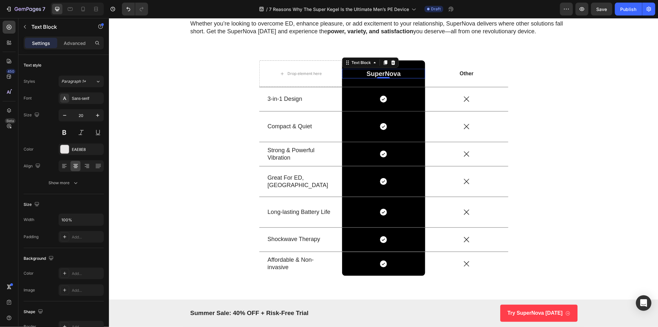
click at [395, 73] on p "SuperNova" at bounding box center [384, 73] width 82 height 8
click at [389, 73] on p "SuperNova" at bounding box center [384, 73] width 82 height 8
drag, startPoint x: 385, startPoint y: 73, endPoint x: 413, endPoint y: 76, distance: 28.2
click at [412, 76] on p "SuperNova" at bounding box center [384, 73] width 82 height 8
click at [240, 153] on div "Drop element here Super Kegel Text Block 0 Row Other Text Block Row 3-in-1 Desi…" at bounding box center [384, 173] width 540 height 226
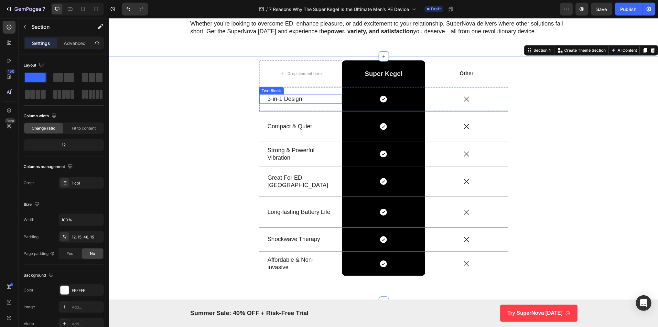
click at [283, 100] on p "3-in-1 Design" at bounding box center [301, 98] width 66 height 7
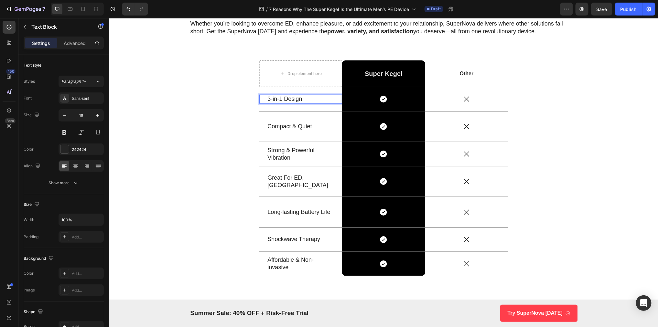
click at [279, 101] on p "3-in-1 Design" at bounding box center [301, 98] width 66 height 7
drag, startPoint x: 282, startPoint y: 99, endPoint x: 266, endPoint y: 99, distance: 16.2
click at [266, 99] on div "3-in-1 Design Text Block 0" at bounding box center [300, 98] width 83 height 9
click at [183, 132] on div "Drop element here Super Kegel Text Block Row Other Text Block Row Small & Sleek…" at bounding box center [384, 173] width 540 height 226
click at [290, 241] on p "Shockwave Therapy" at bounding box center [301, 239] width 66 height 7
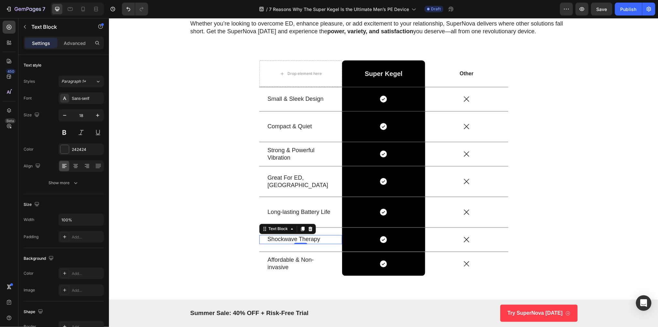
click at [290, 241] on p "Shockwave Therapy" at bounding box center [301, 239] width 66 height 7
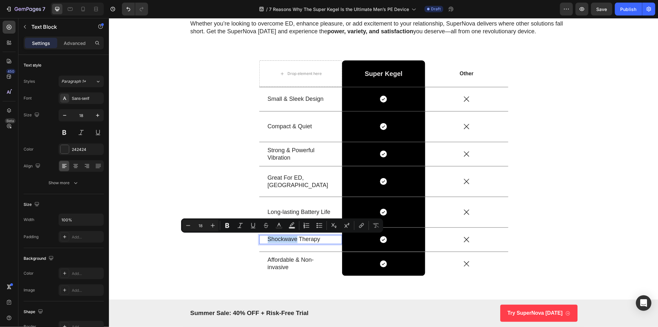
click at [282, 240] on p "Shockwave Therapy" at bounding box center [301, 239] width 66 height 7
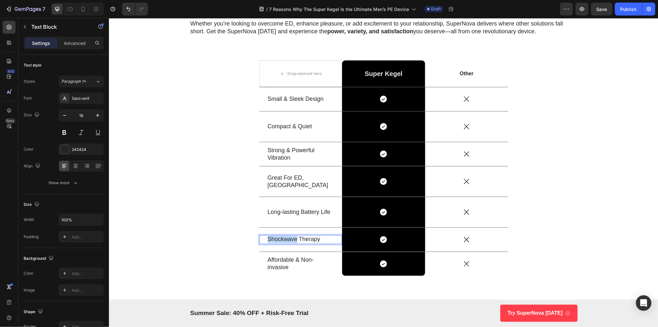
click at [282, 240] on p "Shockwave Therapy" at bounding box center [301, 239] width 66 height 7
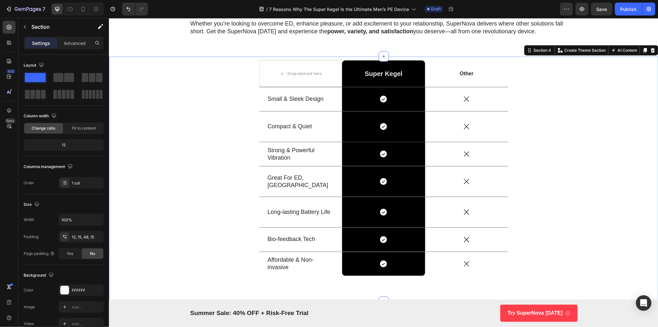
click at [223, 229] on div "Drop element here Super Kegel Text Block Row Other Text Block Row Small & Sleek…" at bounding box center [384, 173] width 540 height 226
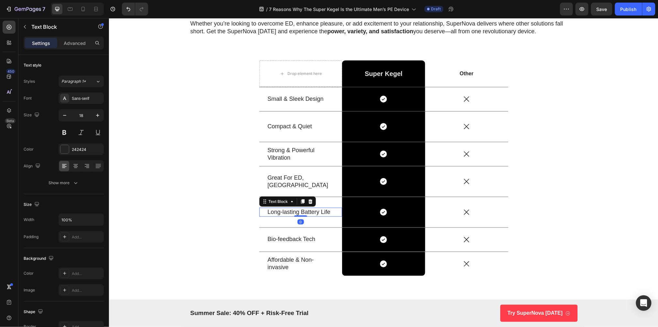
click at [302, 211] on p "Long-lasting Battery Life" at bounding box center [301, 211] width 66 height 7
click at [303, 212] on p "Long-lasting Battery Life" at bounding box center [301, 211] width 66 height 7
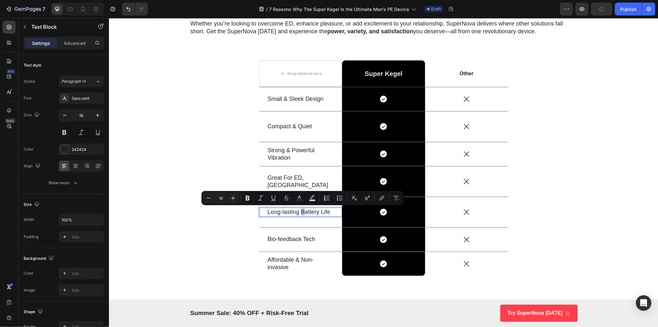
click at [303, 212] on p "Long-lasting Battery Life" at bounding box center [301, 211] width 66 height 7
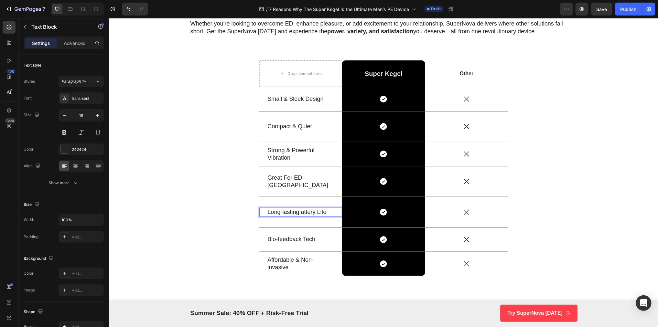
click at [309, 212] on p "Long-lasting attery Life" at bounding box center [301, 211] width 66 height 7
click at [302, 212] on p "Long-lasting atte ry Life" at bounding box center [301, 211] width 66 height 7
click at [301, 213] on p "Long-lasting atte ry Life" at bounding box center [301, 211] width 66 height 7
click at [206, 220] on div "Drop element here Super Kegel Text Block Row Other Text Block Row Small & Sleek…" at bounding box center [384, 173] width 540 height 226
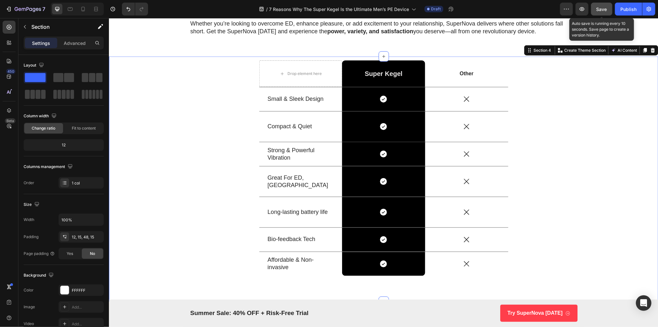
drag, startPoint x: 602, startPoint y: 9, endPoint x: 488, endPoint y: 8, distance: 114.2
click at [602, 9] on span "Save" at bounding box center [602, 8] width 11 height 5
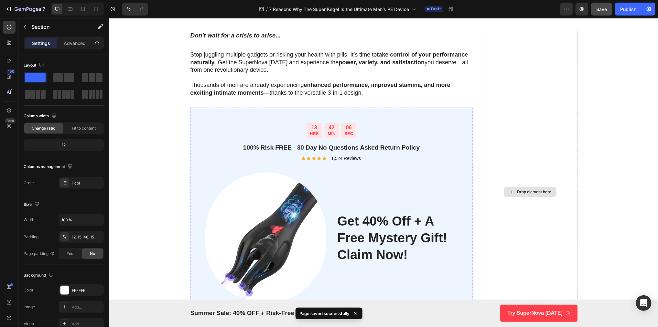
scroll to position [1966, 0]
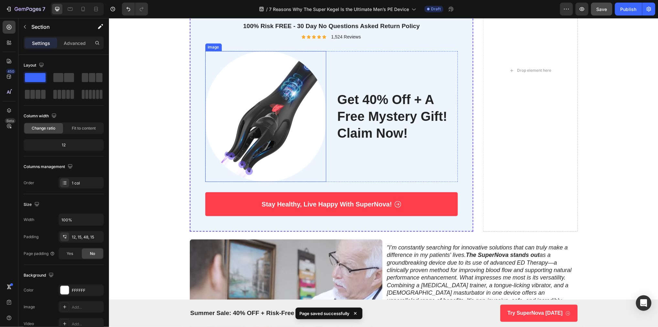
click at [283, 119] on img at bounding box center [265, 116] width 121 height 131
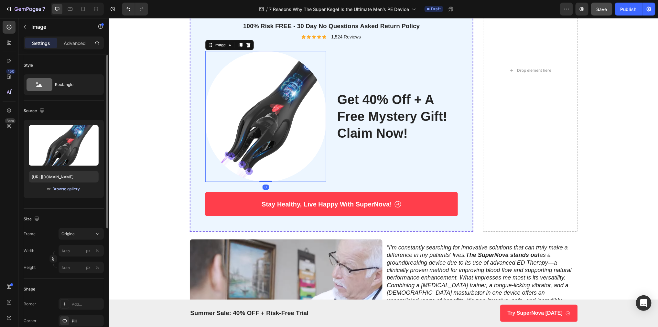
click at [69, 188] on div "Browse gallery" at bounding box center [66, 189] width 27 height 6
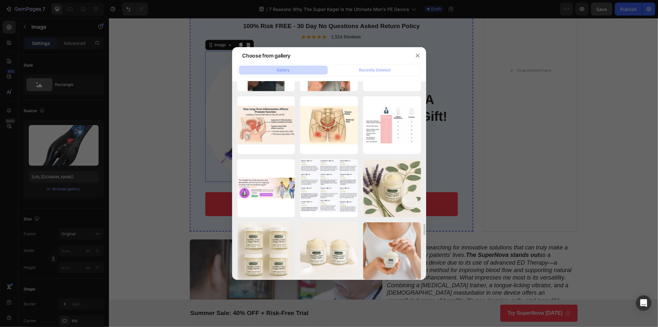
scroll to position [2336, 0]
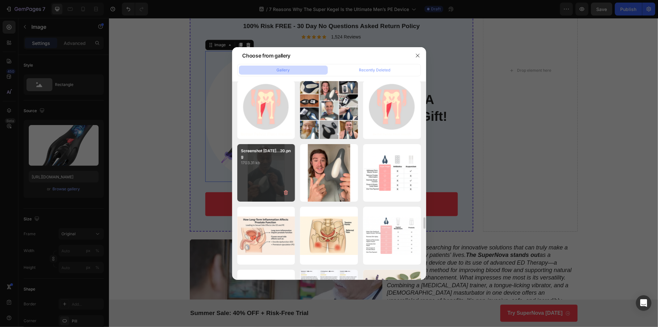
click at [271, 172] on div "Screenshot 2025-03-04...20.png 1703.31 kb" at bounding box center [266, 173] width 58 height 58
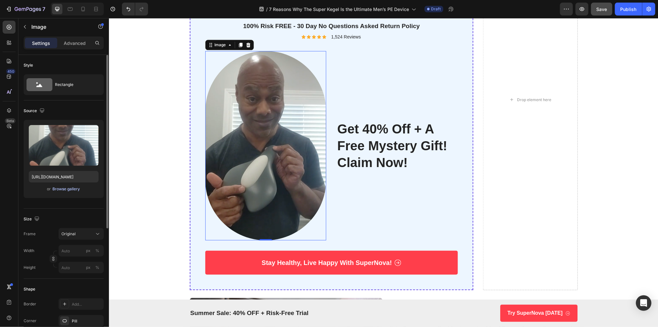
click at [74, 189] on div "Browse gallery" at bounding box center [66, 189] width 27 height 6
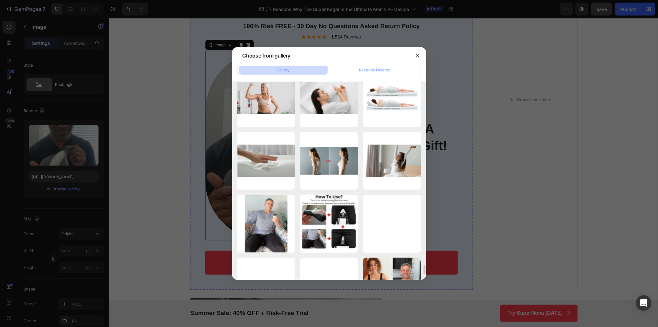
scroll to position [4053, 0]
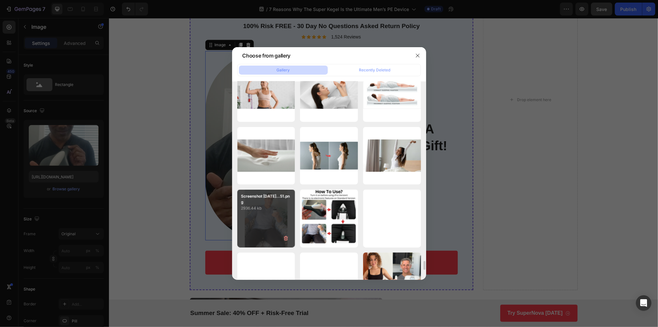
click at [271, 226] on div "Screenshot 2025-01-08...51.png 2936.44 kb" at bounding box center [266, 219] width 58 height 58
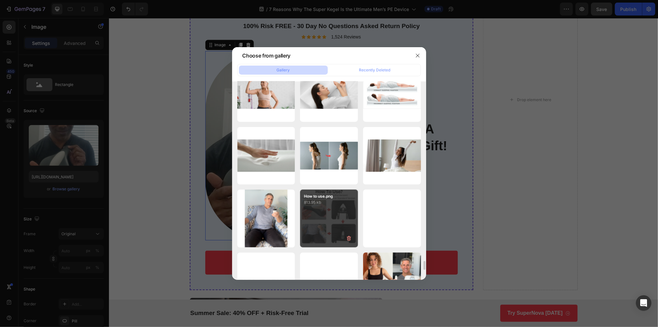
type input "https://cdn.shopify.com/s/files/1/0638/0162/2734/files/gempages_542299561549366…"
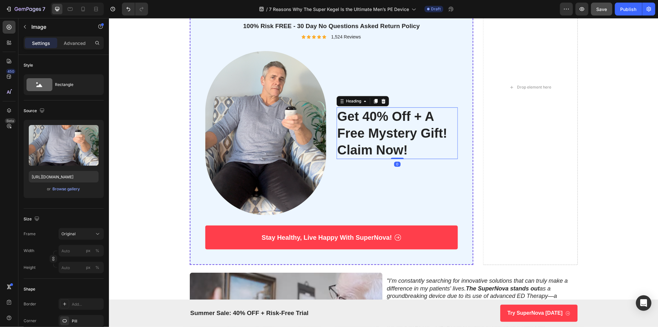
click at [379, 129] on h2 "get 40% off + a free mystery gift! claim now!" at bounding box center [396, 133] width 121 height 52
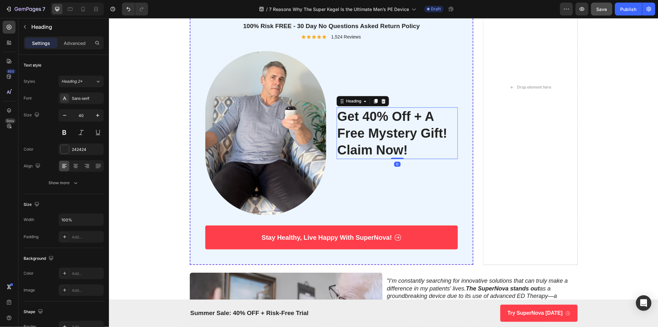
click at [408, 134] on h2 "get 40% off + a free mystery gift! claim now!" at bounding box center [396, 133] width 121 height 52
click at [370, 133] on p "get 40% off + a free mystery gift! claim now!" at bounding box center [397, 133] width 120 height 50
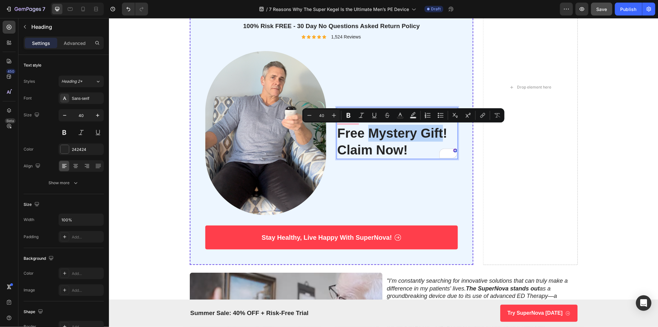
drag, startPoint x: 368, startPoint y: 133, endPoint x: 442, endPoint y: 133, distance: 73.4
click at [442, 133] on p "get 40% off + a free mystery gift! claim now!" at bounding box center [397, 133] width 120 height 50
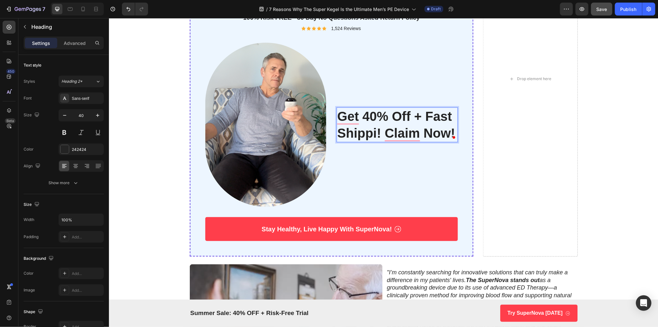
scroll to position [1966, 0]
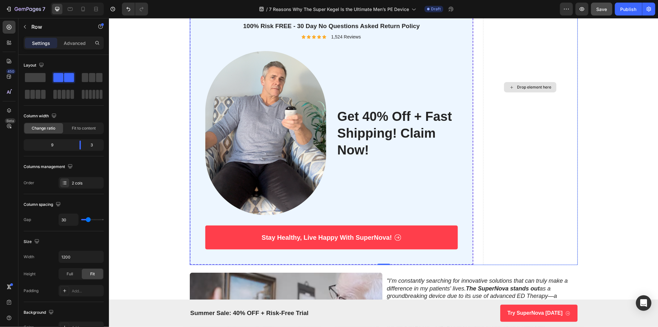
click at [576, 157] on div "Drop element here" at bounding box center [530, 87] width 95 height 356
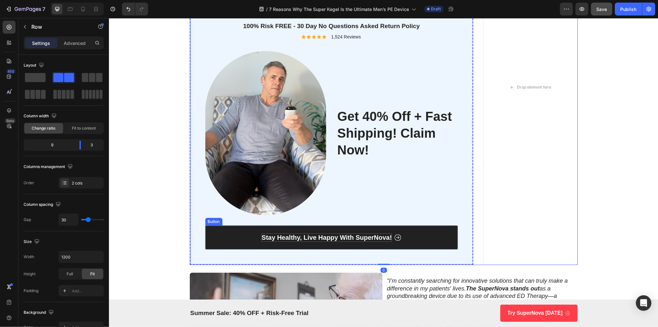
click at [360, 240] on p "Stay Healthy, Live Happy With SuperNova!" at bounding box center [326, 237] width 130 height 8
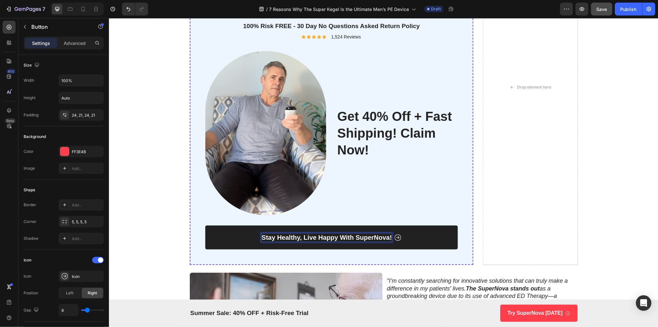
click at [376, 239] on p "Stay Healthy, Live Happy With SuperNova!" at bounding box center [326, 237] width 130 height 8
drag, startPoint x: 374, startPoint y: 238, endPoint x: 394, endPoint y: 238, distance: 19.7
click at [394, 238] on div "Stay Healthy, Live Happy With SuperNova!" at bounding box center [331, 237] width 140 height 8
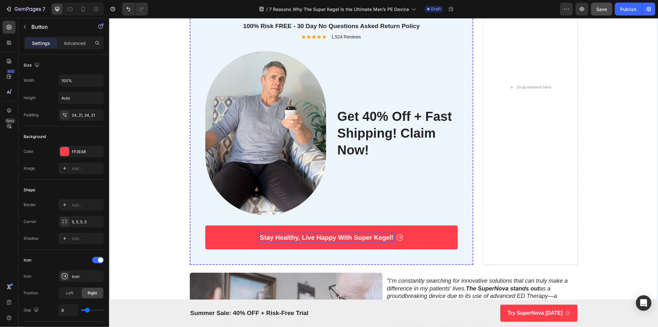
click at [591, 223] on div "Don't wait for a crisis to arise... Text Block Stop juggling multiple gadgets o…" at bounding box center [383, 159] width 537 height 501
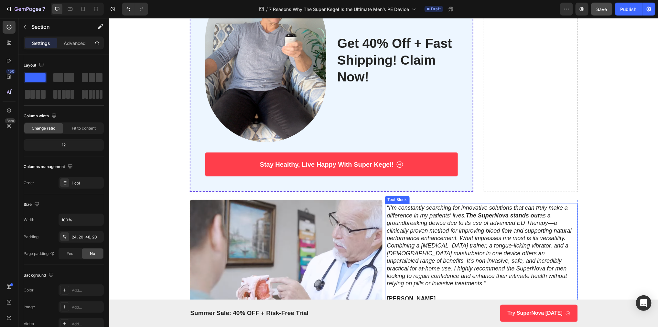
scroll to position [2039, 0]
click at [508, 219] on p ""I’m constantly searching for innovative solutions that can truly make a differ…" at bounding box center [481, 245] width 189 height 83
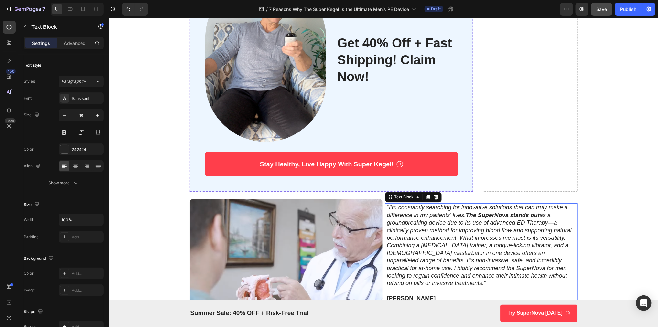
click at [498, 216] on strong "The SuperNova stands out" at bounding box center [503, 215] width 74 height 6
click at [499, 216] on strong "The SuperNova stands out" at bounding box center [503, 215] width 74 height 6
drag, startPoint x: 498, startPoint y: 216, endPoint x: 509, endPoint y: 216, distance: 11.0
click at [509, 216] on strong "The SuperNova stands out" at bounding box center [503, 215] width 74 height 6
click at [627, 225] on div "Don't wait for a crisis to arise... Text Block Stop juggling multiple gadgets o…" at bounding box center [383, 86] width 537 height 501
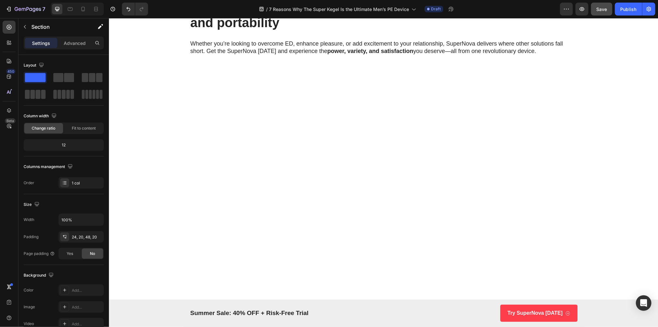
scroll to position [1245, 0]
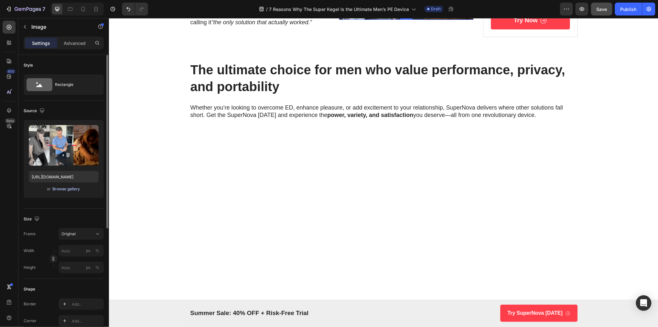
click at [73, 190] on div "Browse gallery" at bounding box center [66, 189] width 27 height 6
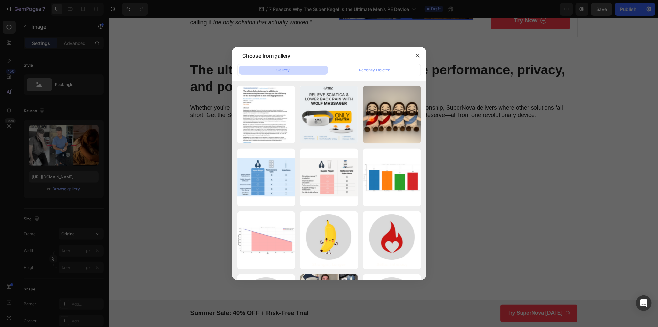
scroll to position [2367, 0]
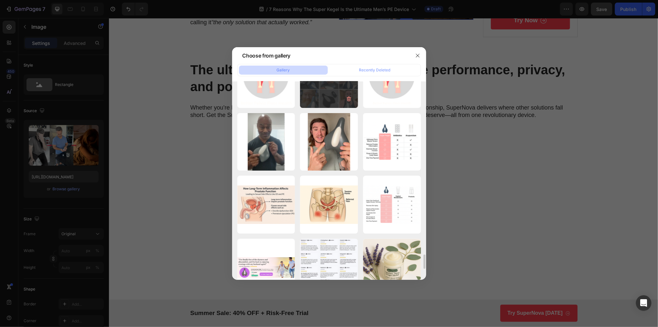
click at [328, 103] on div "review grid.png 2181.34 kb" at bounding box center [329, 79] width 58 height 58
type input "https://cdn.shopify.com/s/files/1/0638/0162/2734/files/gempages_542299561549366…"
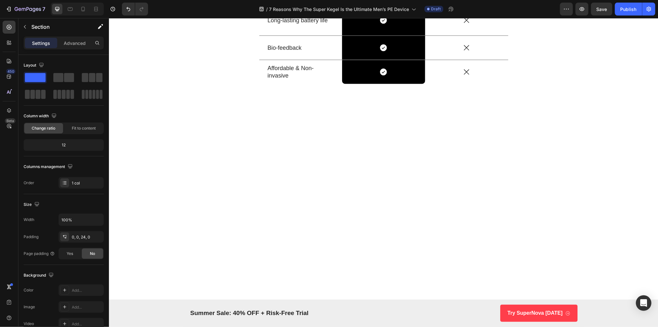
scroll to position [1524, 0]
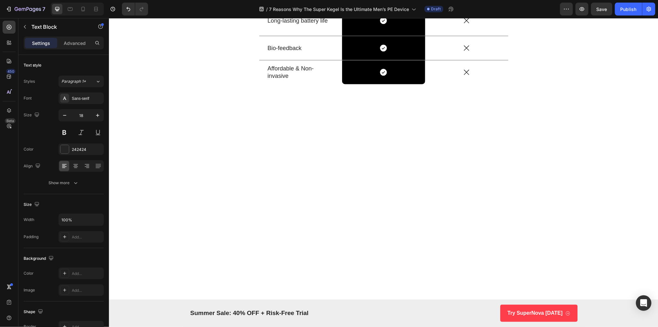
drag, startPoint x: 315, startPoint y: 117, endPoint x: 299, endPoint y: 113, distance: 17.4
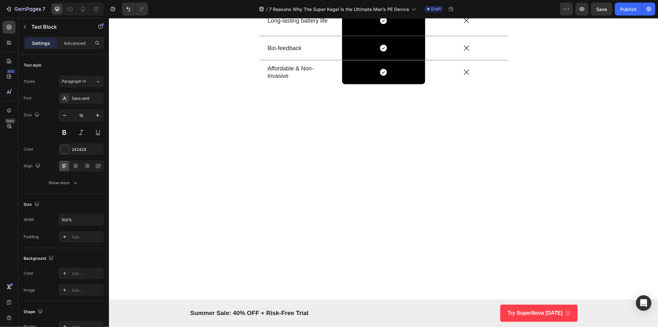
drag, startPoint x: 464, startPoint y: 109, endPoint x: 474, endPoint y: 109, distance: 10.7
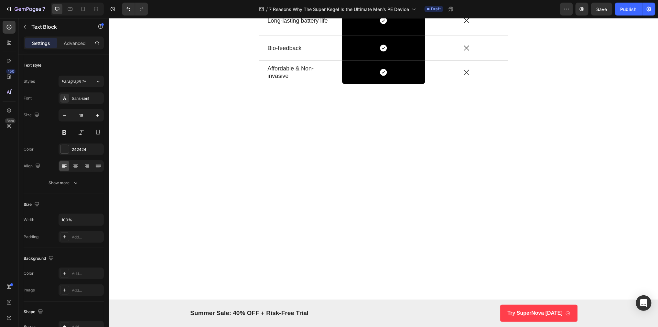
drag, startPoint x: 244, startPoint y: 117, endPoint x: 253, endPoint y: 117, distance: 8.4
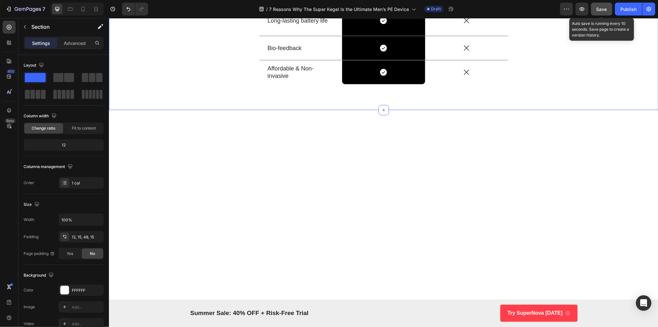
drag, startPoint x: 602, startPoint y: 8, endPoint x: 501, endPoint y: 60, distance: 113.6
click at [602, 8] on span "Save" at bounding box center [602, 8] width 11 height 5
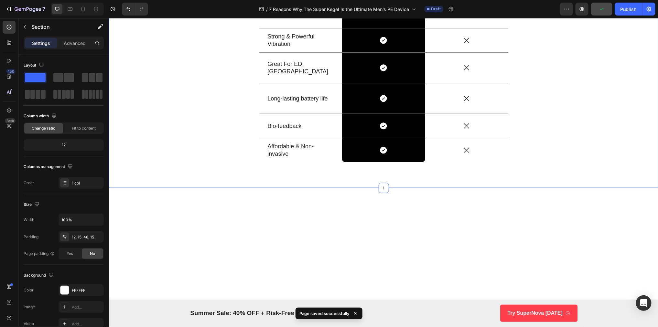
scroll to position [1354, 0]
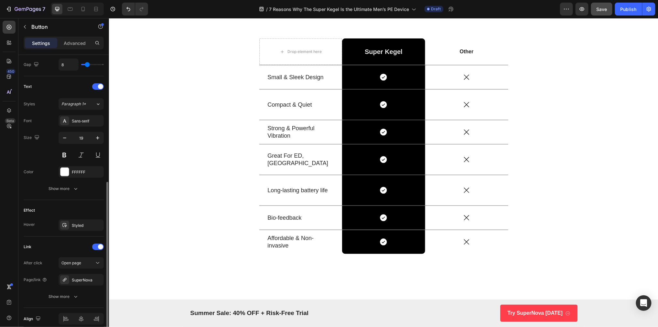
scroll to position [272, 0]
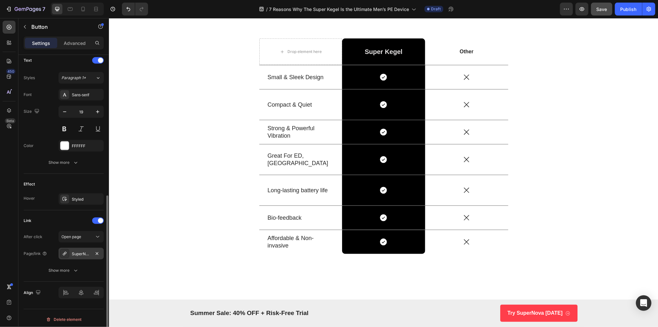
click at [82, 252] on div "SuperNova" at bounding box center [81, 254] width 19 height 6
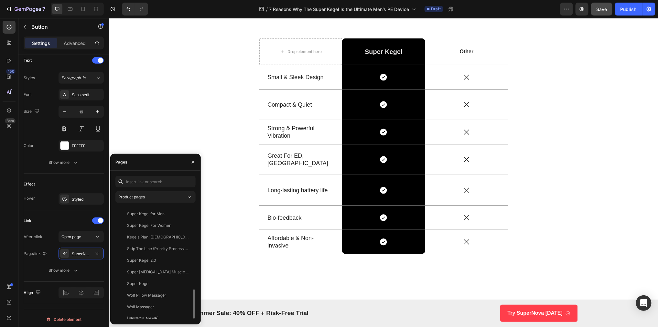
scroll to position [314, 0]
click at [148, 284] on div "Super Kegel" at bounding box center [138, 283] width 22 height 6
drag, startPoint x: 77, startPoint y: 231, endPoint x: 163, endPoint y: 184, distance: 97.9
click at [77, 231] on button "Open page" at bounding box center [81, 237] width 45 height 12
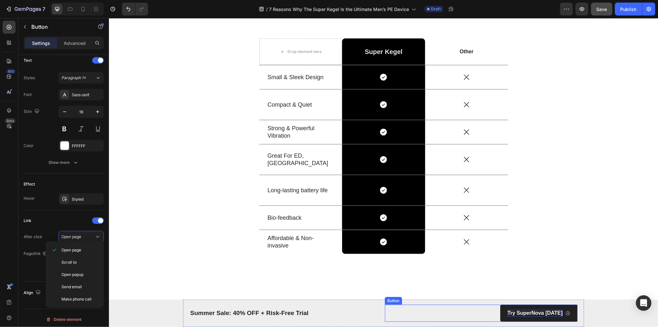
click at [543, 311] on p "Try SuperNova Today" at bounding box center [535, 313] width 55 height 7
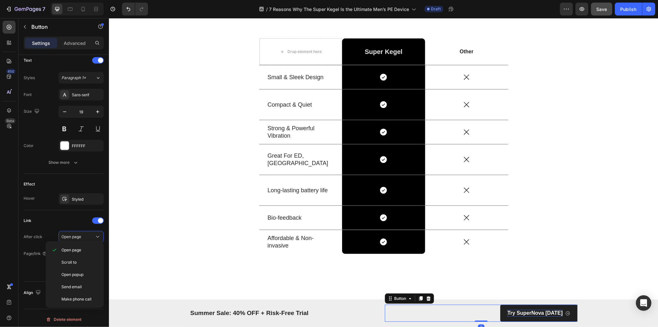
scroll to position [272, 0]
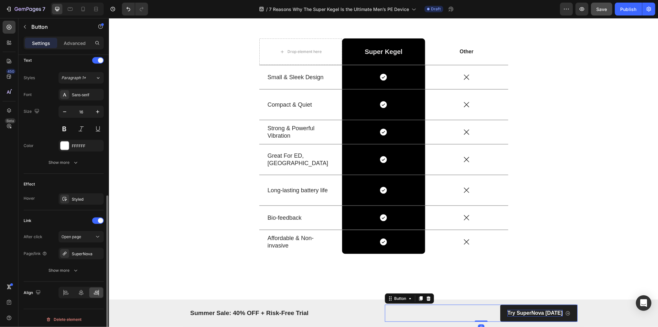
click at [536, 314] on p "Try SuperNova Today" at bounding box center [535, 313] width 55 height 7
click at [537, 314] on p "Try SuperNova Today" at bounding box center [535, 313] width 55 height 7
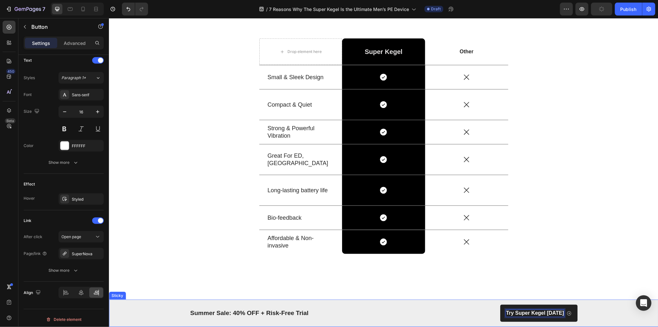
scroll to position [12, 0]
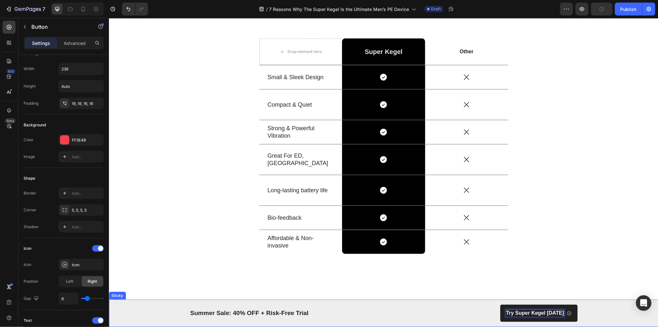
click at [599, 314] on div "Summer Sale: 40% OFF + Risk-Free Trial Text Block Try Super Kegel Today Button …" at bounding box center [384, 313] width 550 height 27
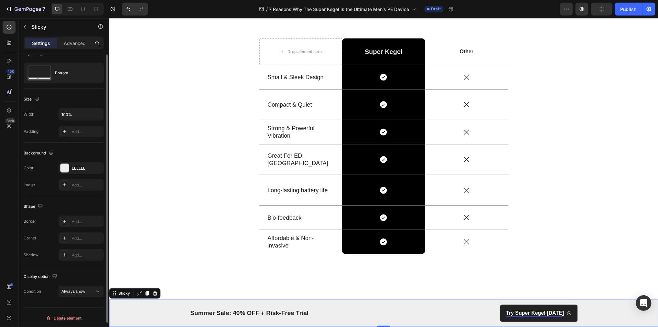
scroll to position [0, 0]
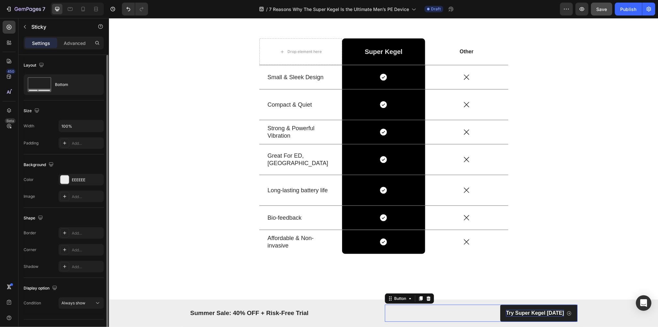
click at [552, 306] on link "Try Super Kegel [DATE]" at bounding box center [538, 313] width 77 height 17
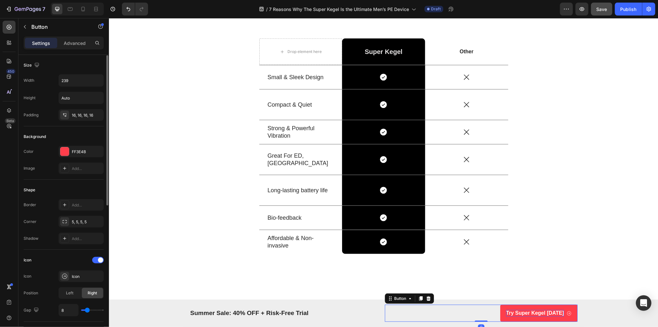
scroll to position [272, 0]
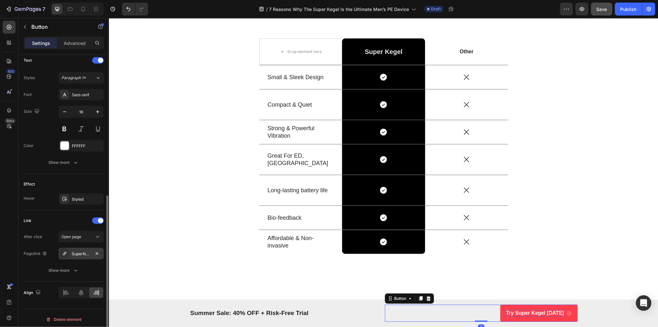
click at [76, 253] on div "SuperNova" at bounding box center [81, 254] width 19 height 6
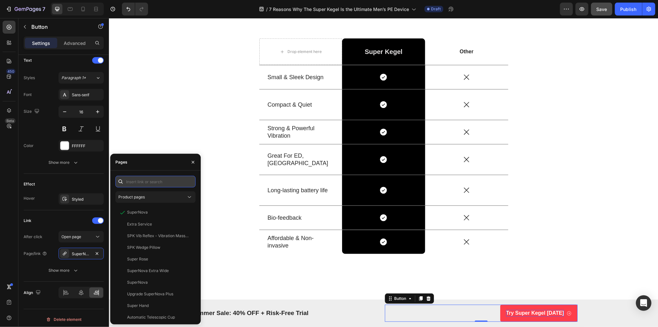
click at [137, 178] on input "text" at bounding box center [155, 182] width 80 height 12
type input "kegel"
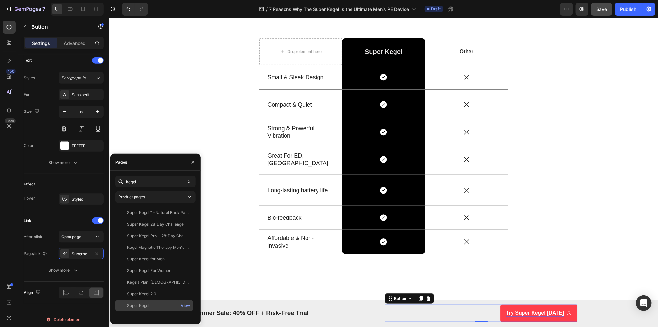
click at [150, 307] on div "Super Kegel" at bounding box center [154, 306] width 72 height 6
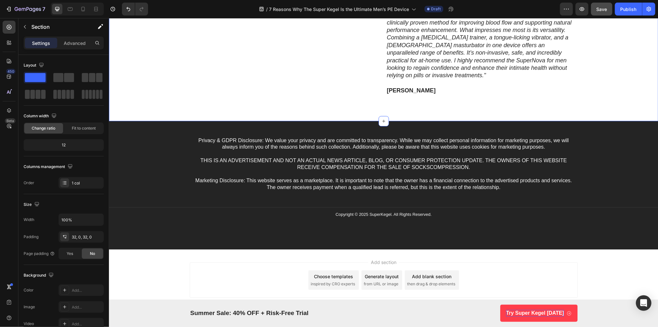
scroll to position [2196, 0]
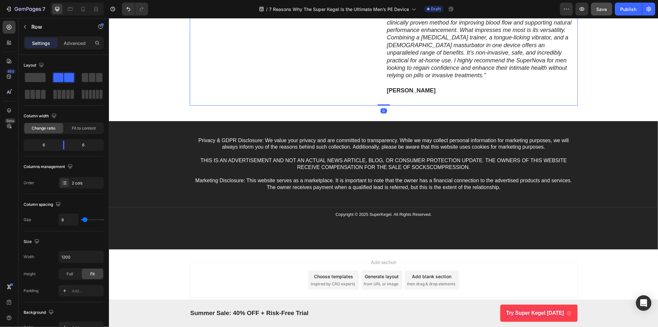
click at [550, 105] on div ""I’m constantly searching for innovative solutions that can truly make a differ…" at bounding box center [481, 48] width 193 height 114
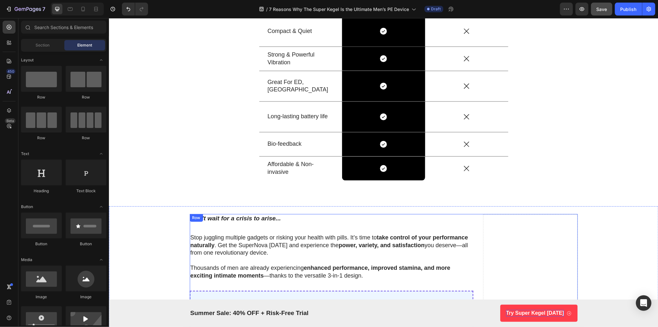
scroll to position [1709, 0]
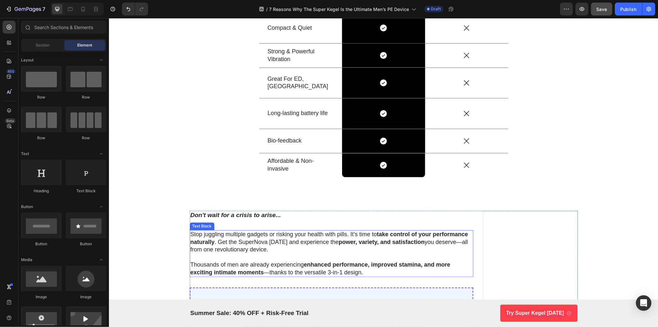
click at [260, 242] on p "Stop juggling multiple gadgets or risking your health with pills. It’s time to …" at bounding box center [331, 242] width 283 height 23
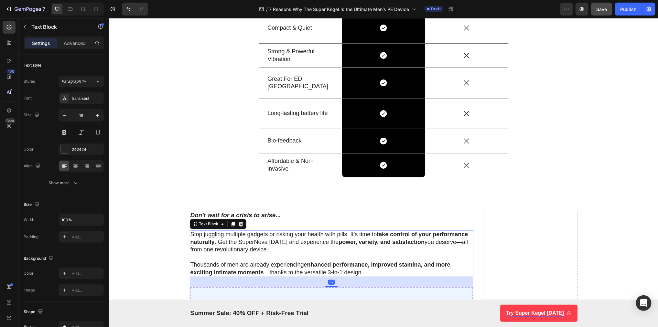
click at [264, 243] on p "Stop juggling multiple gadgets or risking your health with pills. It’s time to …" at bounding box center [331, 242] width 283 height 23
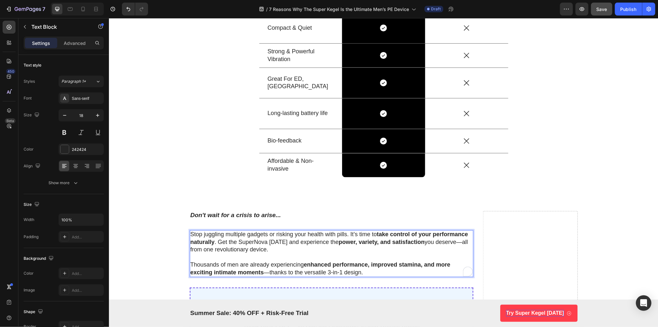
click at [266, 242] on p "Stop juggling multiple gadgets or risking your health with pills. It’s time to …" at bounding box center [331, 242] width 283 height 23
click at [367, 268] on p "Thousands of men are already experiencing enhanced performance, improved stamin…" at bounding box center [331, 268] width 283 height 15
click at [266, 267] on p "Thousands of men are already experiencing enhanced performance, improved stamin…" at bounding box center [331, 268] width 283 height 15
click at [317, 270] on p "Thousands of men are already experiencing enhanced performance, improved stamin…" at bounding box center [331, 268] width 283 height 15
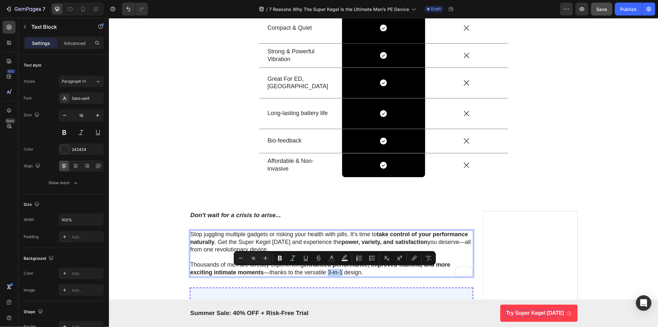
drag, startPoint x: 328, startPoint y: 271, endPoint x: 342, endPoint y: 271, distance: 13.6
click at [342, 271] on p "Thousands of men are already experiencing enhanced performance, improved stamin…" at bounding box center [331, 268] width 283 height 15
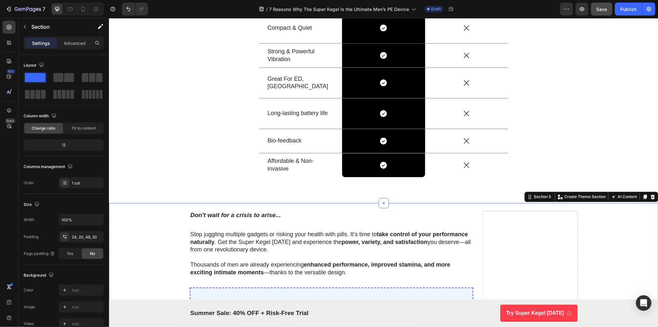
click at [167, 238] on div "Don't wait for a crisis to arise... Text Block Stop juggling multiple gadgets o…" at bounding box center [383, 332] width 537 height 243
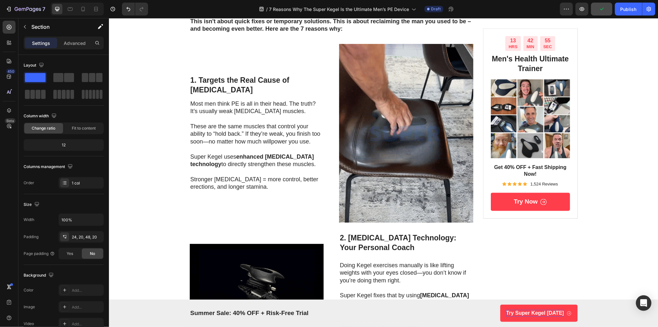
scroll to position [435, 0]
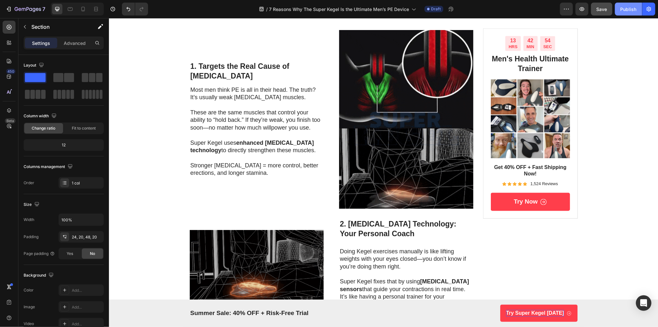
click at [628, 14] on button "Publish" at bounding box center [628, 9] width 27 height 13
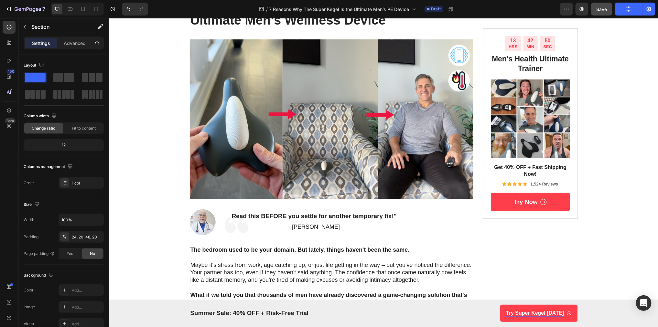
scroll to position [0, 0]
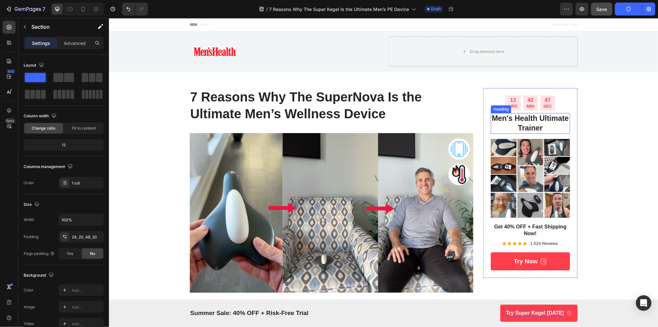
click at [495, 118] on h2 "Men's Health Ultimate Trainer" at bounding box center [530, 123] width 79 height 21
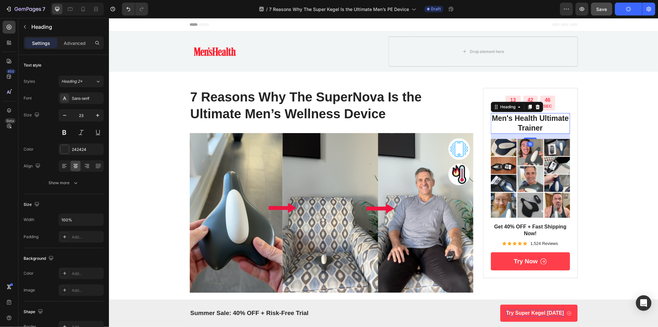
click at [495, 119] on h2 "Men's Health Ultimate Trainer" at bounding box center [530, 123] width 79 height 21
click at [549, 119] on p "Men's Health Ultimate Trainer" at bounding box center [530, 123] width 78 height 19
click at [615, 28] on div "Header" at bounding box center [384, 24] width 550 height 13
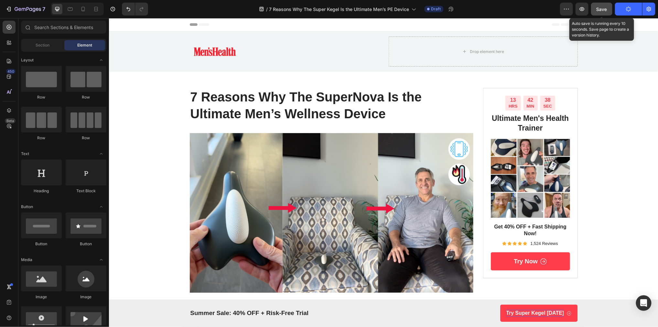
click at [605, 14] on button "Save" at bounding box center [601, 9] width 21 height 13
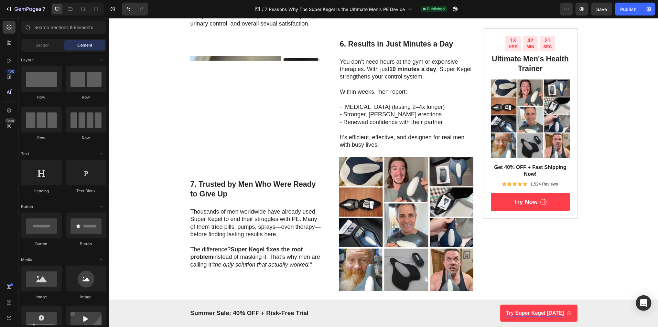
scroll to position [1160, 0]
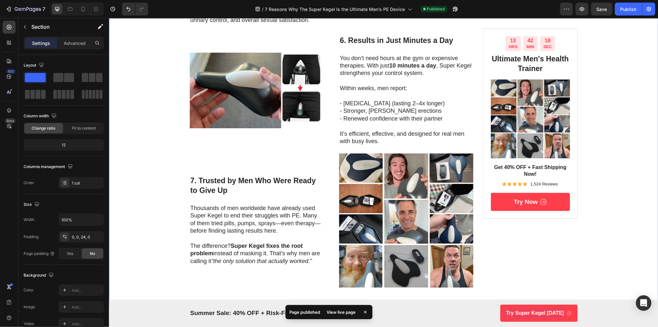
click at [623, 9] on div "Publish" at bounding box center [629, 9] width 16 height 7
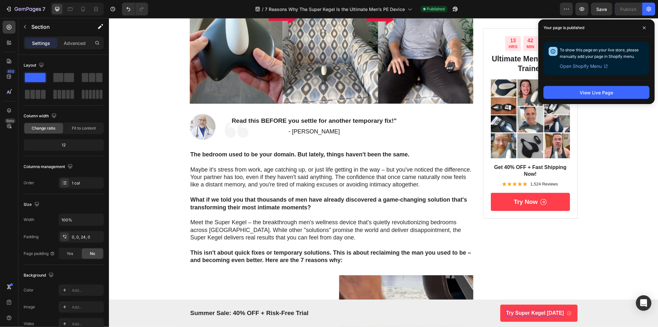
scroll to position [0, 0]
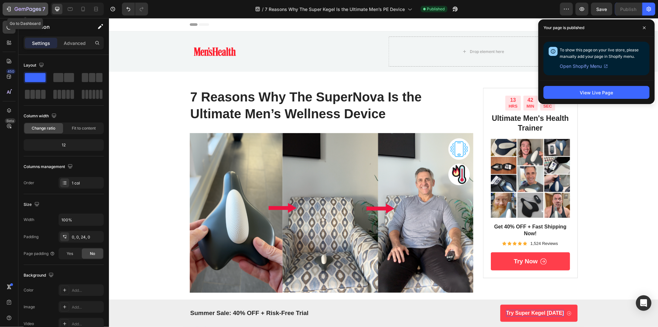
click at [26, 12] on div "7" at bounding box center [30, 9] width 31 height 8
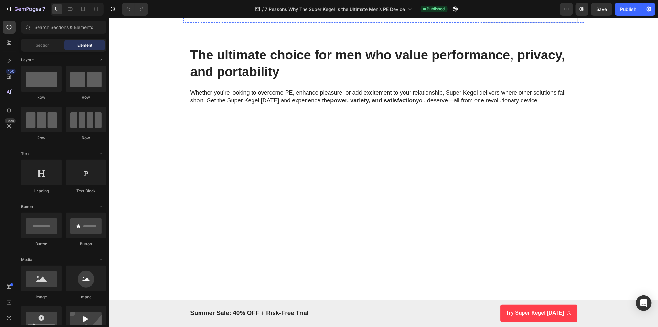
scroll to position [1258, 0]
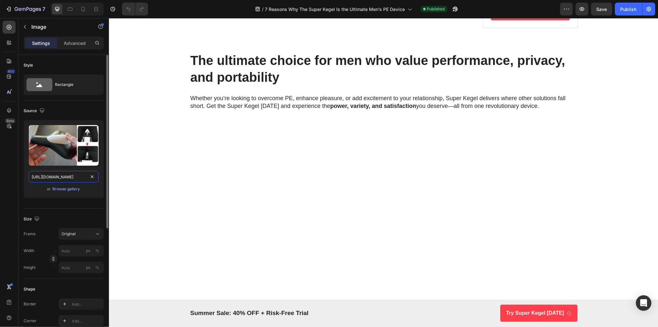
click at [68, 174] on input "[URL][DOMAIN_NAME]" at bounding box center [64, 177] width 70 height 12
paste input "[DOMAIN_NAME][URL]"
type input "[URL][DOMAIN_NAME]"
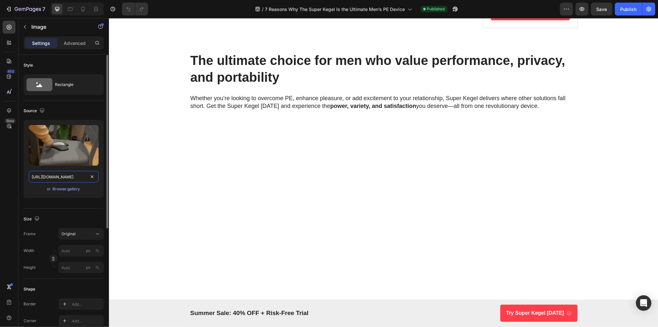
scroll to position [0, 332]
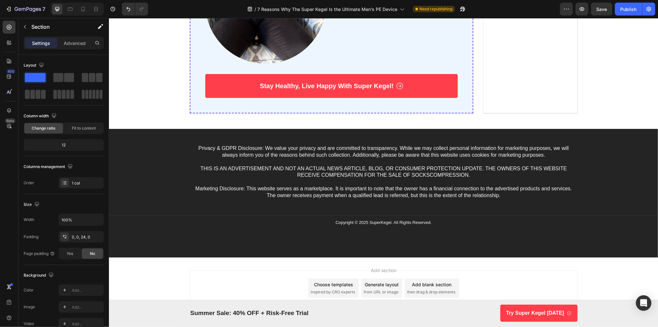
scroll to position [2192, 0]
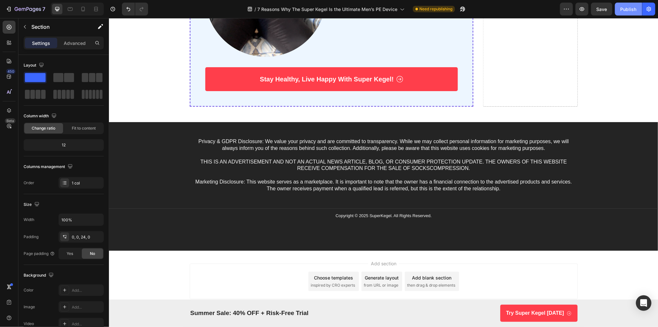
click at [634, 10] on div "Publish" at bounding box center [629, 9] width 16 height 7
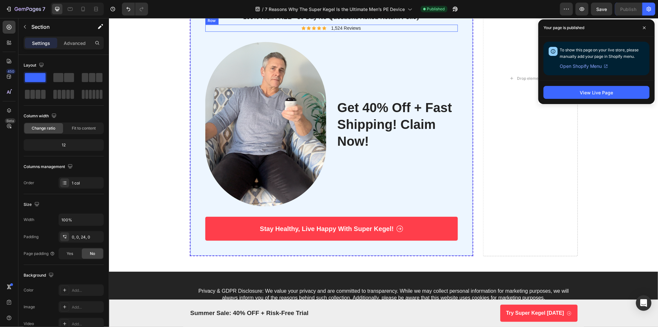
scroll to position [2107, 0]
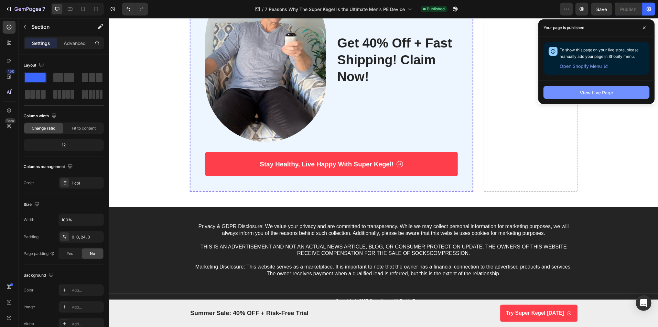
click at [612, 92] on div "View Live Page" at bounding box center [597, 92] width 34 height 7
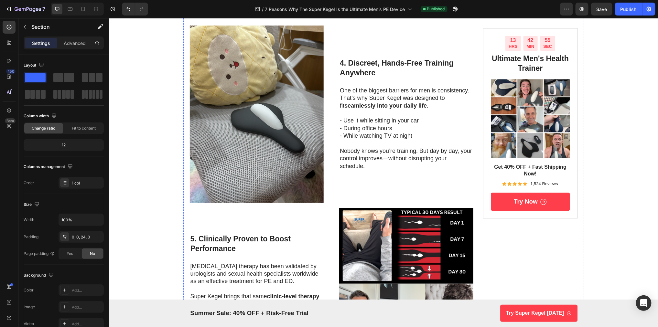
scroll to position [0, 0]
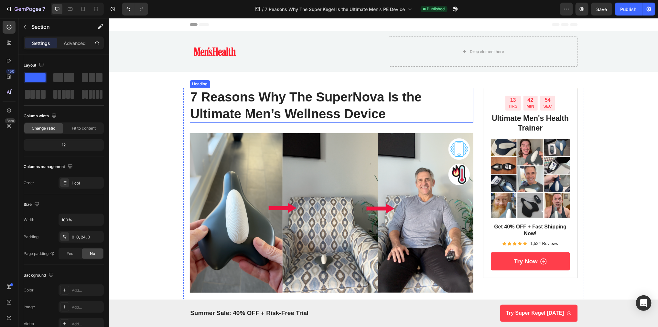
click at [296, 103] on h1 "7 Reasons Why The SuperNova Is the Ultimate Men’s Wellness Device" at bounding box center [332, 105] width 284 height 35
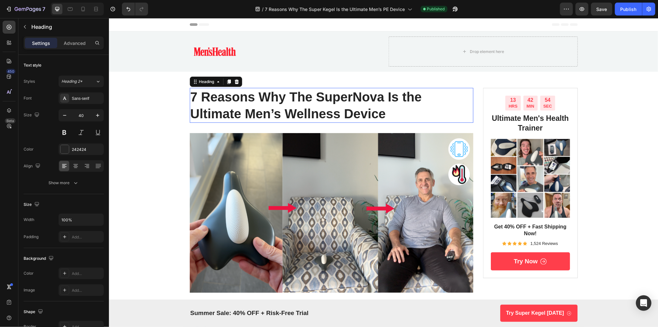
click at [296, 103] on p "7 Reasons Why The SuperNova Is the Ultimate Men’s Wellness Device" at bounding box center [331, 105] width 283 height 34
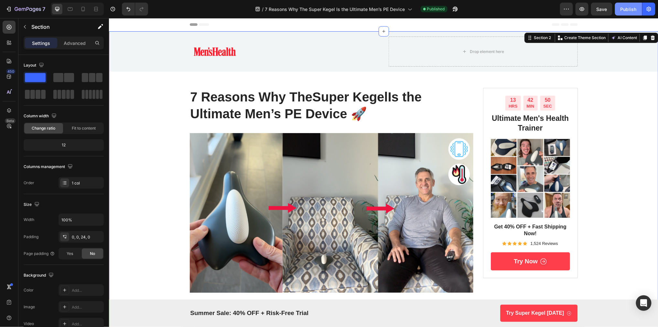
click at [630, 11] on div "Publish" at bounding box center [629, 9] width 16 height 7
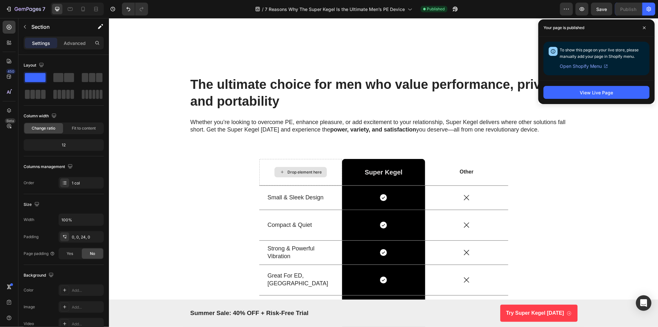
scroll to position [1629, 0]
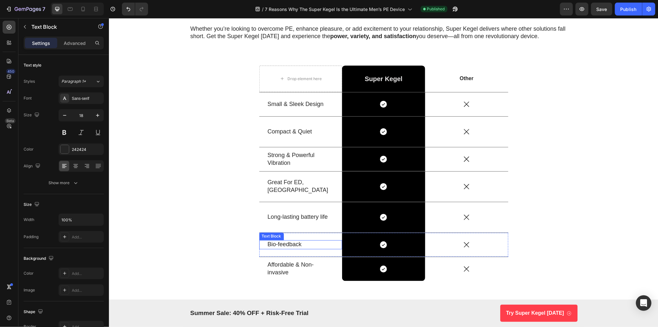
drag, startPoint x: 308, startPoint y: 240, endPoint x: 303, endPoint y: 245, distance: 6.4
click at [308, 241] on p "Bio-feedback" at bounding box center [301, 244] width 66 height 7
click at [303, 245] on p "Bio-feedback" at bounding box center [301, 244] width 66 height 7
click at [243, 239] on div "Drop element here Super Kegel Text Block Row Other Text Block Row Small & Sleek…" at bounding box center [384, 178] width 540 height 226
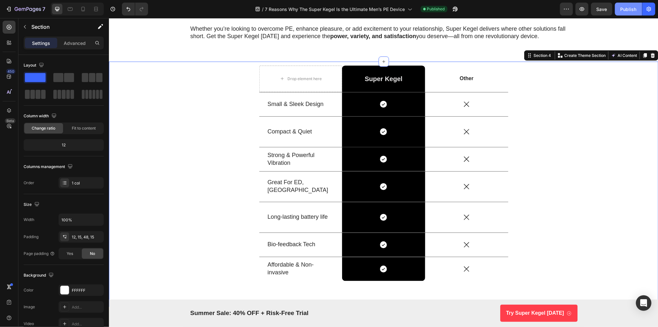
click at [629, 7] on div "Publish" at bounding box center [629, 9] width 16 height 7
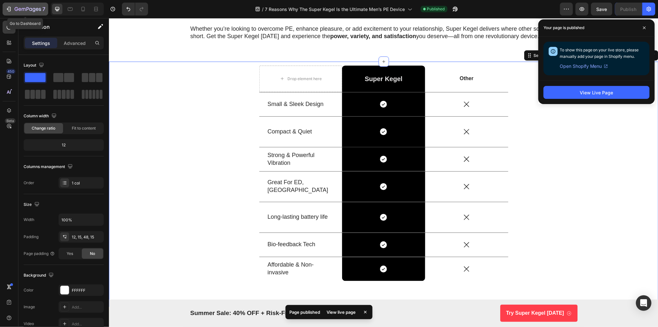
click at [16, 7] on icon "button" at bounding box center [28, 9] width 27 height 5
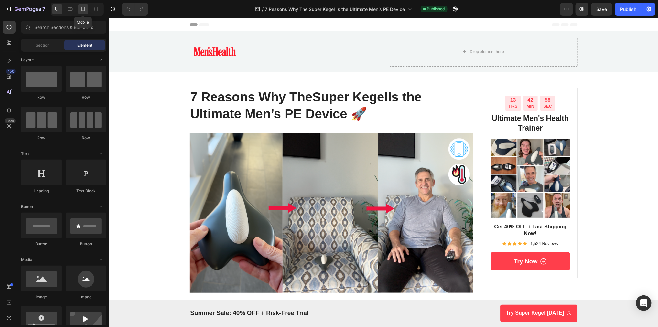
drag, startPoint x: 82, startPoint y: 11, endPoint x: 91, endPoint y: 114, distance: 103.3
click at [82, 11] on icon at bounding box center [84, 9] width 4 height 5
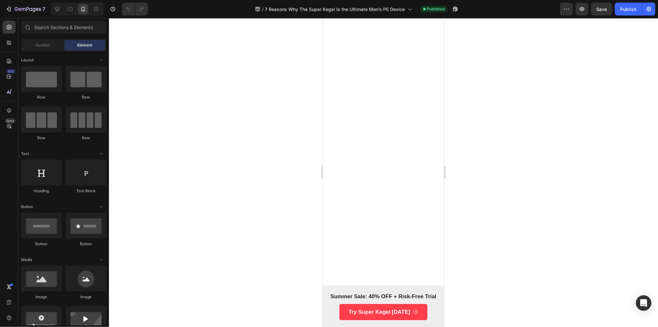
scroll to position [1669, 0]
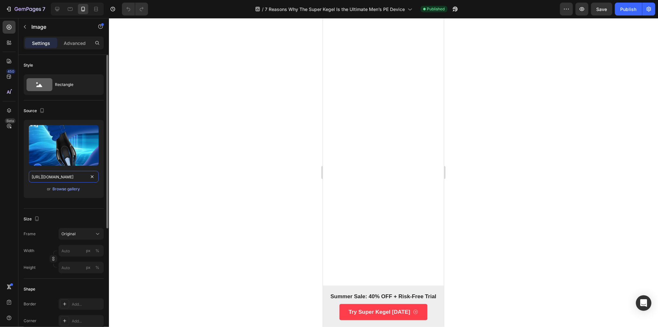
click at [62, 177] on input "https://cdn.shopify.com/s/files/1/0638/0162/2734/files/gempages_542299561549366…" at bounding box center [64, 177] width 70 height 12
paste input "media4.giphy.com/media/v1.Y2lkPTc5MGI3NjExcmE2Z3l3eGxyYnhwNXFob2c1eWoyY2o0aW42c…"
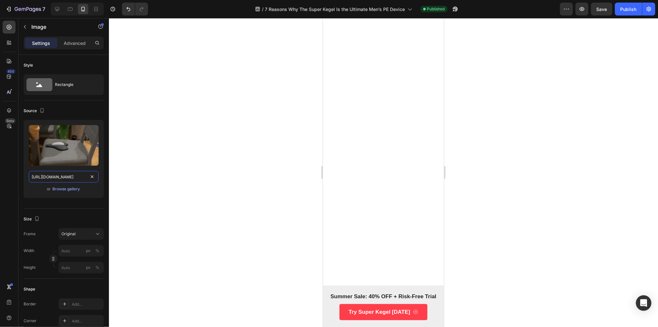
scroll to position [0, 332]
type input "https://media4.giphy.com/media/v1.Y2lkPTc5MGI3NjExcmE2Z3l3eGxyYnhwNXFob2c1eWoyY…"
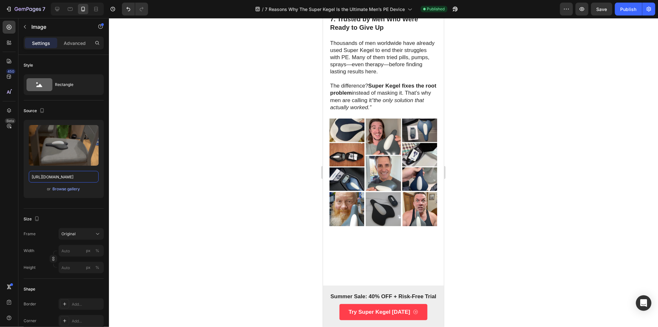
scroll to position [1187, 0]
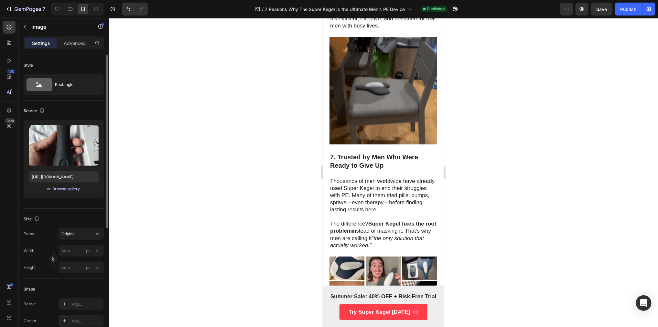
click at [76, 190] on div "Browse gallery" at bounding box center [66, 189] width 27 height 6
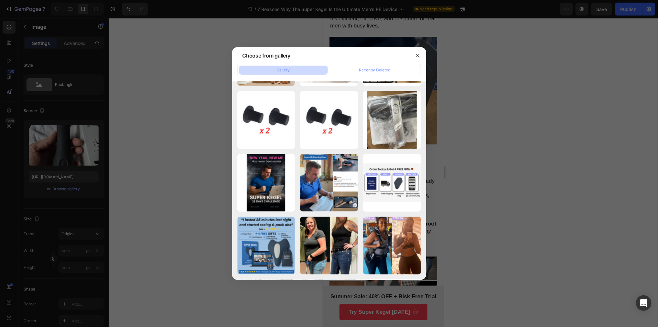
scroll to position [3145, 0]
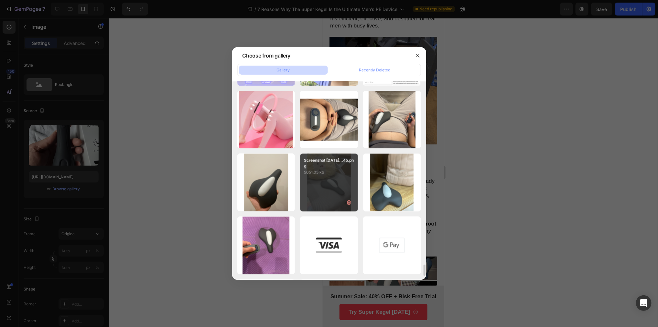
click at [328, 194] on div "Screenshot 2025-03-12...45.png 5051.05 kb" at bounding box center [329, 183] width 58 height 58
type input "https://cdn.shopify.com/s/files/1/0638/0162/2734/files/gempages_542299561549366…"
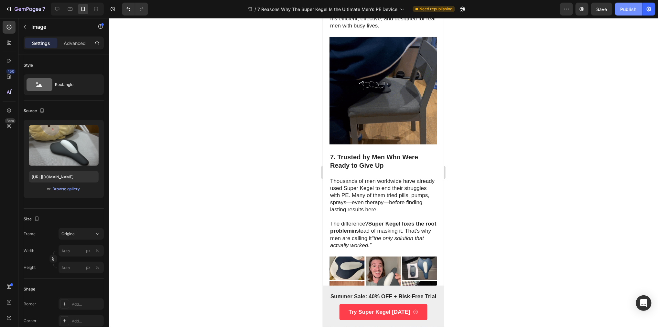
click at [632, 15] on button "Publish" at bounding box center [628, 9] width 27 height 13
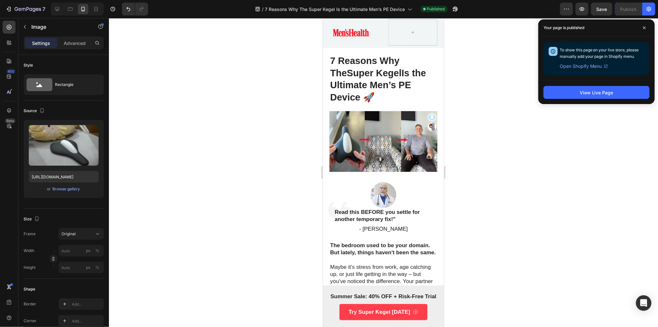
scroll to position [0, 0]
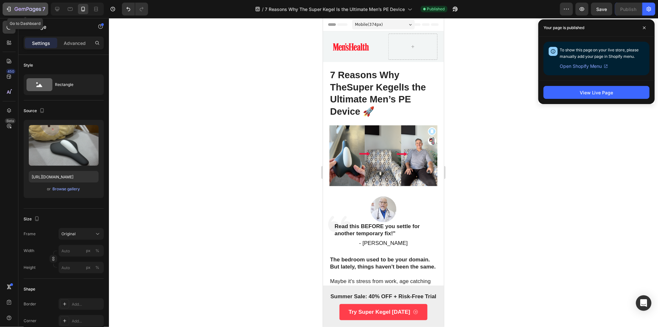
click at [29, 12] on icon "button" at bounding box center [28, 9] width 27 height 5
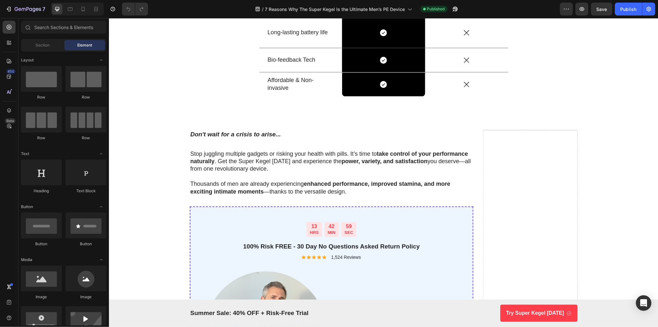
scroll to position [2016, 0]
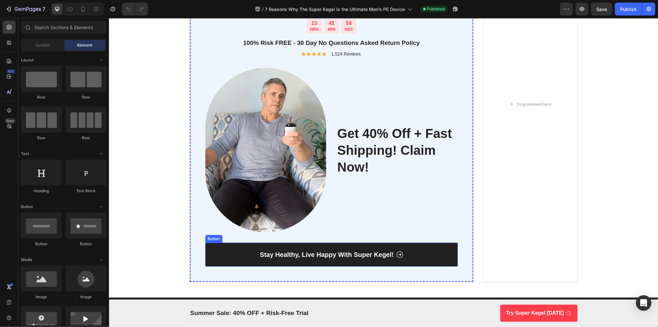
click at [432, 247] on link "Stay Healthy, Live Happy With Super Kegel!" at bounding box center [331, 255] width 253 height 24
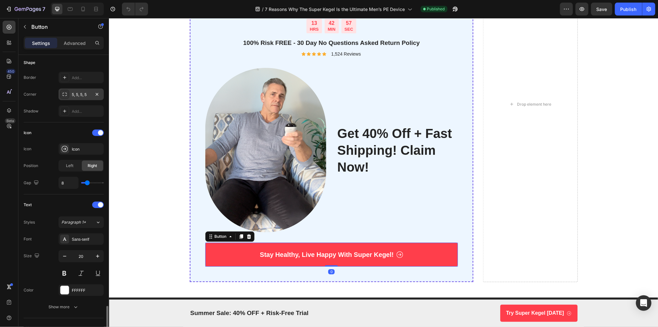
scroll to position [272, 0]
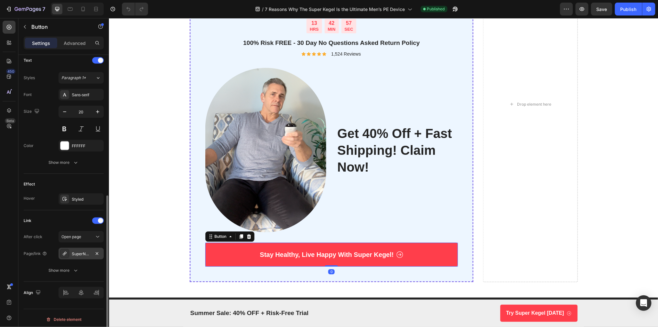
click at [82, 251] on div "SuperNova" at bounding box center [81, 254] width 19 height 6
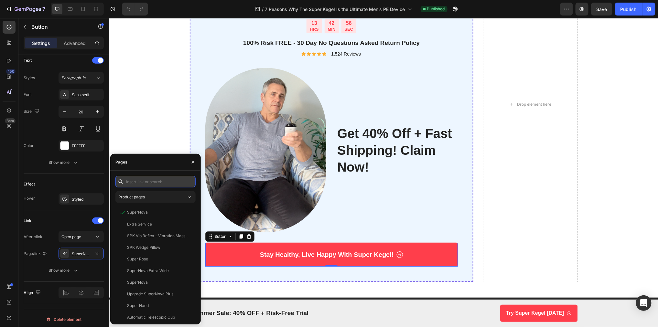
click at [155, 181] on input "text" at bounding box center [155, 182] width 80 height 12
type input "kegel"
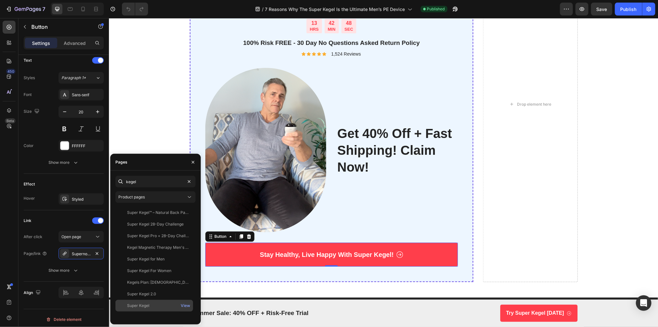
click at [152, 310] on div "Super Kegel View" at bounding box center [154, 306] width 78 height 12
click at [71, 221] on div "Link" at bounding box center [64, 221] width 80 height 10
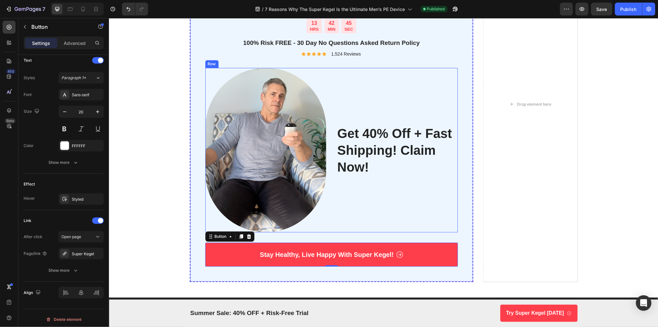
scroll to position [2013, 0]
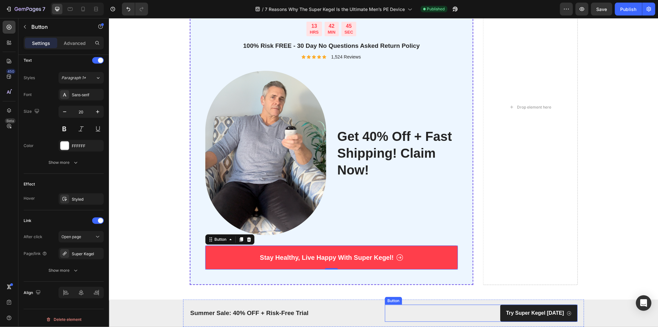
click at [560, 318] on link "Try Super Kegel [DATE]" at bounding box center [538, 313] width 77 height 17
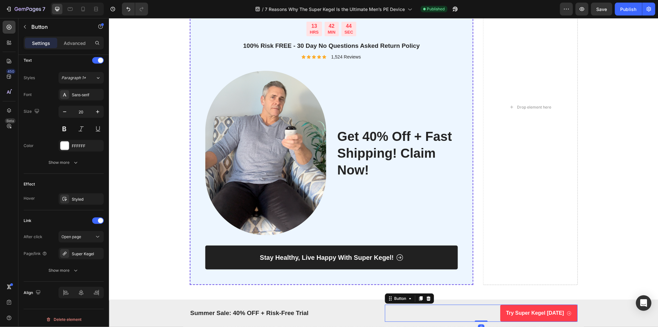
scroll to position [272, 0]
click at [334, 255] on p "Stay Healthy, Live Happy With Super Kegel!" at bounding box center [327, 257] width 134 height 8
click at [424, 255] on link "Stay Healthy, Live Happy With Super Kegel!" at bounding box center [331, 258] width 253 height 24
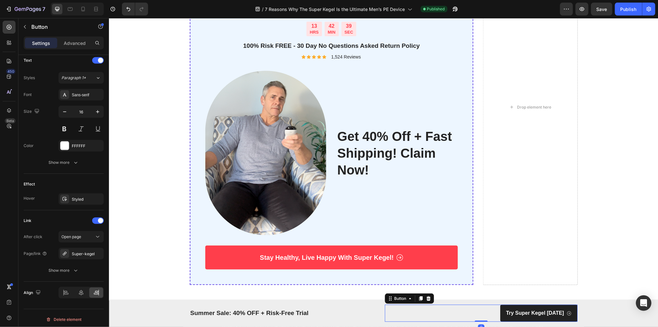
click at [551, 308] on link "Try Super Kegel [DATE]" at bounding box center [538, 313] width 77 height 17
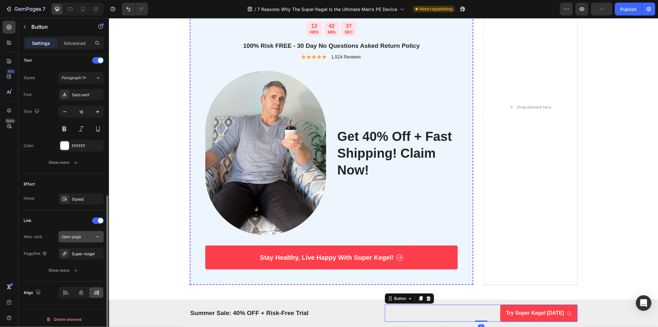
click at [93, 234] on div "Open page" at bounding box center [77, 237] width 33 height 6
click at [69, 224] on div "Link" at bounding box center [64, 221] width 80 height 10
click at [71, 269] on div "Show more" at bounding box center [64, 271] width 30 height 6
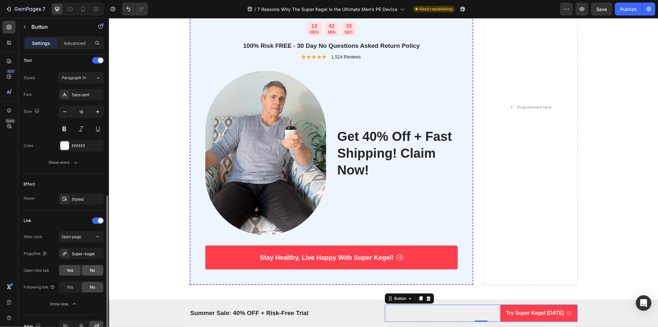
drag, startPoint x: 92, startPoint y: 269, endPoint x: 5, endPoint y: 254, distance: 88.6
click at [92, 269] on span "No" at bounding box center [92, 271] width 5 height 6
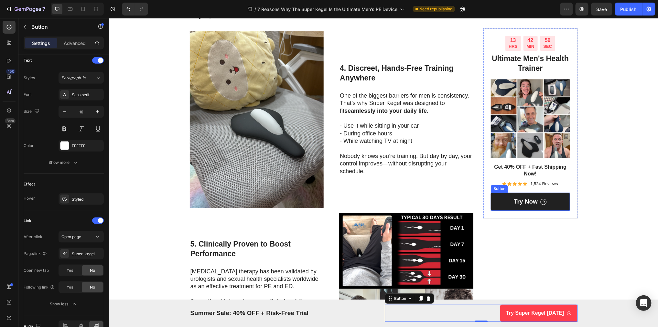
scroll to position [752, 0]
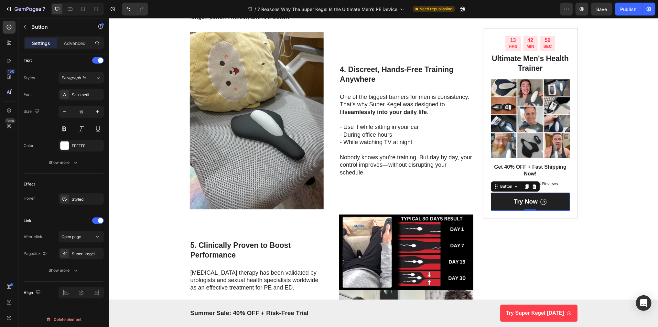
click at [557, 209] on link "Try Now" at bounding box center [530, 202] width 79 height 18
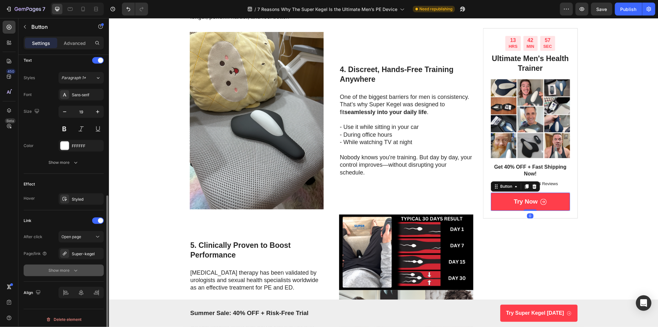
click at [76, 270] on icon "button" at bounding box center [75, 271] width 3 height 2
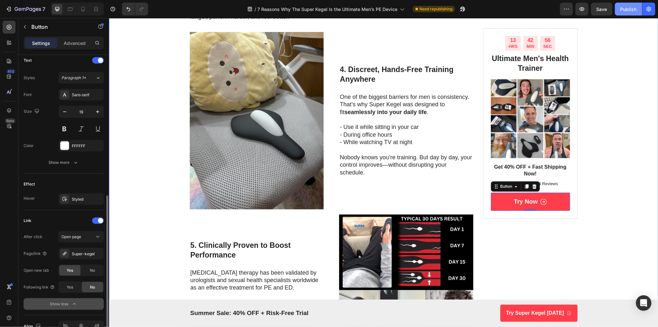
click at [632, 14] on button "Publish" at bounding box center [628, 9] width 27 height 13
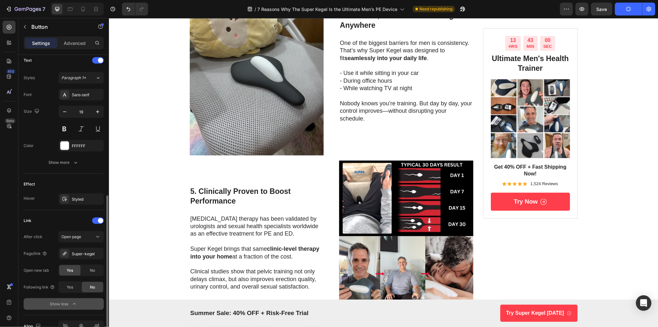
scroll to position [0, 0]
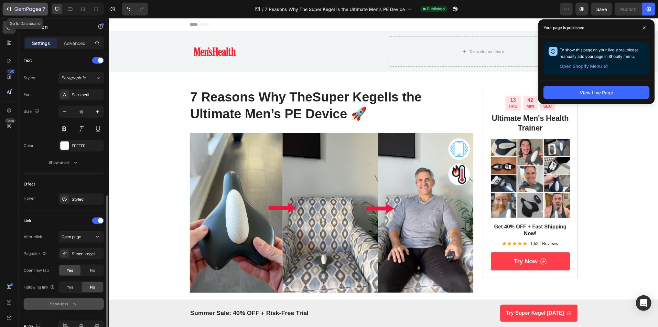
click at [20, 8] on icon "button" at bounding box center [19, 9] width 3 height 3
